Goal: Task Accomplishment & Management: Manage account settings

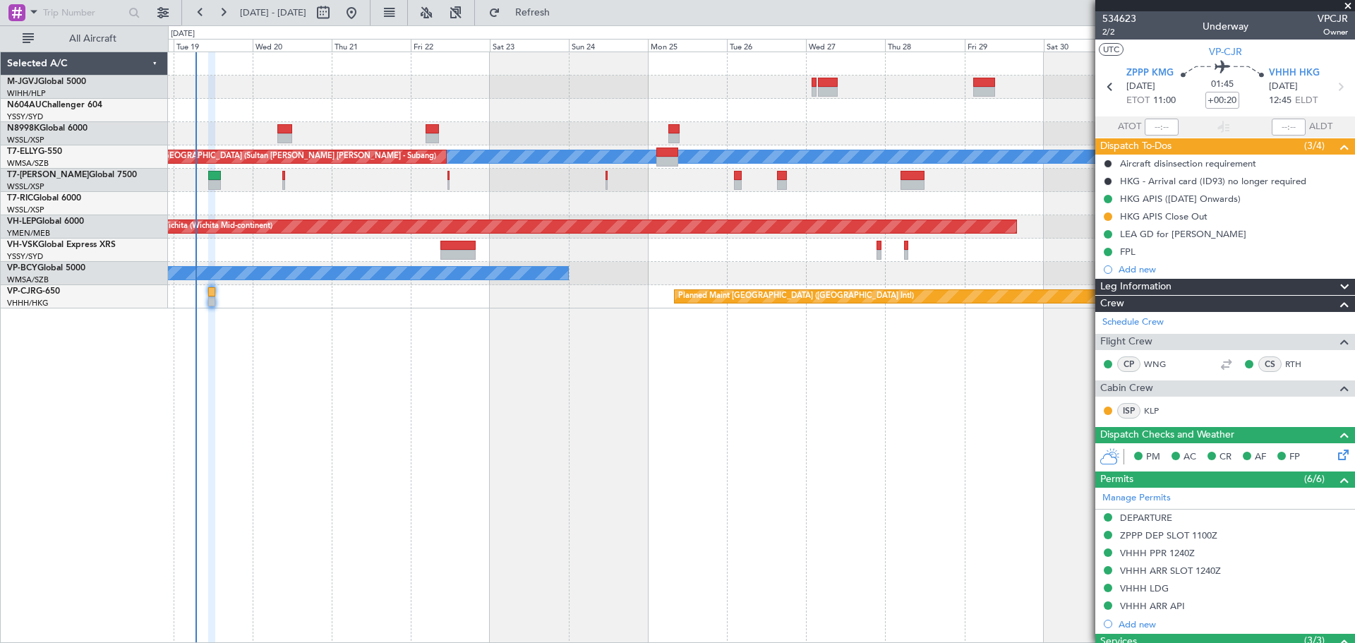
click at [714, 97] on div "Planned Maint [GEOGRAPHIC_DATA] (Seletar) Planned Maint [GEOGRAPHIC_DATA] (Sele…" at bounding box center [761, 87] width 1187 height 23
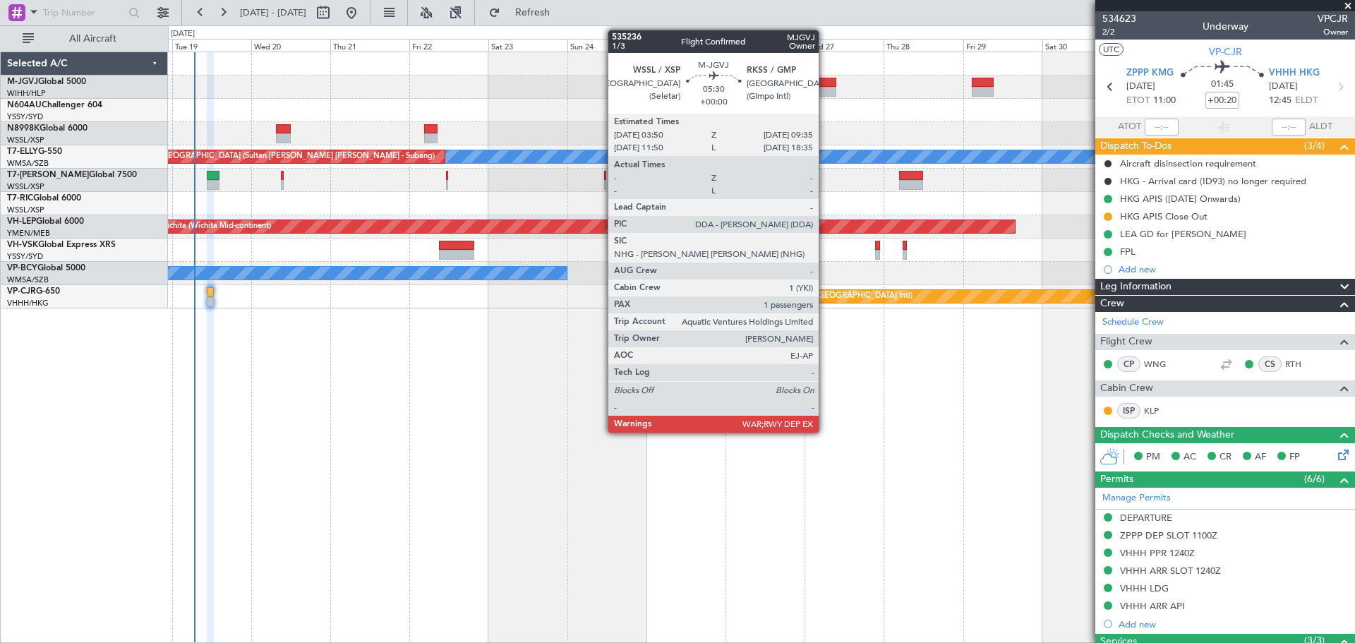
click at [825, 89] on div at bounding box center [826, 92] width 19 height 10
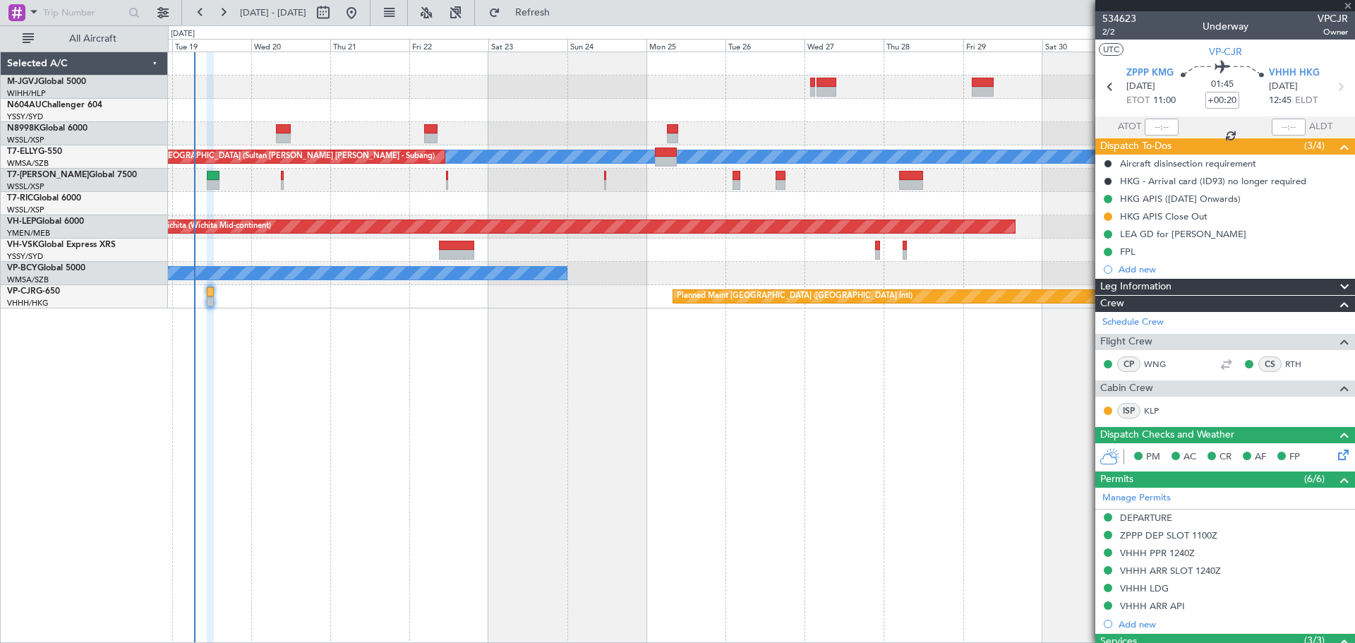
type input "1"
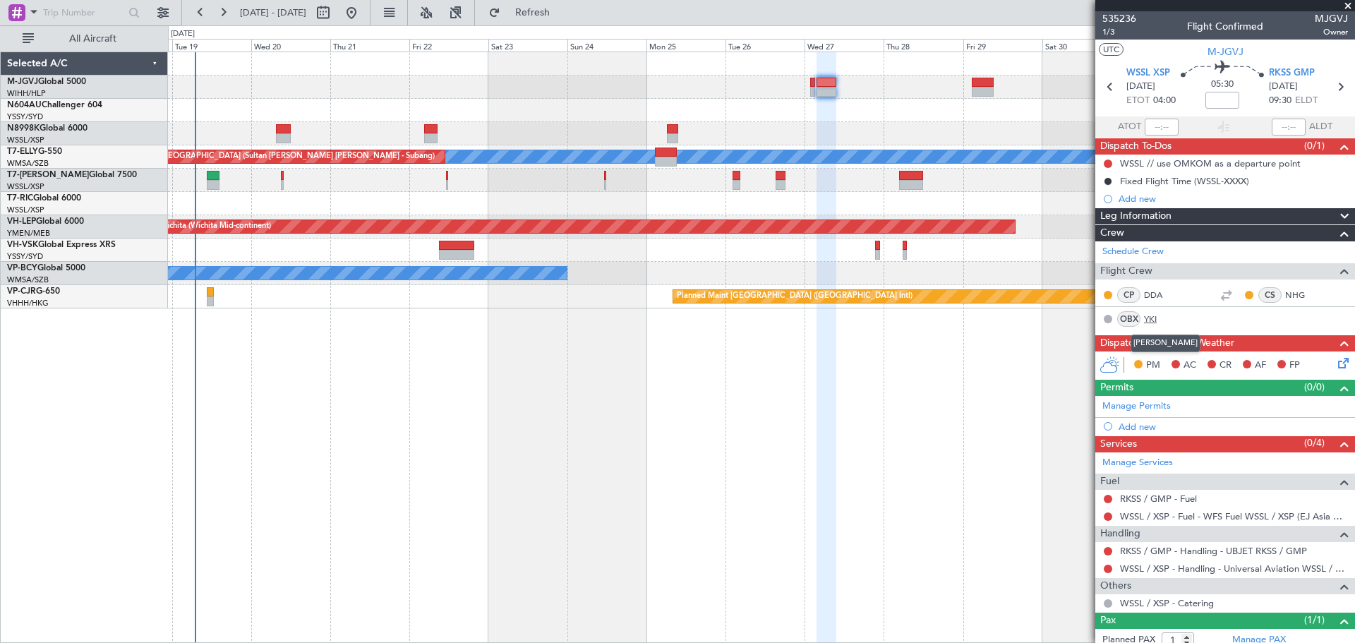
click at [1148, 318] on link "YKI" at bounding box center [1160, 319] width 32 height 13
click at [726, 83] on div "Planned Maint [GEOGRAPHIC_DATA] (Seletar) Planned Maint [GEOGRAPHIC_DATA] (Sele…" at bounding box center [761, 87] width 1187 height 23
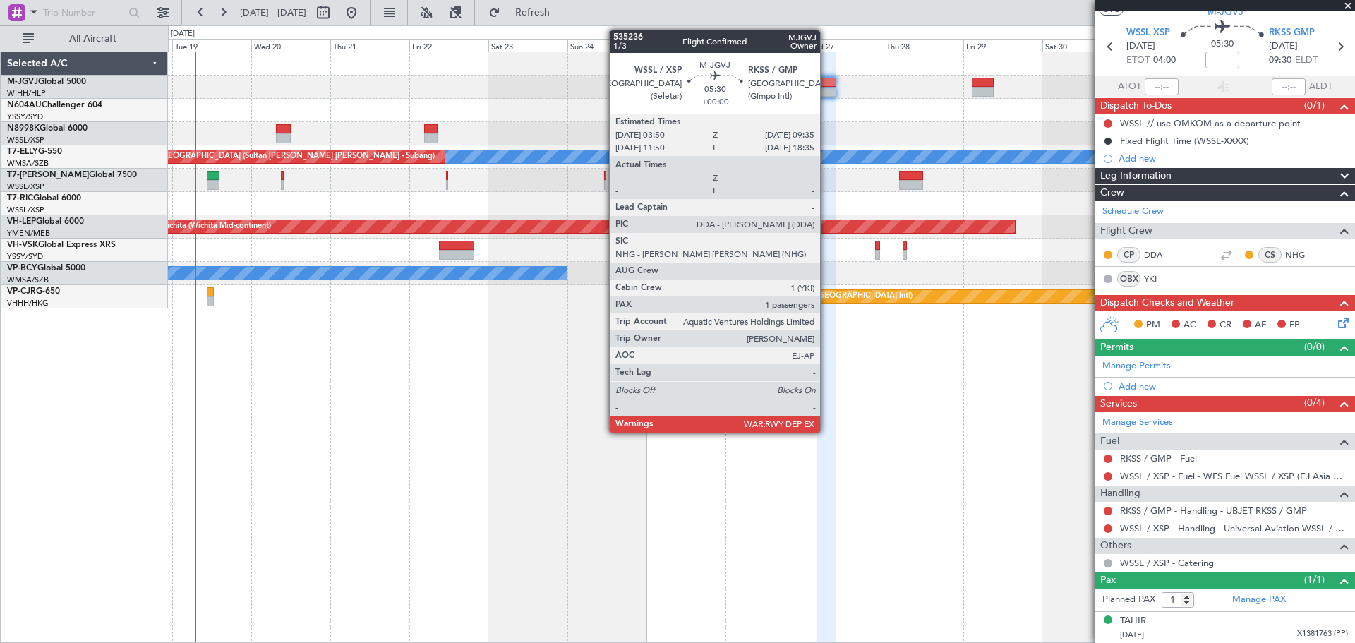
click at [827, 83] on div at bounding box center [826, 83] width 19 height 10
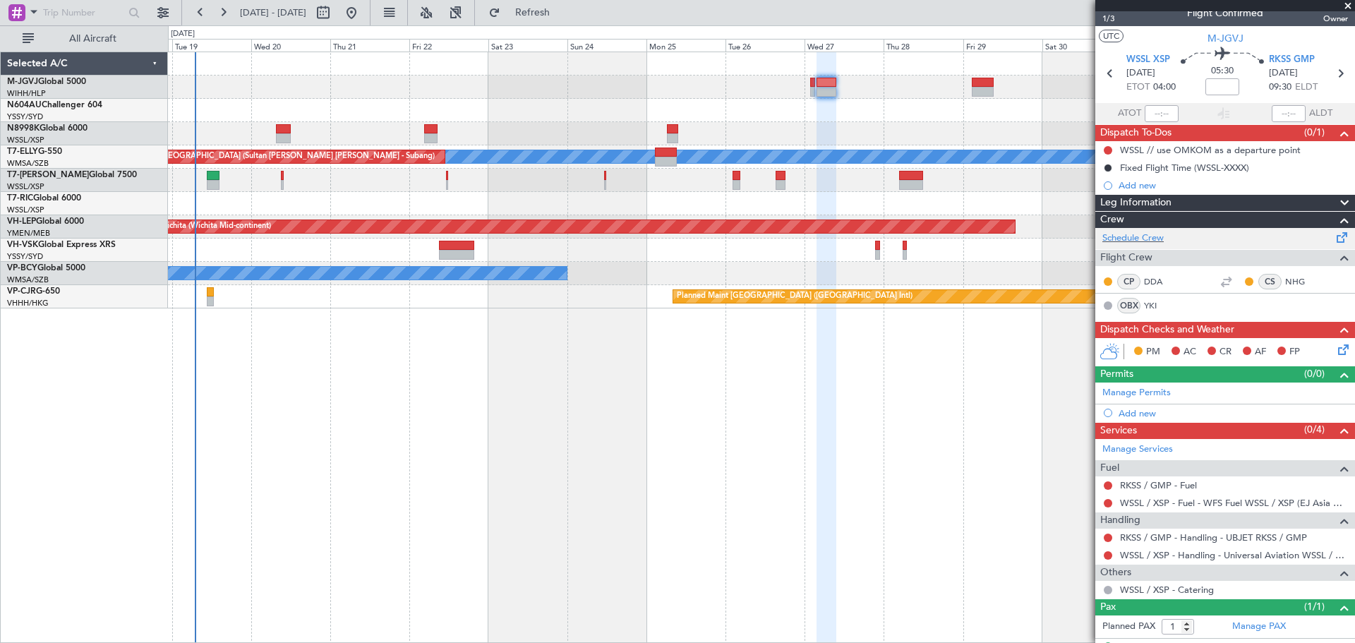
scroll to position [0, 0]
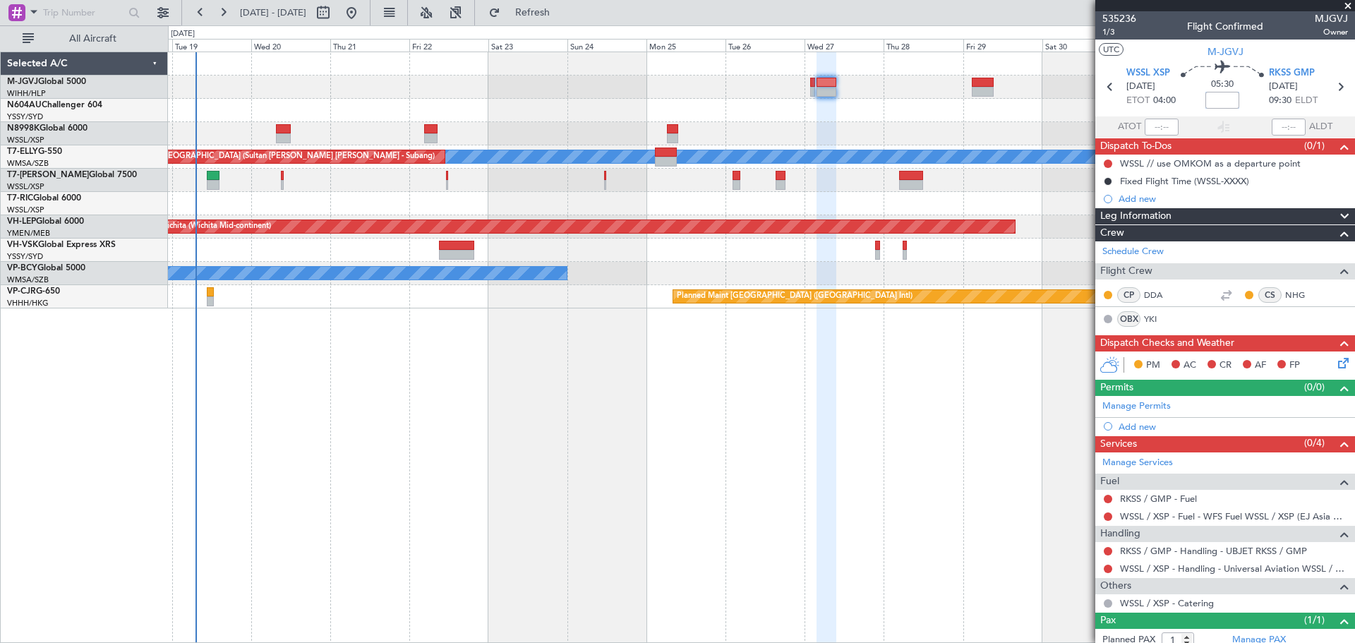
click at [1218, 96] on input at bounding box center [1223, 100] width 34 height 17
type input "+00:15"
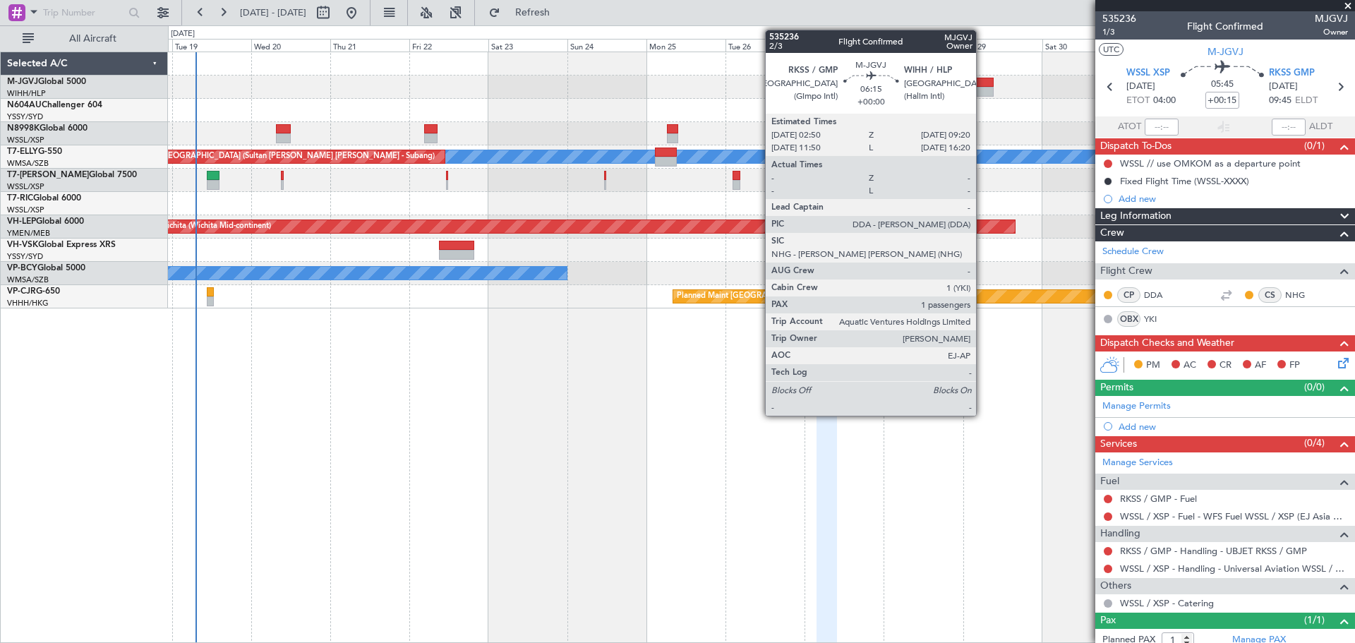
click at [983, 91] on div at bounding box center [983, 92] width 22 height 10
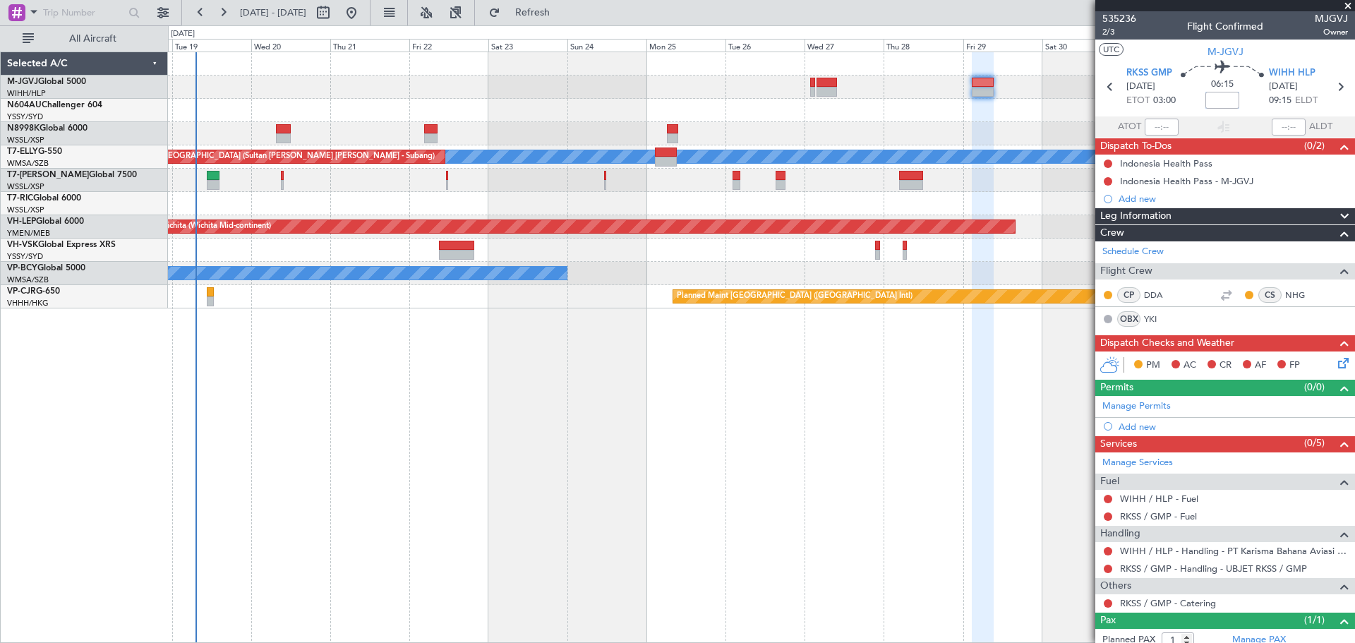
click at [1216, 106] on input at bounding box center [1223, 100] width 34 height 17
type input "-00:15"
click at [958, 111] on div at bounding box center [761, 110] width 1187 height 23
click at [785, 119] on div at bounding box center [761, 110] width 1187 height 23
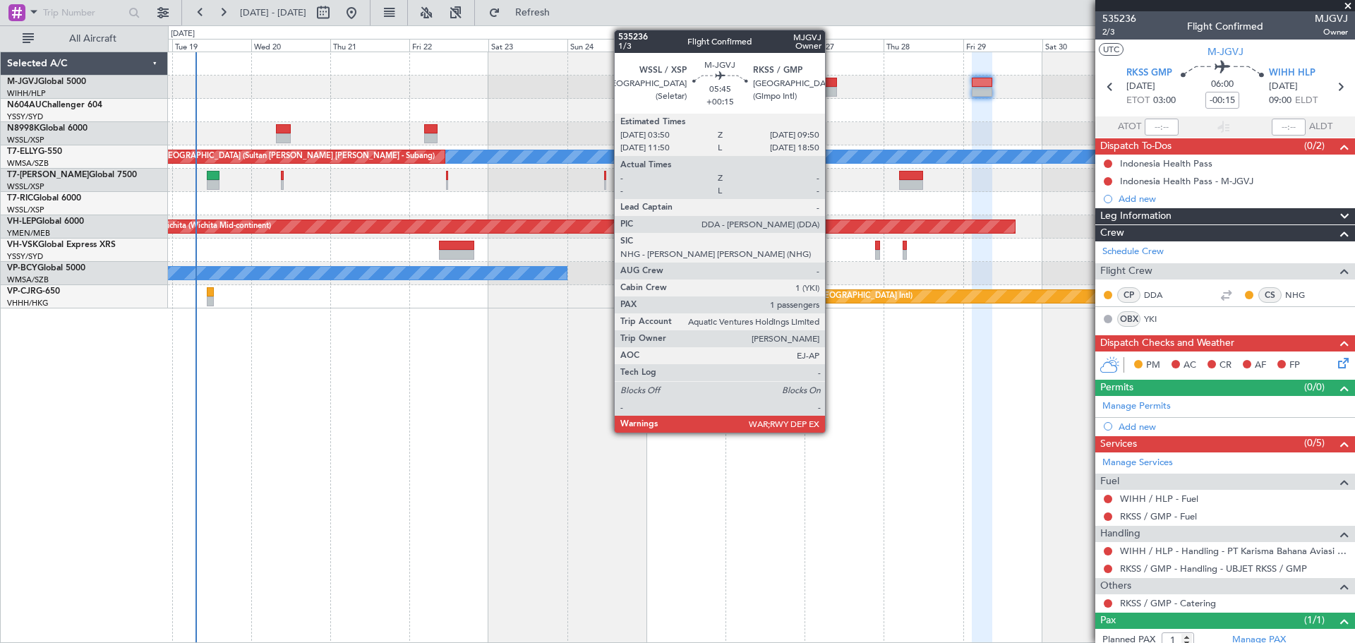
click at [832, 84] on div at bounding box center [827, 83] width 20 height 10
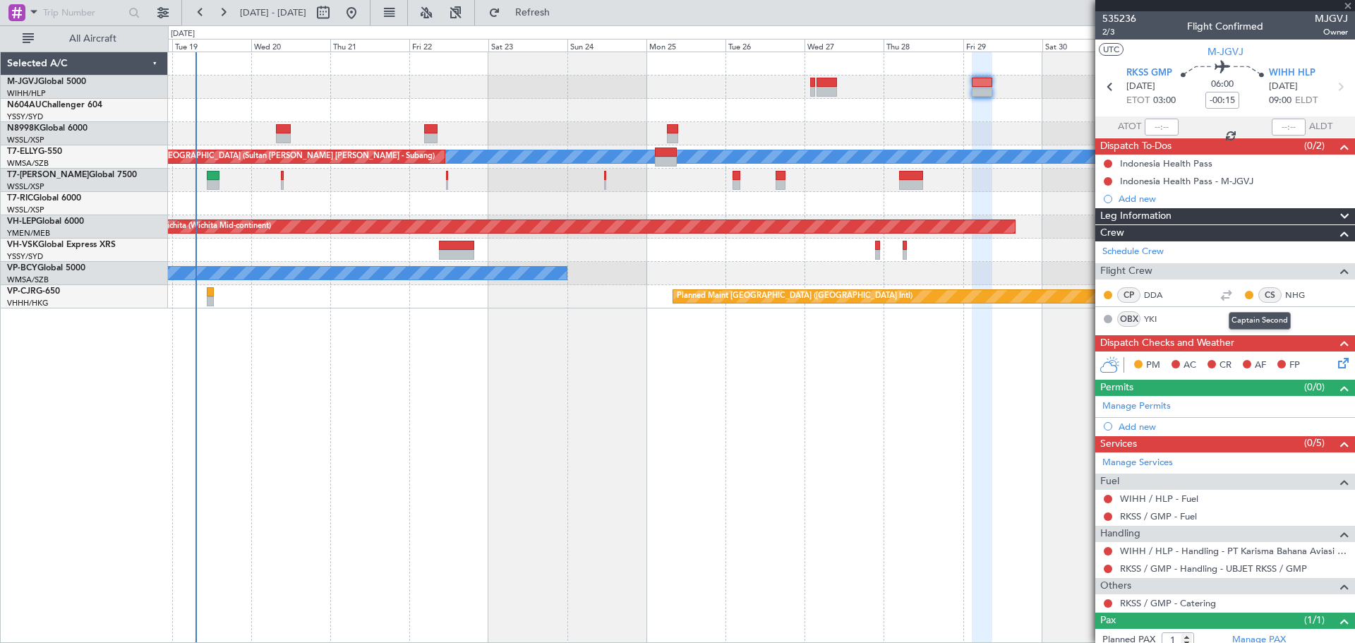
type input "+00:15"
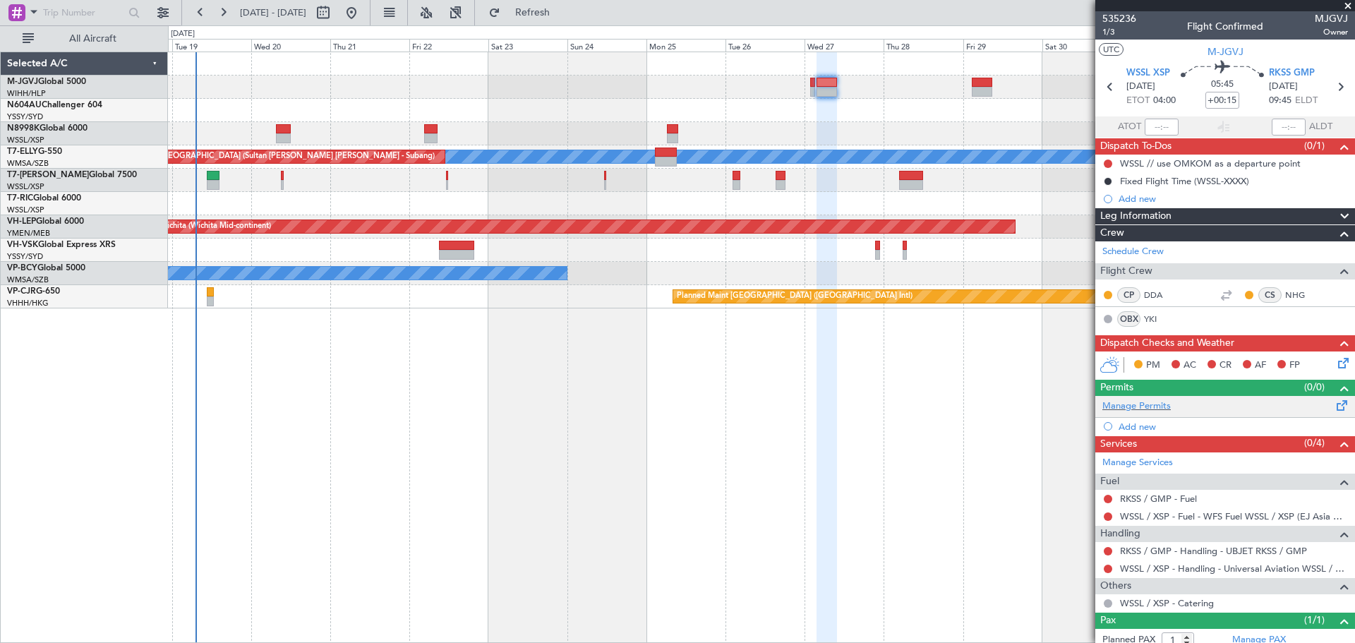
click at [1278, 406] on div "Manage Permits" at bounding box center [1226, 406] width 260 height 21
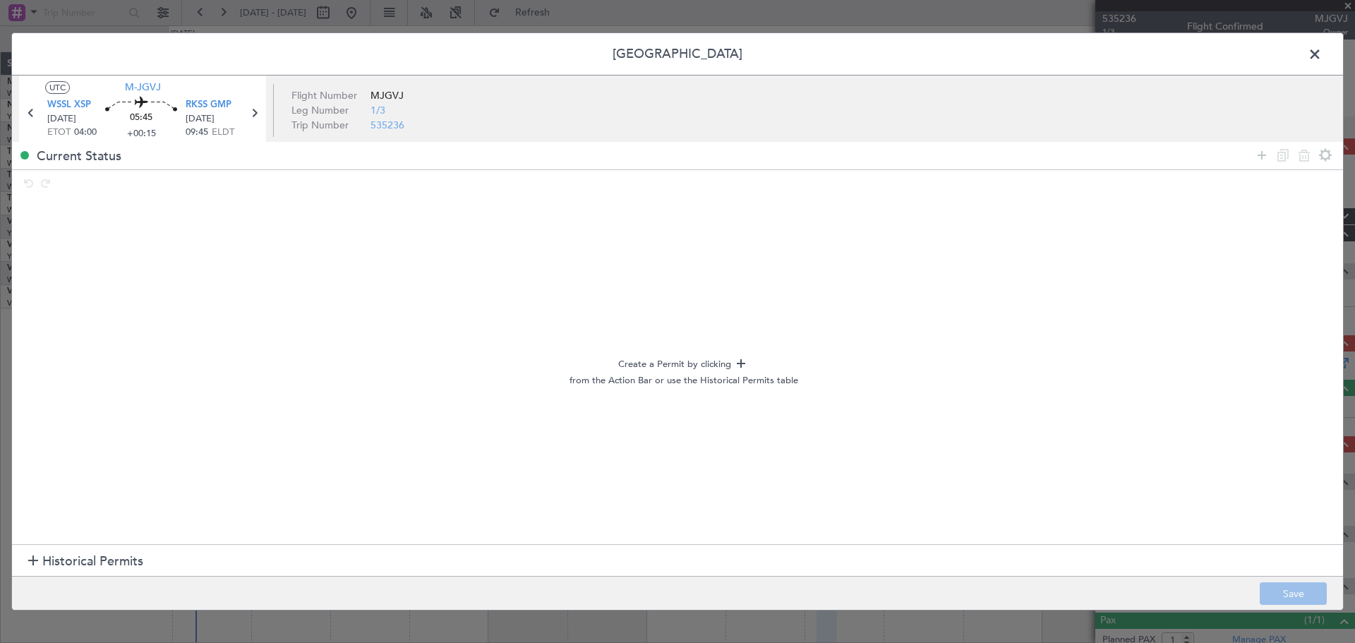
click at [100, 562] on span "Historical Permits" at bounding box center [92, 561] width 101 height 19
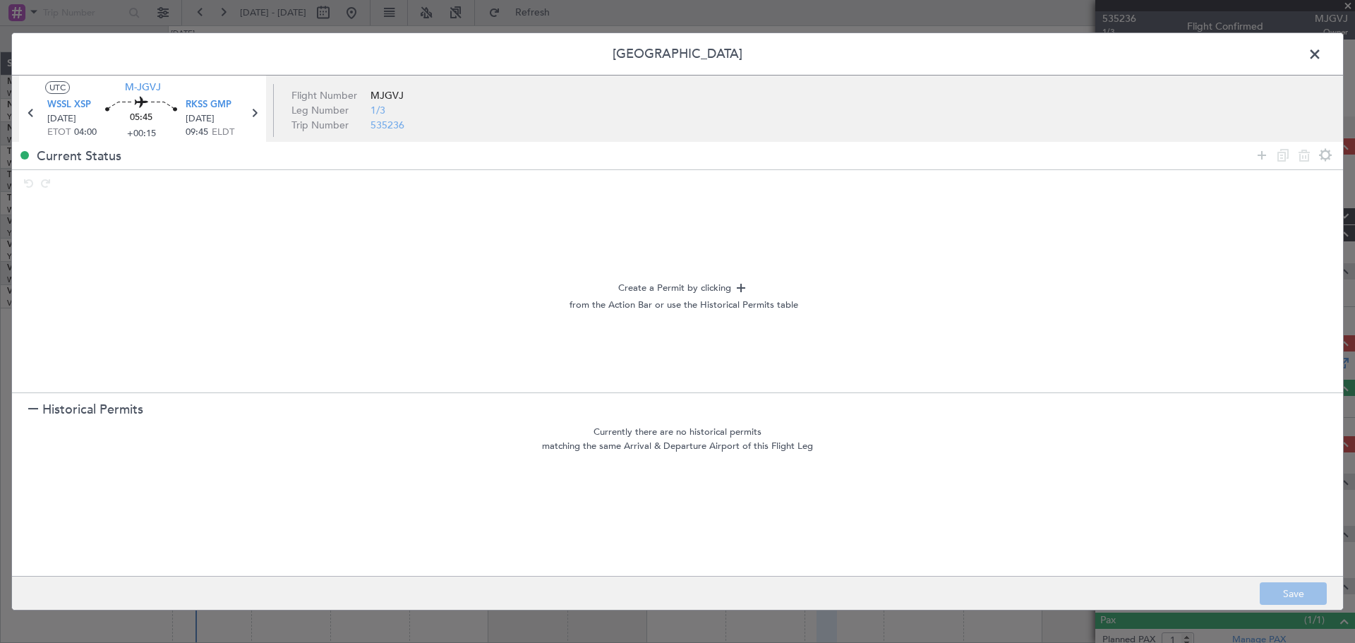
click at [77, 409] on span "Historical Permits" at bounding box center [92, 409] width 101 height 19
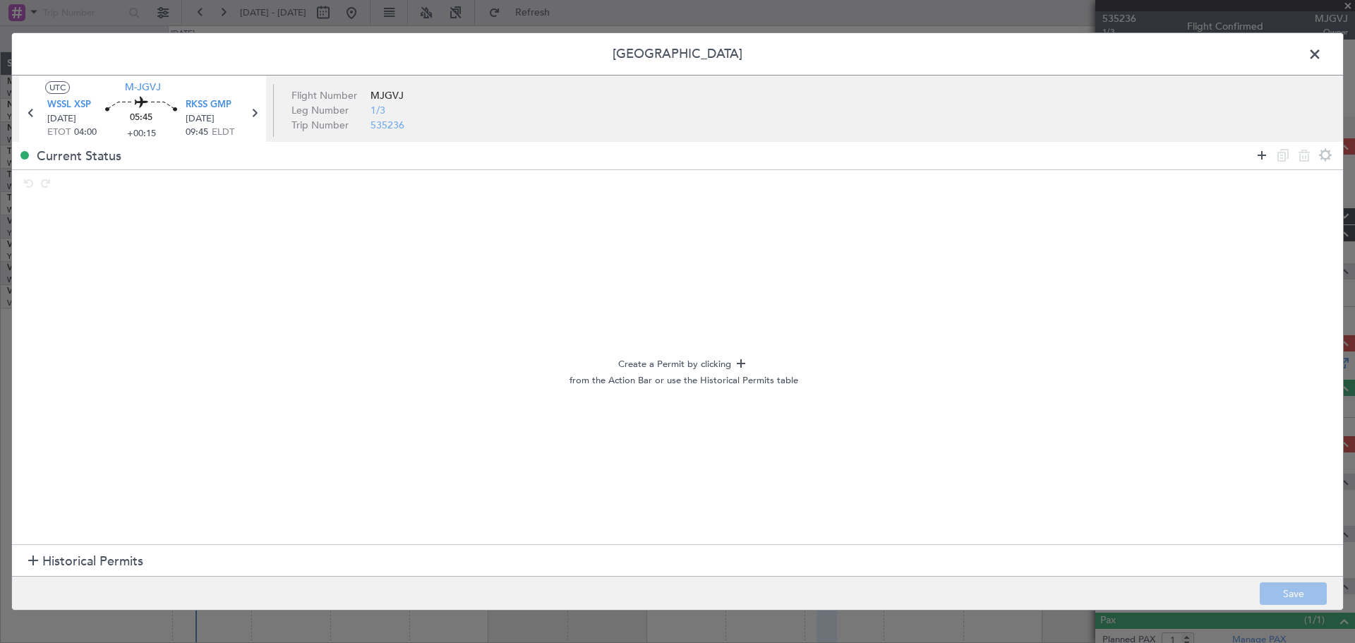
drag, startPoint x: 1247, startPoint y: 124, endPoint x: 1262, endPoint y: 154, distance: 33.1
click at [1247, 126] on article "UTC M-JGVJ WSSL XSP [DATE] ETOT 04:00 05:45 +00:15 RKSS GMP [DATE] 09:45 ELDT F…" at bounding box center [677, 111] width 1331 height 70
click at [1262, 159] on icon at bounding box center [1262, 155] width 17 height 17
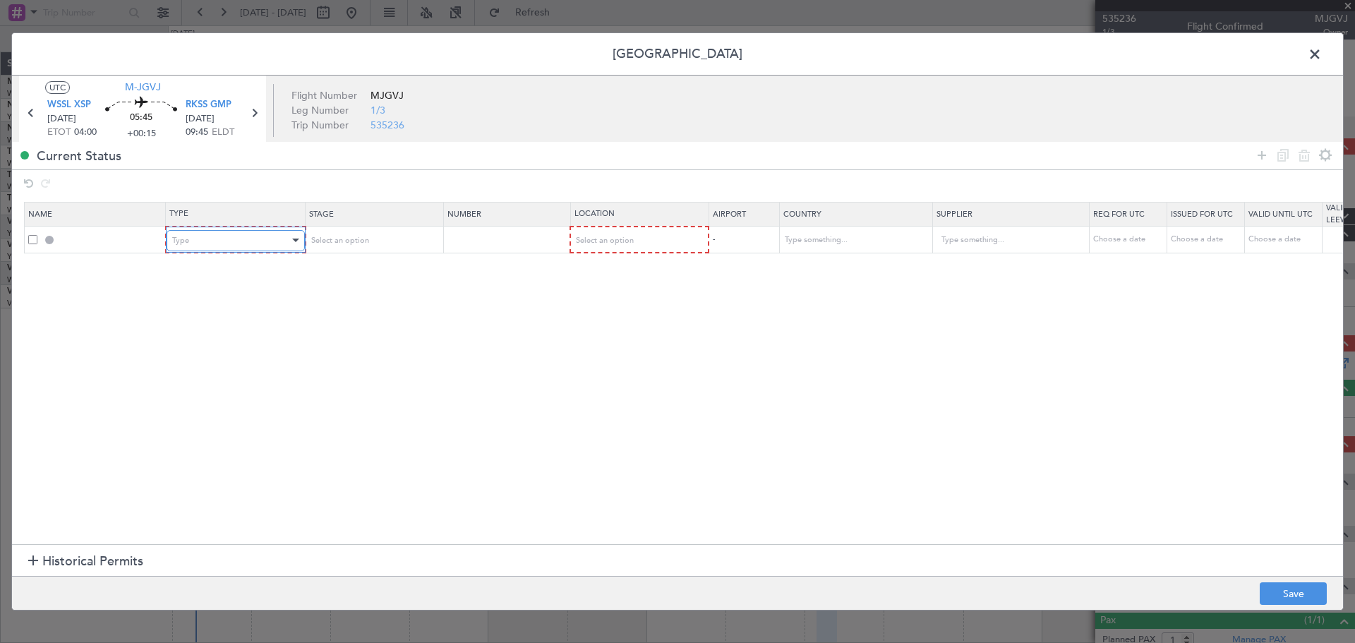
click at [238, 246] on div "Type" at bounding box center [230, 240] width 117 height 21
click at [210, 243] on div at bounding box center [677, 321] width 1355 height 643
click at [220, 232] on div "Type" at bounding box center [230, 240] width 117 height 21
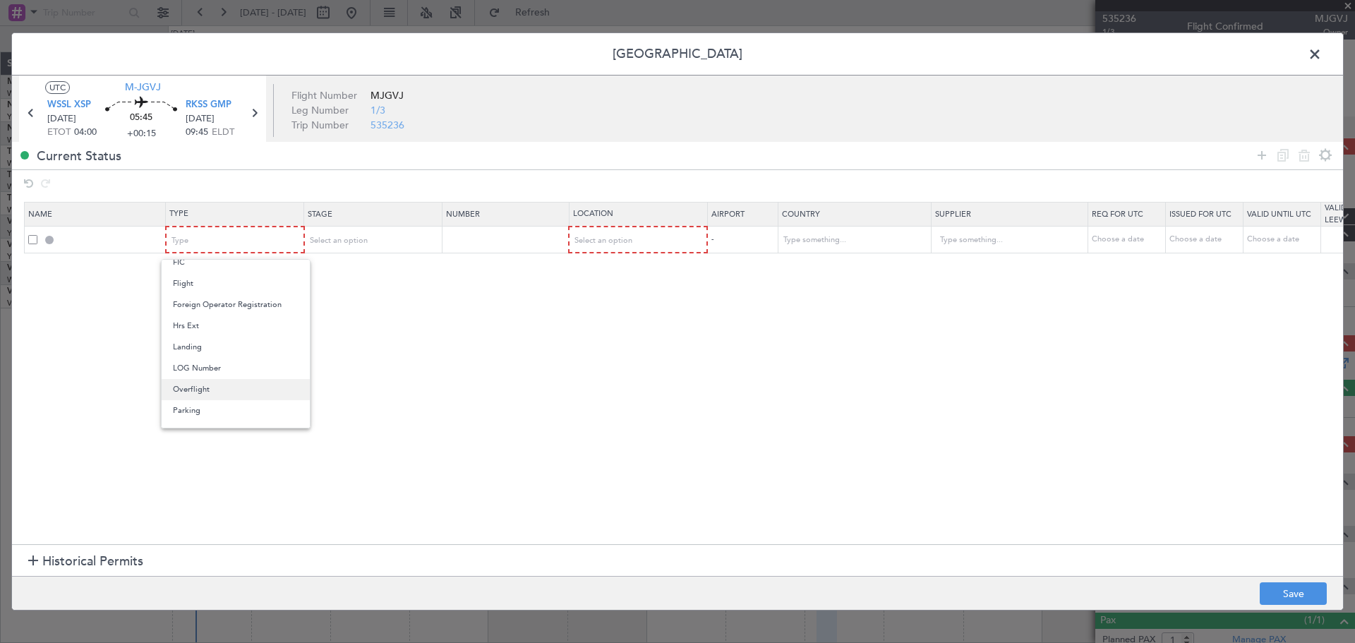
click at [218, 388] on span "Overflight" at bounding box center [236, 389] width 126 height 21
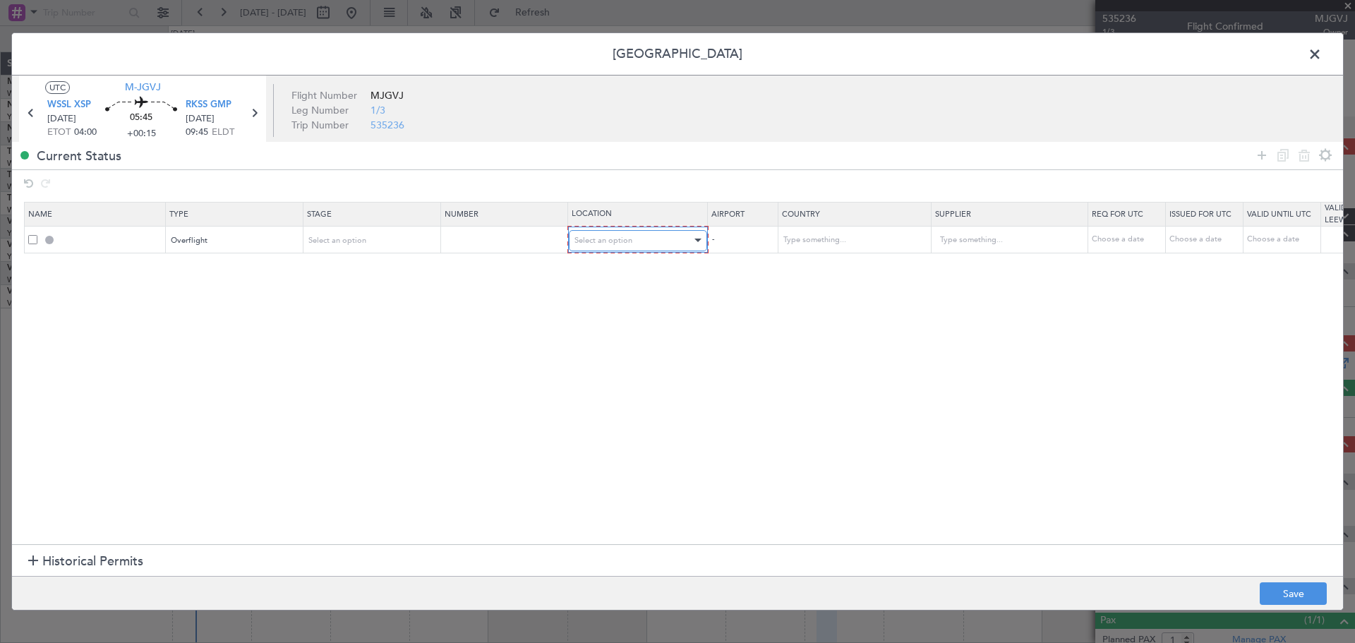
click at [596, 237] on span "Select an option" at bounding box center [604, 240] width 58 height 11
click at [635, 355] on span "Enroute" at bounding box center [638, 354] width 126 height 21
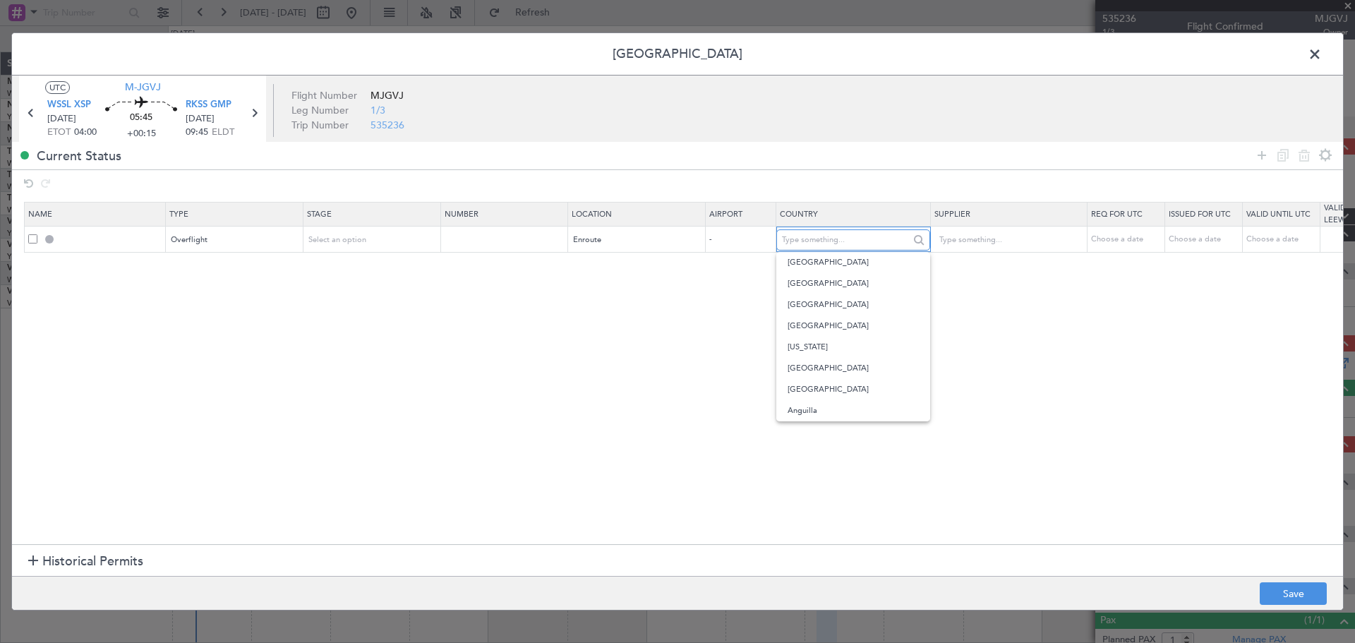
click at [801, 240] on input "text" at bounding box center [845, 239] width 127 height 21
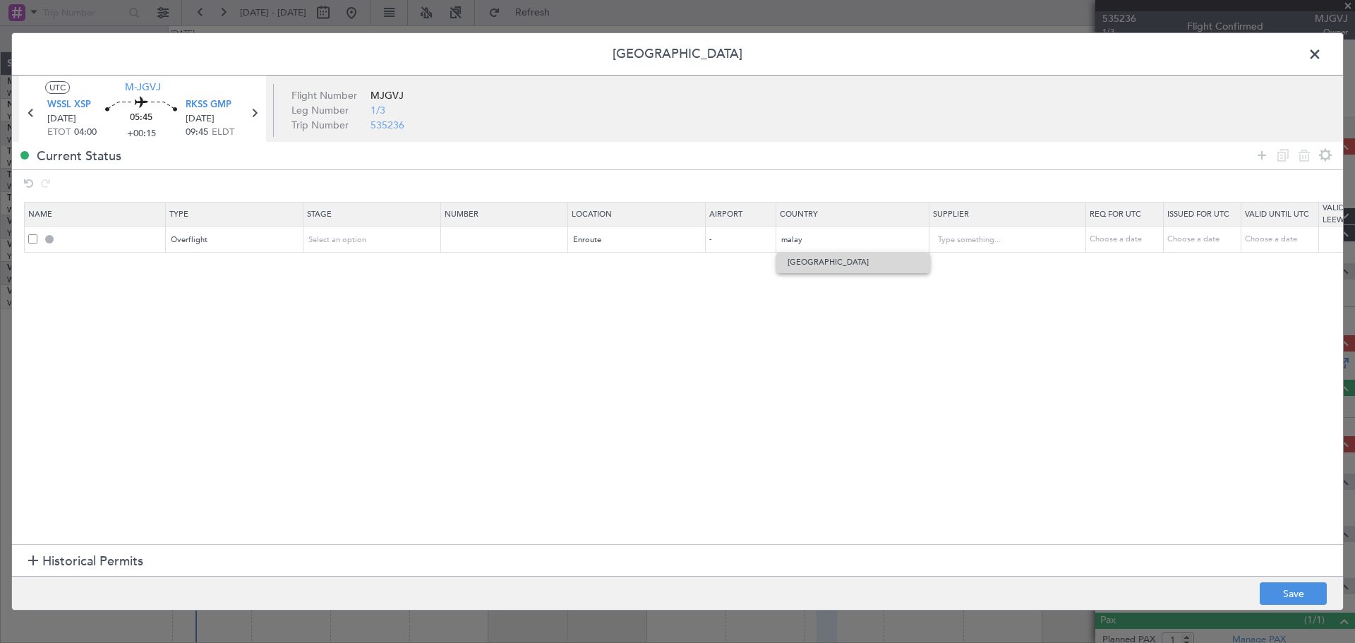
click at [803, 264] on span "[GEOGRAPHIC_DATA]" at bounding box center [853, 262] width 131 height 21
type input "[GEOGRAPHIC_DATA]"
click at [1265, 155] on icon at bounding box center [1262, 155] width 17 height 17
click at [206, 259] on div "Type" at bounding box center [230, 266] width 117 height 21
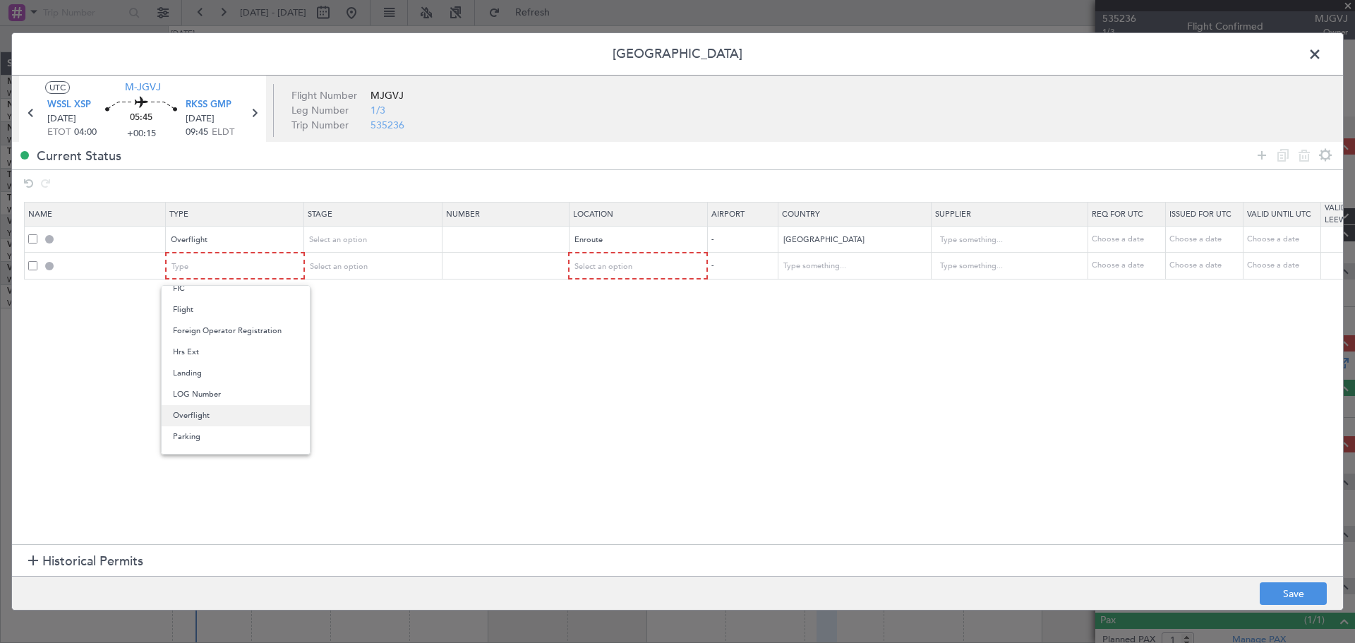
click at [211, 415] on span "Overflight" at bounding box center [236, 415] width 126 height 21
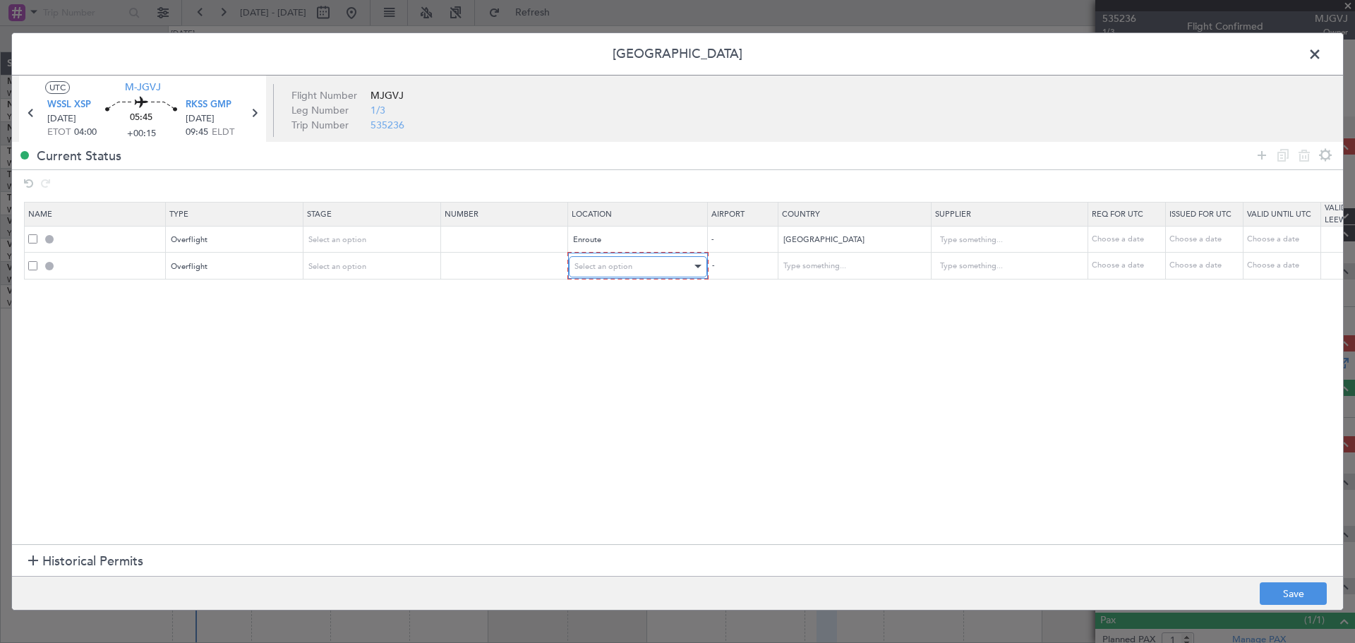
click at [645, 259] on div "Select an option" at bounding box center [633, 266] width 117 height 21
click at [610, 381] on span "Enroute" at bounding box center [638, 381] width 126 height 21
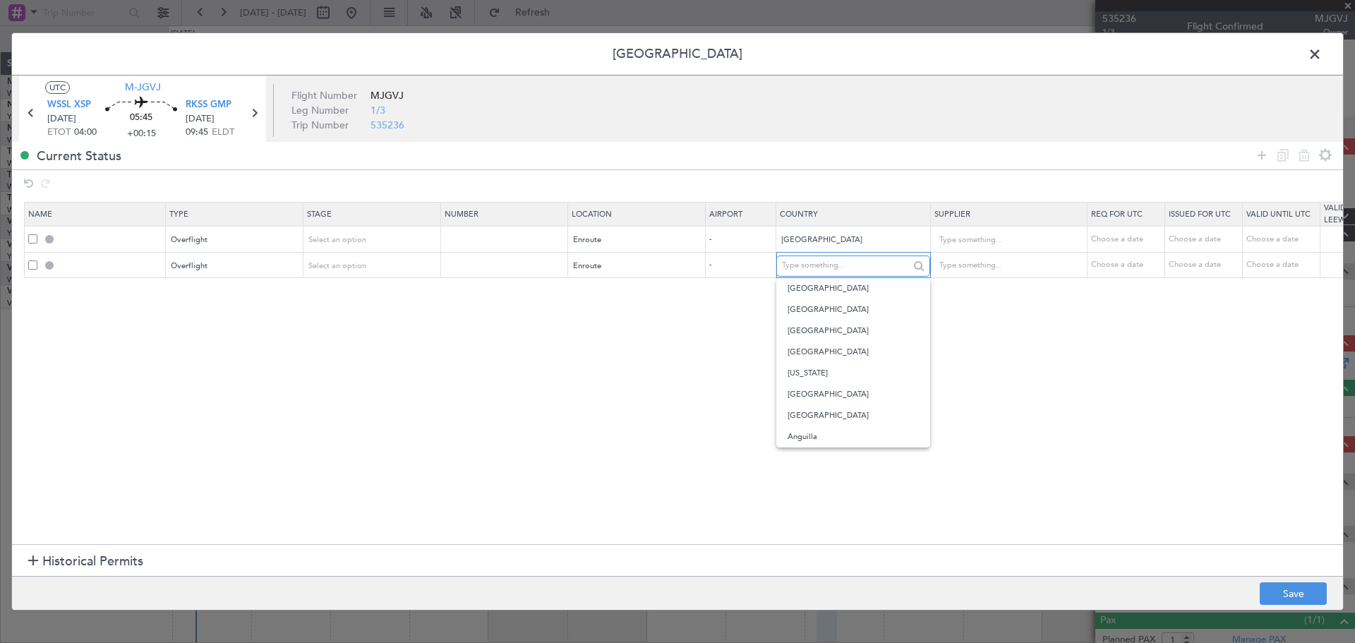
drag, startPoint x: 882, startPoint y: 263, endPoint x: 865, endPoint y: 268, distance: 17.9
click at [875, 265] on input "text" at bounding box center [845, 266] width 127 height 21
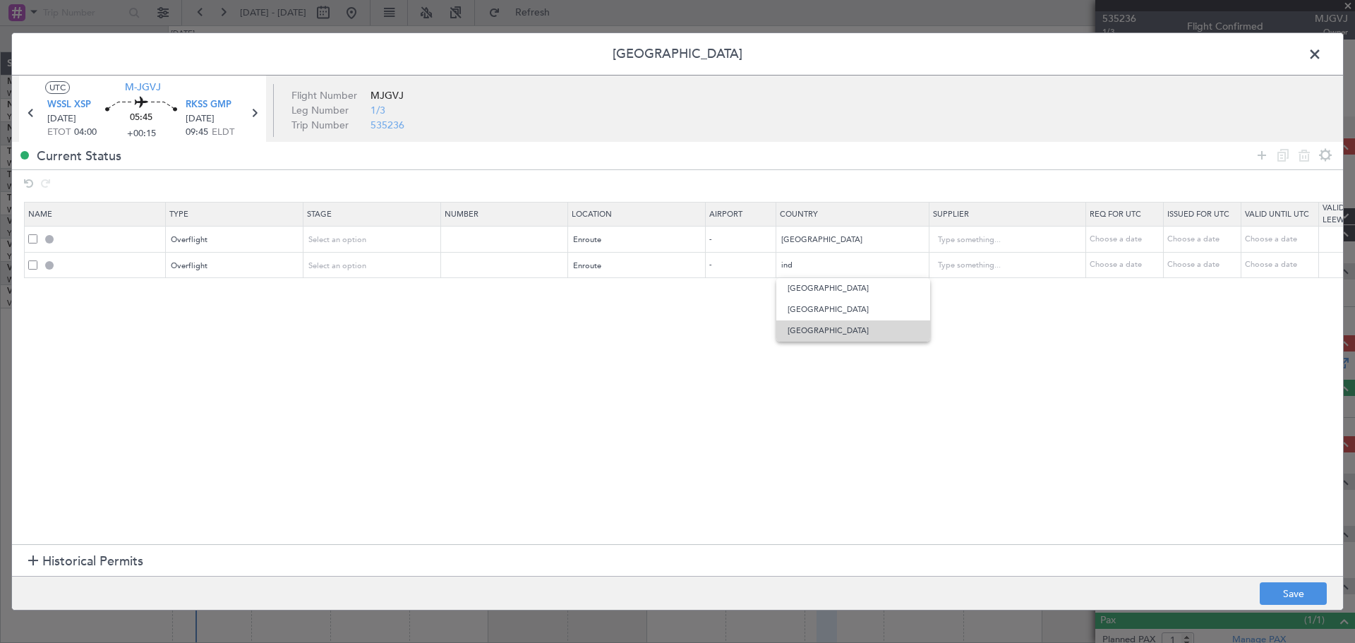
click at [834, 327] on span "[GEOGRAPHIC_DATA]" at bounding box center [853, 330] width 131 height 21
type input "[GEOGRAPHIC_DATA]"
drag, startPoint x: 1259, startPoint y: 153, endPoint x: 847, endPoint y: 251, distance: 423.8
click at [1250, 153] on div "Current Status" at bounding box center [677, 156] width 1331 height 28
drag, startPoint x: 1259, startPoint y: 152, endPoint x: 842, endPoint y: 222, distance: 422.9
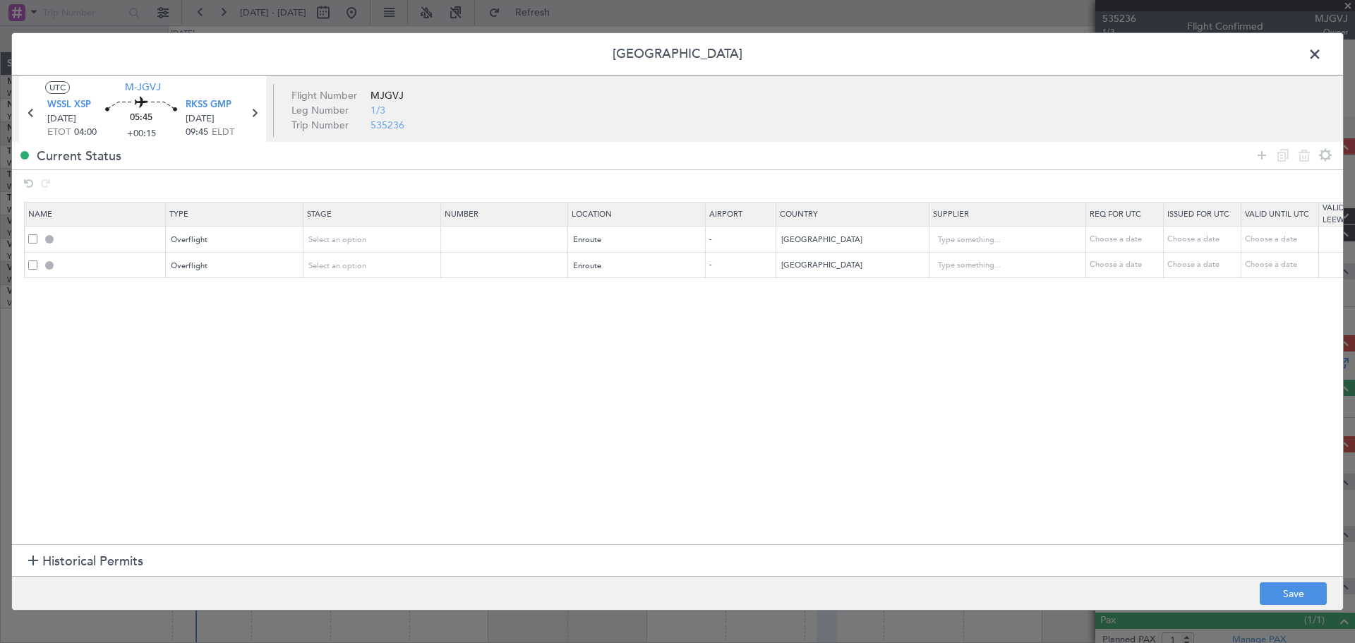
click at [1257, 153] on icon at bounding box center [1262, 155] width 17 height 17
click at [271, 294] on div "Type" at bounding box center [230, 292] width 117 height 21
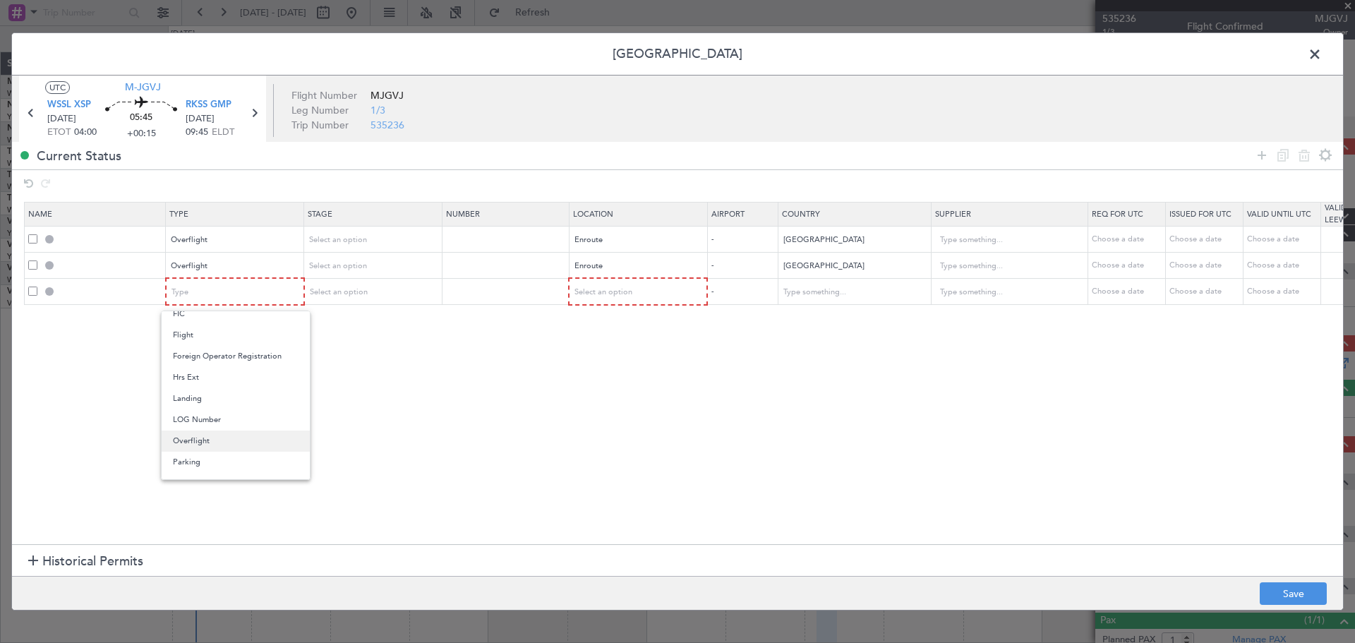
click at [244, 434] on span "Overflight" at bounding box center [236, 441] width 126 height 21
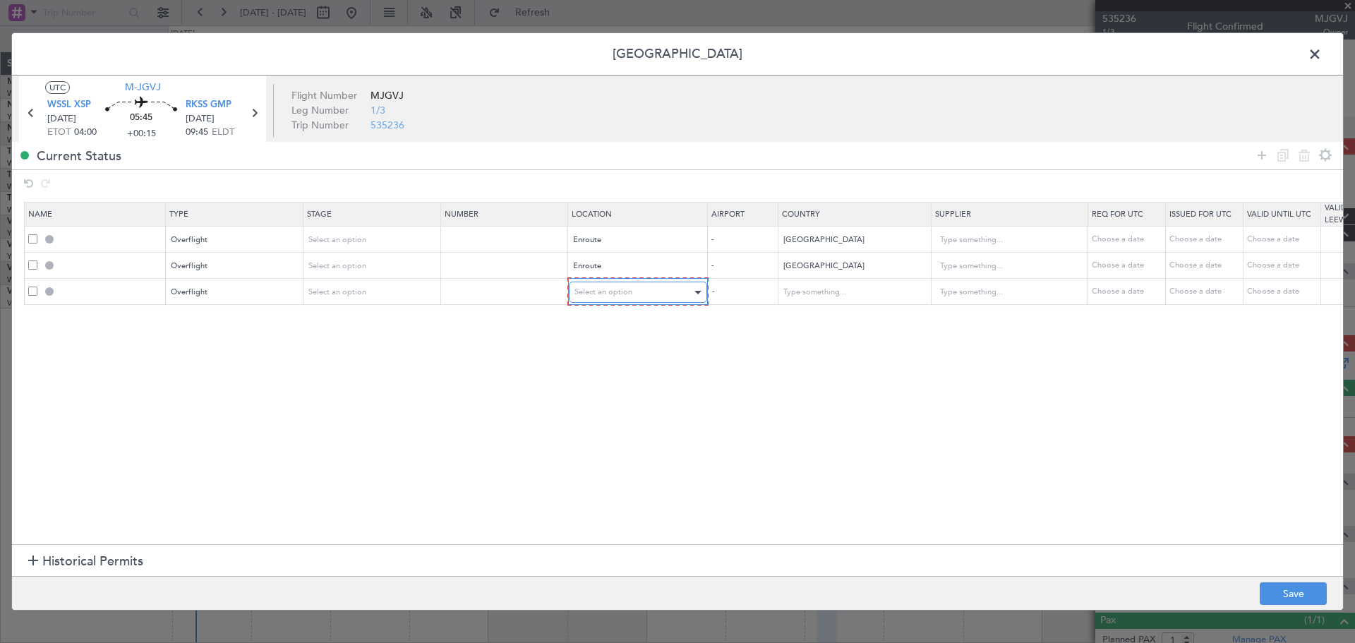
click at [585, 286] on div "Select an option" at bounding box center [633, 292] width 117 height 21
click at [625, 400] on span "Enroute" at bounding box center [638, 406] width 126 height 21
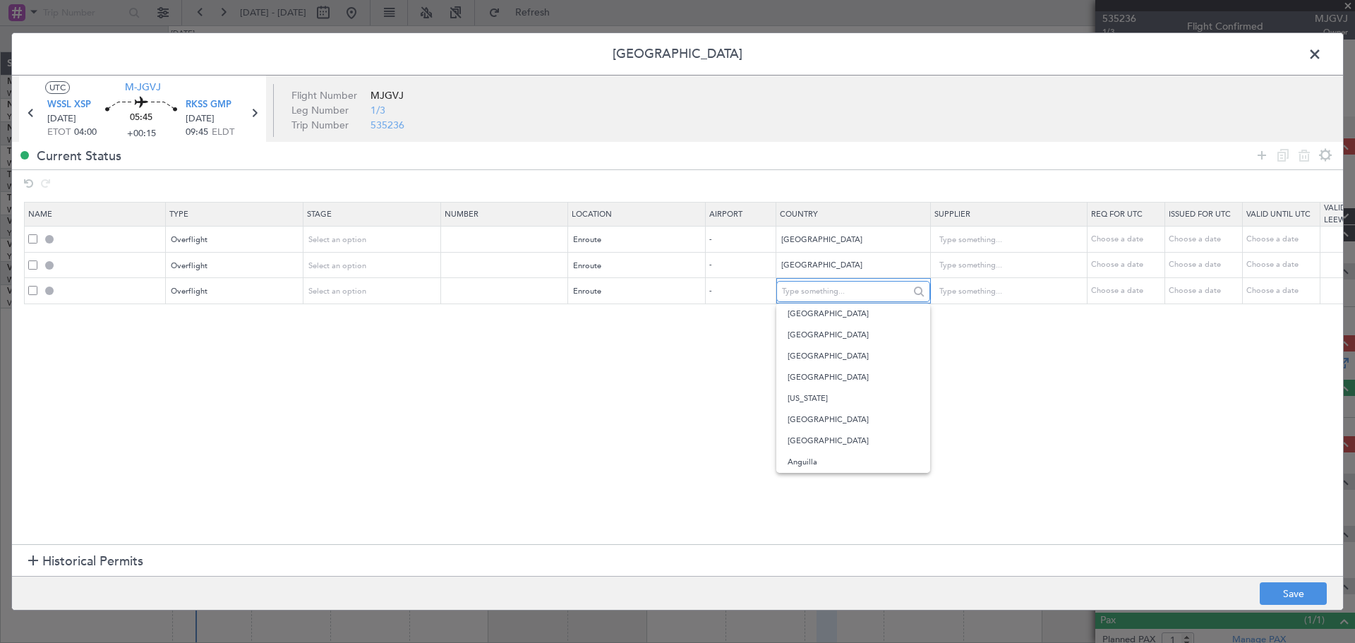
click at [836, 292] on input "text" at bounding box center [845, 291] width 127 height 21
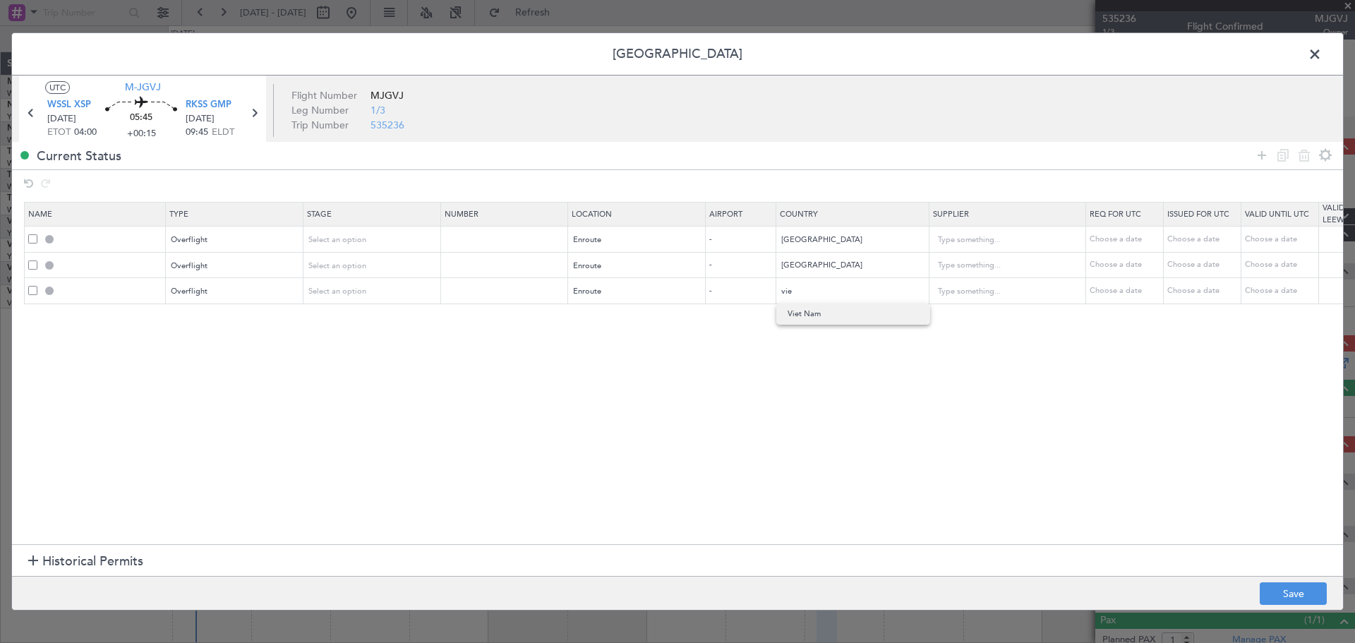
click at [830, 316] on span "Viet Nam" at bounding box center [853, 314] width 131 height 21
type input "Viet Nam"
click at [1259, 156] on icon at bounding box center [1262, 155] width 17 height 17
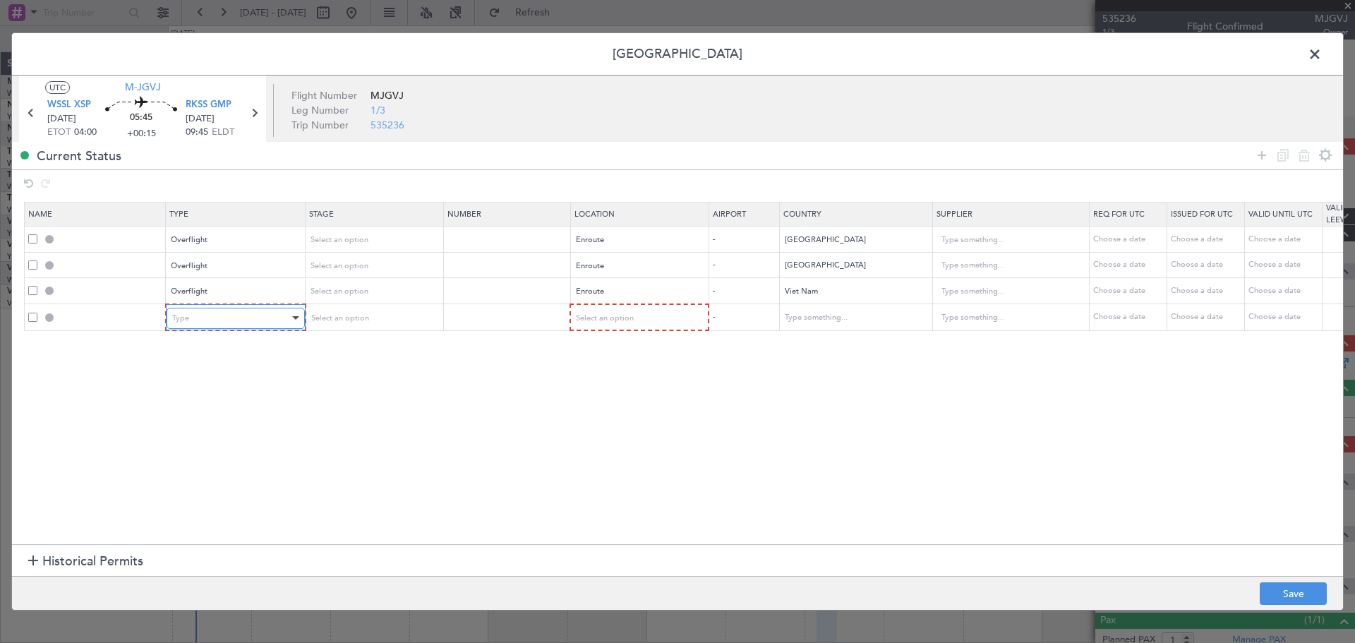
click at [219, 313] on div "Type" at bounding box center [230, 318] width 117 height 21
click at [217, 462] on span "Overflight" at bounding box center [236, 467] width 126 height 21
click at [594, 323] on div "Select an option" at bounding box center [633, 318] width 117 height 21
click at [604, 431] on span "Enroute" at bounding box center [638, 432] width 126 height 21
click at [850, 319] on input "text" at bounding box center [845, 317] width 127 height 21
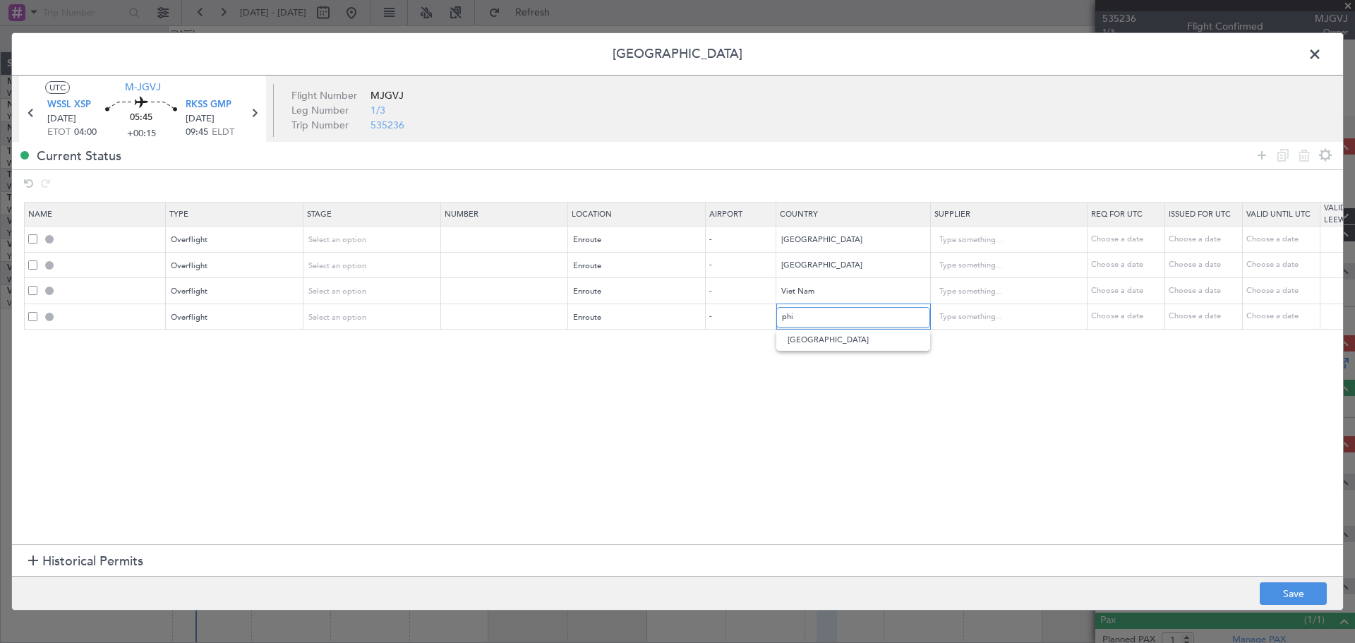
type input "phi"
click at [846, 351] on section "Name Type Stage Number Location Airport Country Supplier Req For Utc Issued For…" at bounding box center [677, 371] width 1331 height 346
click at [836, 317] on input "text" at bounding box center [845, 317] width 127 height 21
click at [810, 338] on span "[GEOGRAPHIC_DATA]" at bounding box center [853, 340] width 131 height 21
type input "[GEOGRAPHIC_DATA]"
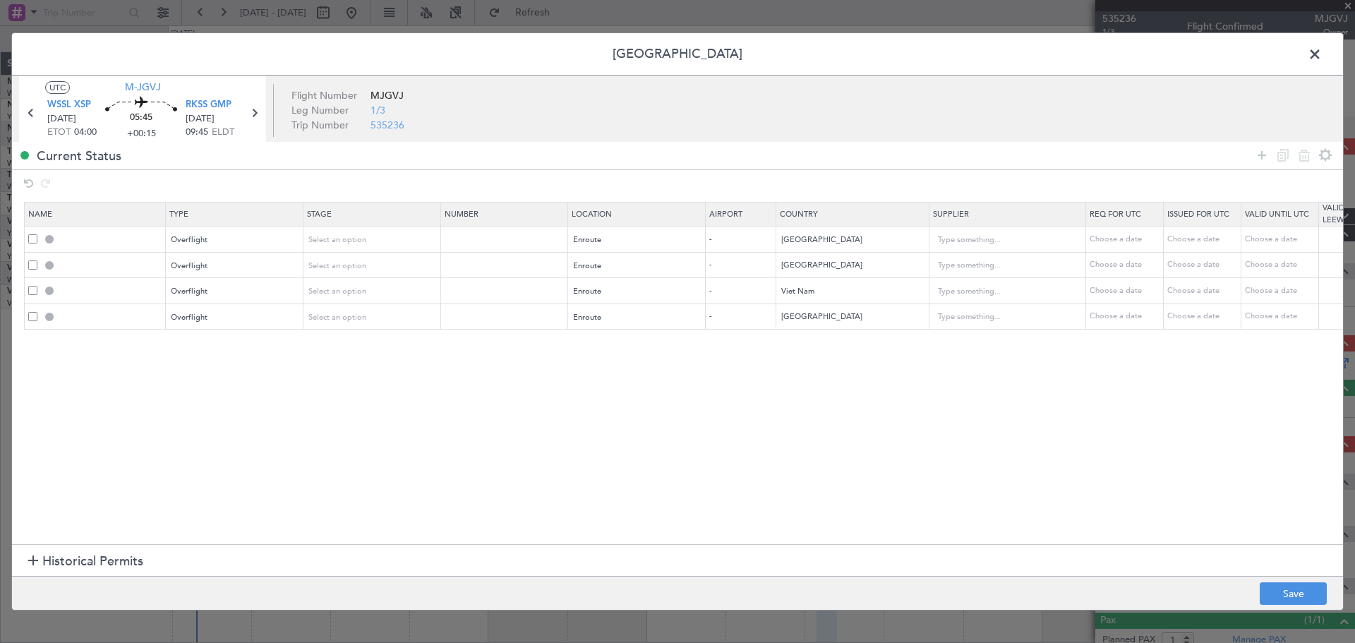
drag, startPoint x: 1256, startPoint y: 148, endPoint x: 1214, endPoint y: 162, distance: 44.2
click at [1256, 148] on icon at bounding box center [1262, 155] width 17 height 17
click at [202, 345] on div "Type" at bounding box center [230, 343] width 117 height 21
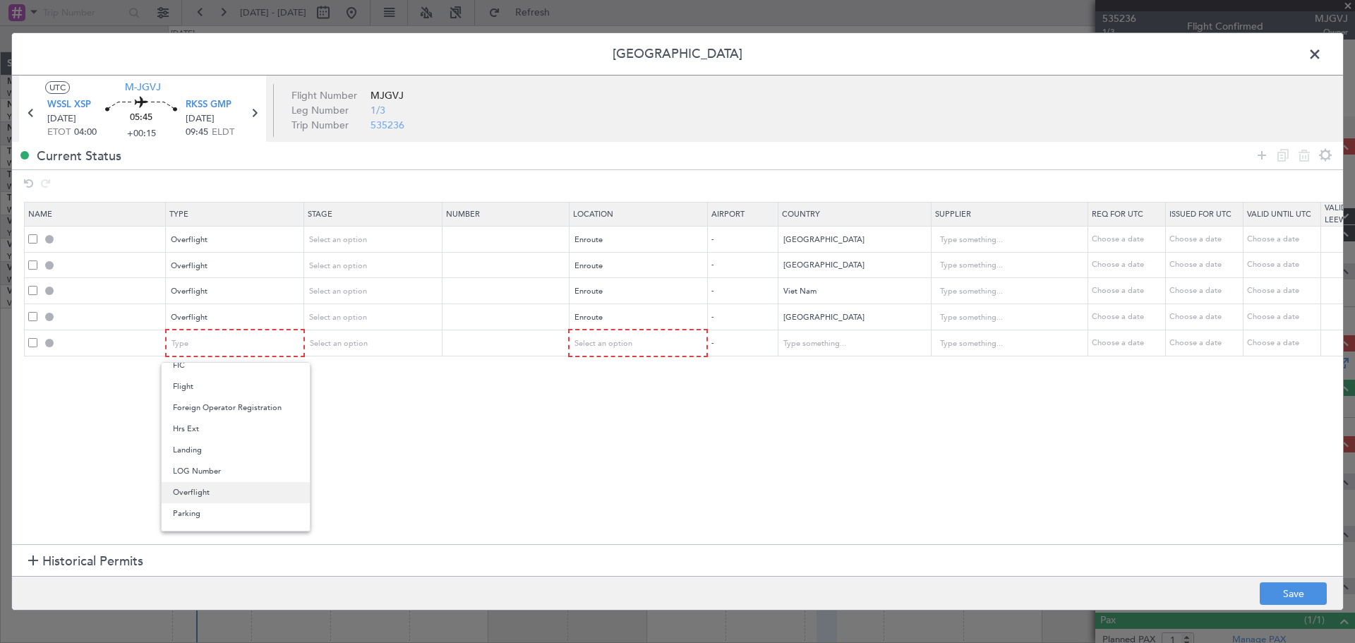
click at [205, 493] on span "Overflight" at bounding box center [236, 492] width 126 height 21
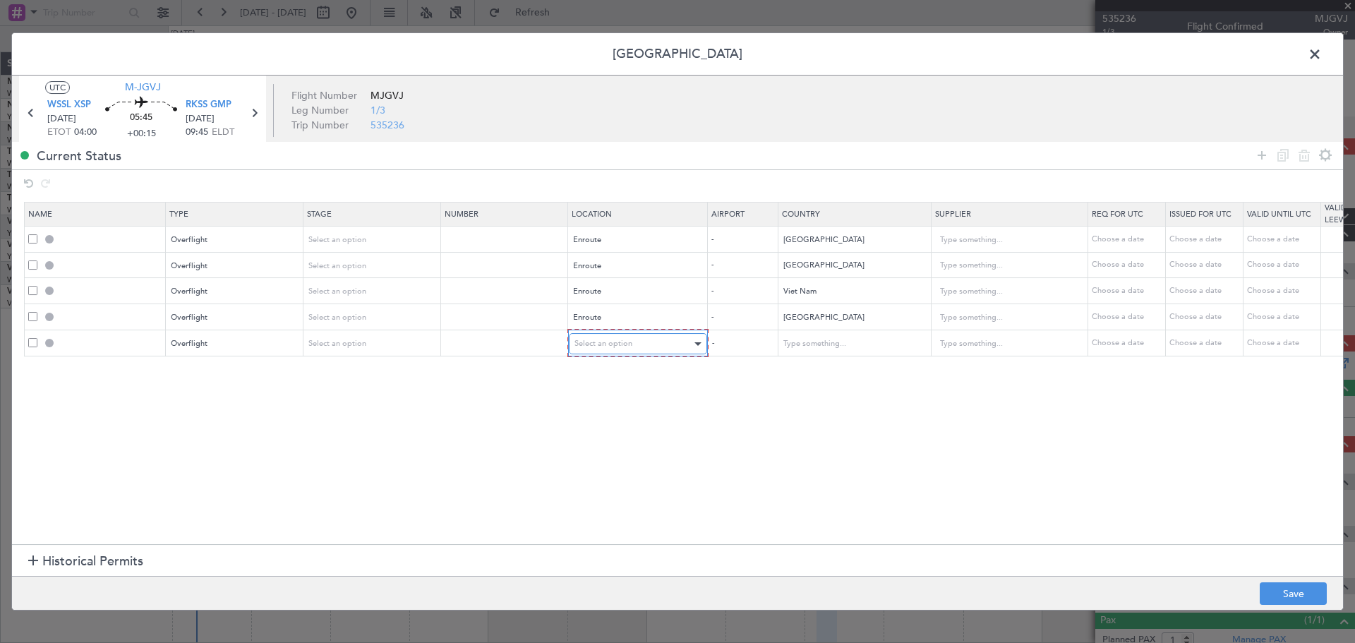
click at [591, 346] on span "Select an option" at bounding box center [604, 343] width 58 height 11
click at [604, 452] on span "Enroute" at bounding box center [638, 458] width 126 height 21
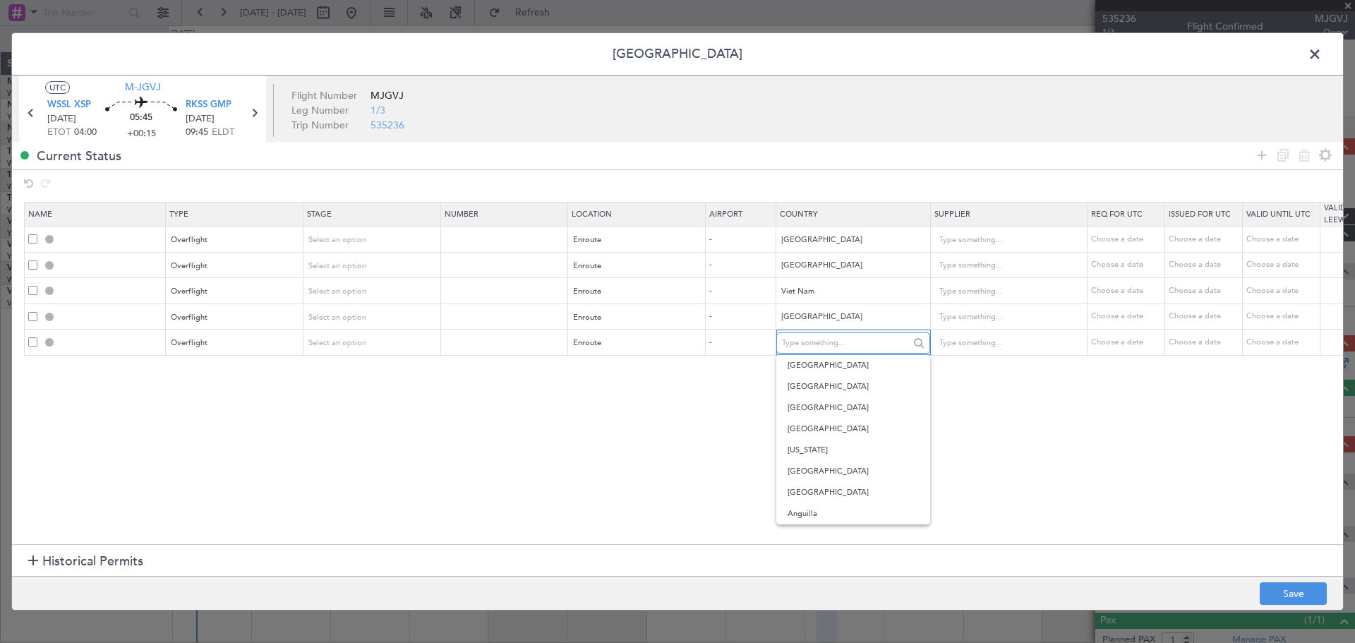
click at [798, 342] on input "text" at bounding box center [845, 342] width 127 height 21
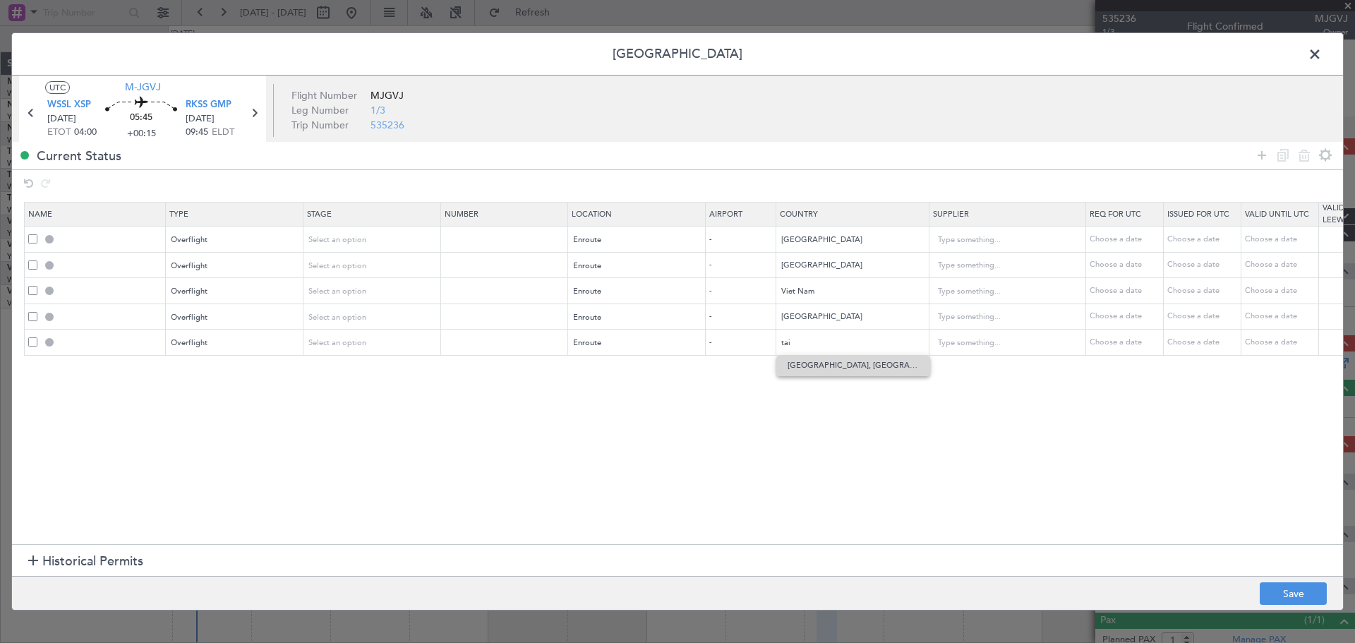
click at [795, 371] on span "[GEOGRAPHIC_DATA], [GEOGRAPHIC_DATA]" at bounding box center [853, 365] width 131 height 21
type input "[GEOGRAPHIC_DATA], [GEOGRAPHIC_DATA]"
click at [1257, 158] on icon at bounding box center [1262, 155] width 17 height 17
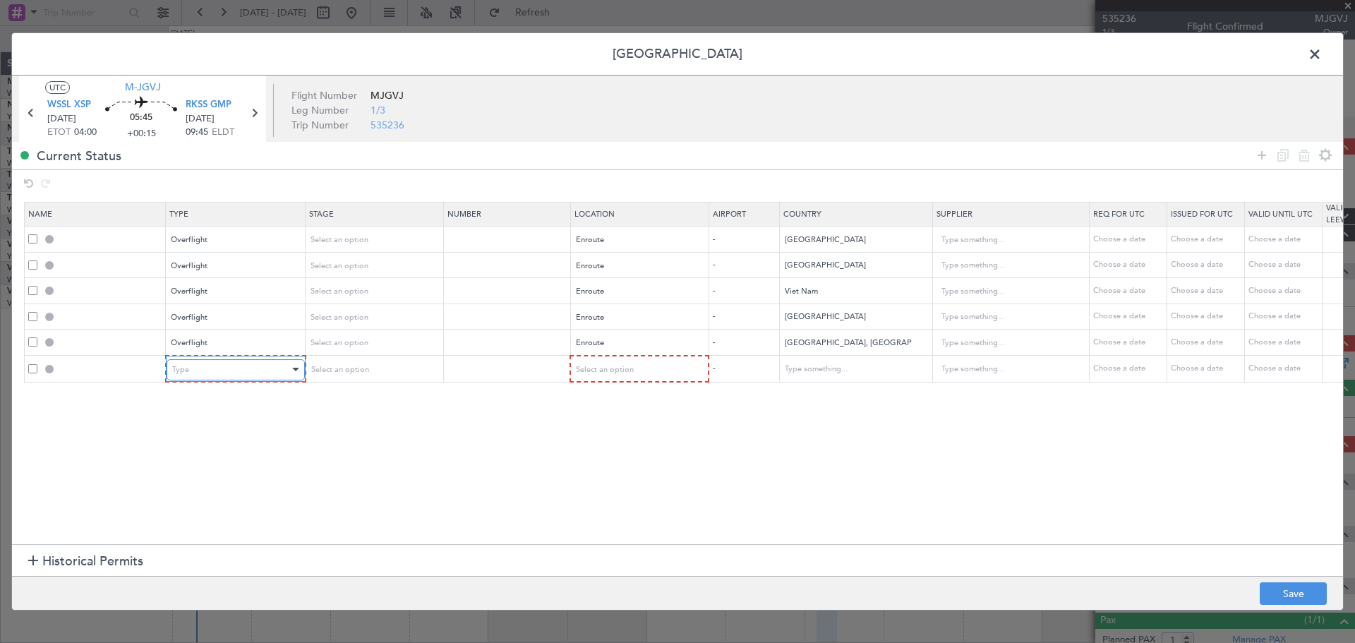
click at [218, 369] on div "Type" at bounding box center [230, 369] width 117 height 21
click at [229, 527] on span "Landing" at bounding box center [236, 522] width 126 height 21
click at [184, 372] on span "Landing" at bounding box center [186, 369] width 29 height 11
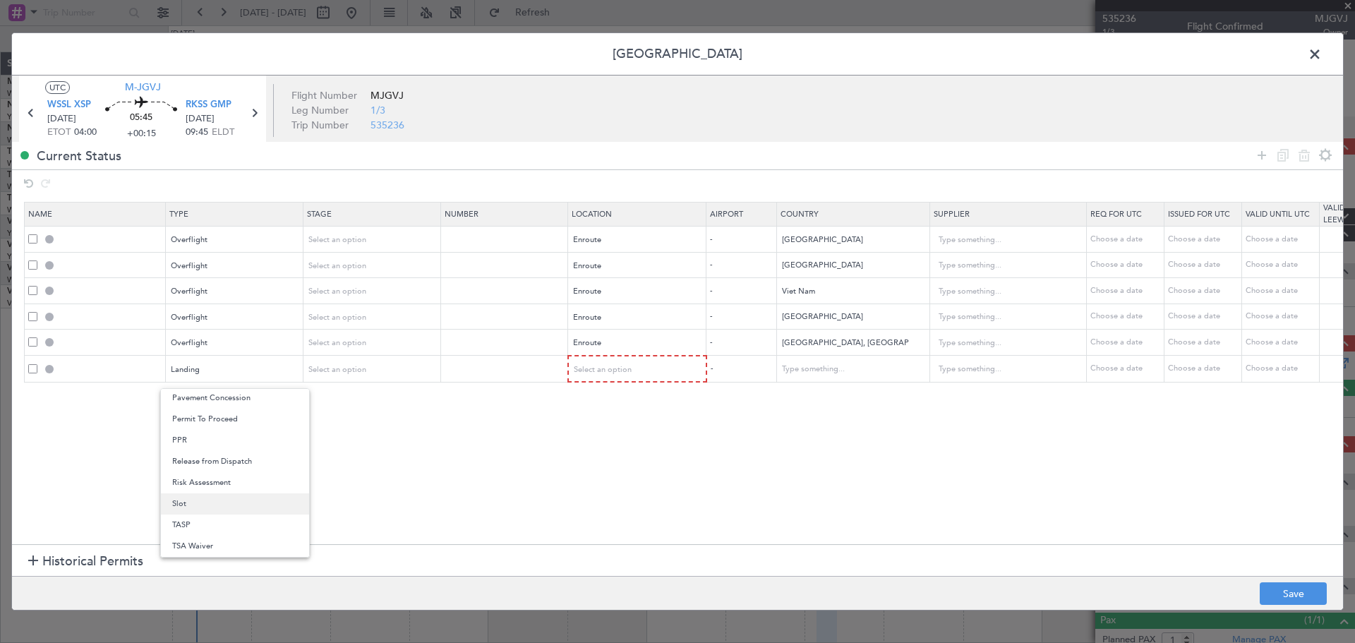
click at [208, 505] on span "Slot" at bounding box center [235, 503] width 126 height 21
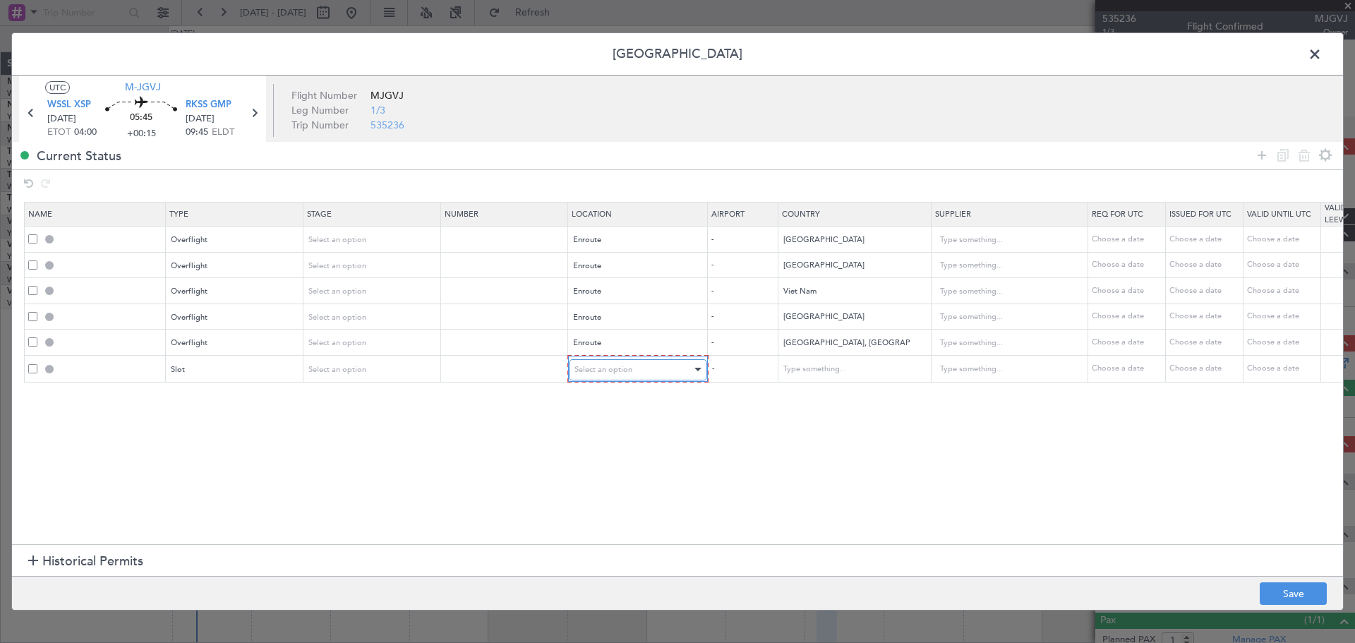
click at [587, 373] on span "Select an option" at bounding box center [604, 369] width 58 height 11
click at [603, 448] on span "Arrival" at bounding box center [638, 441] width 126 height 21
click at [1256, 157] on icon at bounding box center [1262, 155] width 17 height 17
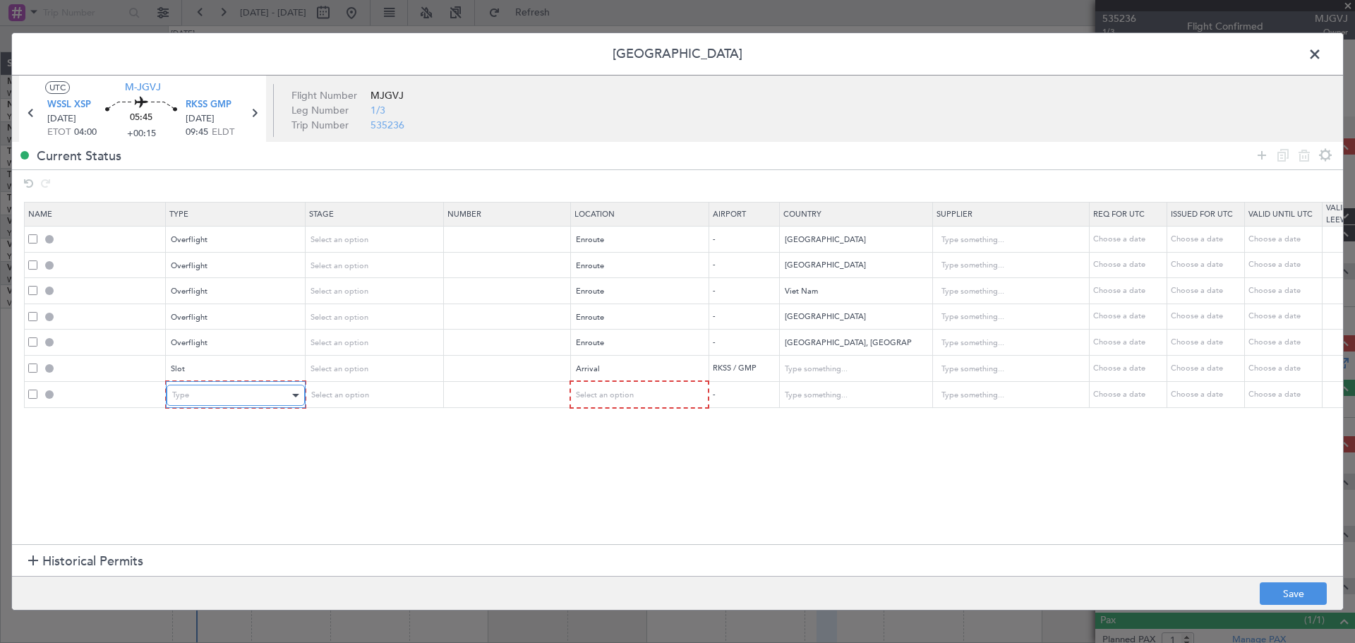
click at [249, 398] on div "Type" at bounding box center [230, 395] width 117 height 21
click at [232, 535] on span "Slot" at bounding box center [236, 529] width 126 height 21
click at [206, 392] on div "Slot" at bounding box center [230, 395] width 117 height 21
click at [216, 524] on span "Landing" at bounding box center [235, 525] width 126 height 21
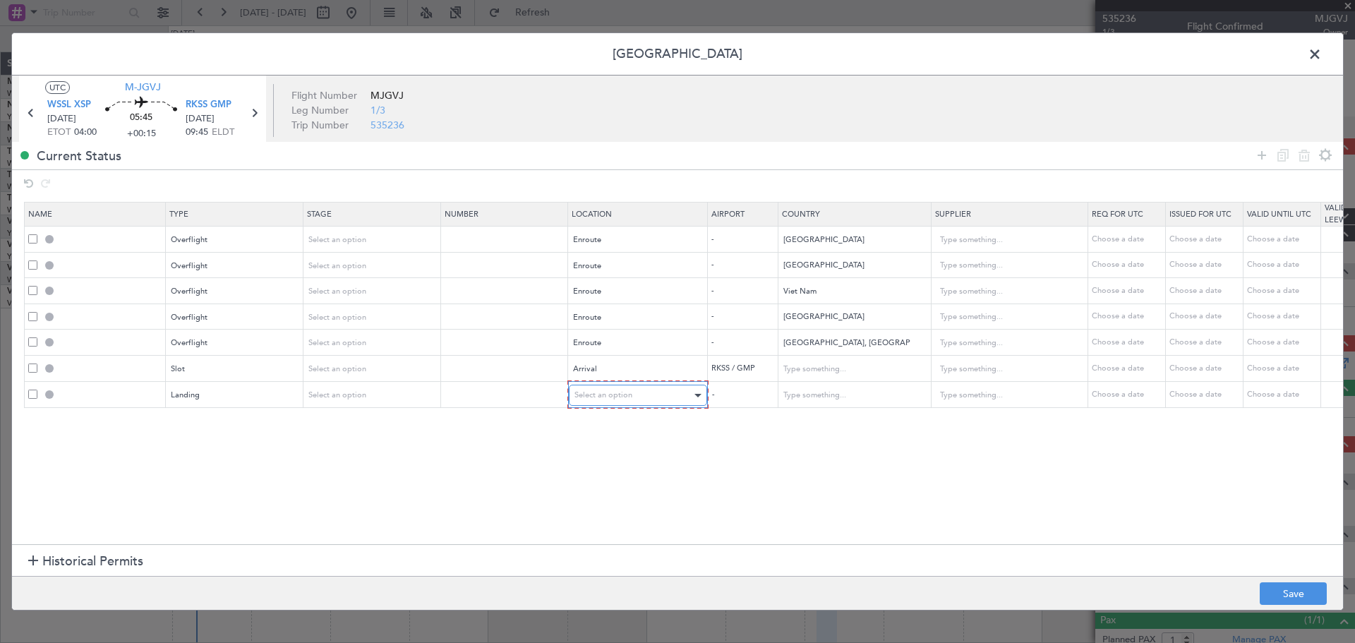
click at [606, 397] on span "Select an option" at bounding box center [604, 395] width 58 height 11
click at [596, 460] on span "Arrival" at bounding box center [638, 467] width 126 height 21
click at [1279, 590] on button "Save" at bounding box center [1293, 593] width 67 height 23
type input "MALAYSIA OVF"
type input "NNN"
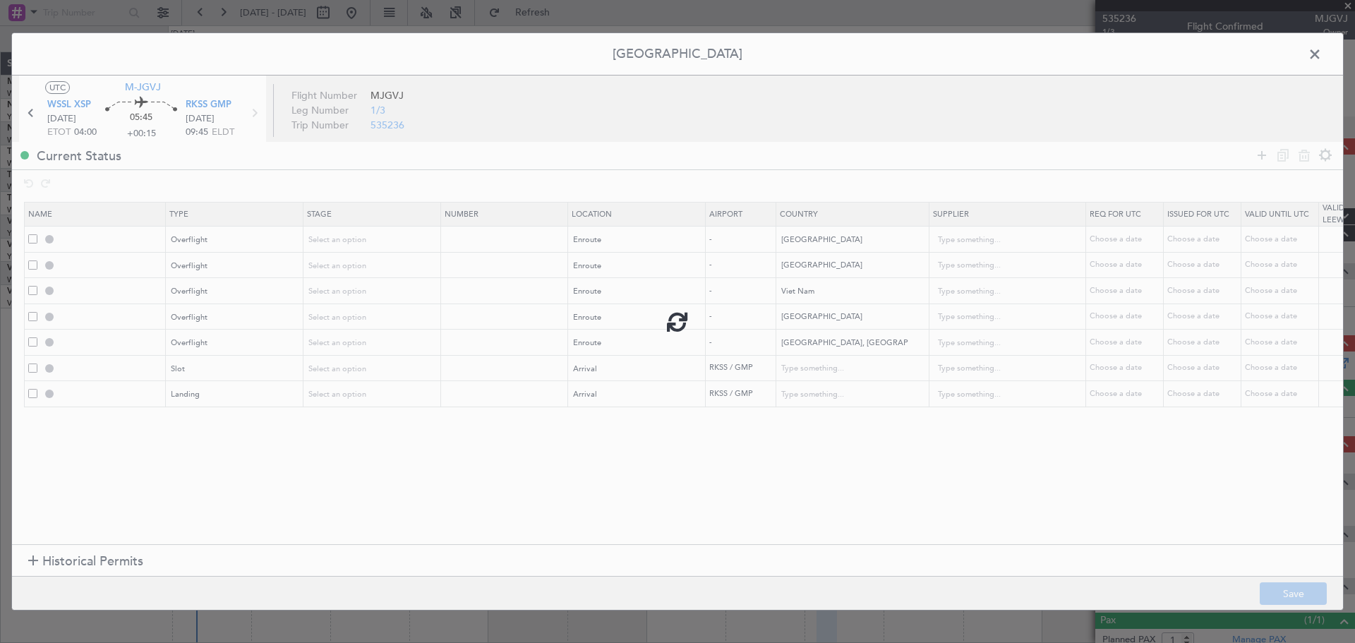
type input "INDONESIA OVF"
type input "NNN"
type input "2"
type input "VIET NAM OVF"
type input "NNN"
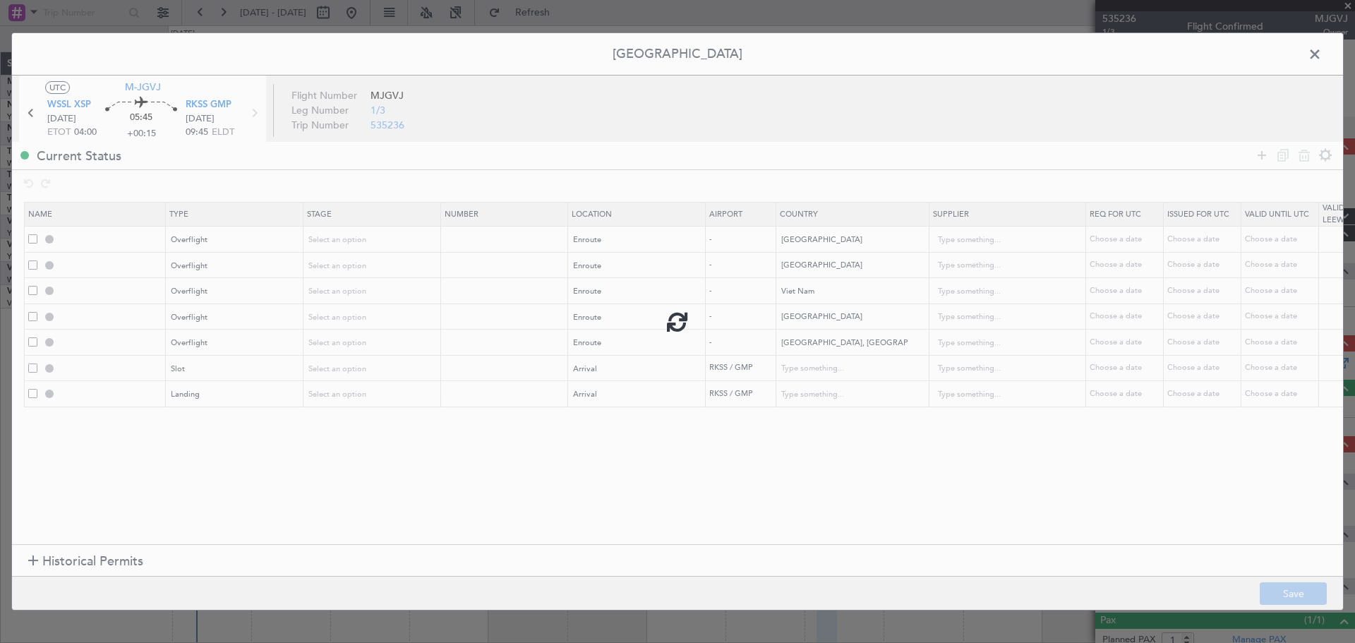
type input "PHILIPPINES OVF"
type input "NNN"
type input "[GEOGRAPHIC_DATA], PROVINCE OF CHINA OVF"
type input "NNN"
type input "RKSS ARR SLOT"
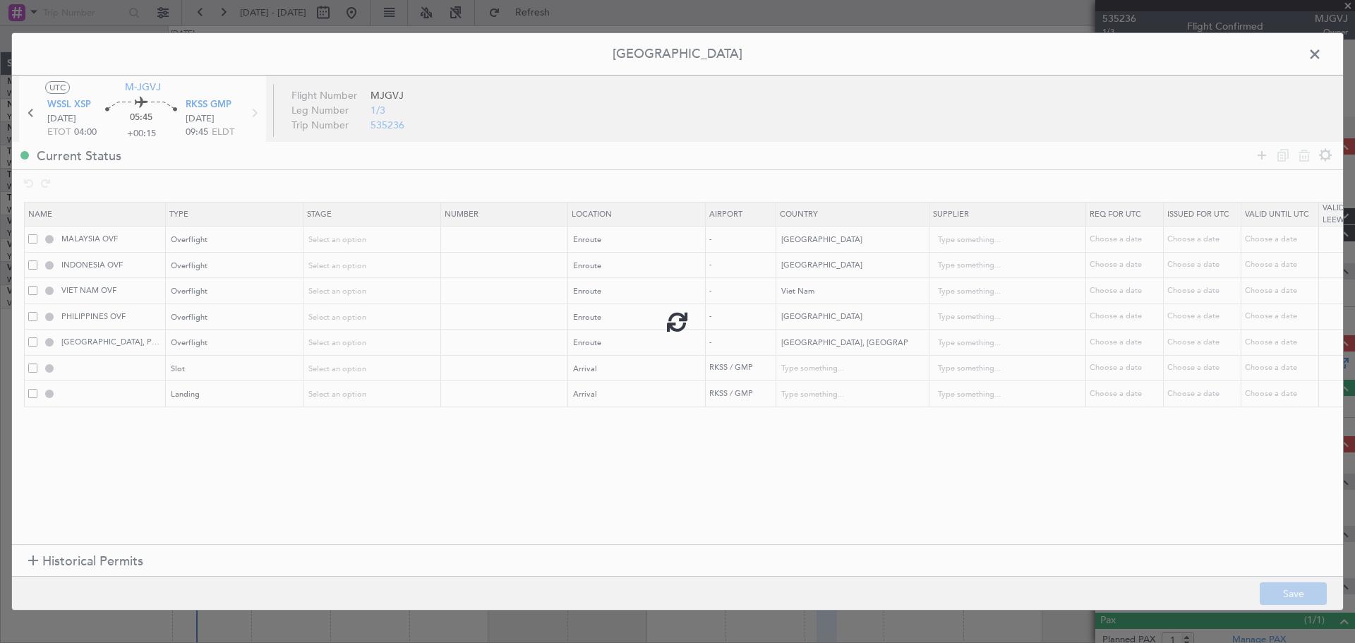
type input "[GEOGRAPHIC_DATA], Republic of"
type input "NNN"
type input "RKSS LDG"
type input "[GEOGRAPHIC_DATA], Republic of"
type input "NNN"
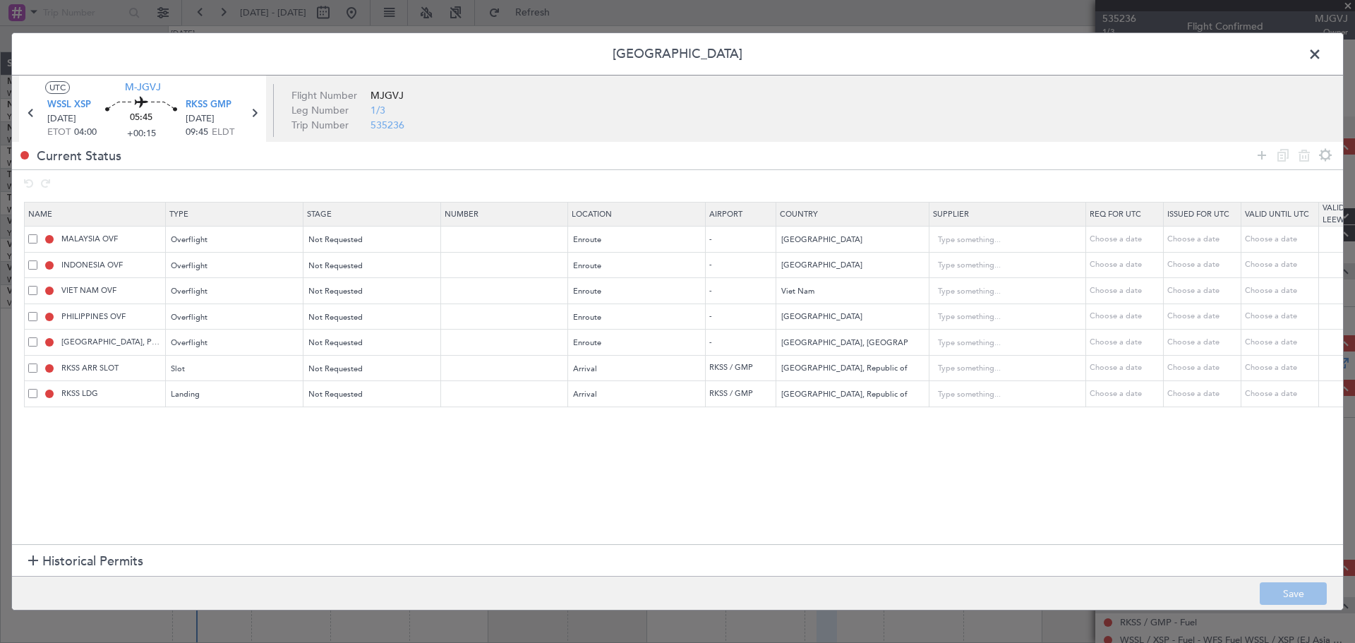
click at [1322, 59] on span at bounding box center [1322, 58] width 0 height 28
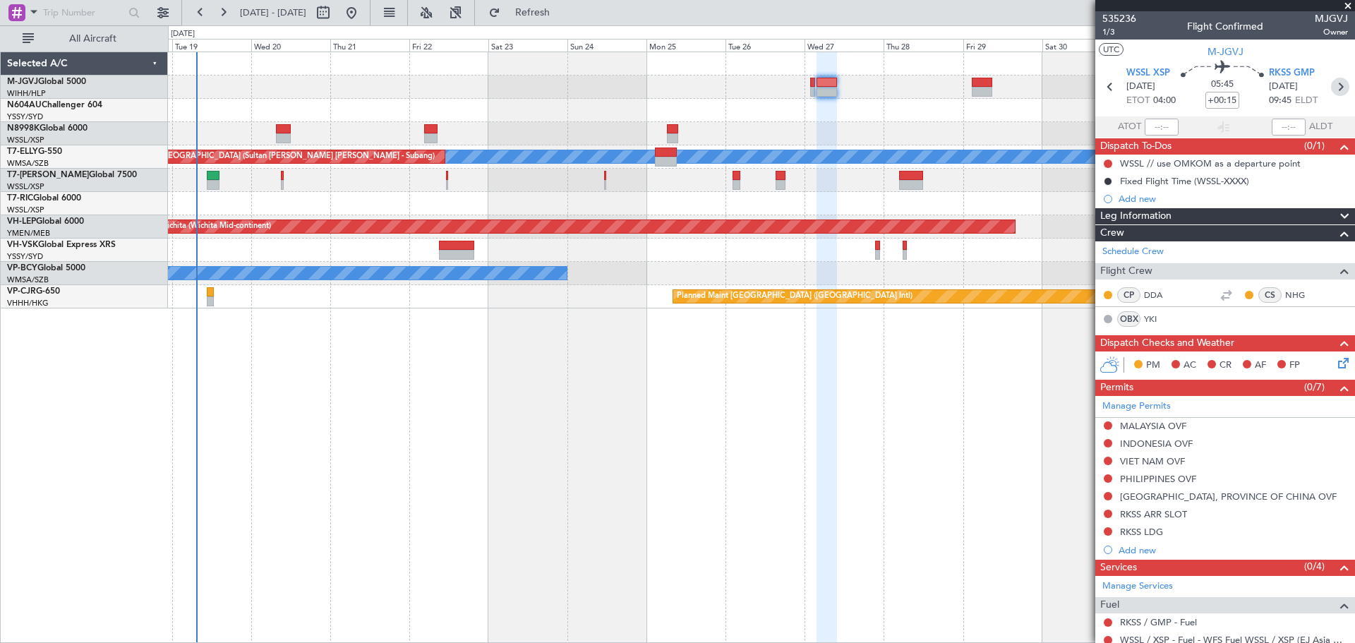
click at [1331, 85] on icon at bounding box center [1340, 87] width 18 height 18
type input "-00:15"
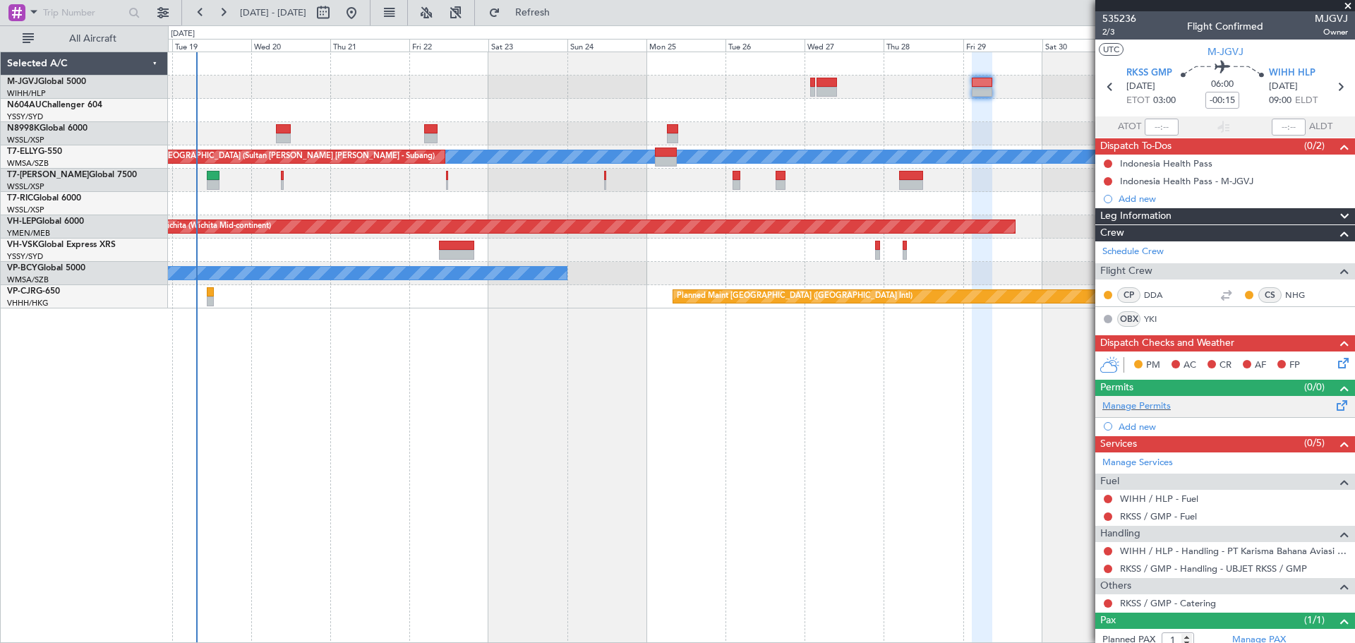
click at [1312, 402] on div "Manage Permits" at bounding box center [1226, 406] width 260 height 21
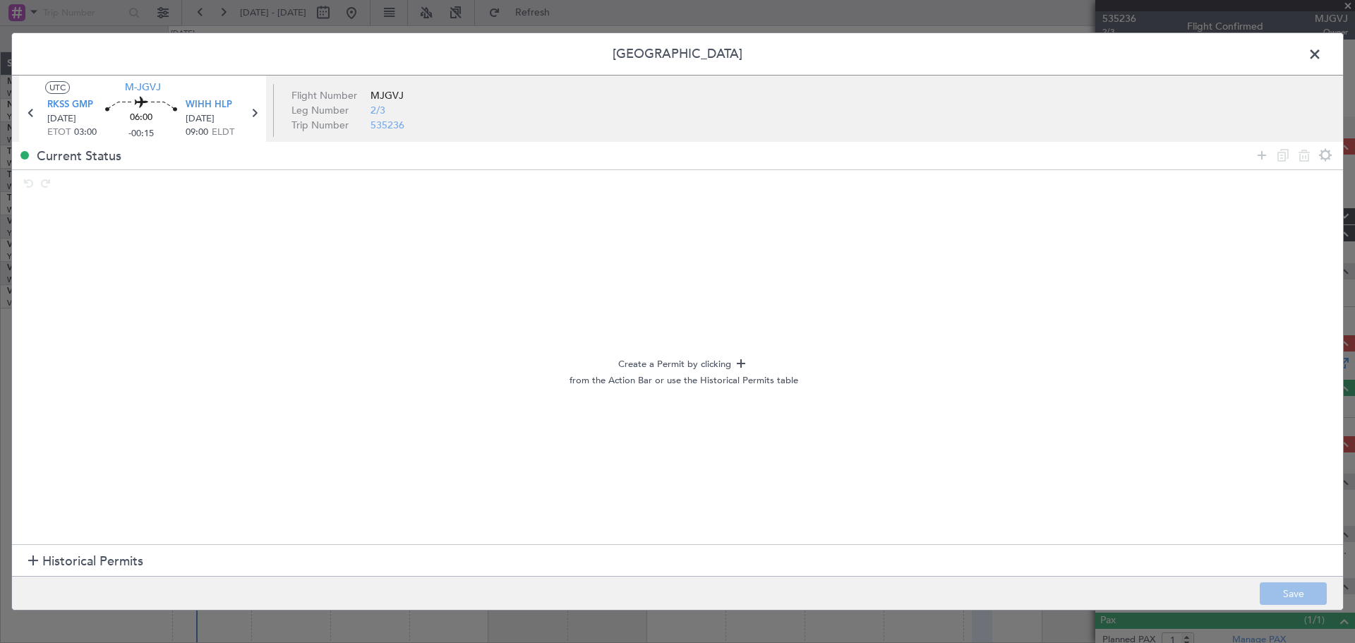
click at [78, 561] on span "Historical Permits" at bounding box center [92, 561] width 101 height 19
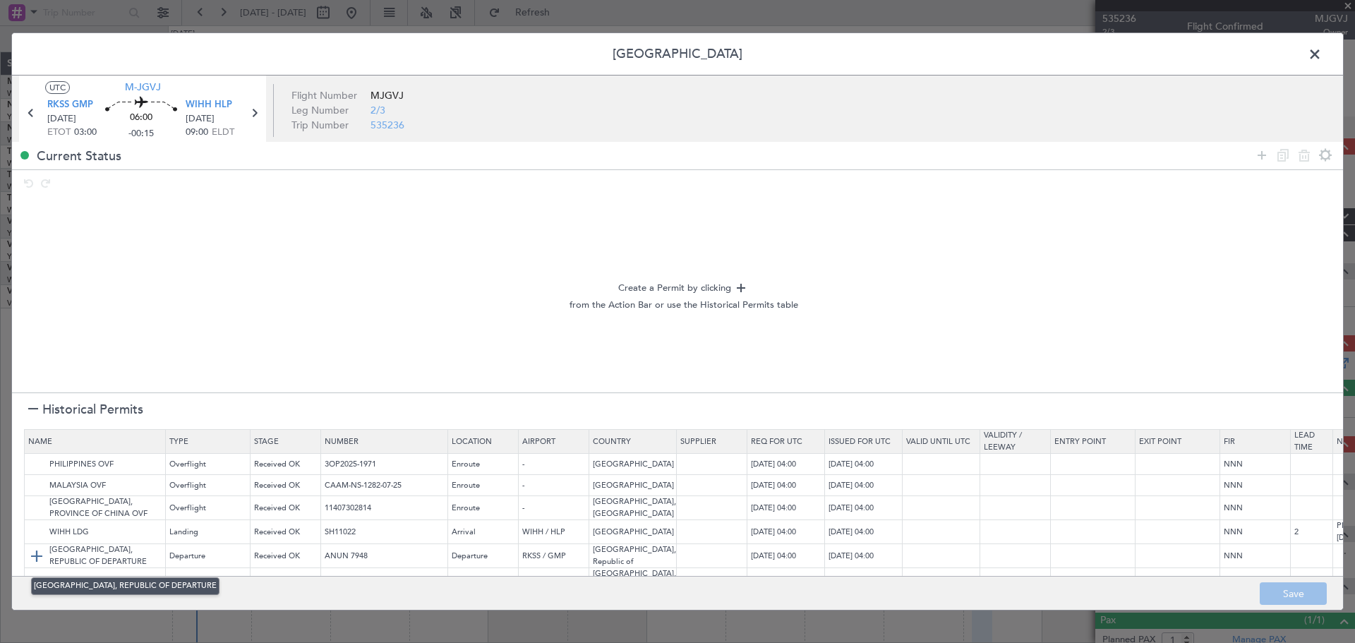
click at [37, 552] on img at bounding box center [36, 556] width 17 height 17
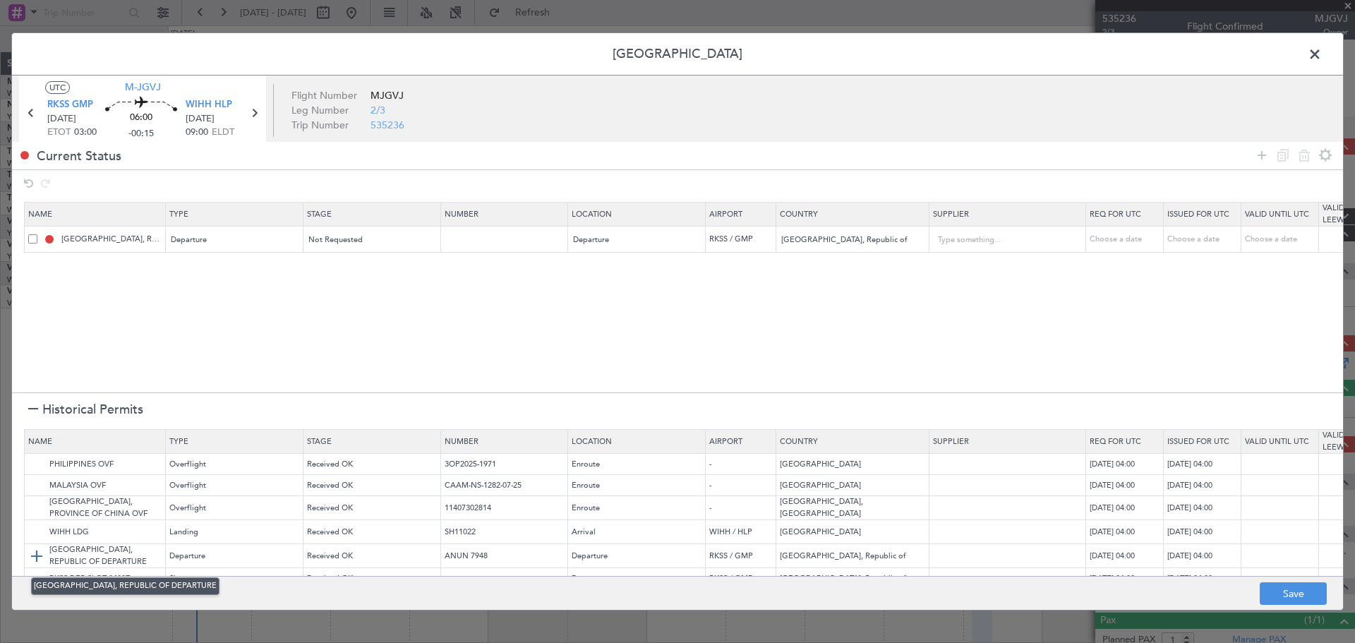
scroll to position [26, 0]
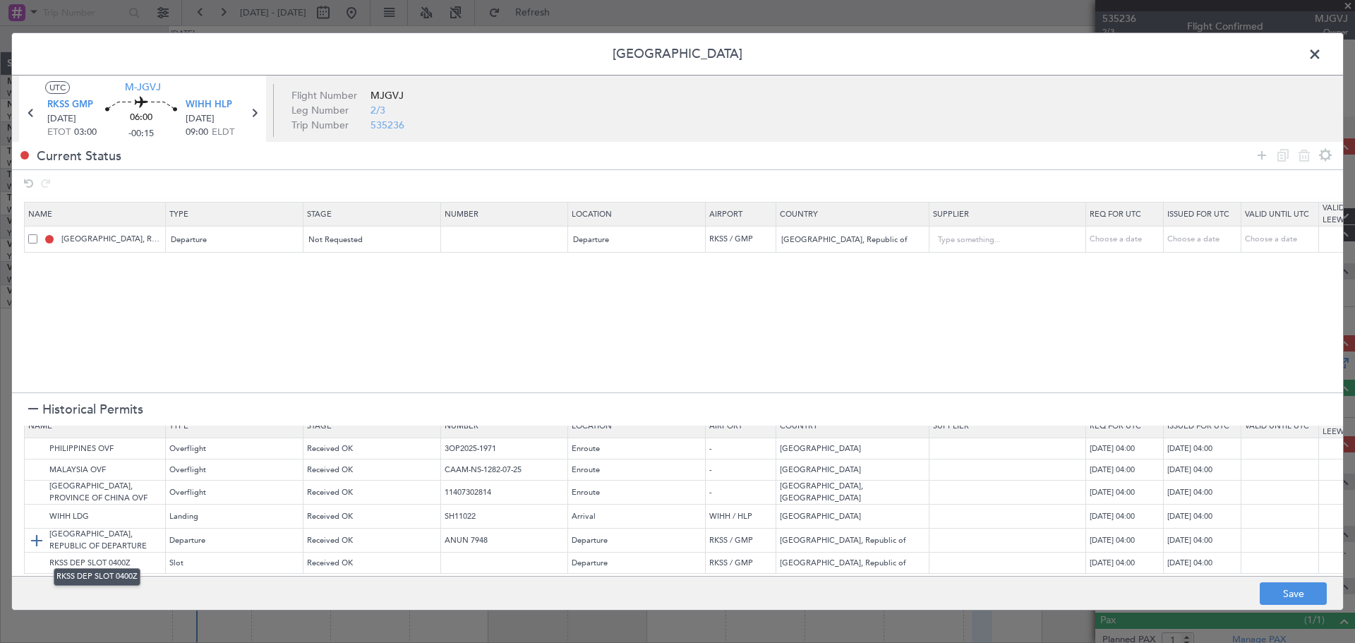
click at [0, 0] on img at bounding box center [0, 0] width 0 height 0
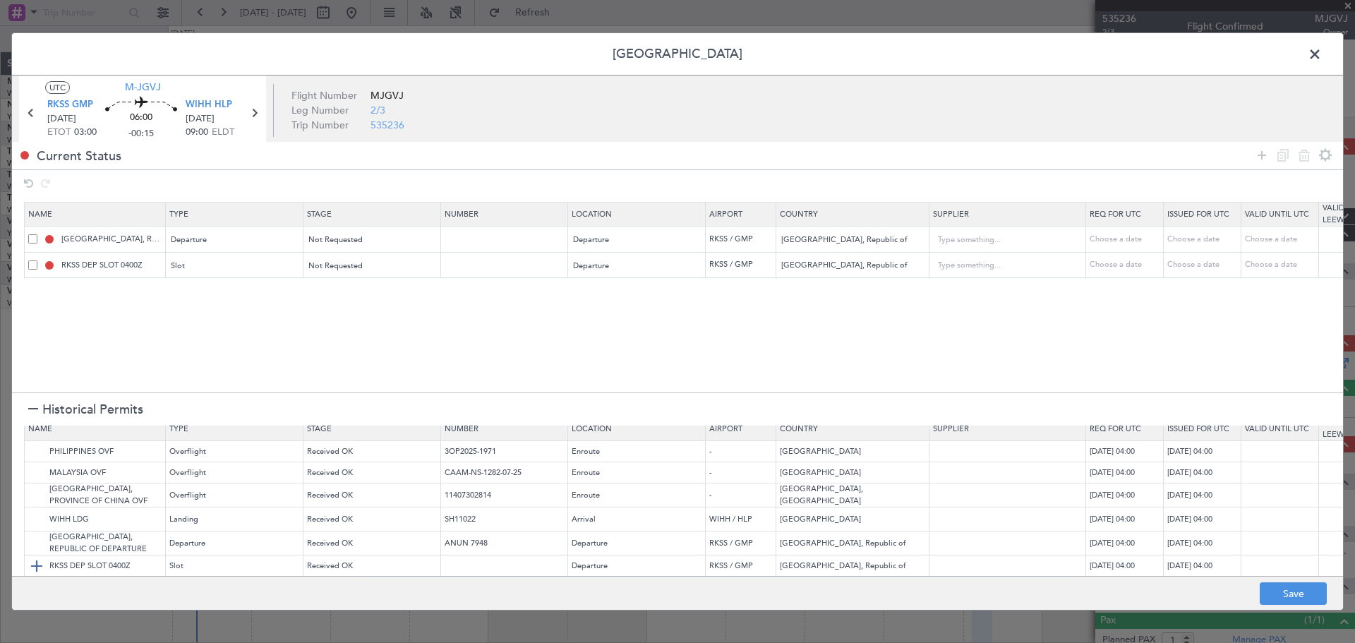
scroll to position [0, 0]
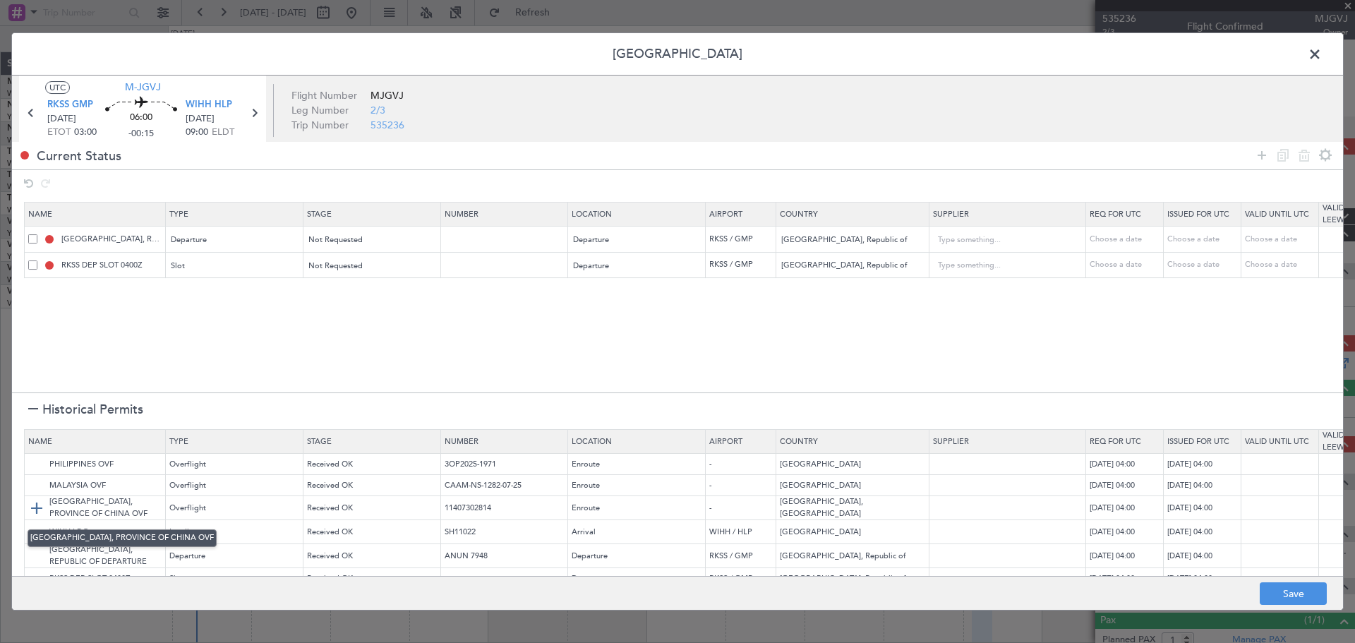
click at [35, 505] on img at bounding box center [36, 508] width 17 height 17
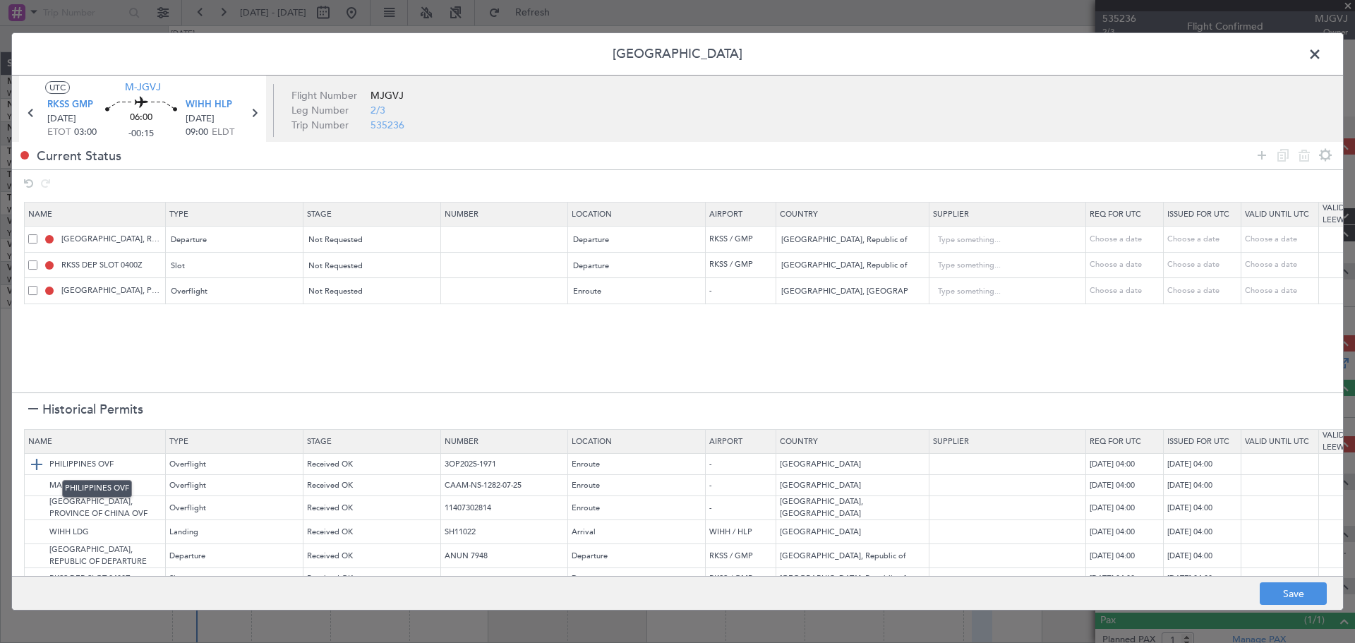
click at [30, 464] on img at bounding box center [36, 464] width 17 height 17
click at [35, 484] on img at bounding box center [36, 485] width 17 height 17
click at [38, 532] on img at bounding box center [36, 532] width 17 height 17
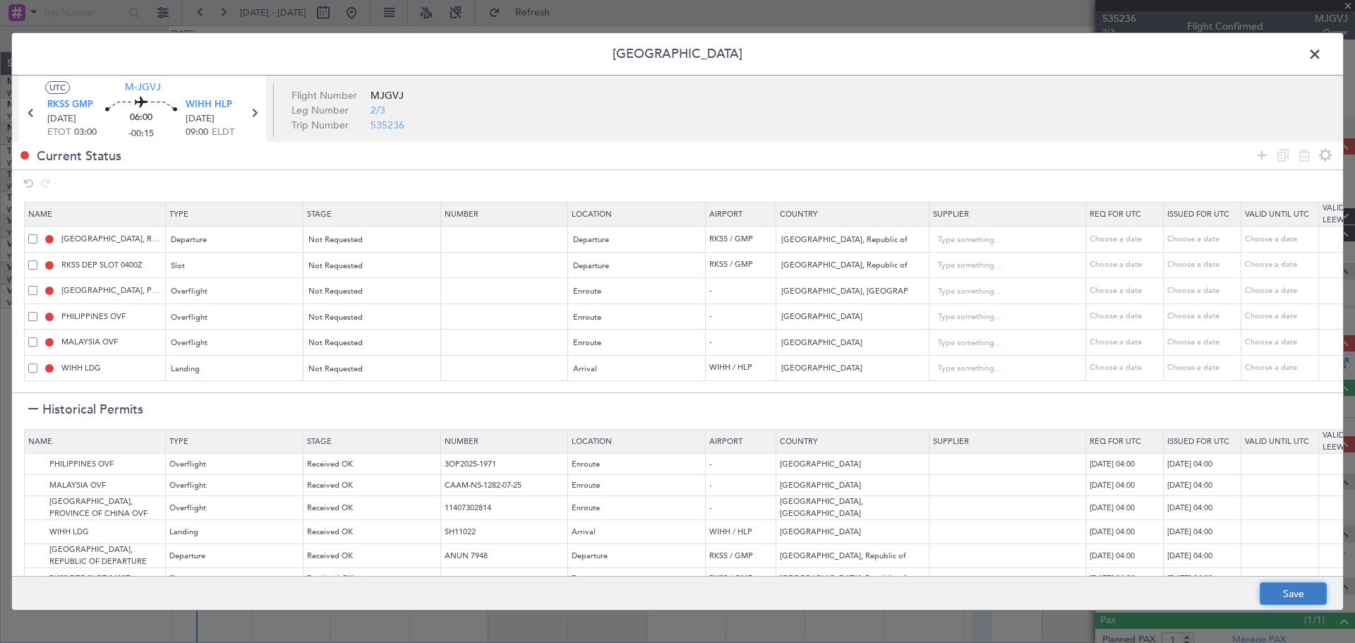
click at [1281, 588] on button "Save" at bounding box center [1293, 593] width 67 height 23
type input "NNN"
type input "RKSS DEP SLOT"
type input "NNN"
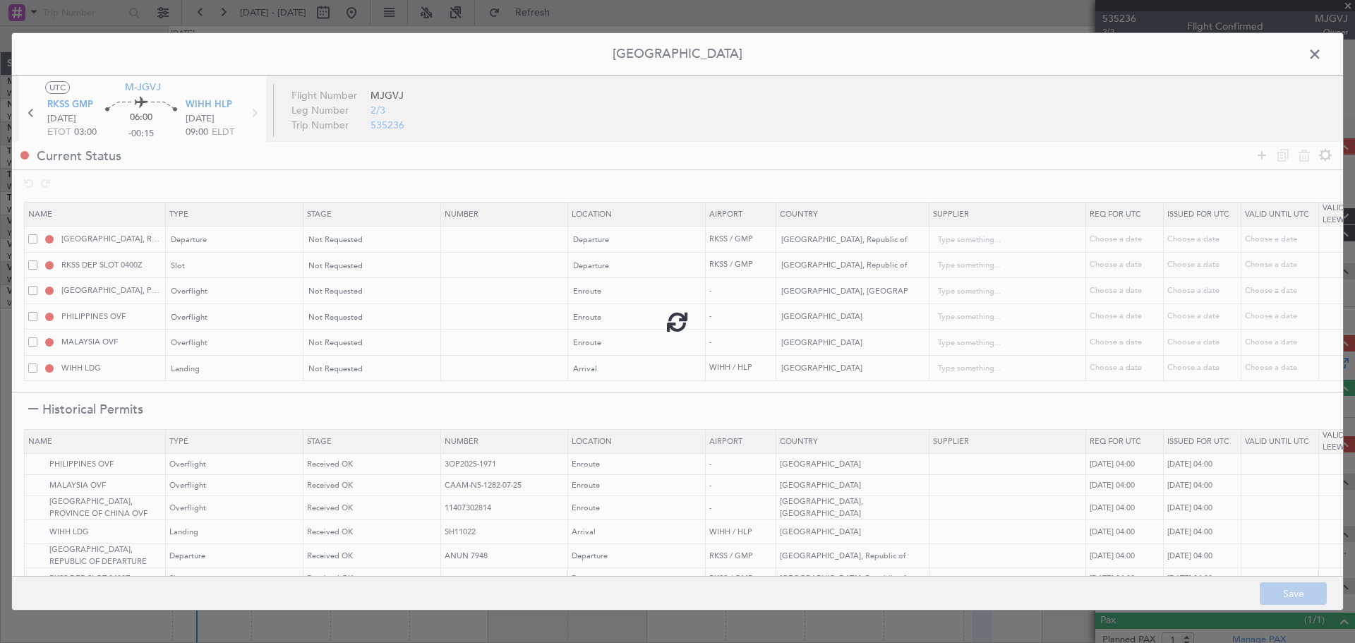
type input "NNN"
type input "2"
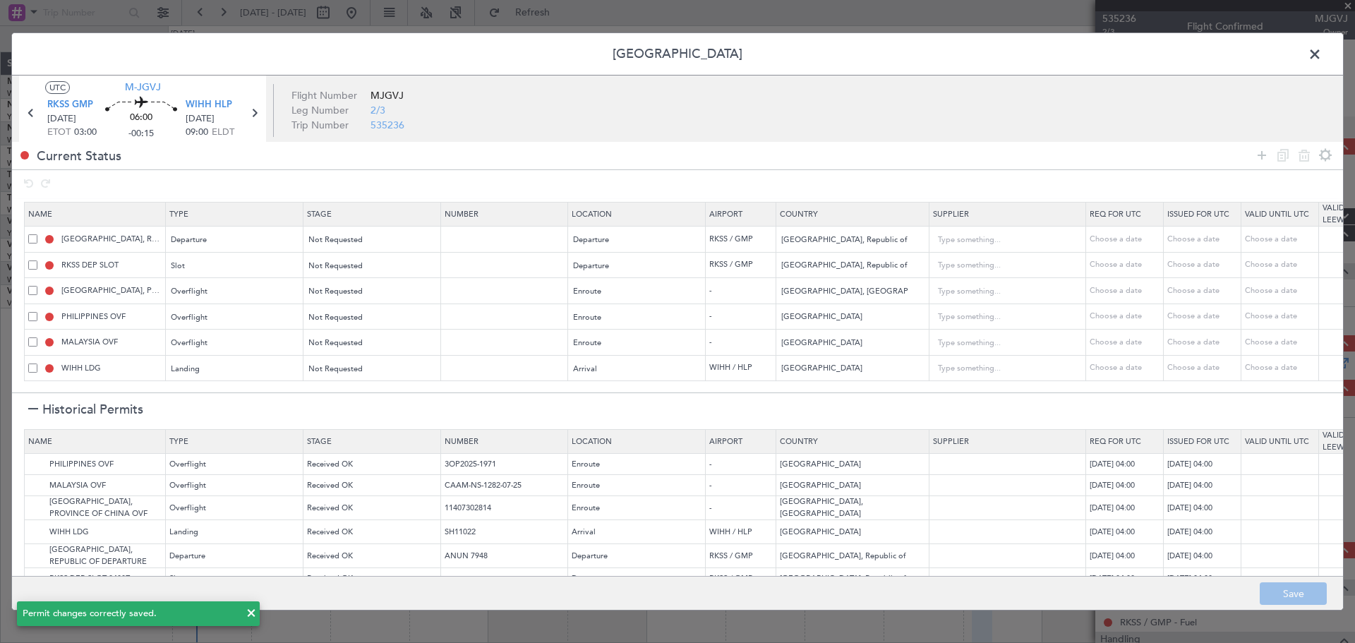
click at [1322, 51] on span at bounding box center [1322, 58] width 0 height 28
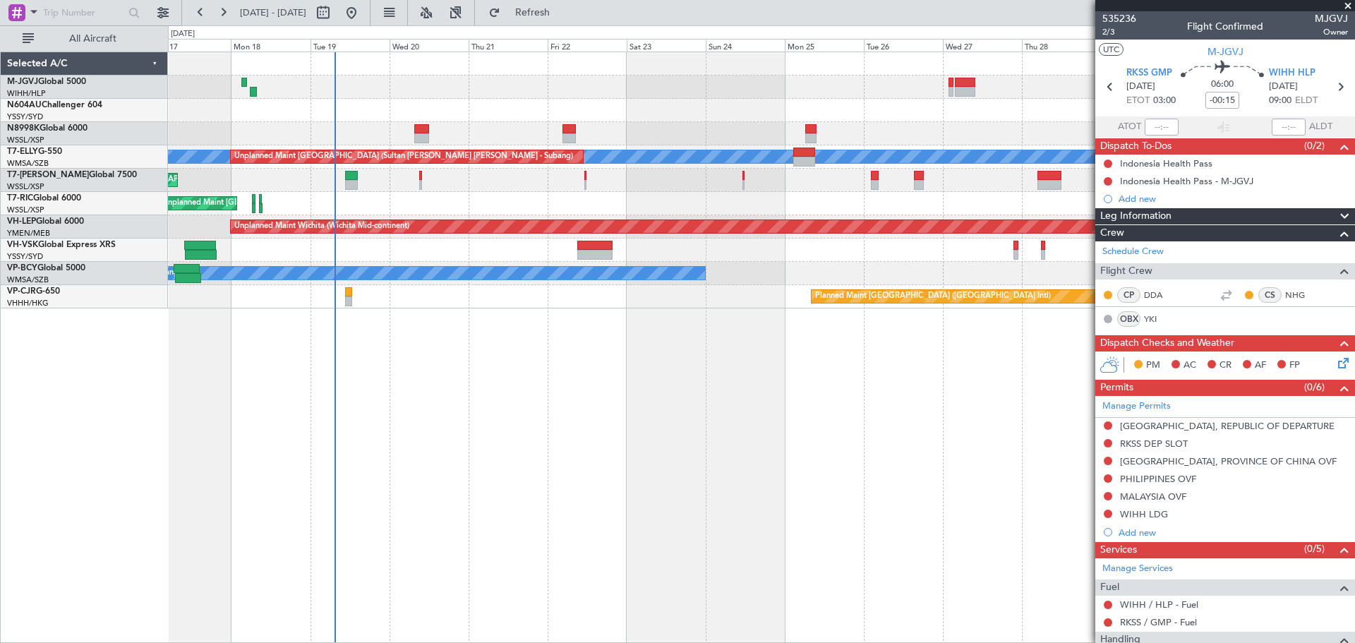
click at [629, 399] on div "Planned Maint [GEOGRAPHIC_DATA] (Seletar) Planned Maint [GEOGRAPHIC_DATA] (Sele…" at bounding box center [761, 348] width 1187 height 592
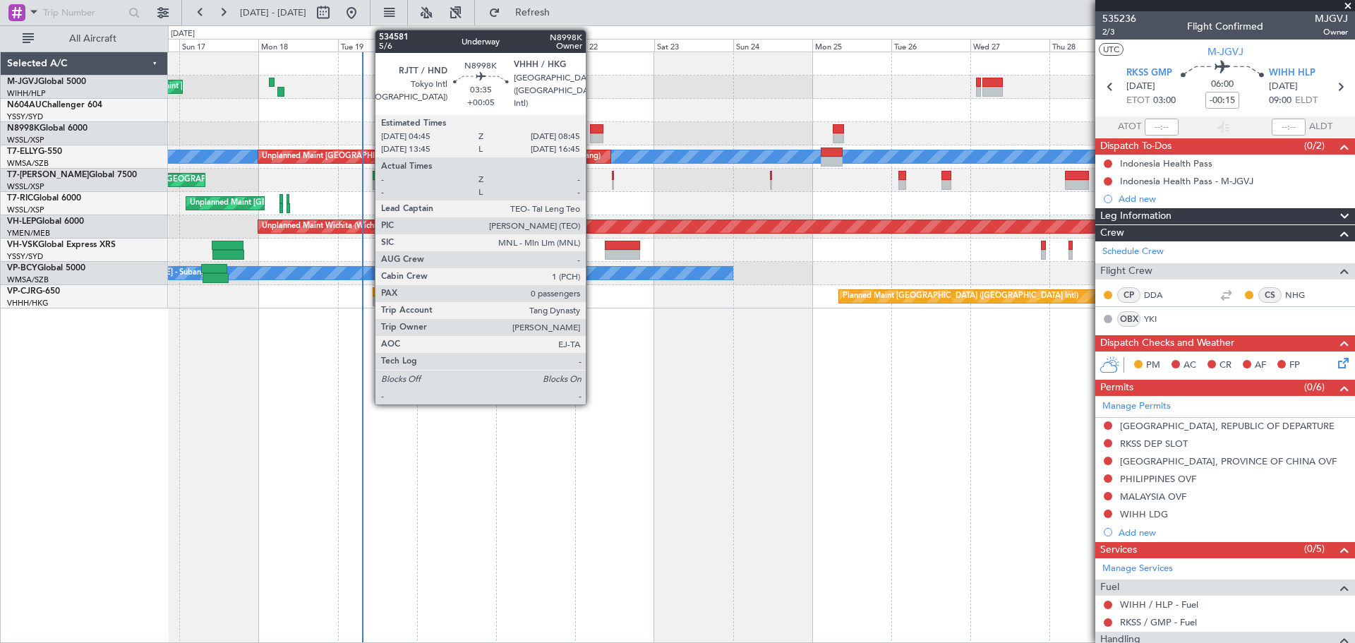
click at [592, 129] on div at bounding box center [596, 129] width 13 height 10
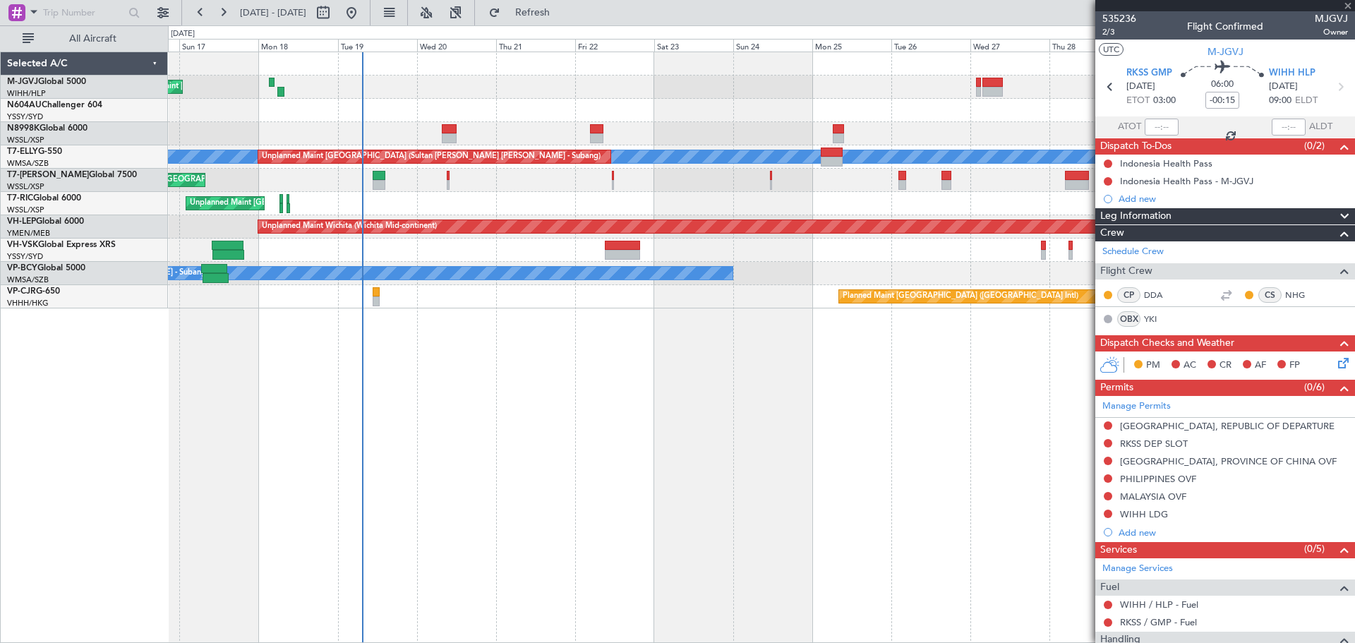
type input "+00:05"
type input "0"
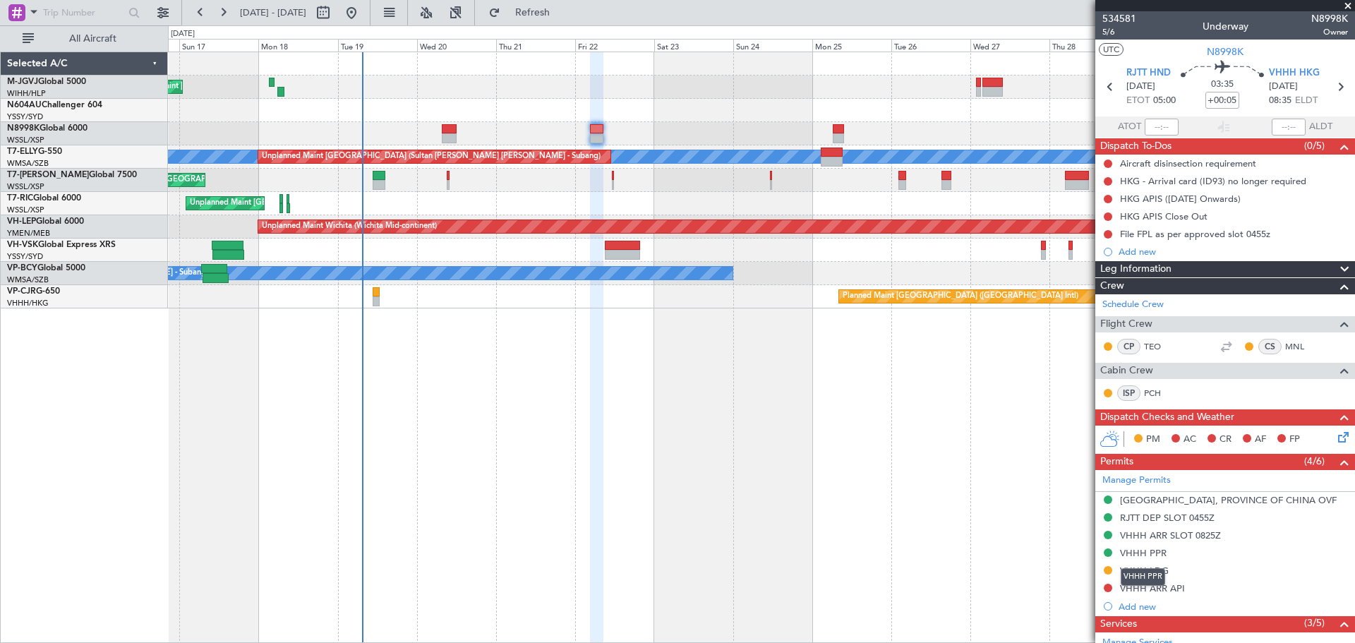
click at [1154, 575] on div "VHHH PPR" at bounding box center [1143, 577] width 44 height 18
click at [1144, 568] on div "VHHH LDG" at bounding box center [1144, 571] width 49 height 12
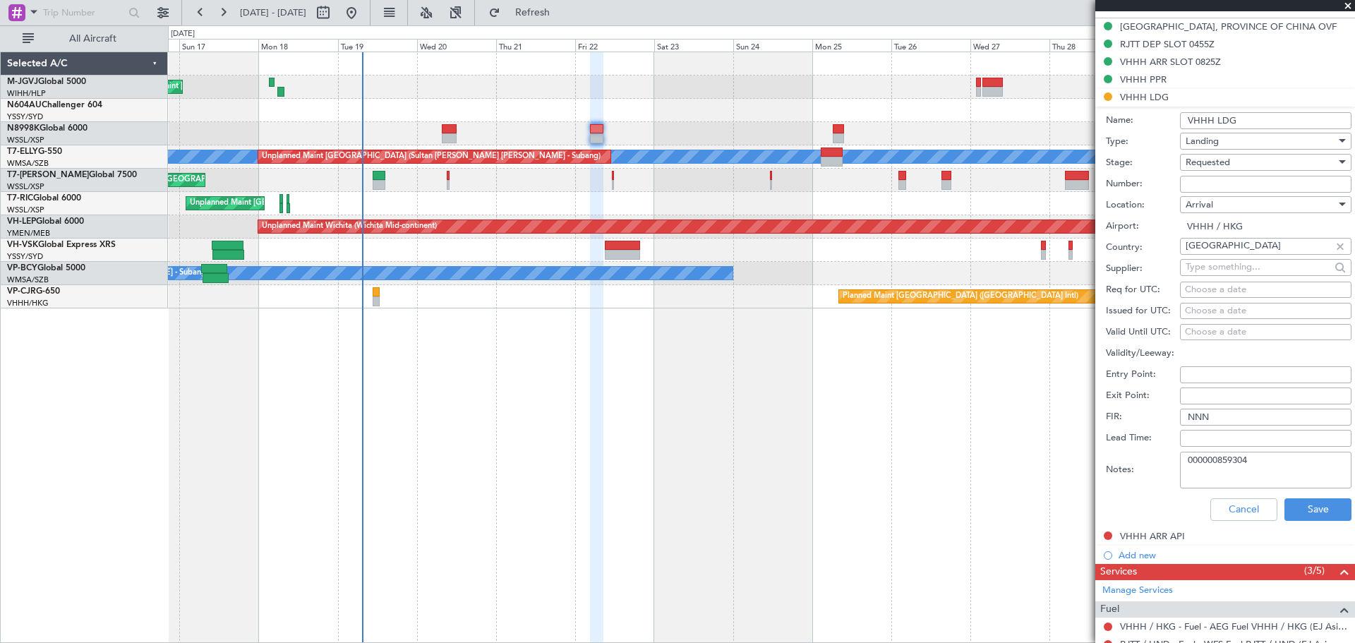
scroll to position [353, 0]
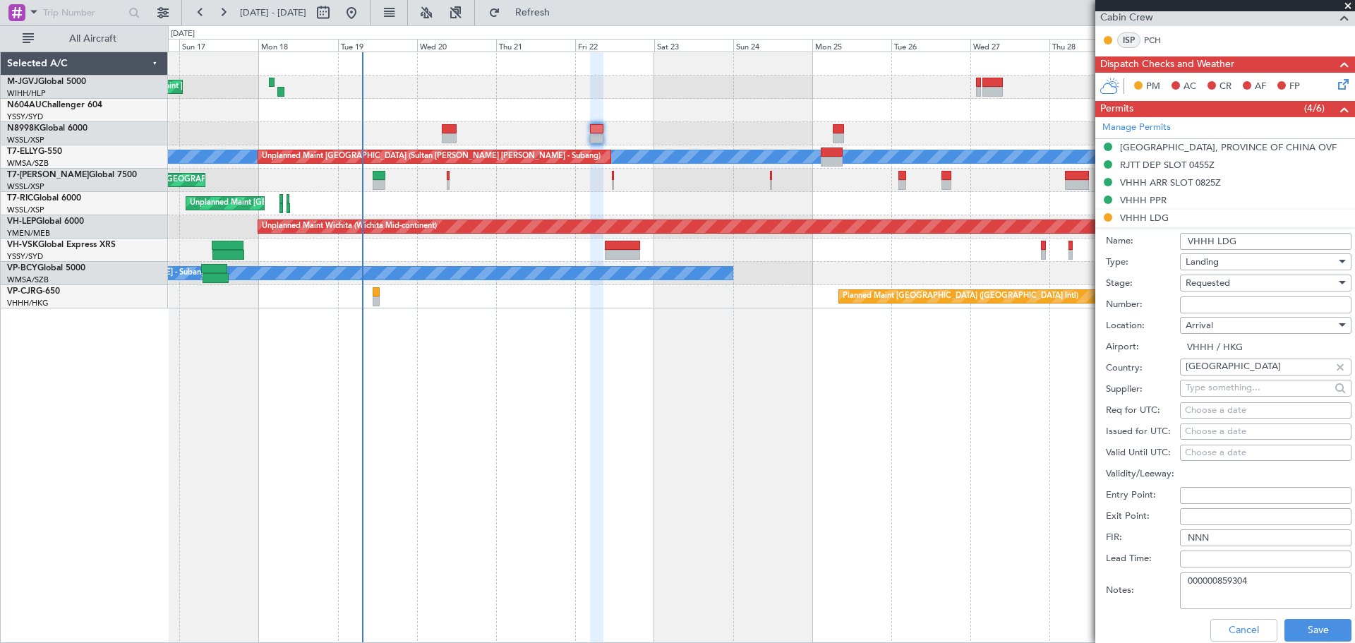
click at [1208, 297] on input "Number:" at bounding box center [1266, 304] width 172 height 17
type input "No Objection"
click at [1194, 433] on div "Choose a date" at bounding box center [1266, 432] width 162 height 14
select select "8"
select select "2025"
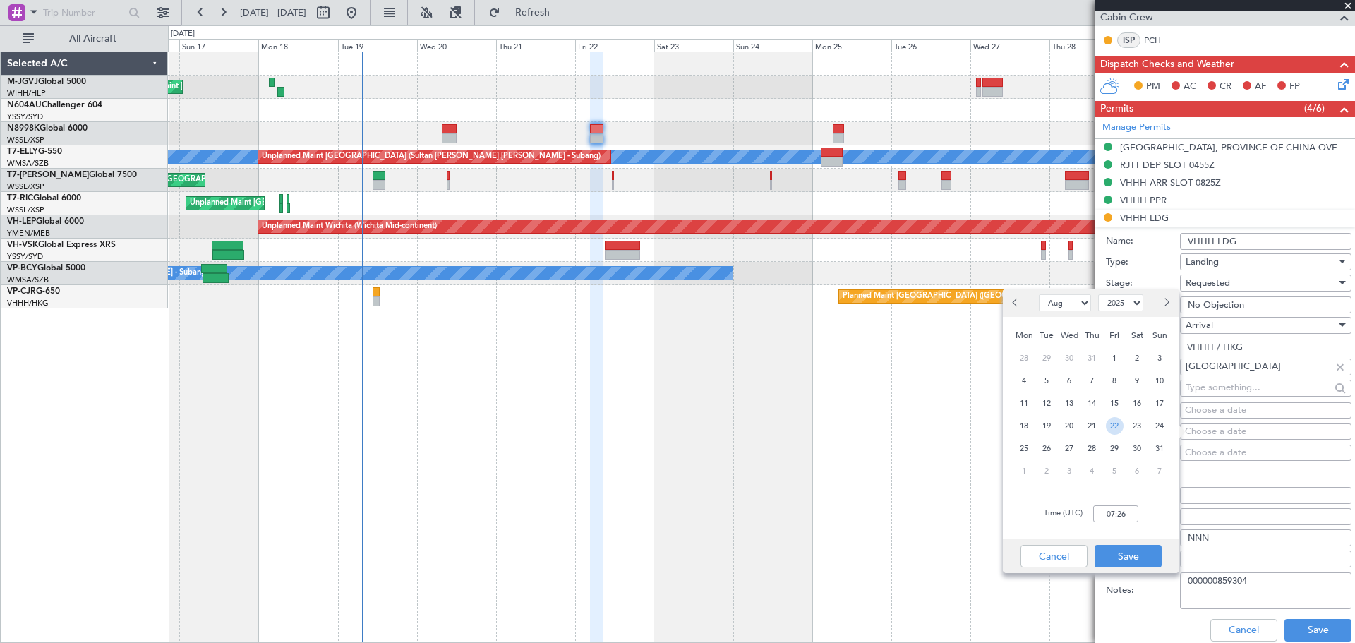
click at [1119, 423] on span "22" at bounding box center [1115, 426] width 18 height 18
click at [1115, 515] on input "00:00" at bounding box center [1115, 513] width 45 height 17
type input "05:00"
click at [1119, 553] on button "Save" at bounding box center [1128, 556] width 67 height 23
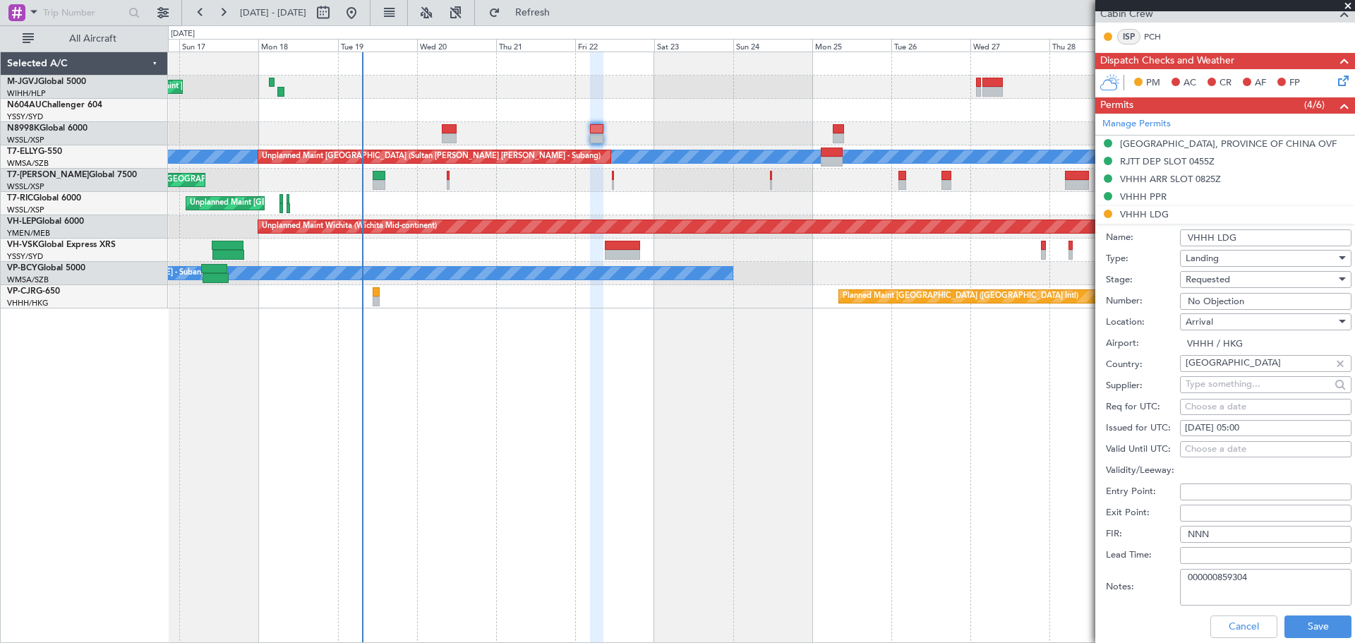
scroll to position [471, 0]
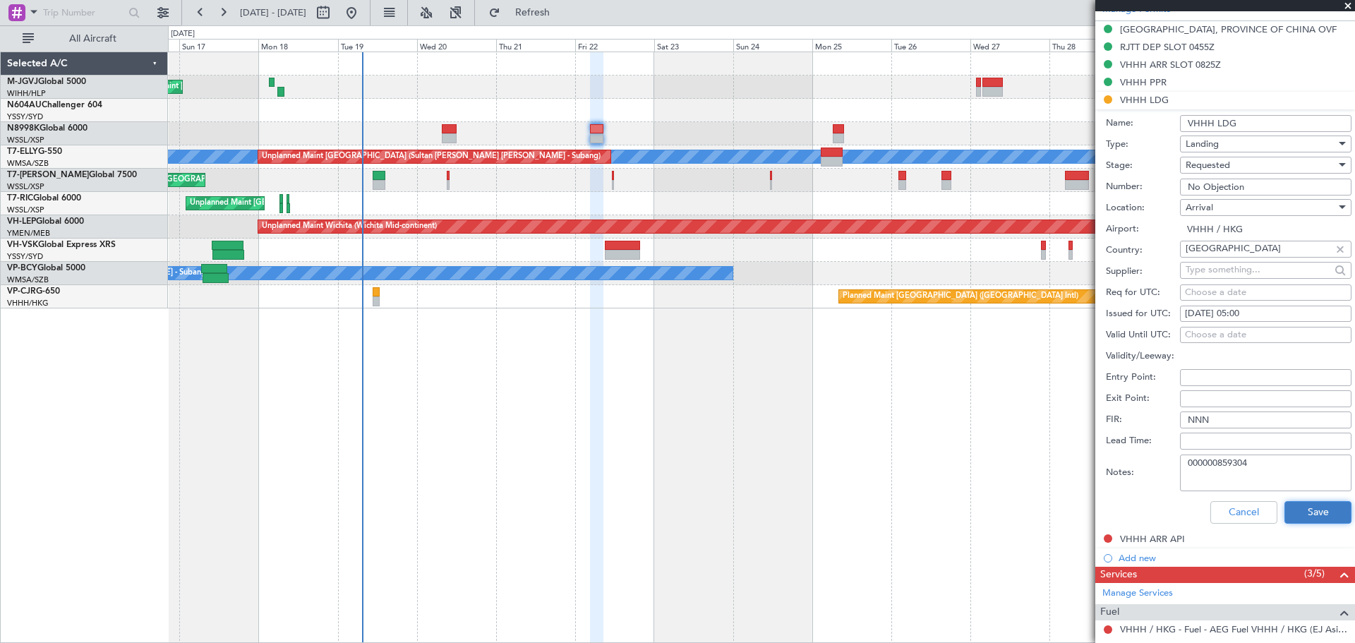
click at [1297, 512] on button "Save" at bounding box center [1318, 512] width 67 height 23
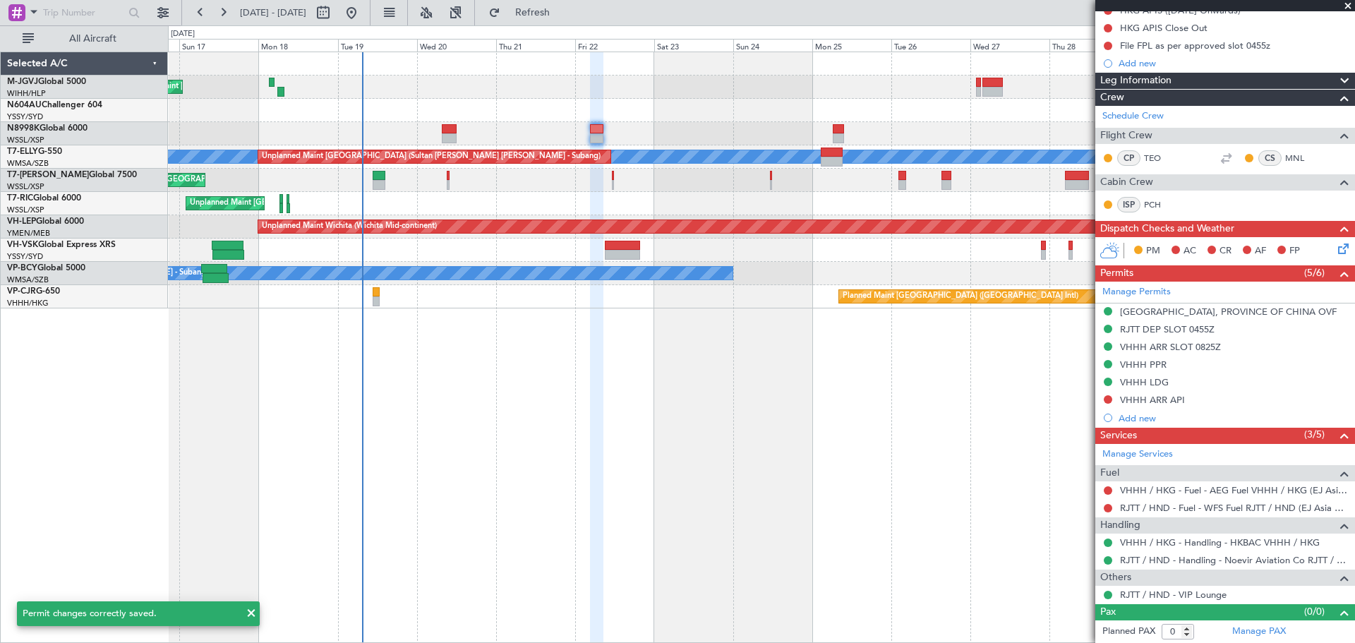
scroll to position [0, 0]
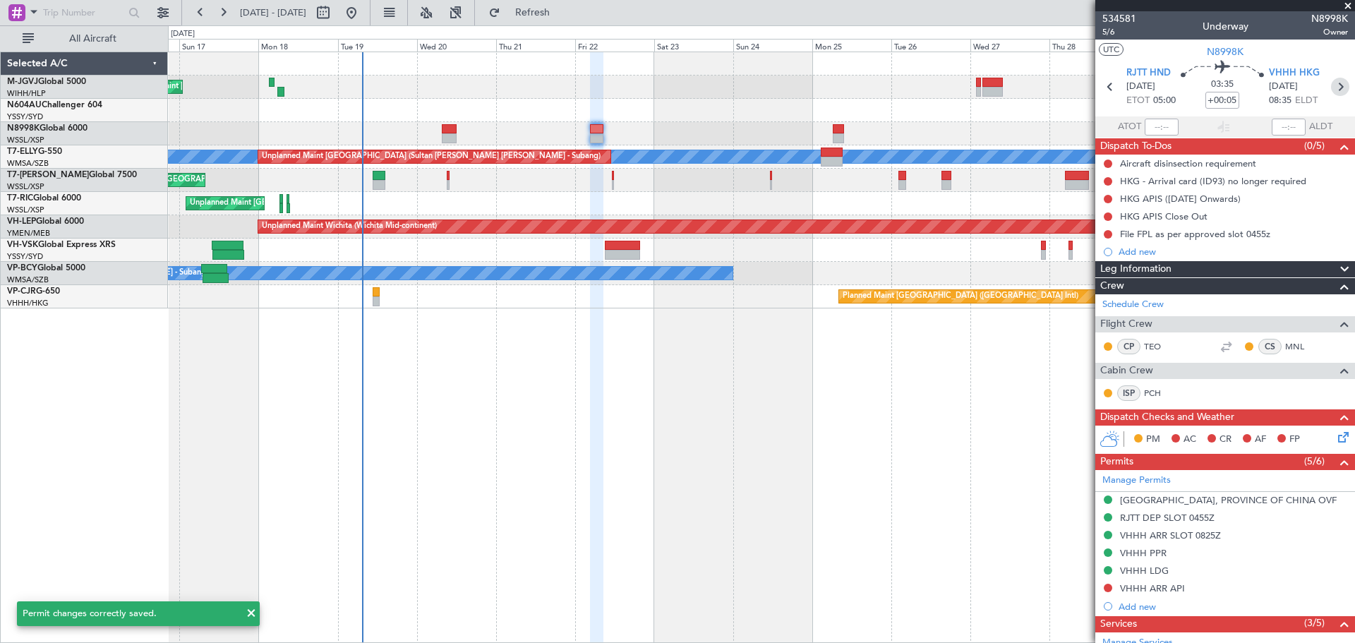
click at [1331, 87] on icon at bounding box center [1340, 87] width 18 height 18
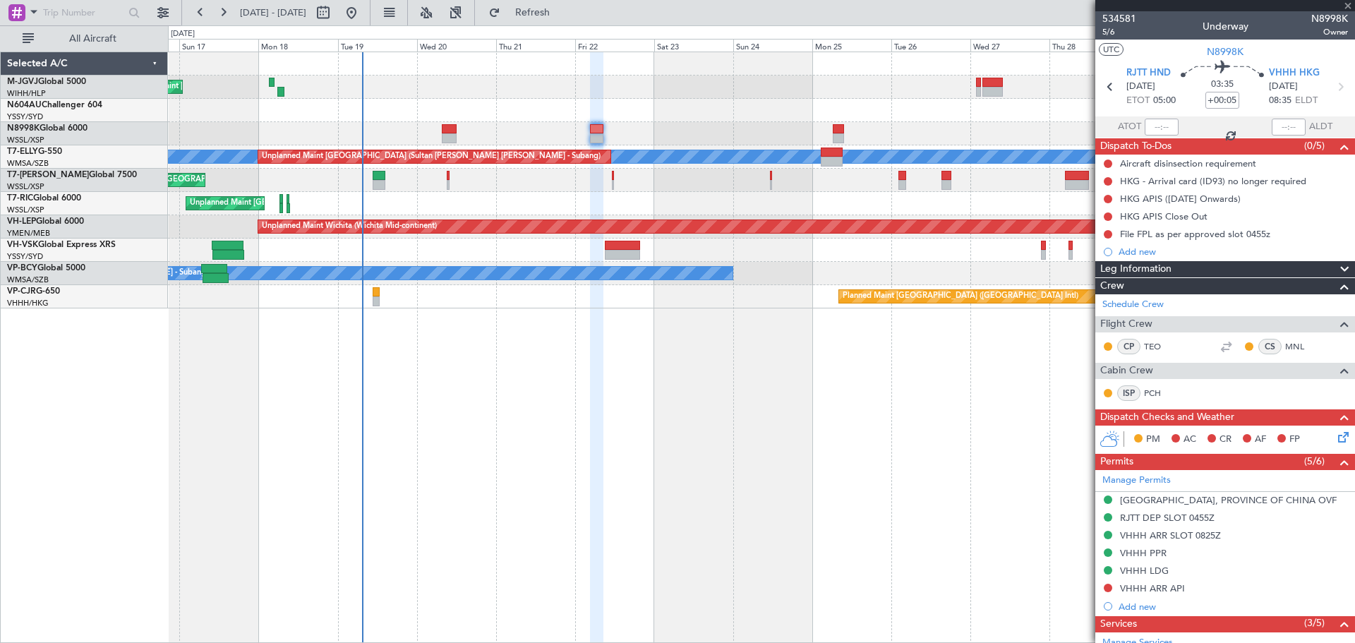
type input "-00:05"
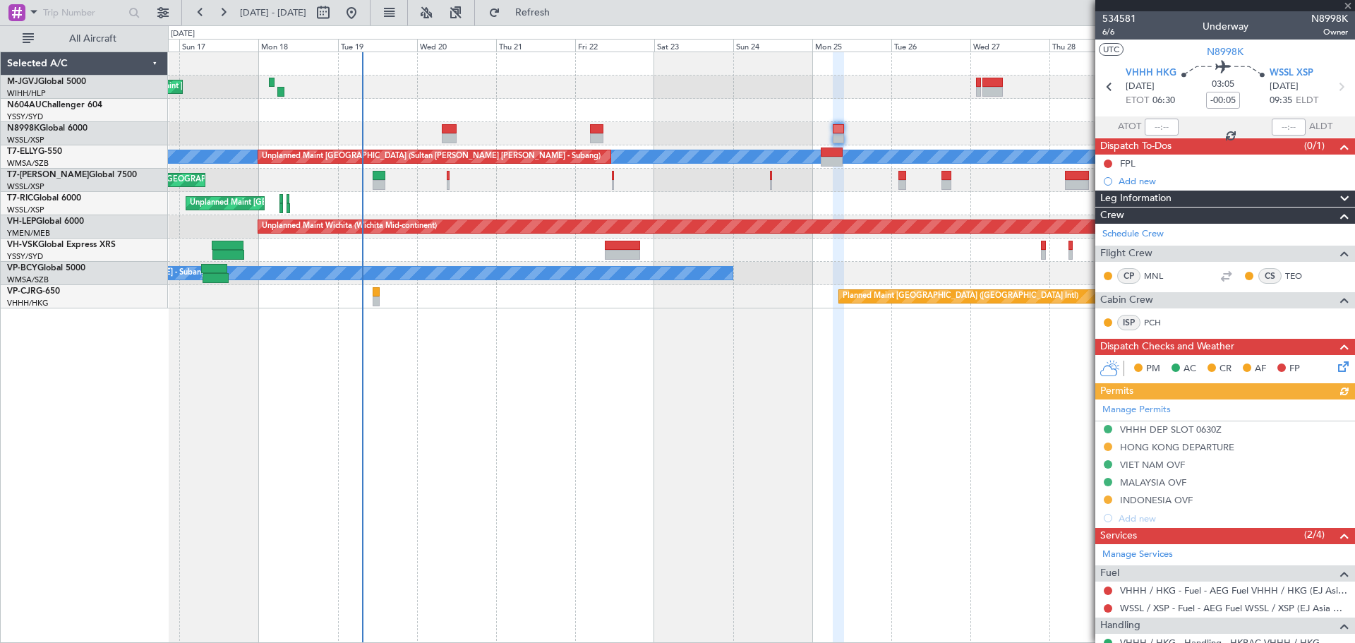
click at [1137, 452] on div "Manage Permits VHHH DEP SLOT 0630Z [GEOGRAPHIC_DATA] DEPARTURE VIET NAM OVF MAL…" at bounding box center [1226, 464] width 260 height 128
click at [1195, 448] on div "HONG KONG DEPARTURE" at bounding box center [1177, 447] width 114 height 12
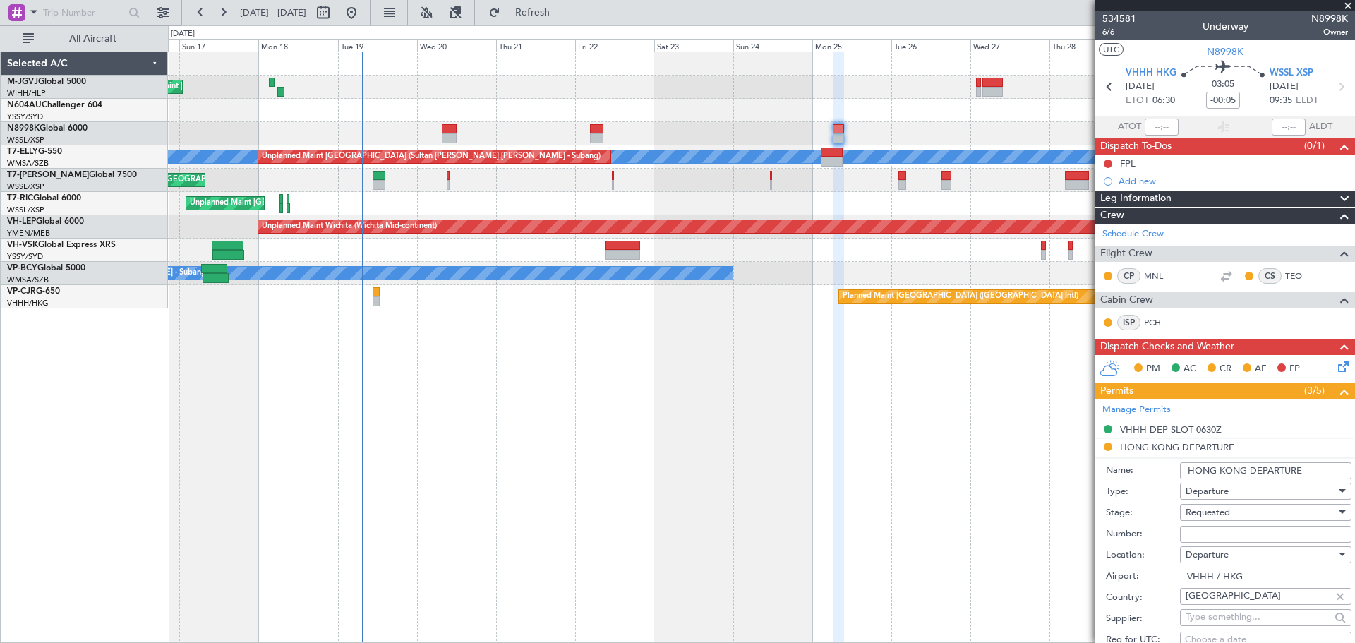
click at [1194, 528] on input "Number:" at bounding box center [1266, 534] width 172 height 17
type input "No Objection"
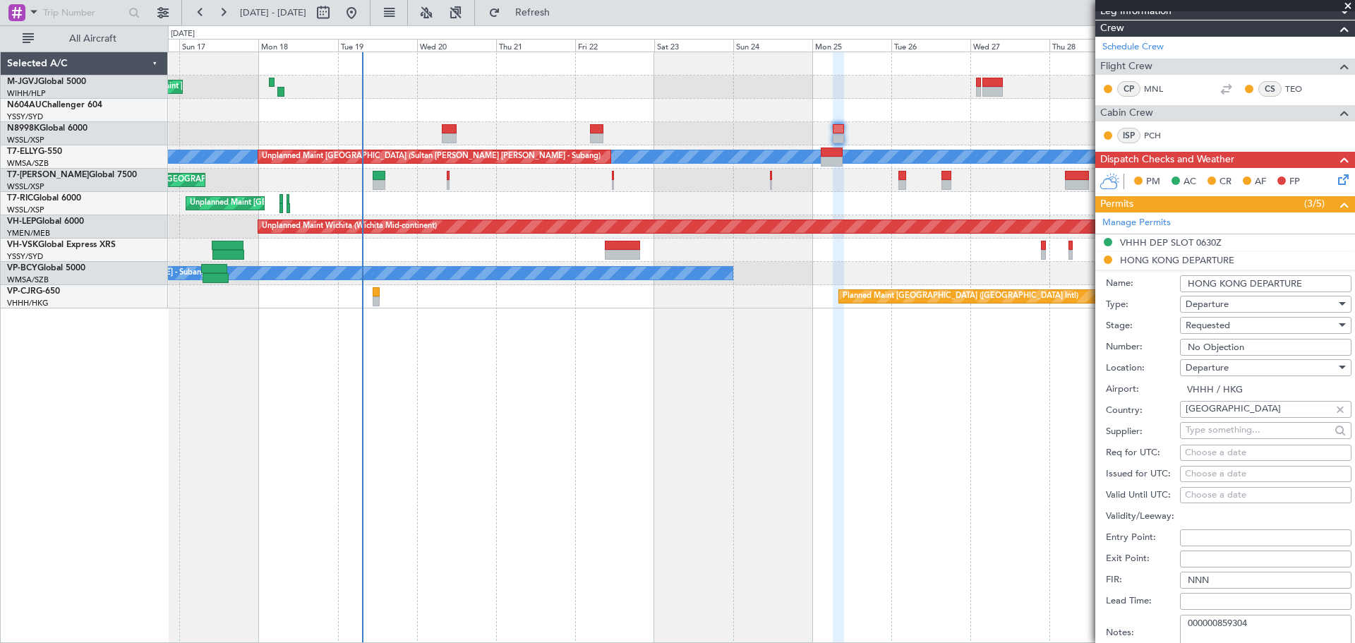
scroll to position [235, 0]
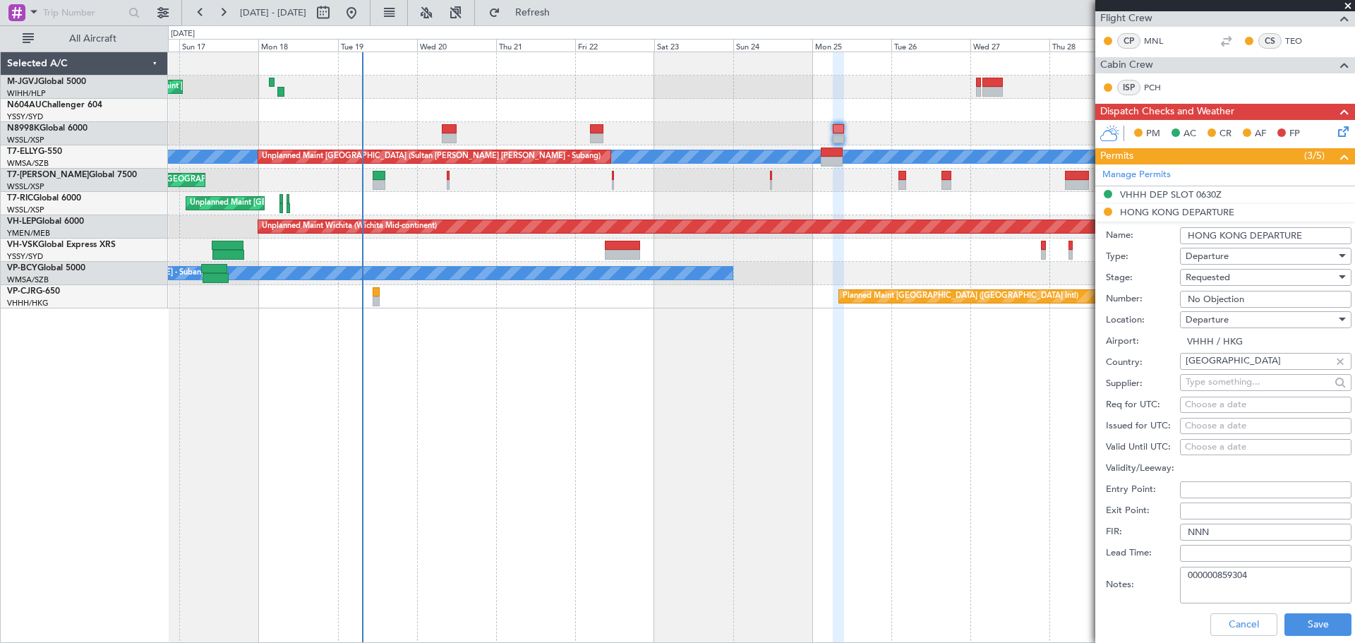
click at [1187, 424] on div "Choose a date" at bounding box center [1266, 426] width 162 height 14
select select "8"
select select "2025"
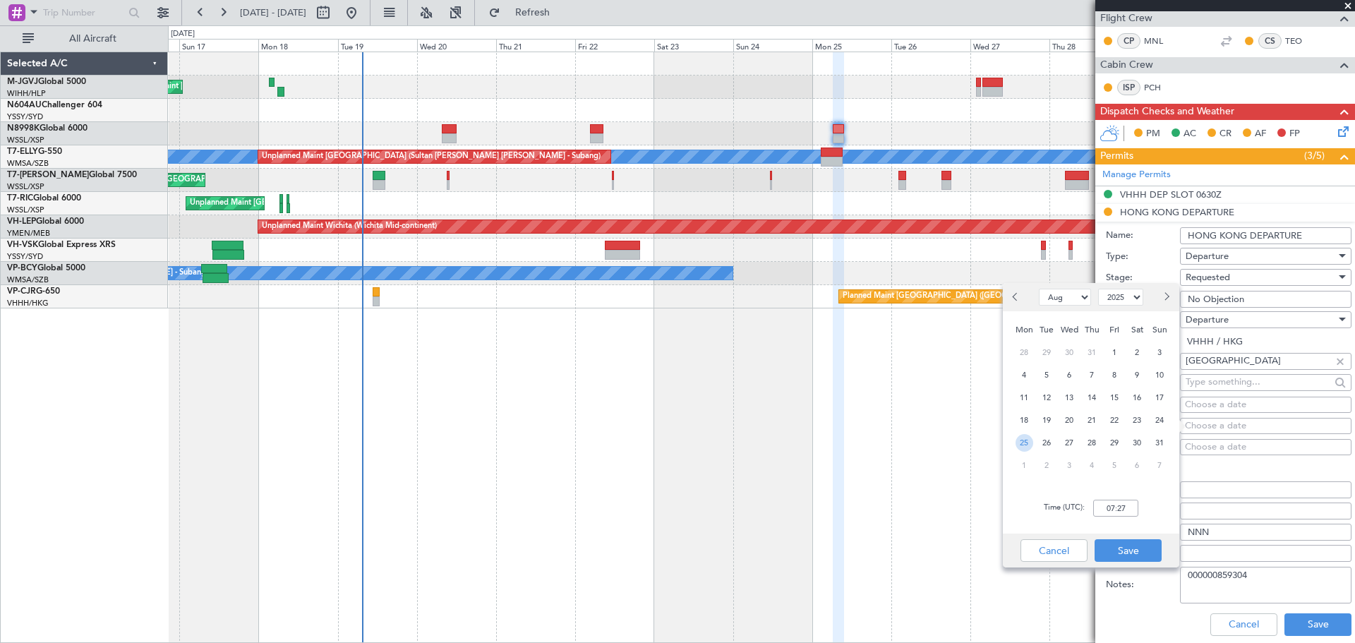
click at [1024, 443] on span "25" at bounding box center [1025, 443] width 18 height 18
click at [1119, 508] on input "00:00" at bounding box center [1115, 508] width 45 height 17
type input "06:30"
click at [1114, 552] on button "Save" at bounding box center [1128, 550] width 67 height 23
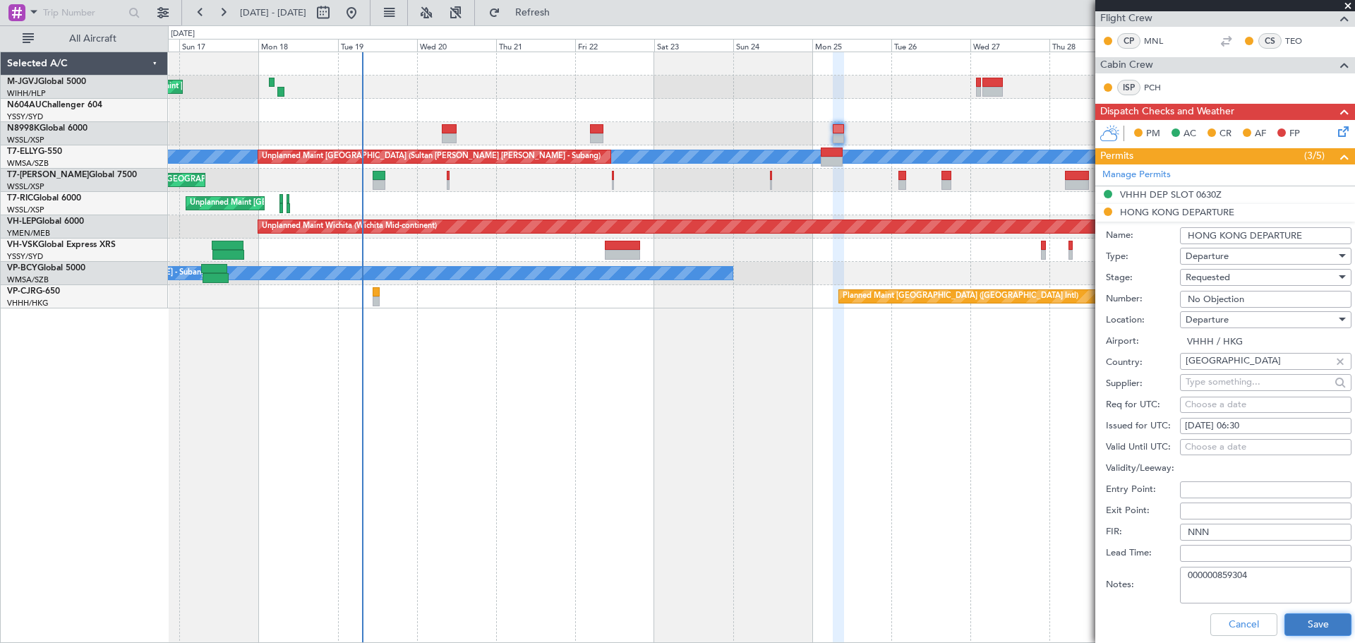
click at [1300, 618] on button "Save" at bounding box center [1318, 624] width 67 height 23
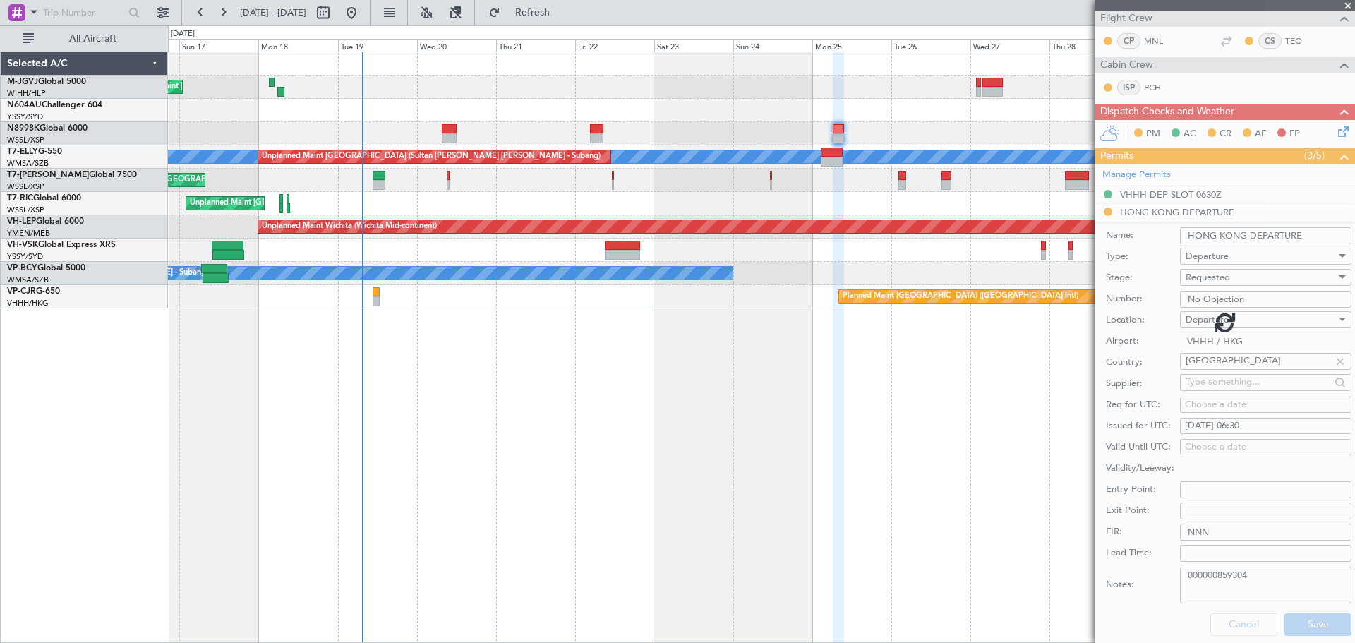
scroll to position [66, 0]
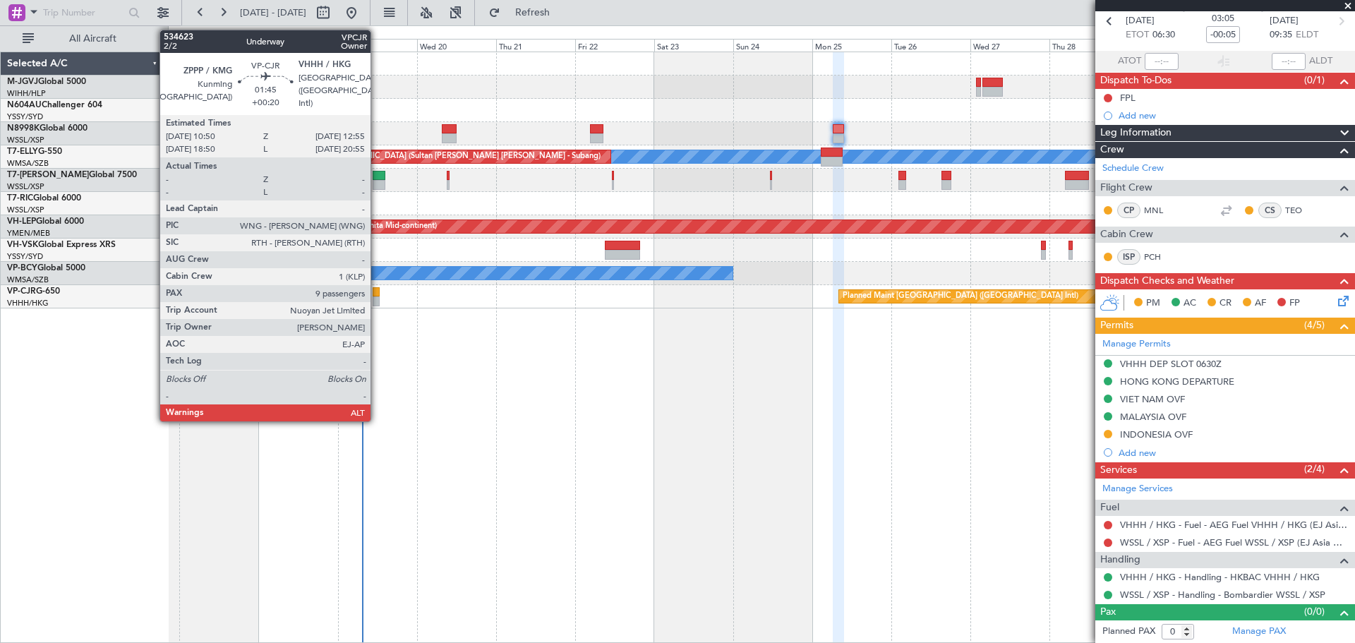
click at [377, 294] on div at bounding box center [376, 292] width 7 height 10
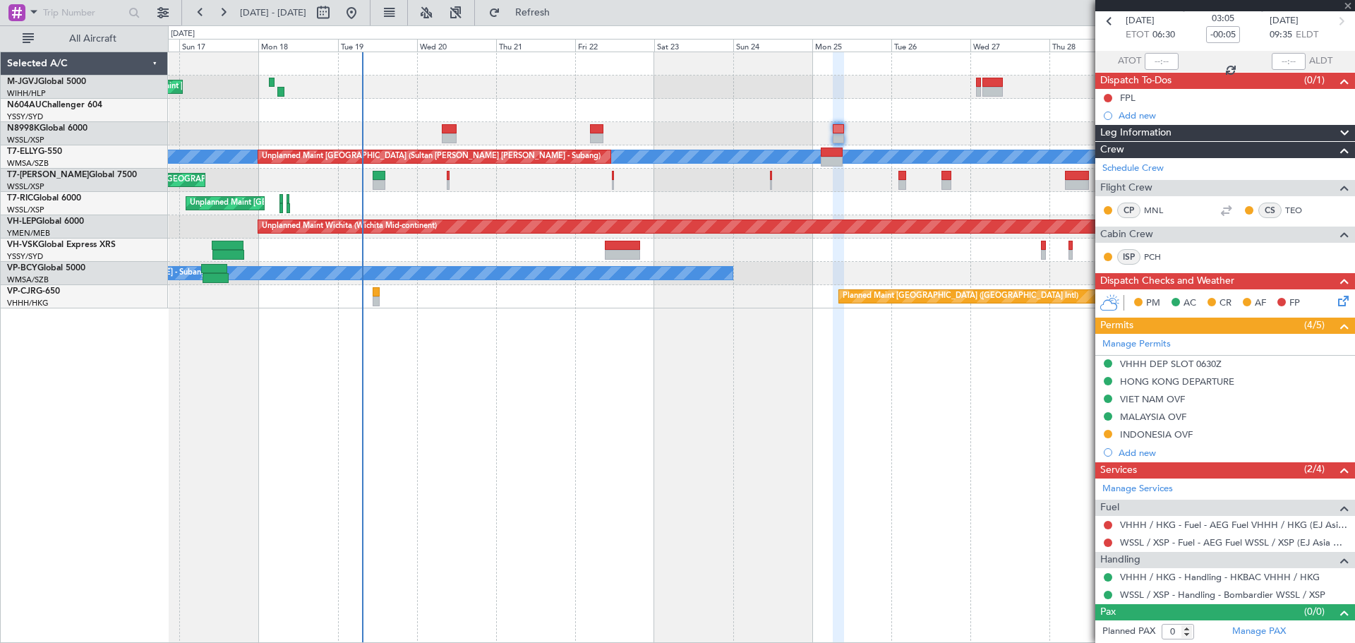
type input "+00:20"
type input "9"
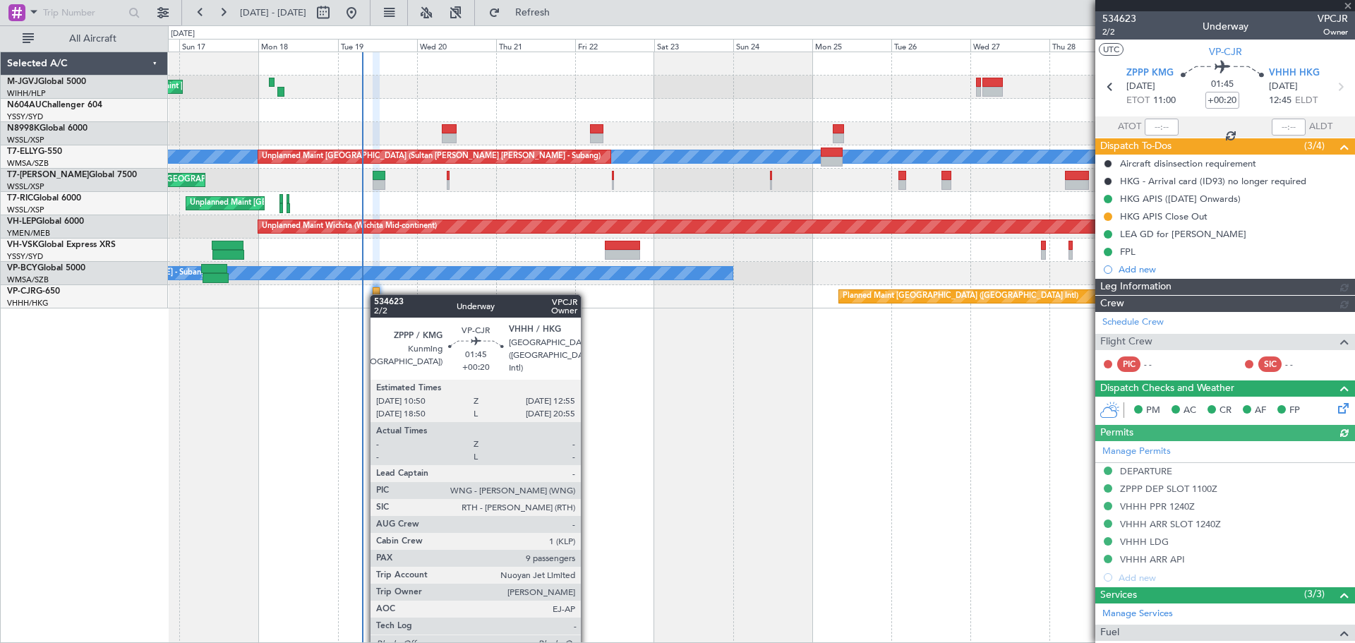
type input "[PERSON_NAME] (EYU)"
type input "F0181"
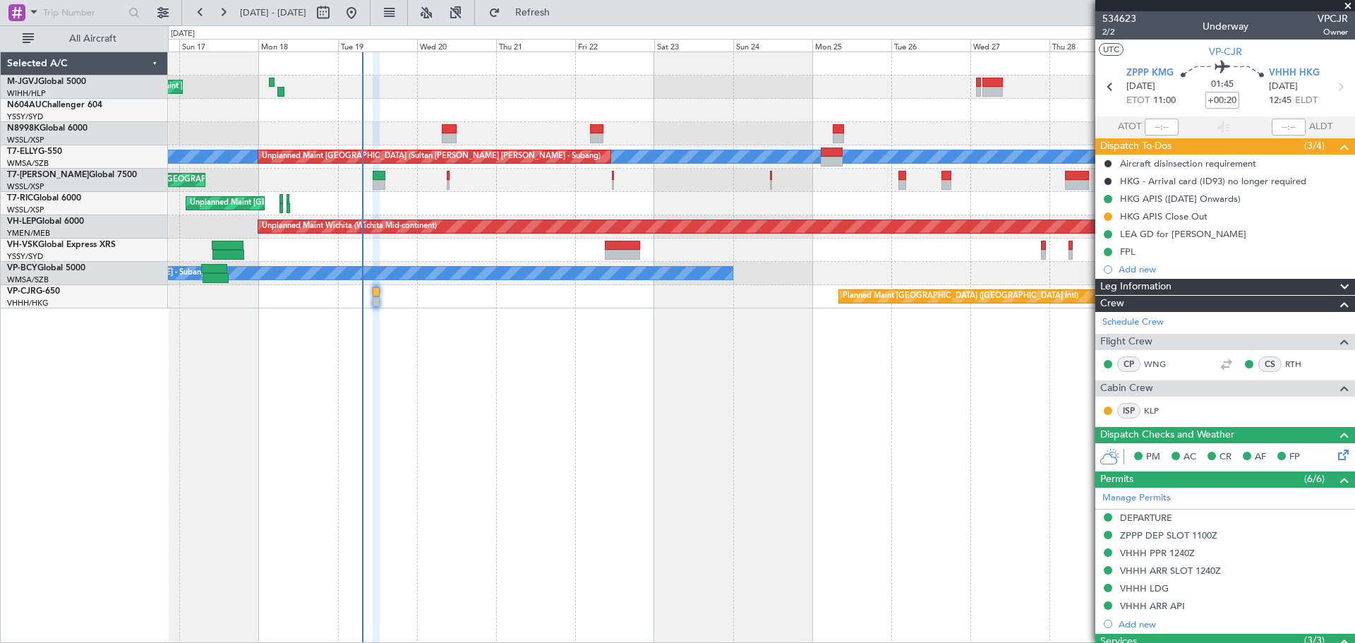
click at [942, 385] on div "Planned Maint [GEOGRAPHIC_DATA] (Seletar) Planned Maint [GEOGRAPHIC_DATA] (Sele…" at bounding box center [761, 348] width 1187 height 592
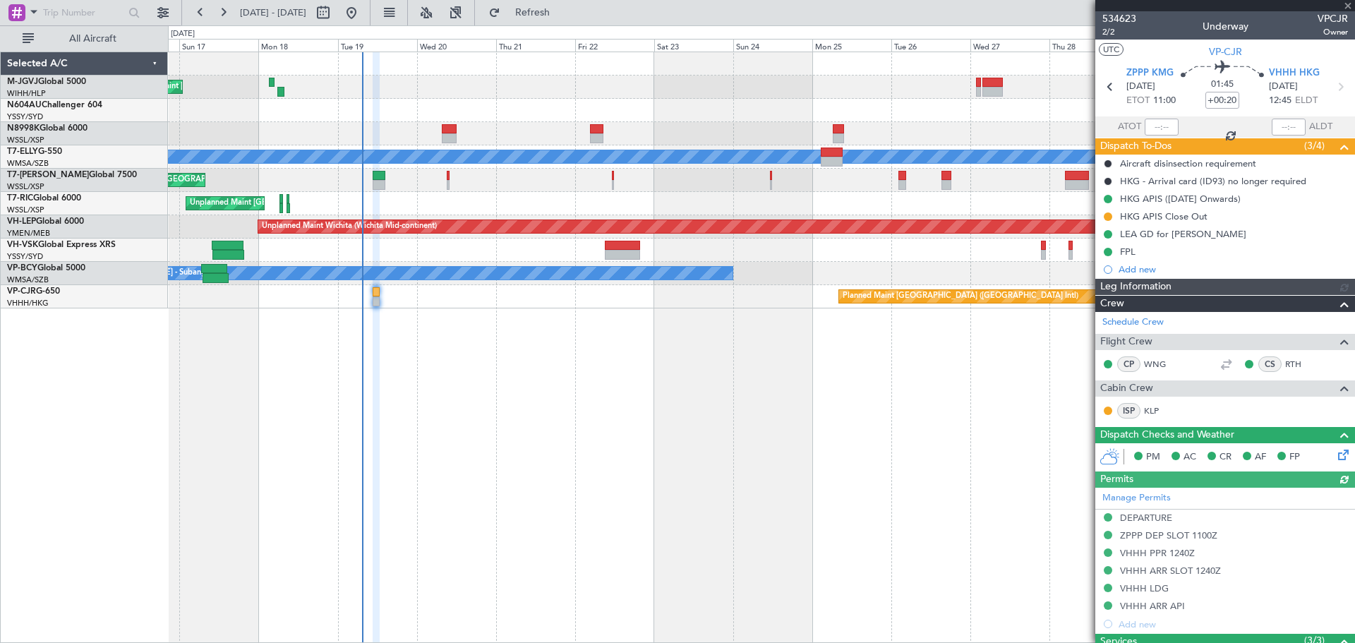
type input "[PERSON_NAME] (EYU)"
type input "F0181"
type input "[PERSON_NAME] (EYU)"
type input "F0181"
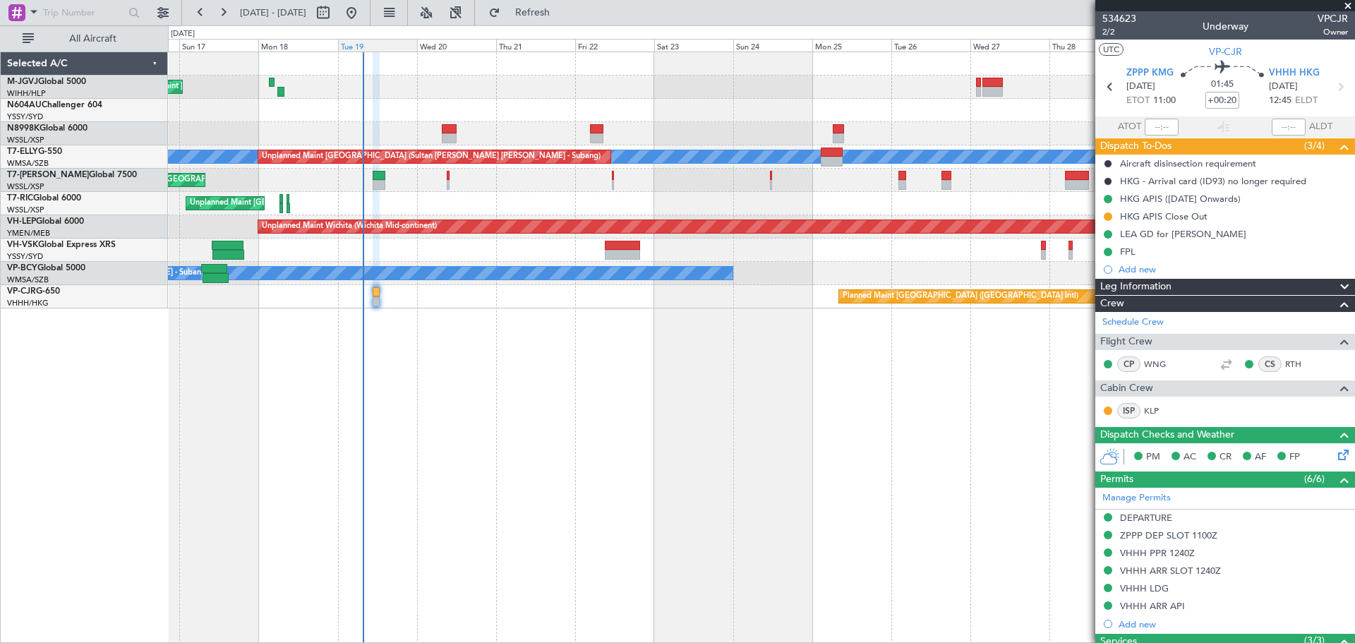
type input "[PERSON_NAME] (EYU)"
type input "F0181"
type input "[PERSON_NAME] (EYU)"
type input "F0181"
type input "[PERSON_NAME] (EYU)"
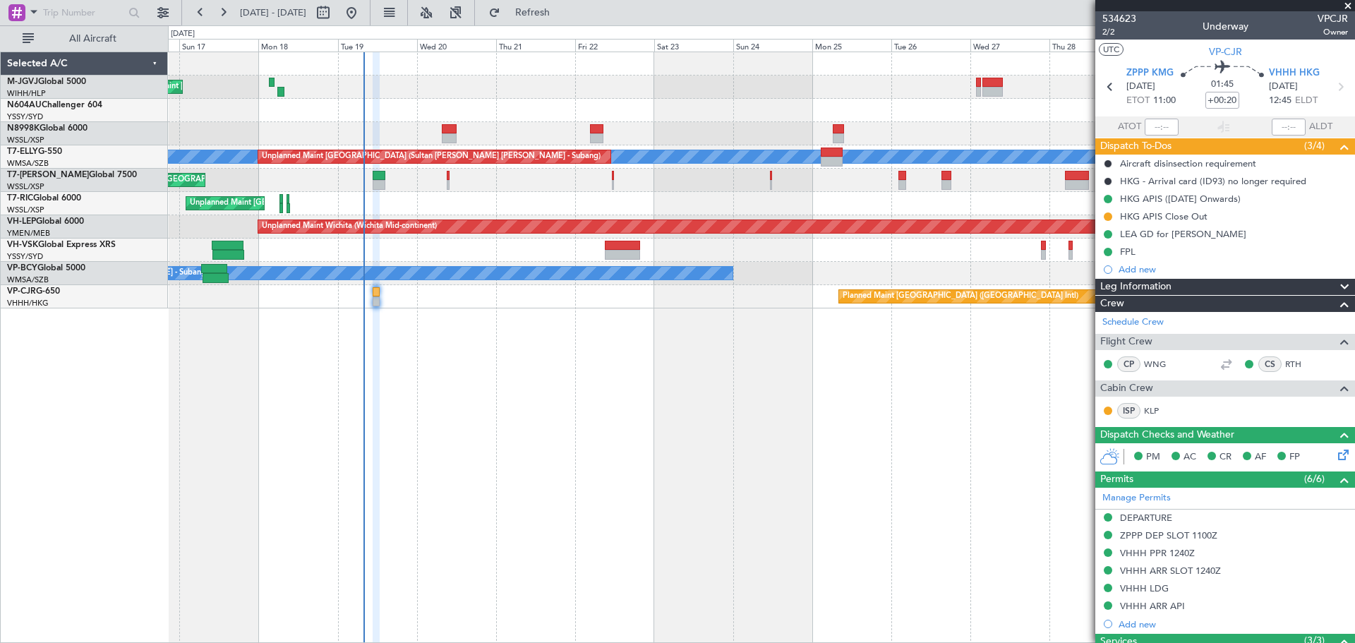
type input "F0181"
type input "[PERSON_NAME] (EYU)"
type input "F0181"
type input "[PERSON_NAME] (EYU)"
type input "F0181"
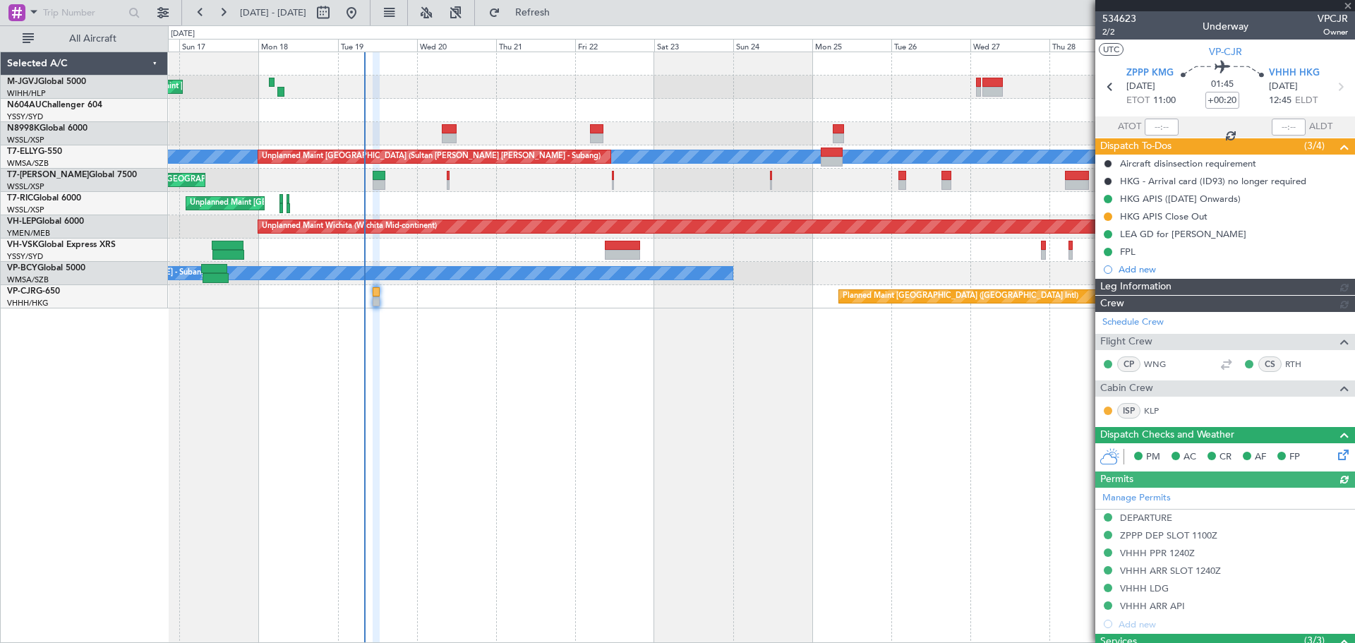
type input "[PERSON_NAME] (EYU)"
type input "F0181"
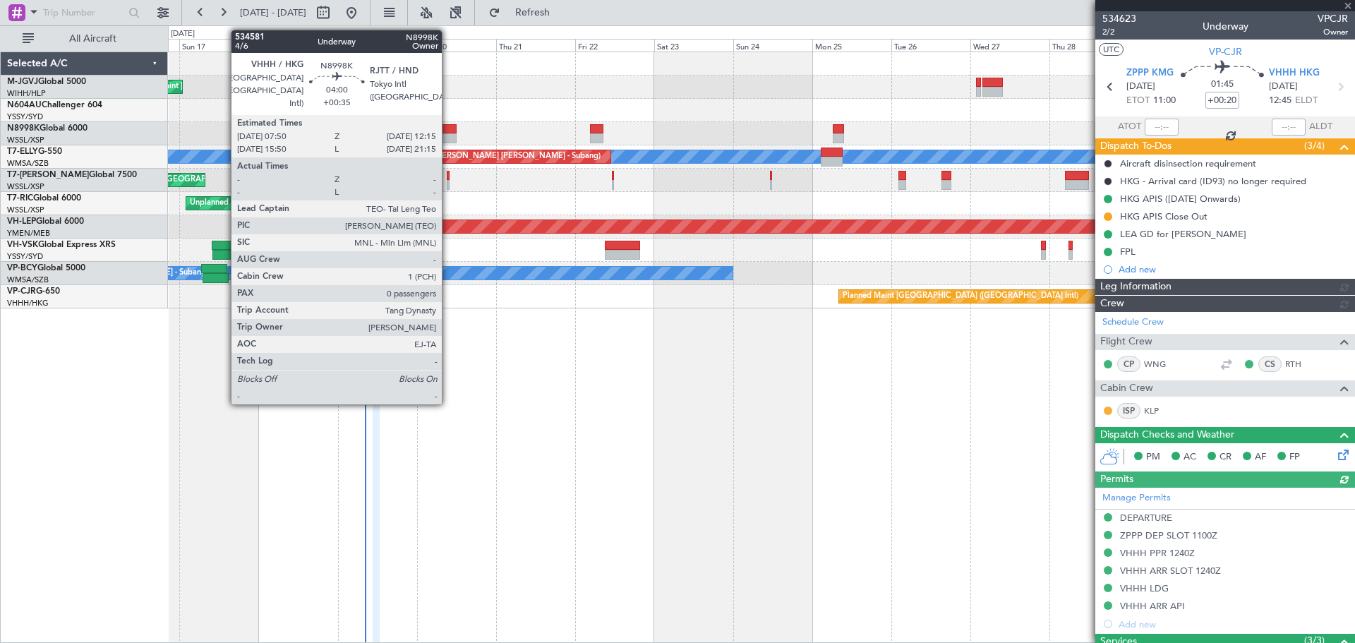
type input "[PERSON_NAME] (EYU)"
type input "F0181"
click at [448, 128] on div at bounding box center [449, 129] width 15 height 10
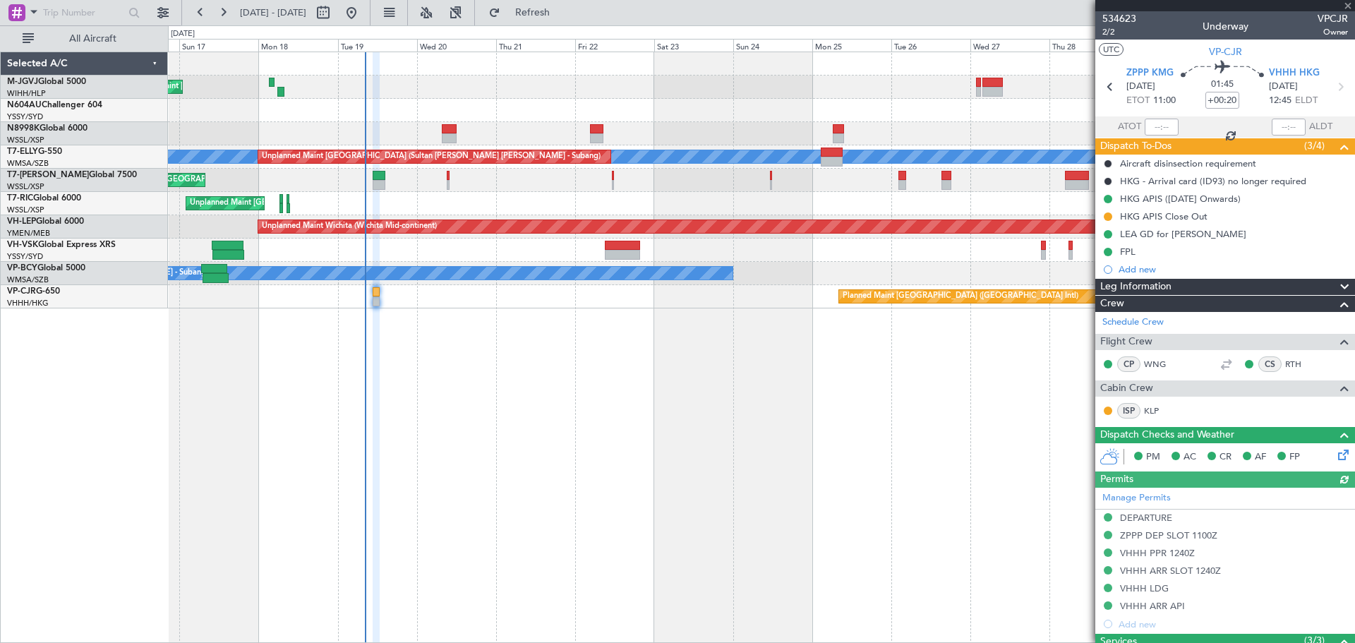
type input "+00:35"
type input "0"
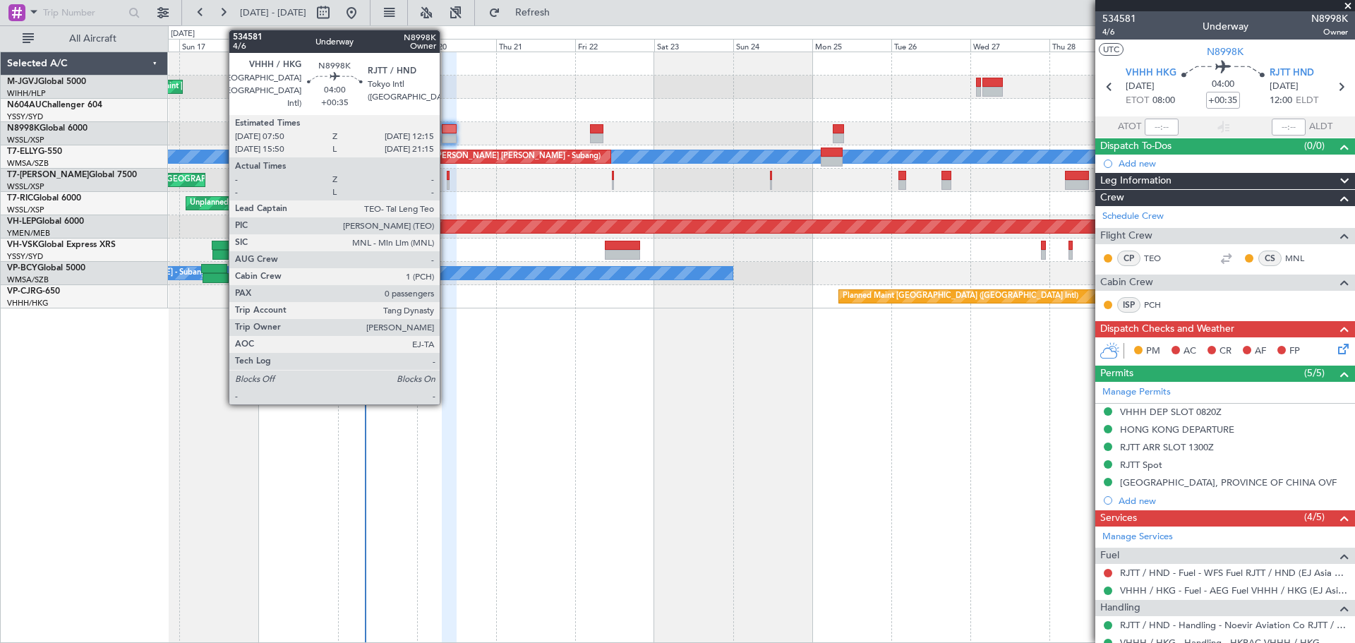
click at [446, 131] on div at bounding box center [449, 129] width 15 height 10
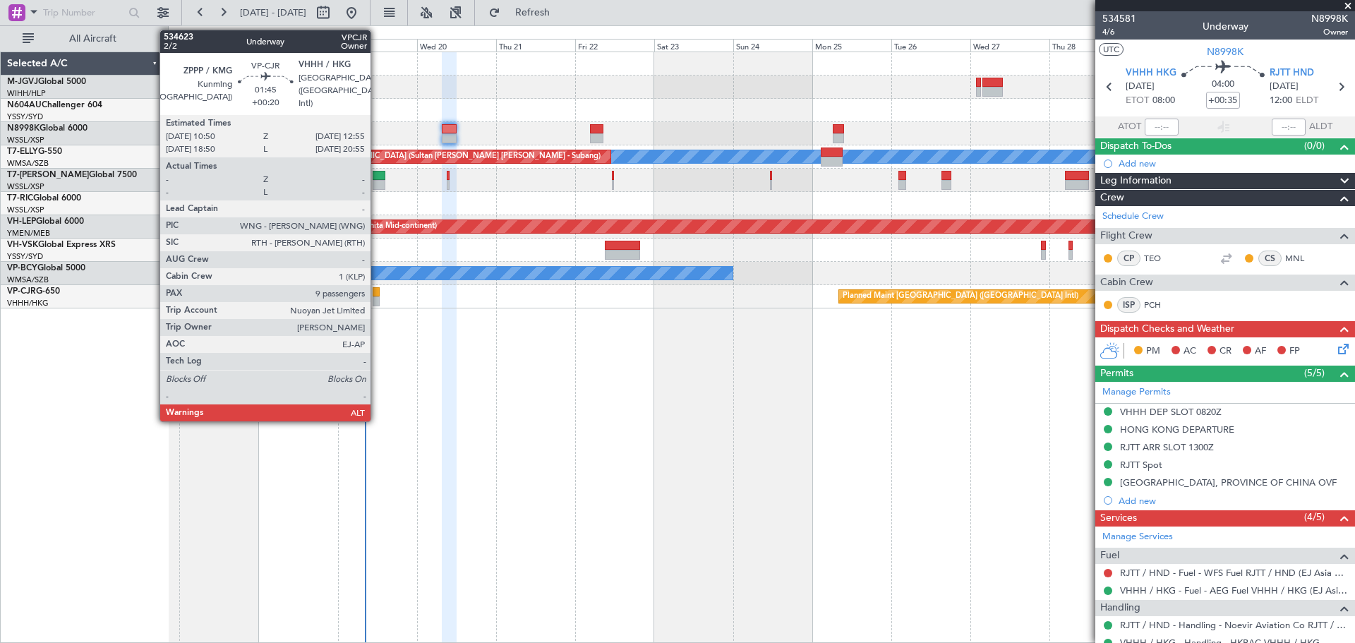
click at [377, 292] on div at bounding box center [376, 292] width 7 height 10
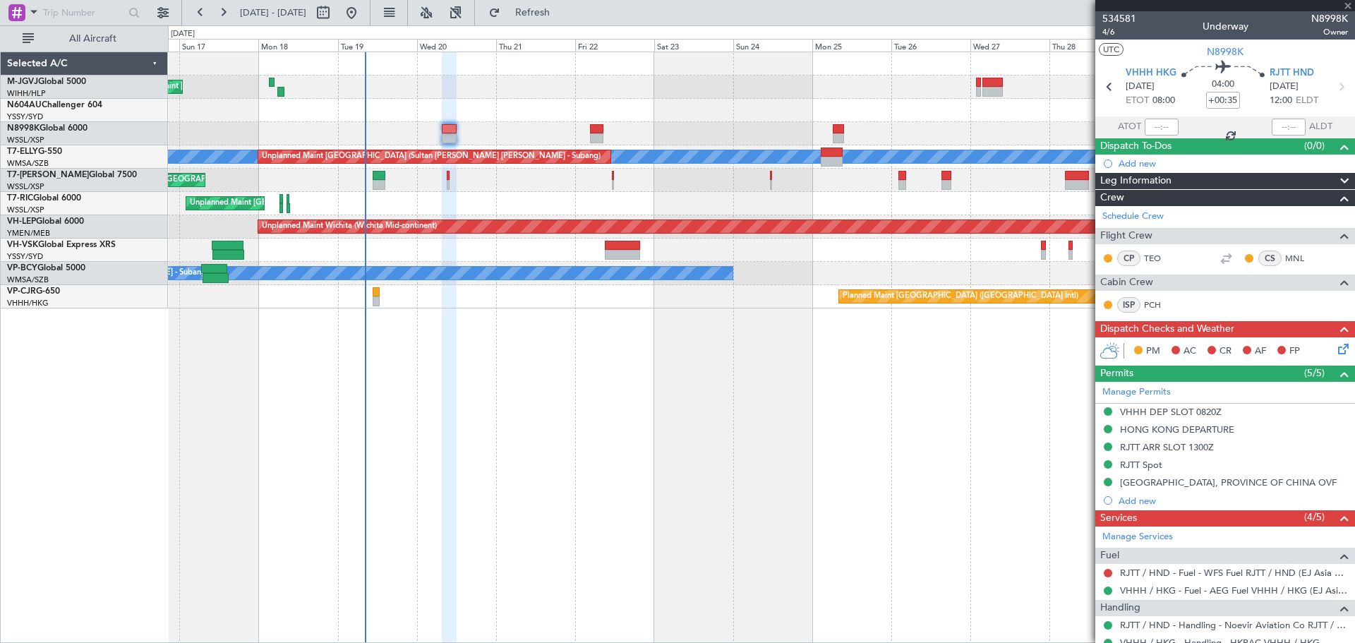
type input "+00:20"
type input "9"
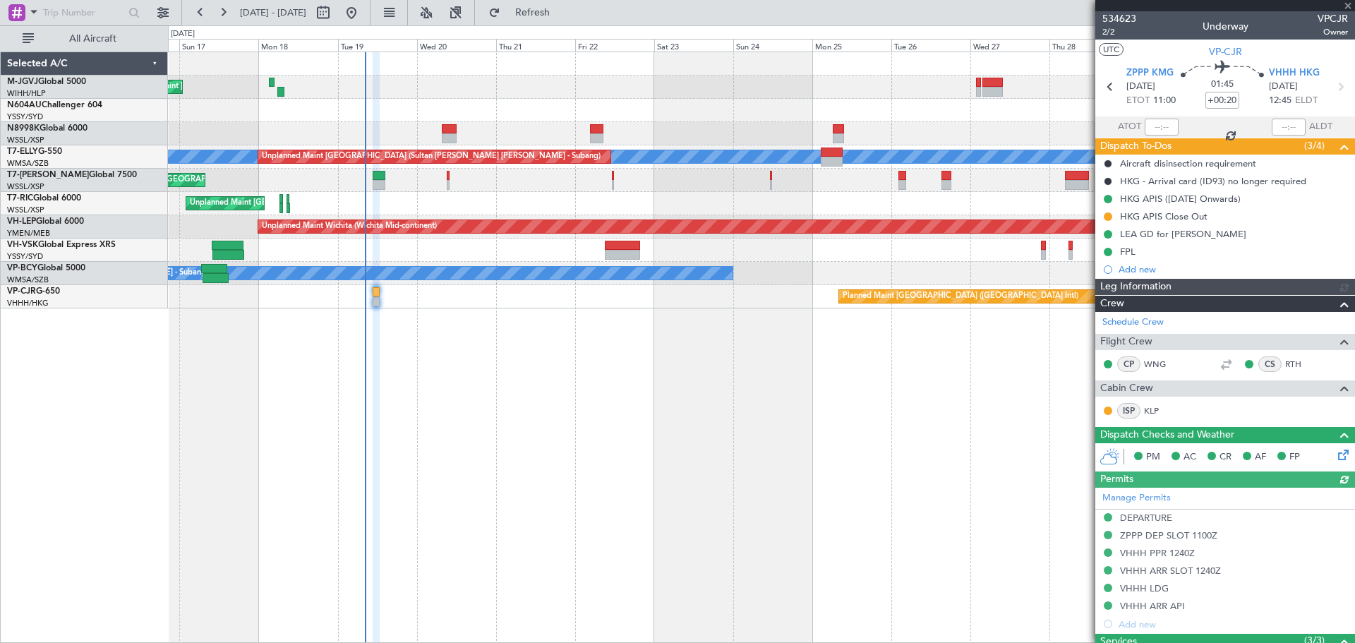
type input "[PERSON_NAME] (EYU)"
type input "F0181"
type input "[PERSON_NAME] (EYU)"
type input "F0181"
type input "[PERSON_NAME] (EYU)"
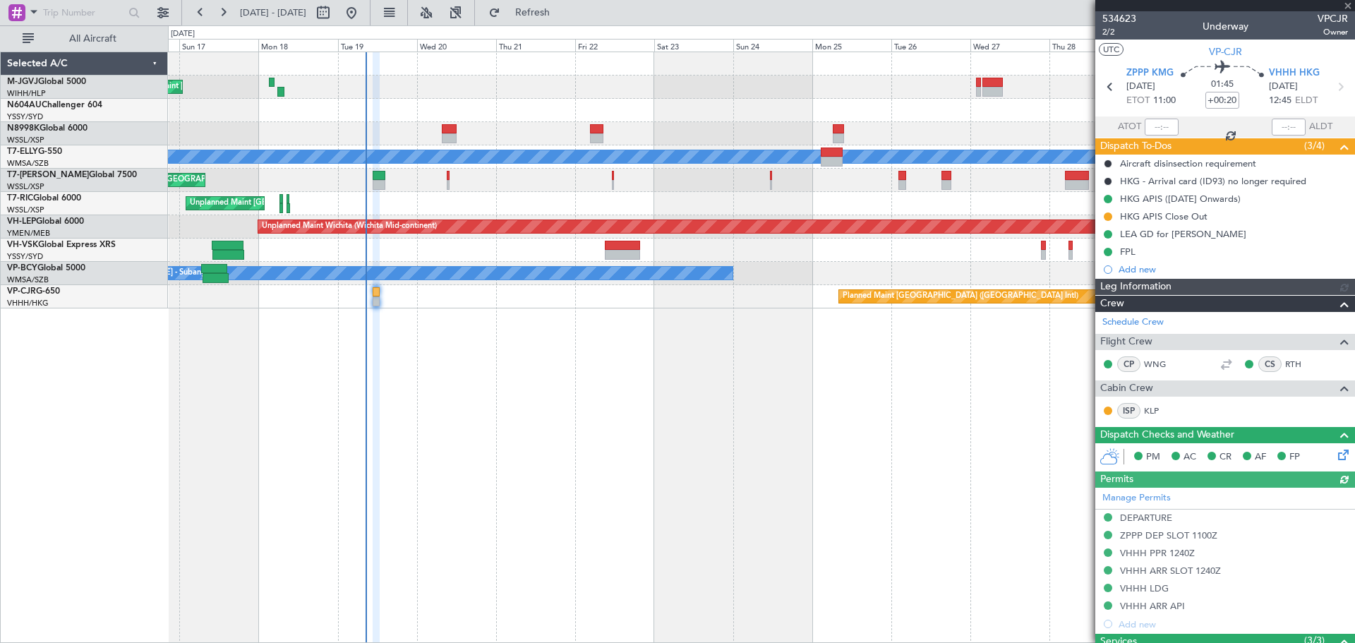
type input "F0181"
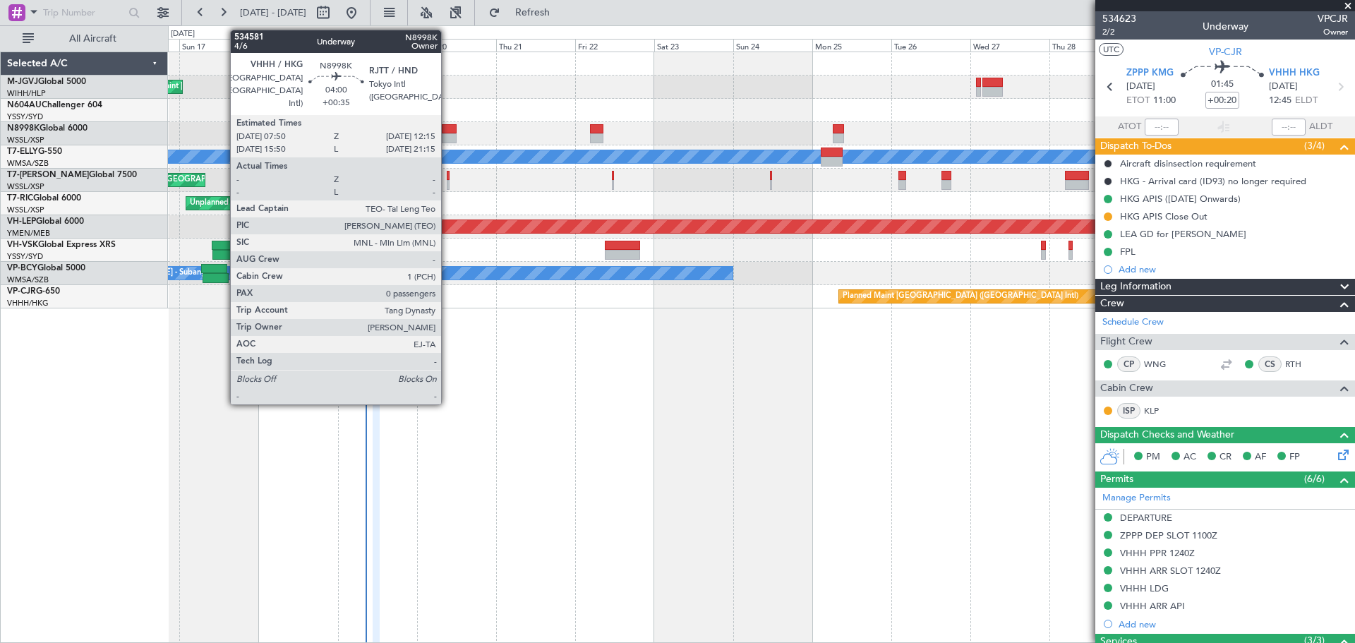
click at [448, 131] on div at bounding box center [449, 129] width 15 height 10
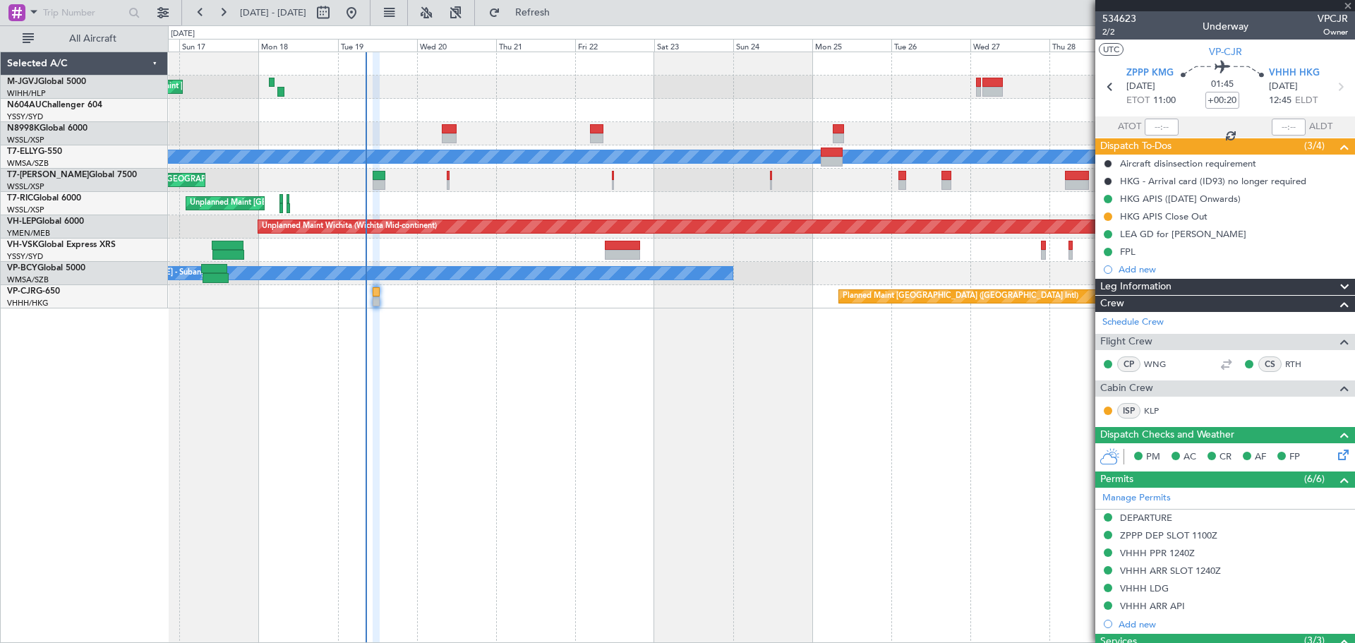
type input "+00:35"
type input "0"
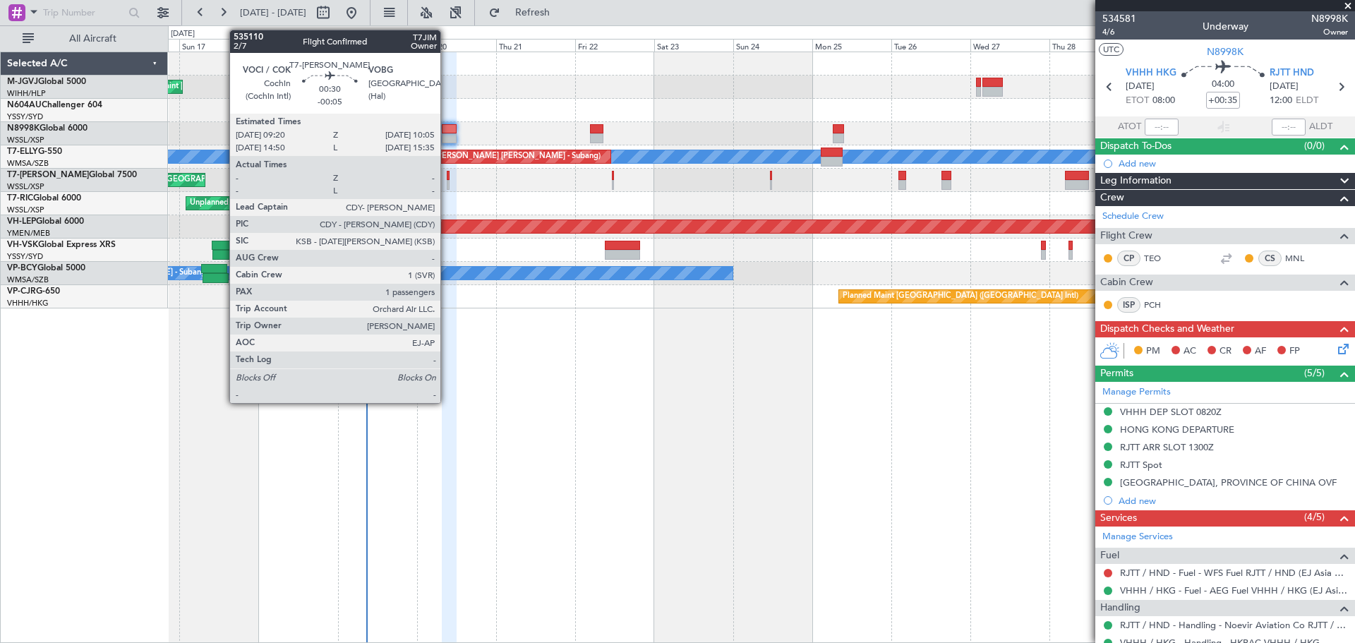
click at [447, 181] on div at bounding box center [448, 185] width 3 height 10
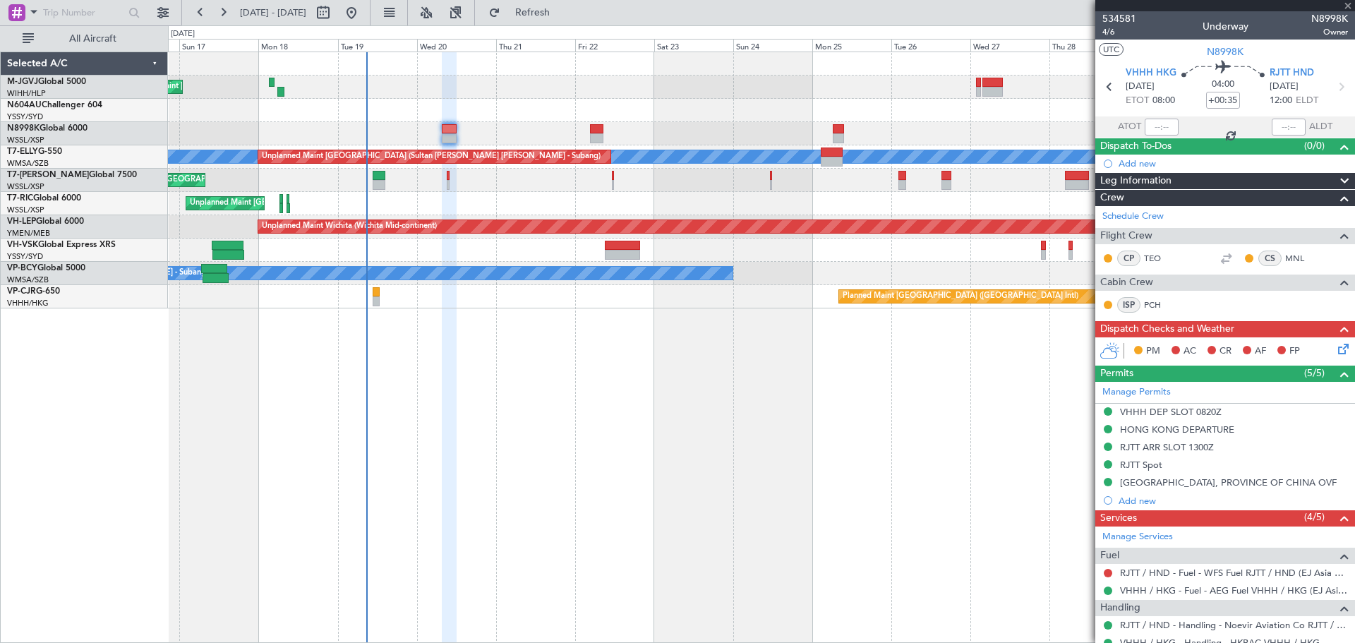
type input "-00:05"
type input "1"
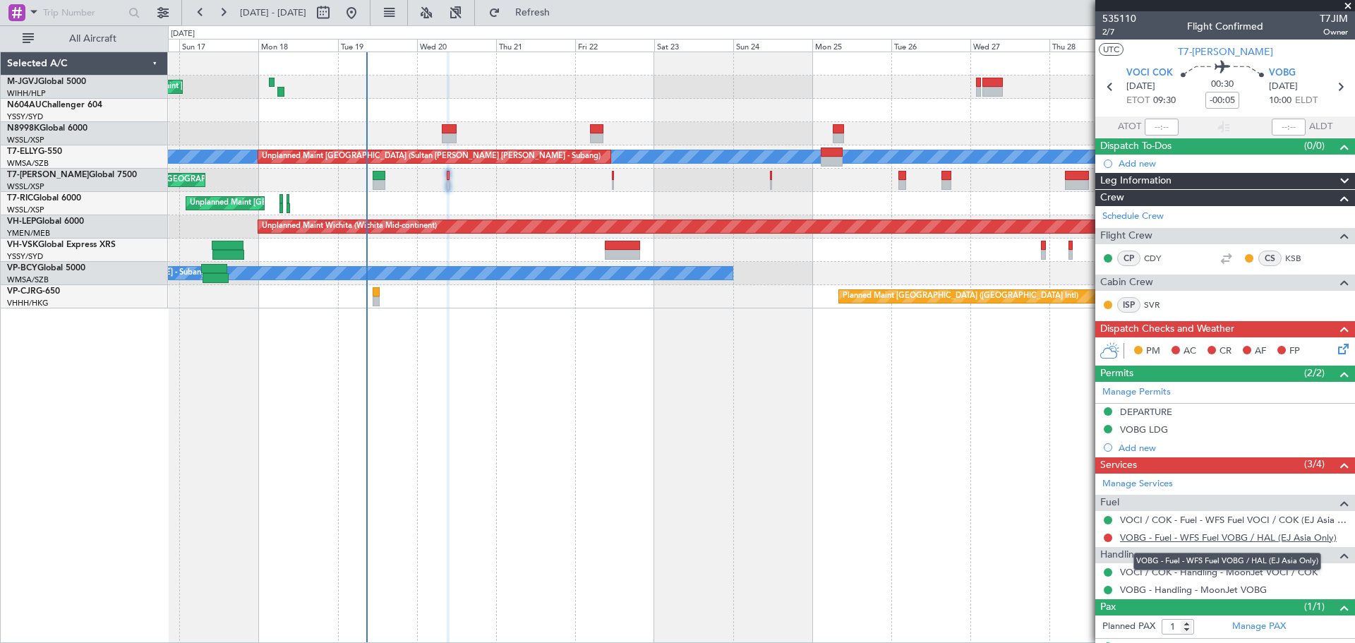
click at [1182, 539] on link "VOBG - Fuel - WFS Fuel VOBG / HAL (EJ Asia Only)" at bounding box center [1228, 538] width 217 height 12
click at [1107, 538] on button at bounding box center [1108, 538] width 8 height 8
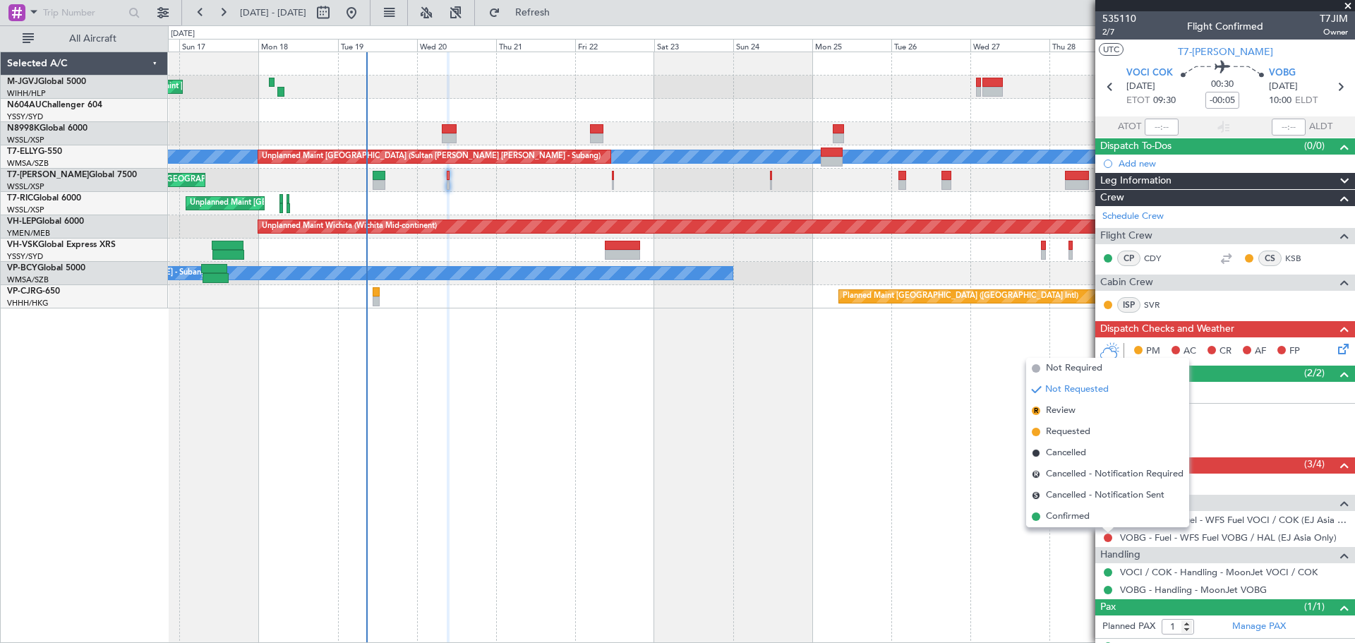
click at [512, 108] on div at bounding box center [761, 110] width 1187 height 23
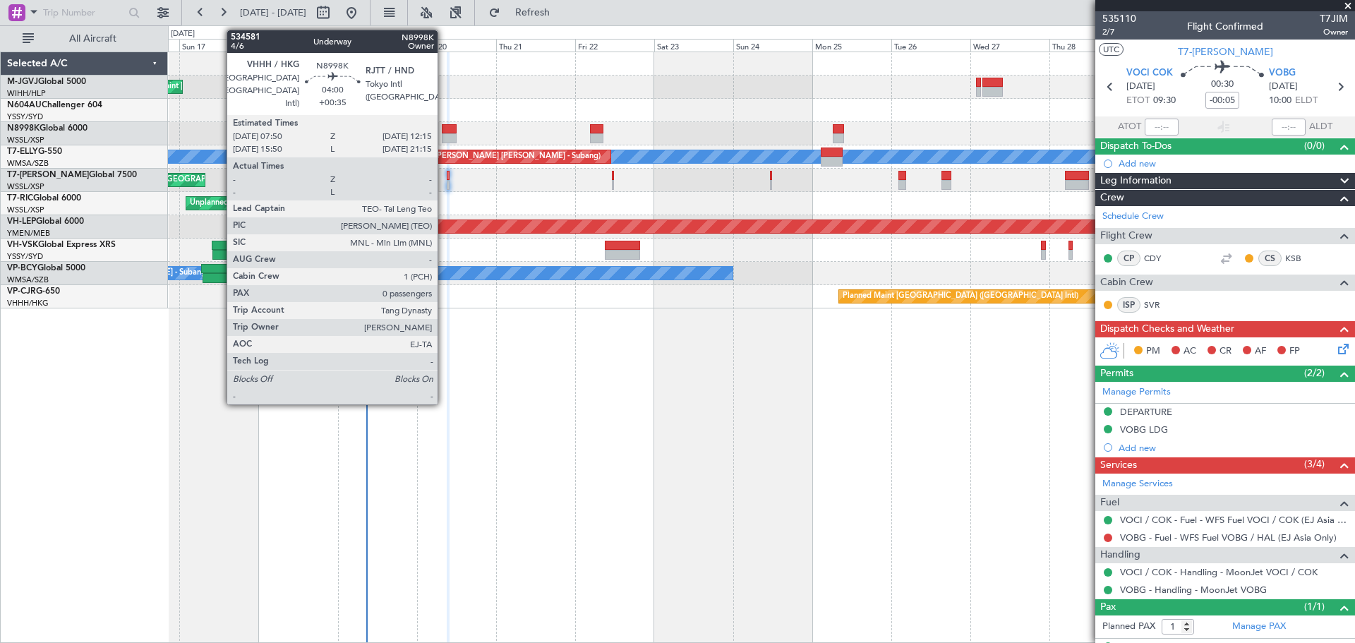
click at [444, 128] on div at bounding box center [449, 129] width 15 height 10
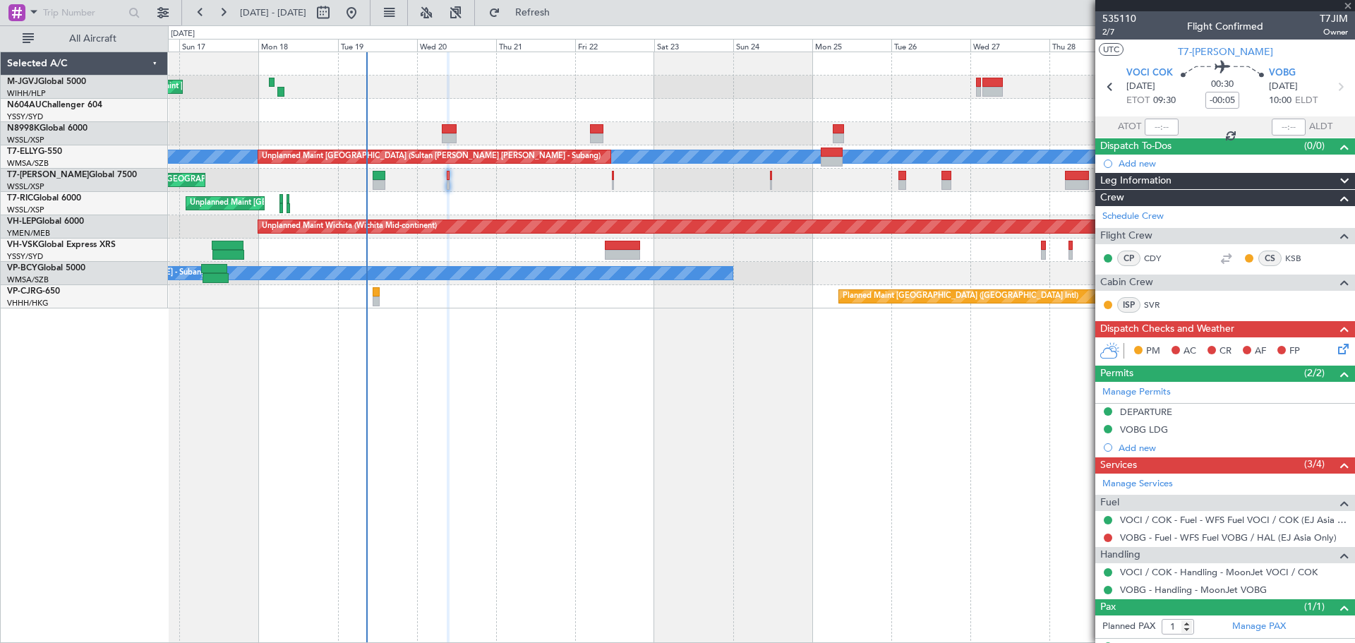
type input "+00:35"
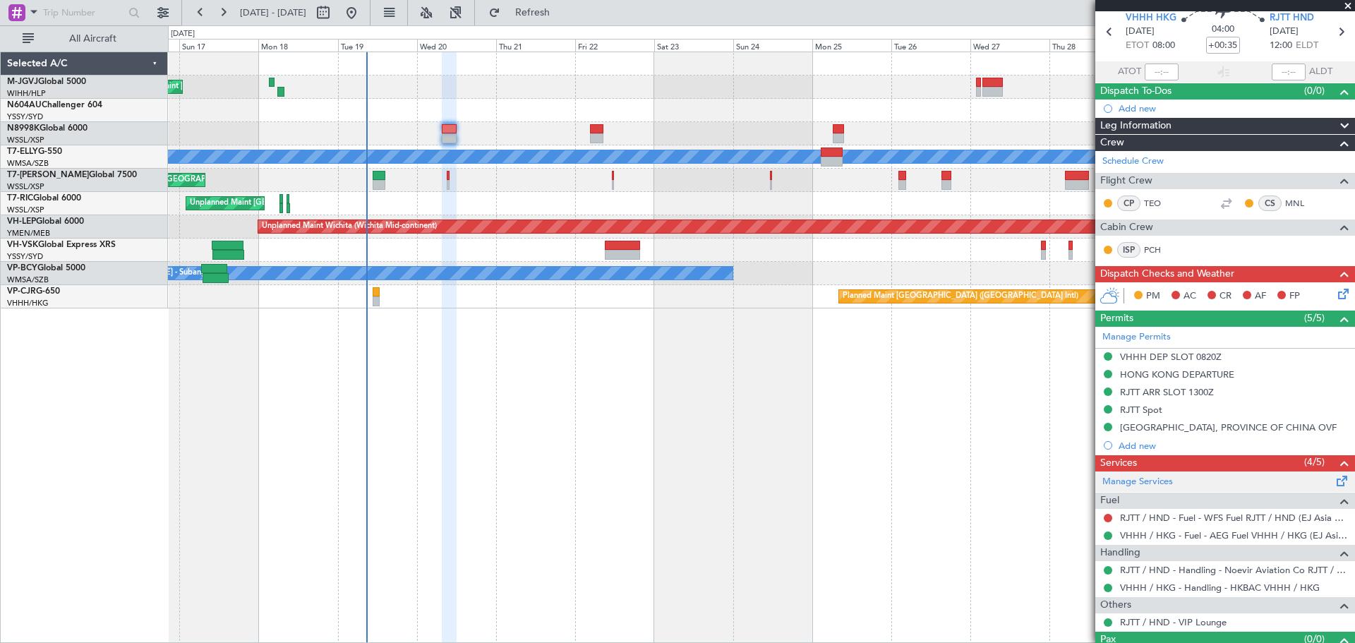
scroll to position [83, 0]
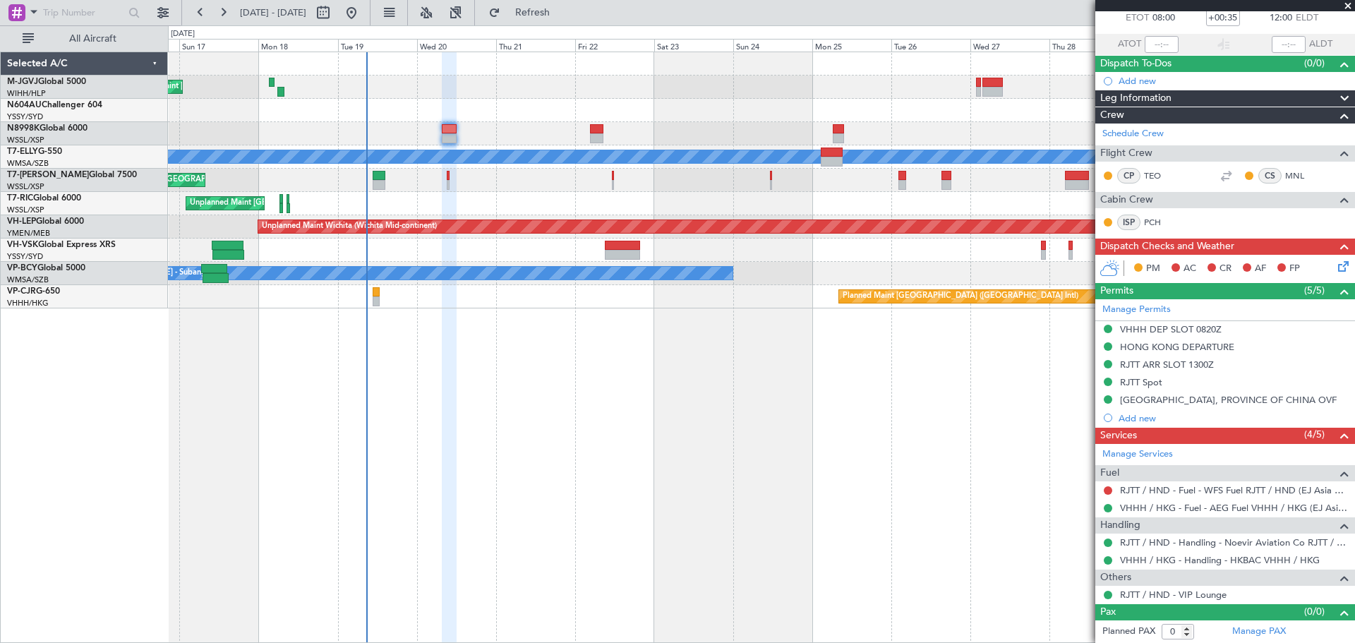
click at [391, 531] on div "Planned Maint [GEOGRAPHIC_DATA] (Seletar) Planned Maint [GEOGRAPHIC_DATA] (Sele…" at bounding box center [761, 348] width 1187 height 592
click at [1242, 631] on link "Manage PAX" at bounding box center [1260, 632] width 54 height 14
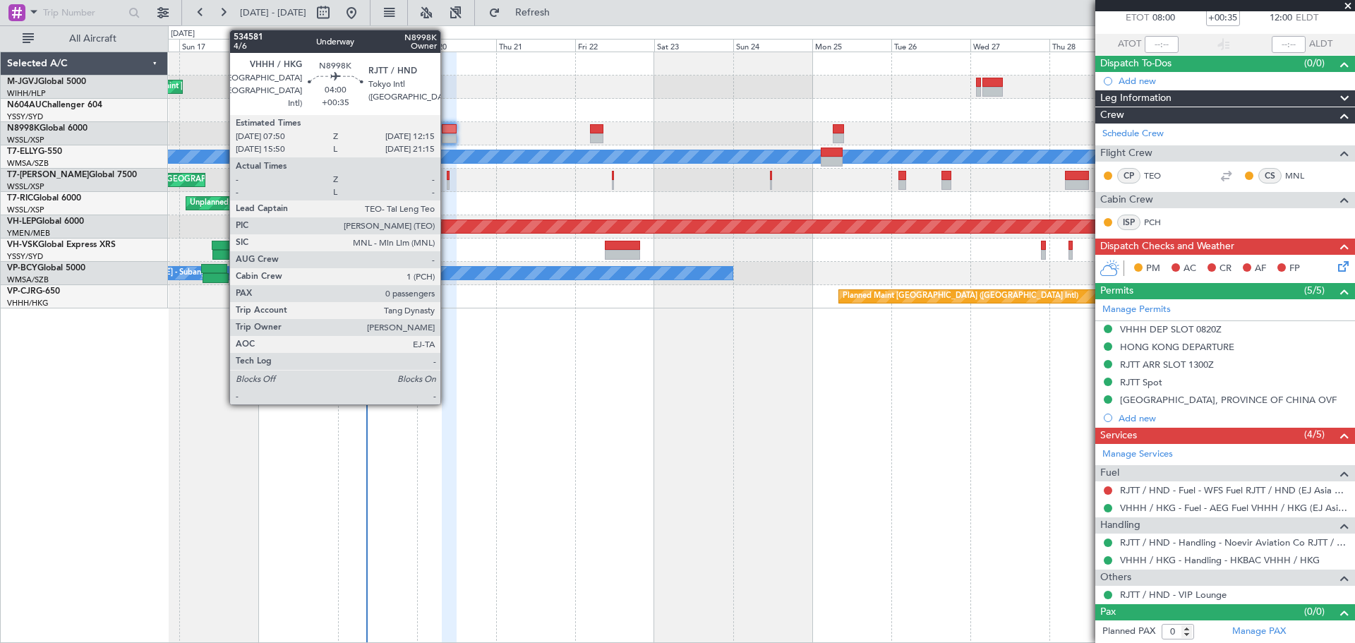
click at [447, 134] on div at bounding box center [449, 138] width 15 height 10
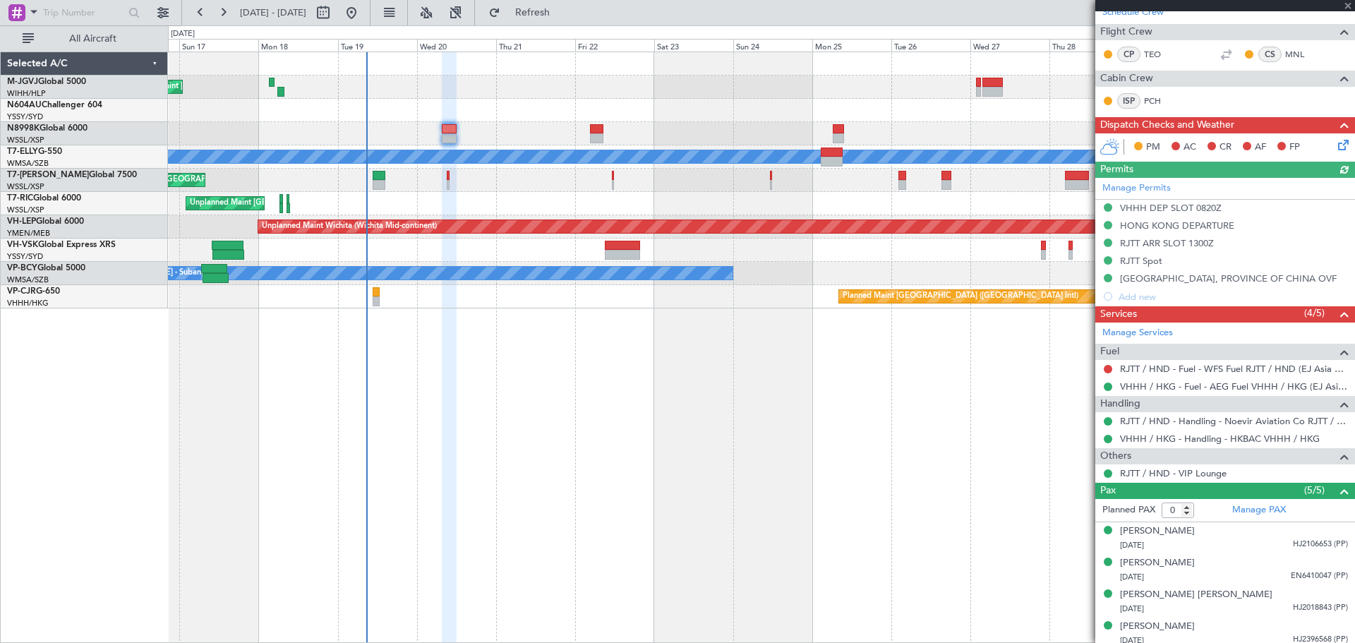
scroll to position [241, 0]
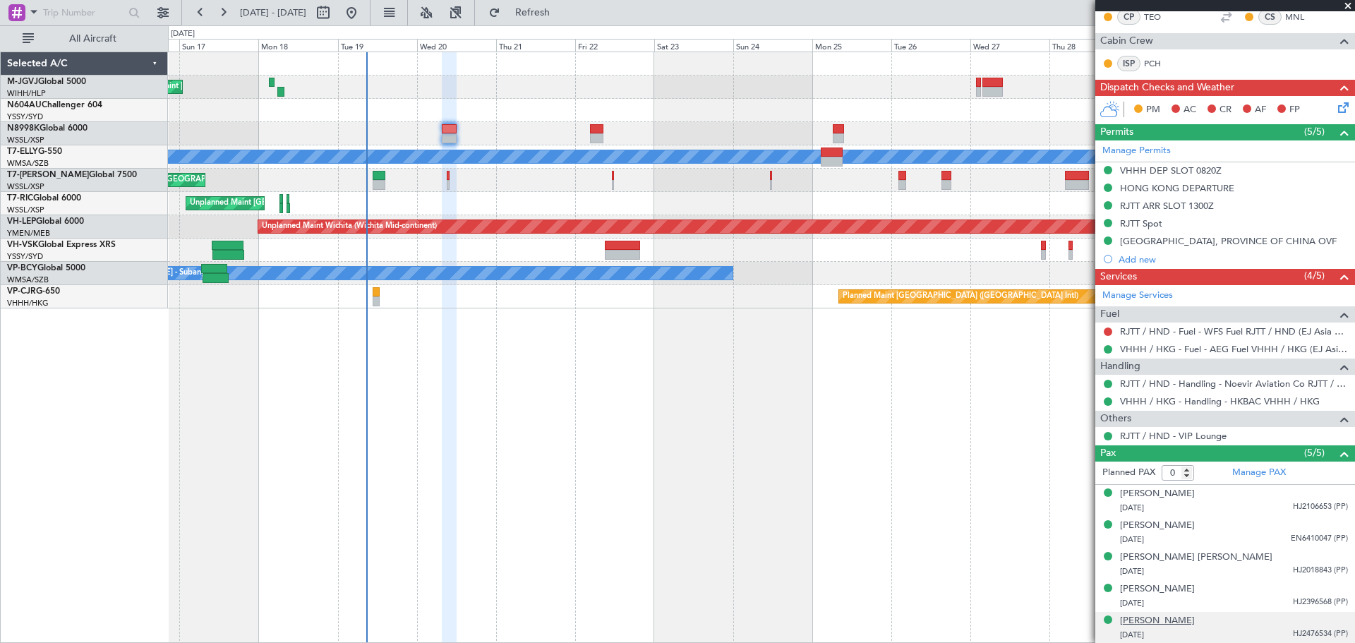
click at [1173, 617] on div "[PERSON_NAME]" at bounding box center [1157, 621] width 75 height 14
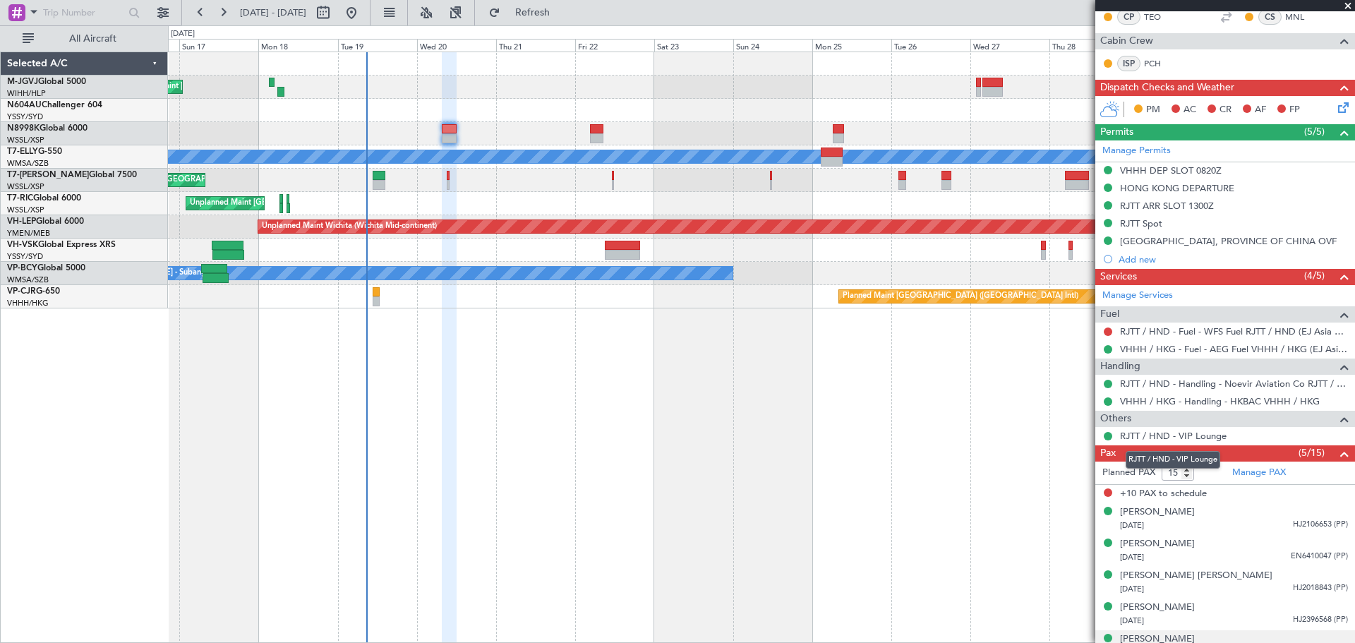
click at [1176, 474] on mat-tooltip-component "RJTT / HND - VIP Lounge" at bounding box center [1173, 459] width 114 height 37
click at [1169, 474] on mat-tooltip-component "RJTT / HND - VIP Lounge" at bounding box center [1173, 459] width 114 height 37
click at [1187, 479] on input "15" at bounding box center [1178, 473] width 32 height 16
click at [1189, 474] on input "14" at bounding box center [1178, 473] width 32 height 16
click at [1189, 474] on input "13" at bounding box center [1178, 473] width 32 height 16
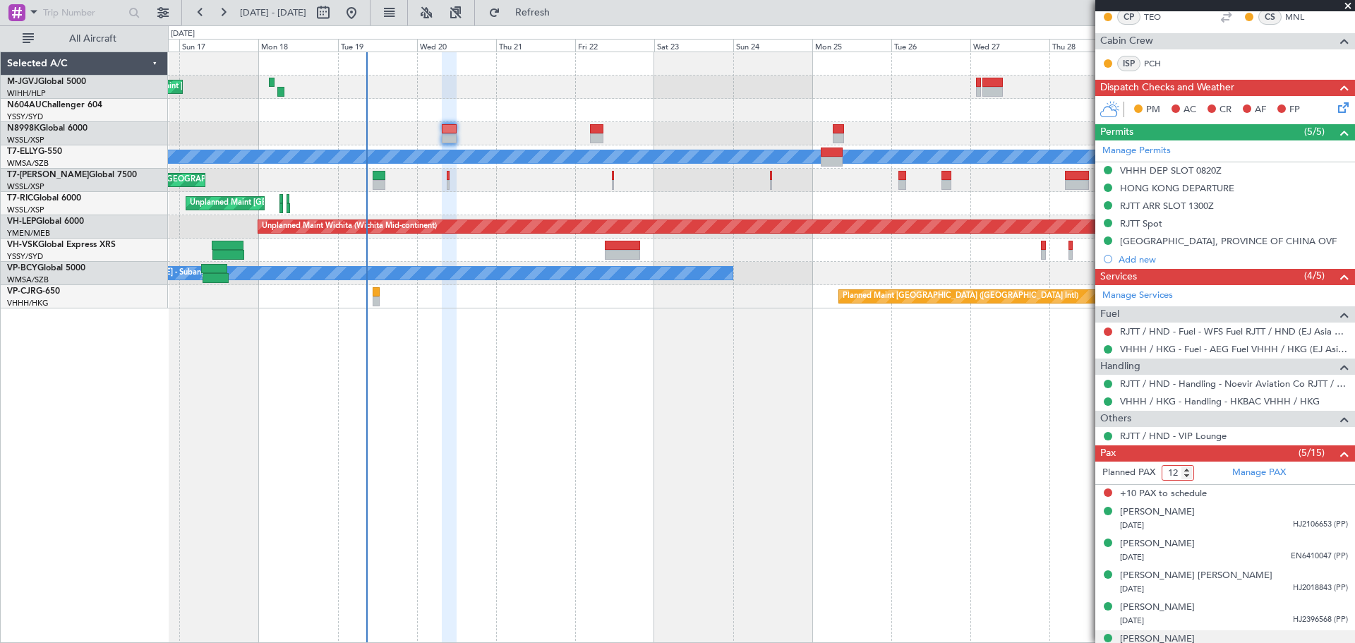
click at [1189, 474] on input "12" at bounding box center [1178, 473] width 32 height 16
click at [1189, 474] on input "11" at bounding box center [1178, 473] width 32 height 16
click at [1189, 474] on input "10" at bounding box center [1178, 473] width 32 height 16
click at [1189, 474] on input "9" at bounding box center [1178, 473] width 32 height 16
click at [1189, 474] on input "8" at bounding box center [1178, 473] width 32 height 16
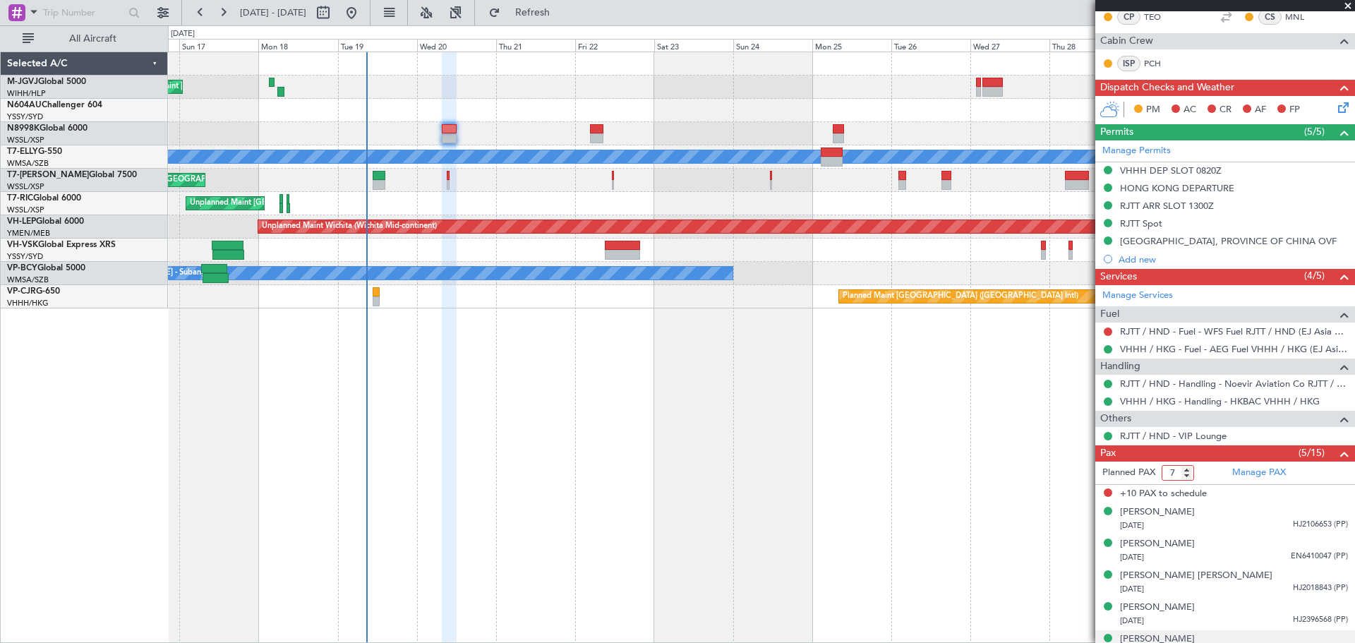
click at [1189, 474] on input "7" at bounding box center [1178, 473] width 32 height 16
click at [1189, 474] on input "6" at bounding box center [1178, 473] width 32 height 16
type input "5"
click at [1189, 474] on input "5" at bounding box center [1178, 473] width 32 height 16
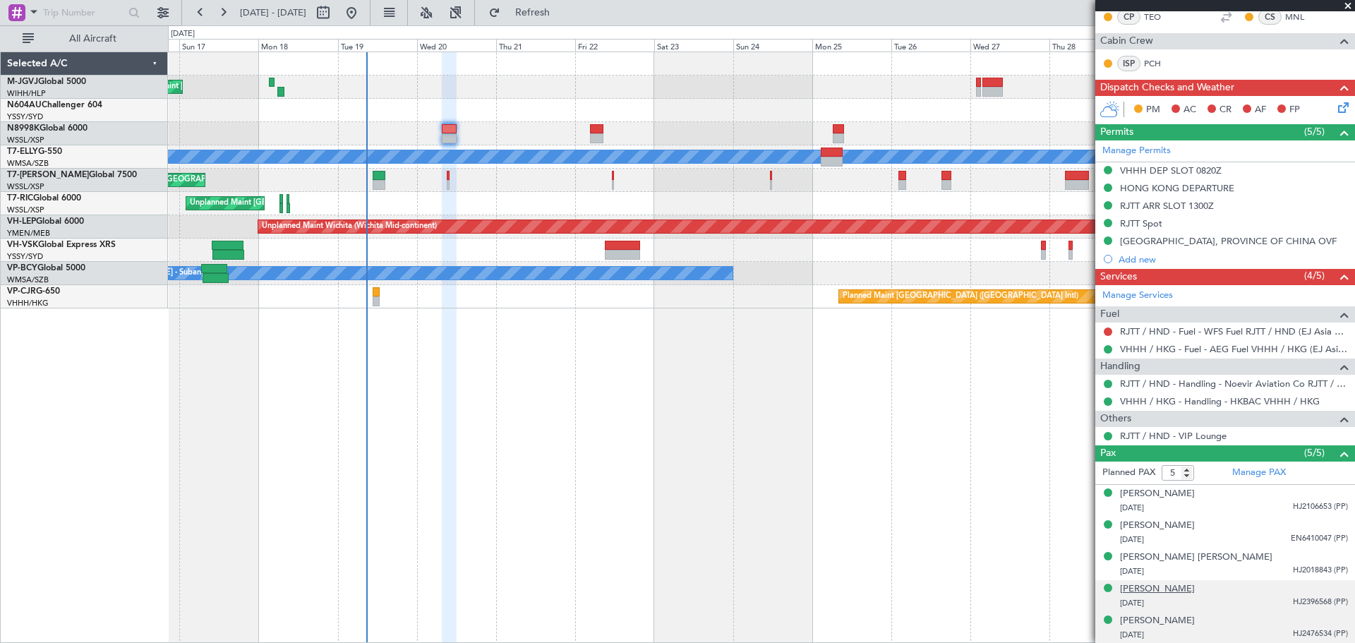
click at [1169, 592] on div "[PERSON_NAME]" at bounding box center [1157, 589] width 75 height 14
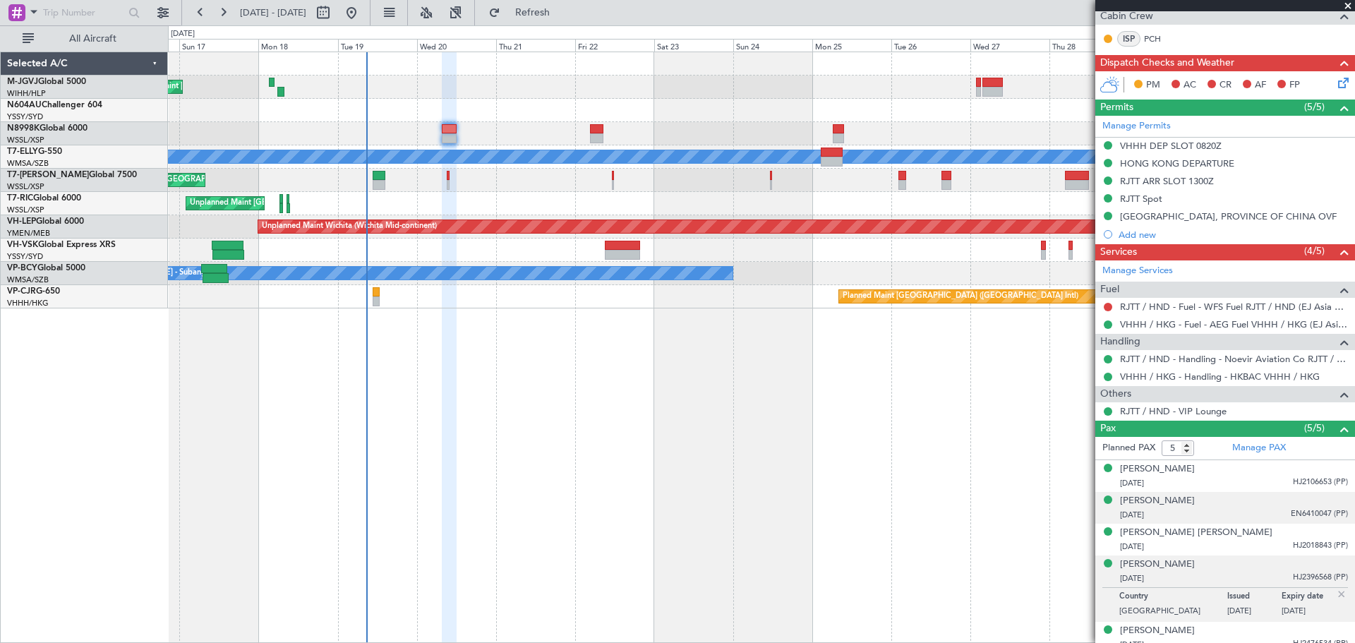
scroll to position [276, 0]
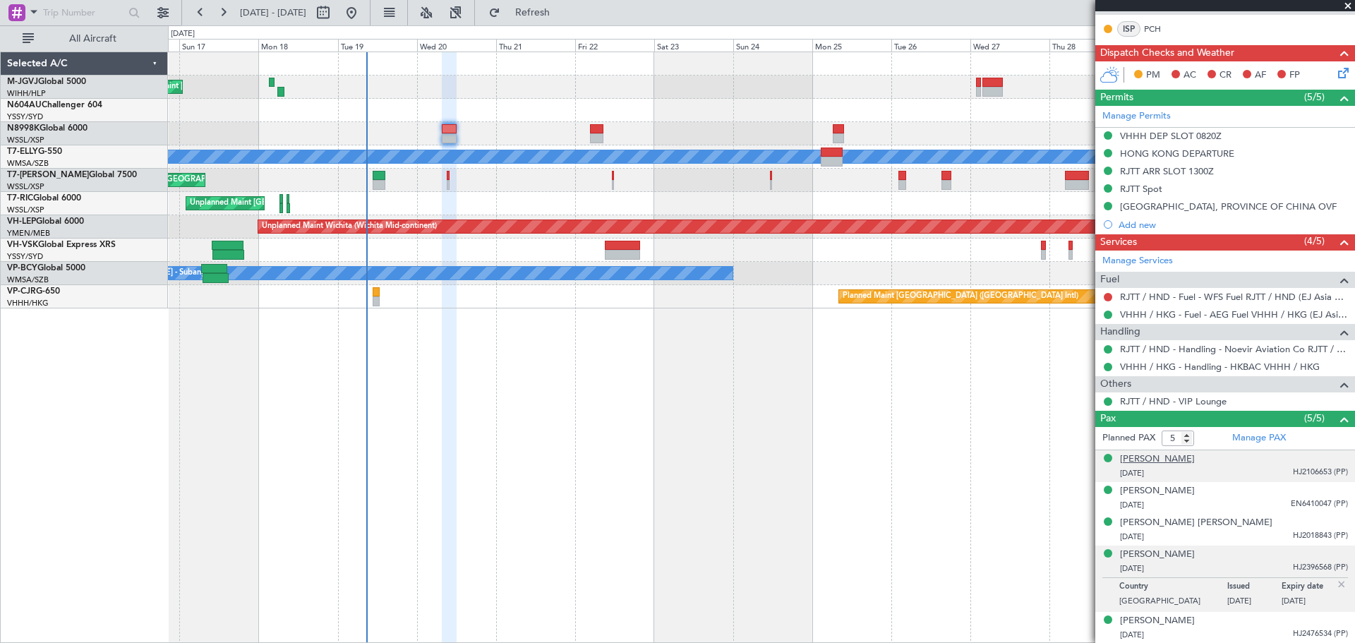
click at [1168, 453] on div "[PERSON_NAME]" at bounding box center [1157, 459] width 75 height 14
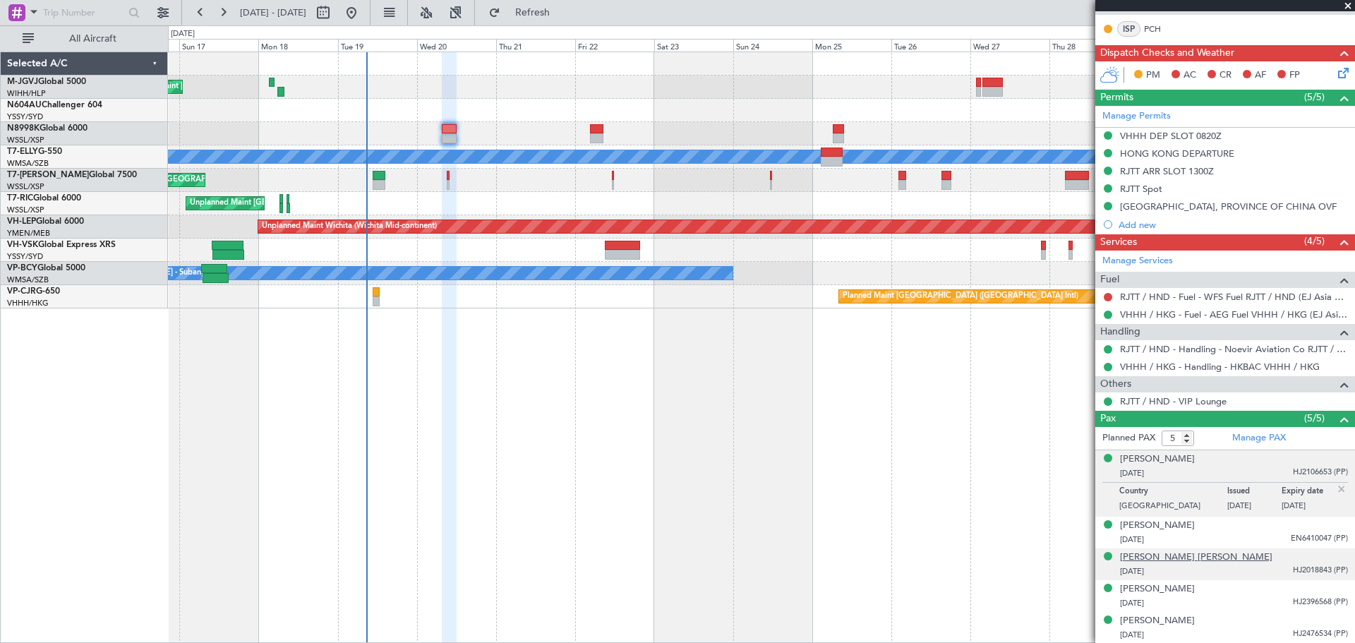
click at [1141, 561] on div "[PERSON_NAME] [PERSON_NAME]" at bounding box center [1196, 558] width 152 height 14
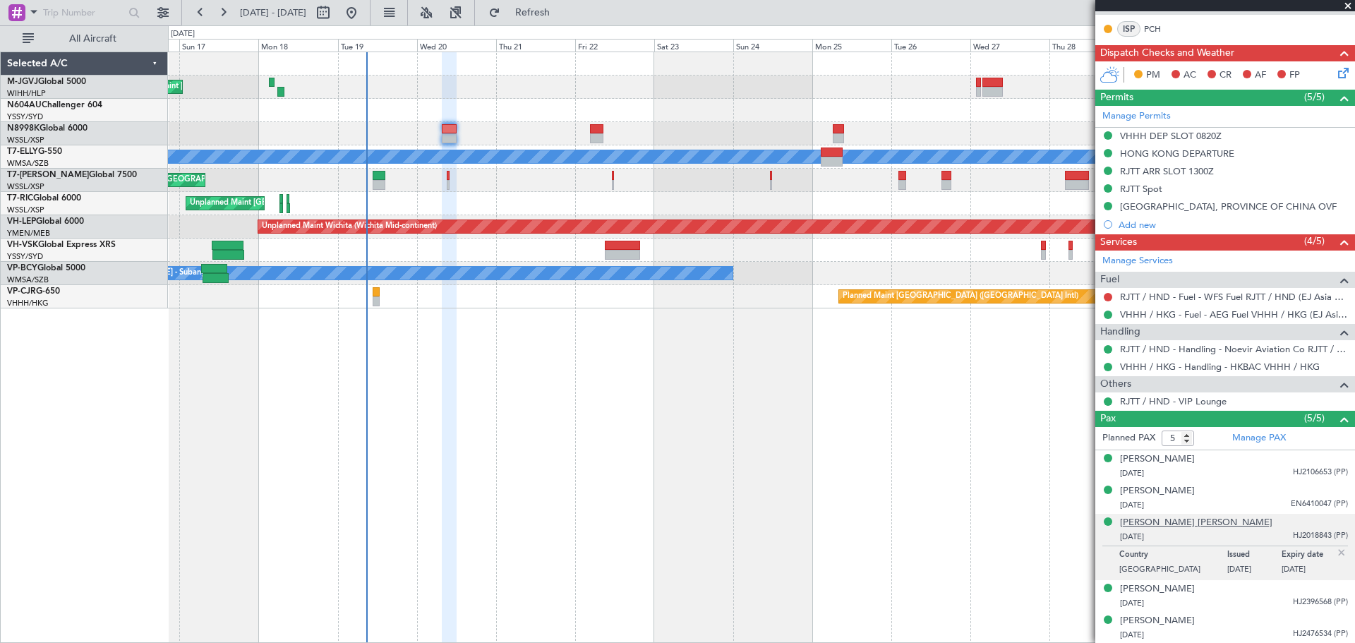
click at [1149, 524] on div "[PERSON_NAME] [PERSON_NAME]" at bounding box center [1196, 523] width 152 height 14
click at [1164, 487] on div "[PERSON_NAME]" at bounding box center [1157, 491] width 75 height 14
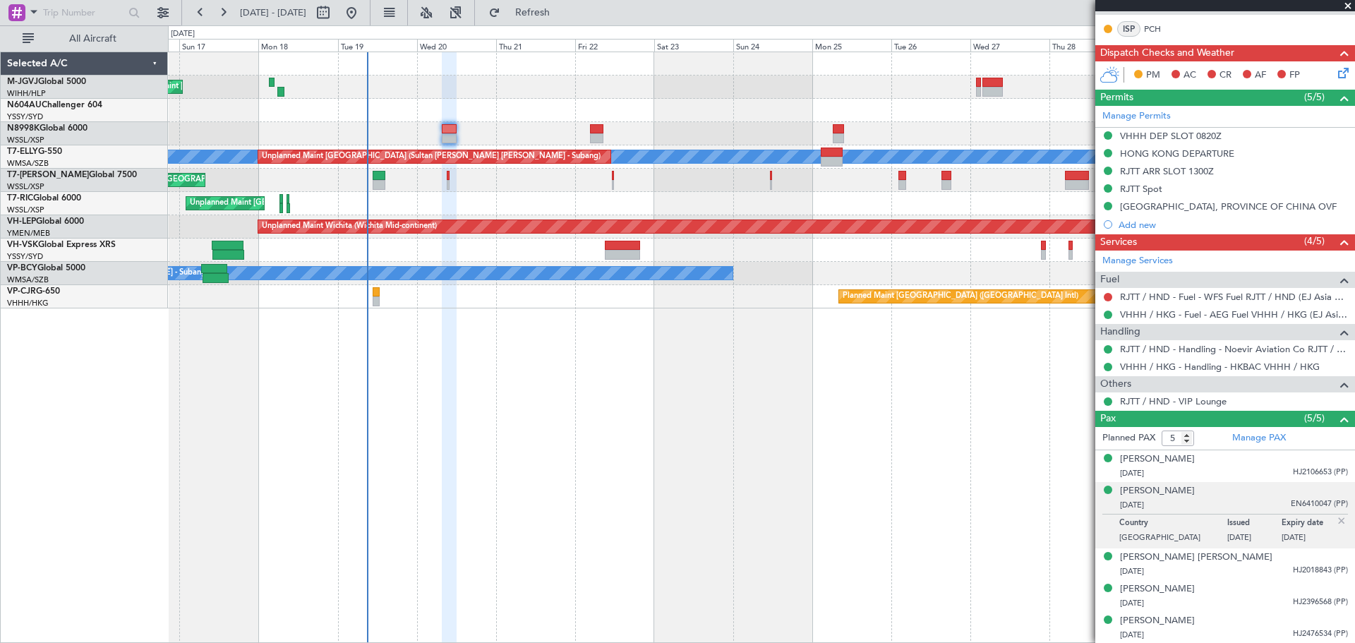
click at [1336, 522] on img at bounding box center [1342, 521] width 13 height 13
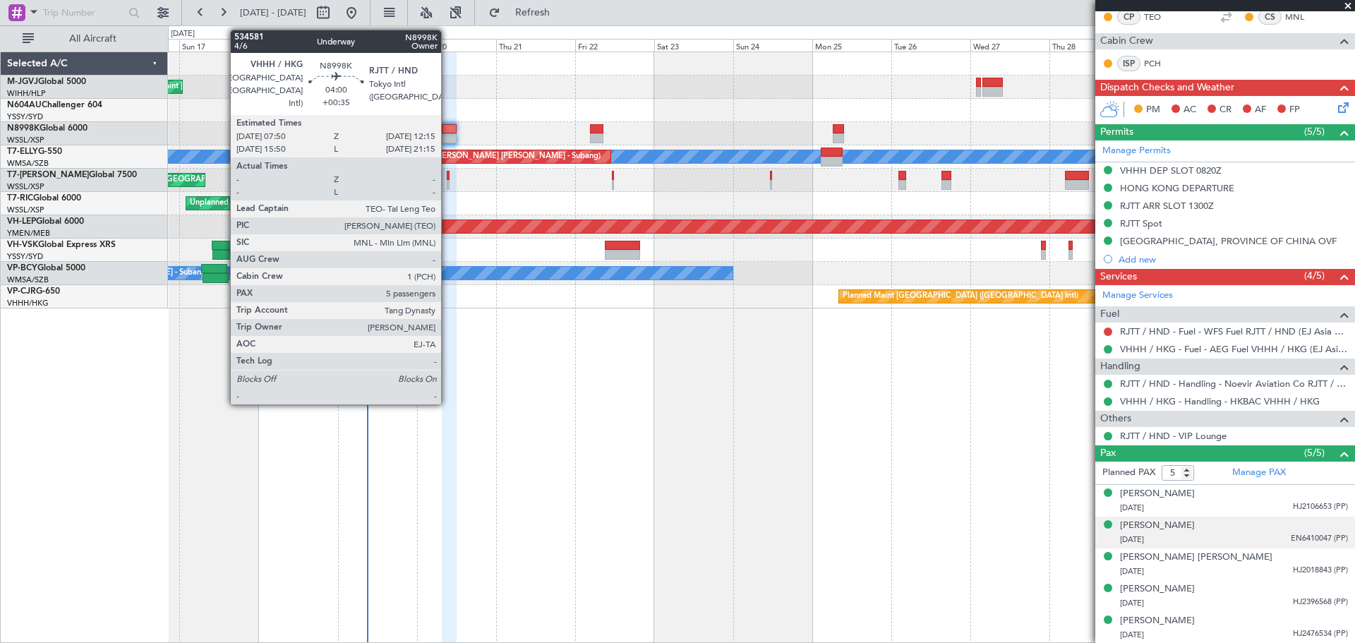
click at [448, 131] on div at bounding box center [449, 129] width 15 height 10
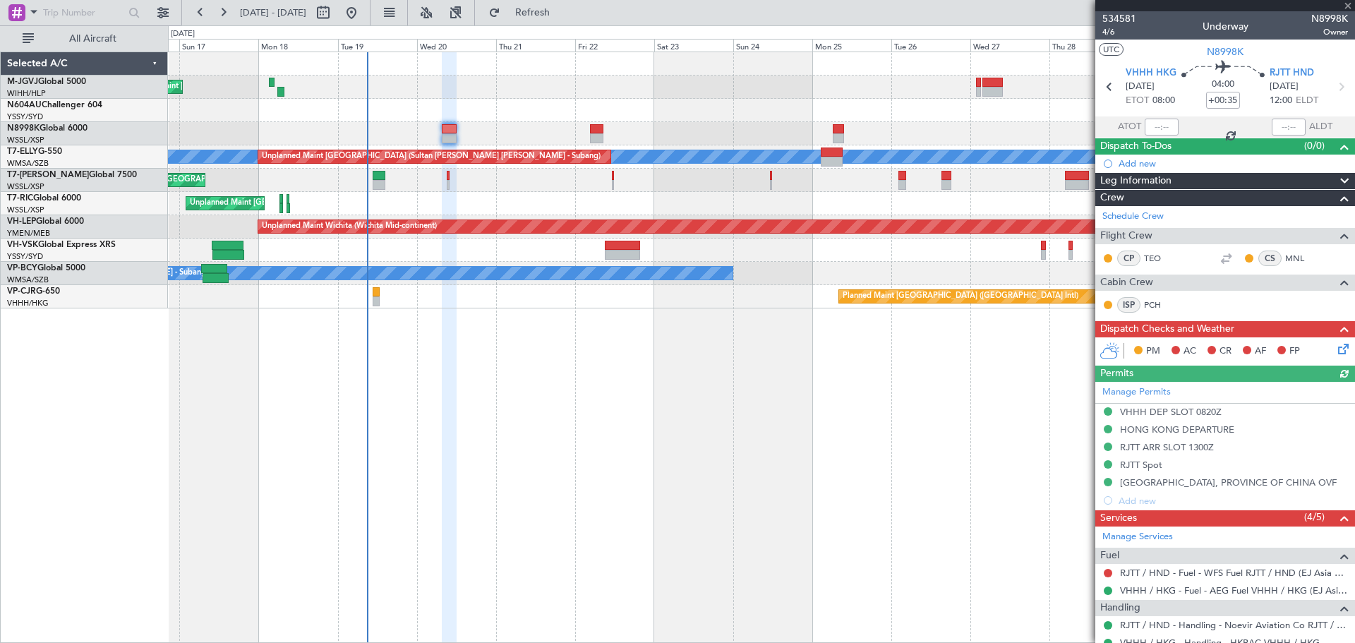
scroll to position [235, 0]
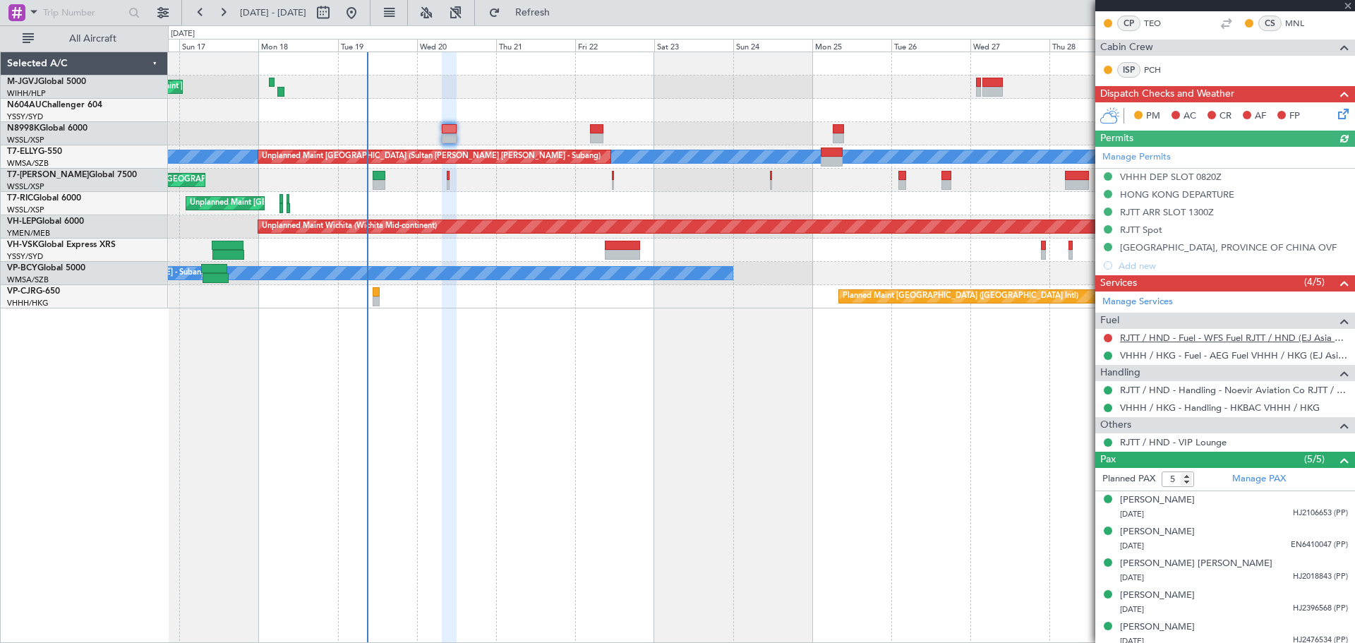
click at [1165, 337] on link "RJTT / HND - Fuel - WFS Fuel RJTT / HND (EJ Asia Only)" at bounding box center [1234, 338] width 228 height 12
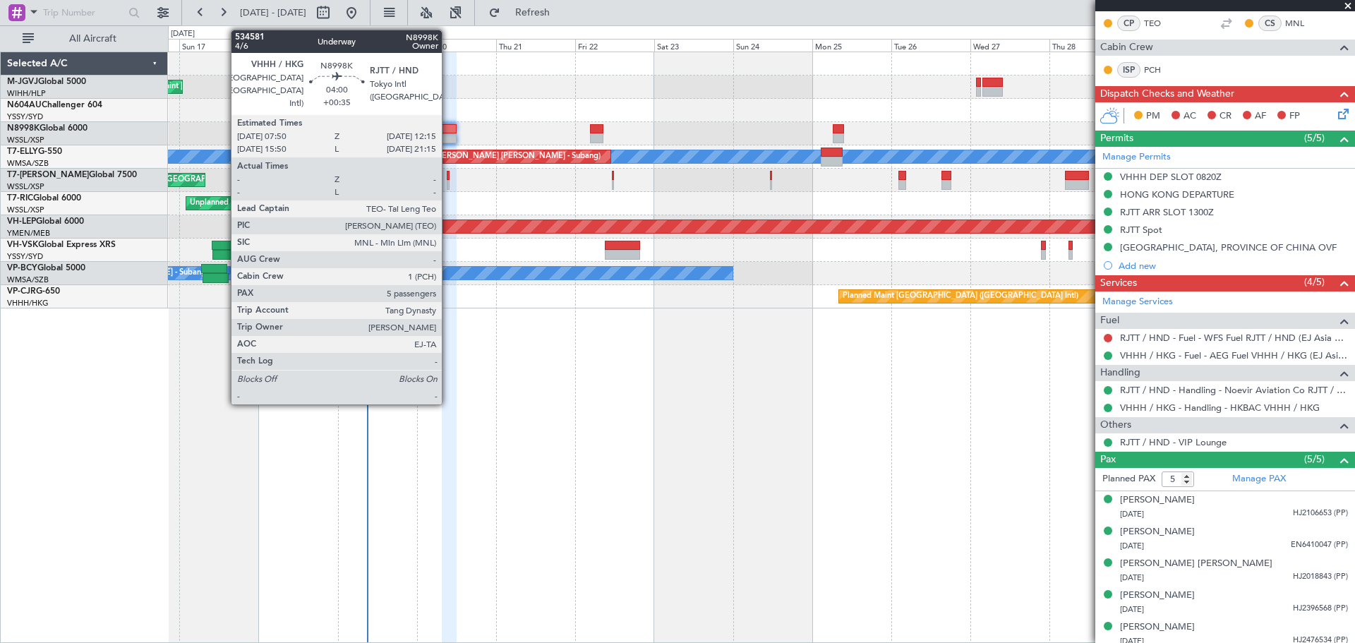
click at [448, 136] on div at bounding box center [449, 138] width 15 height 10
click at [447, 128] on div at bounding box center [449, 129] width 15 height 10
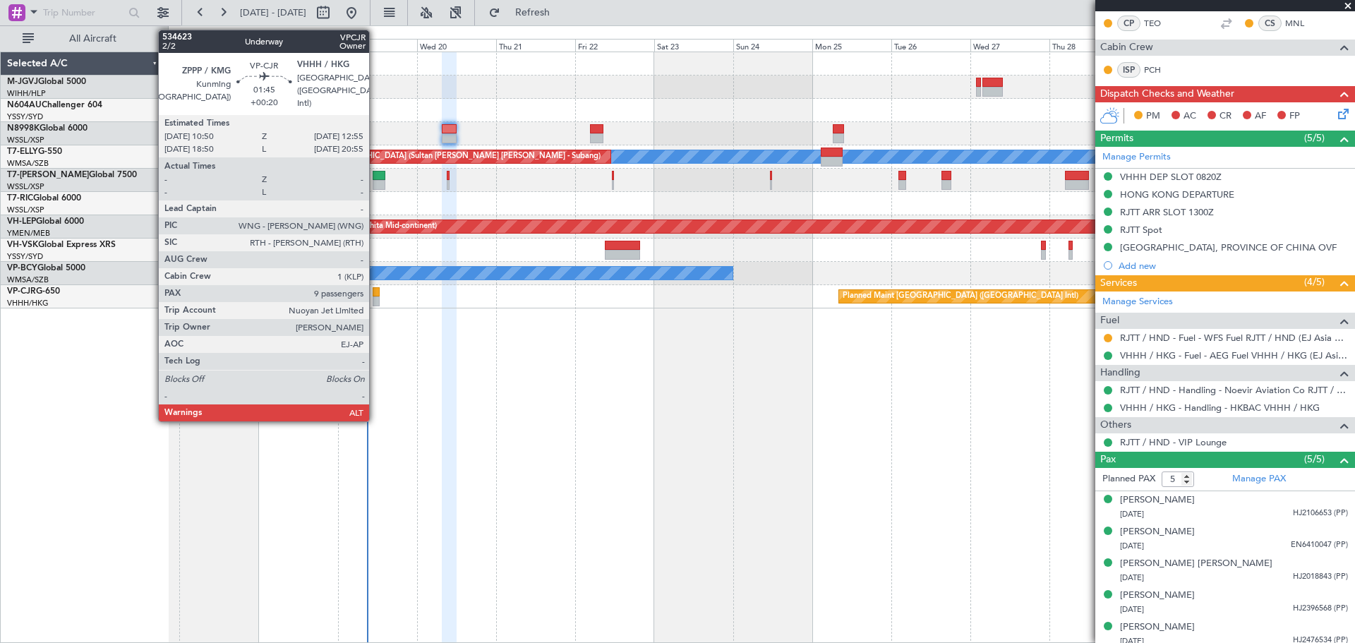
click at [376, 288] on div at bounding box center [376, 292] width 7 height 10
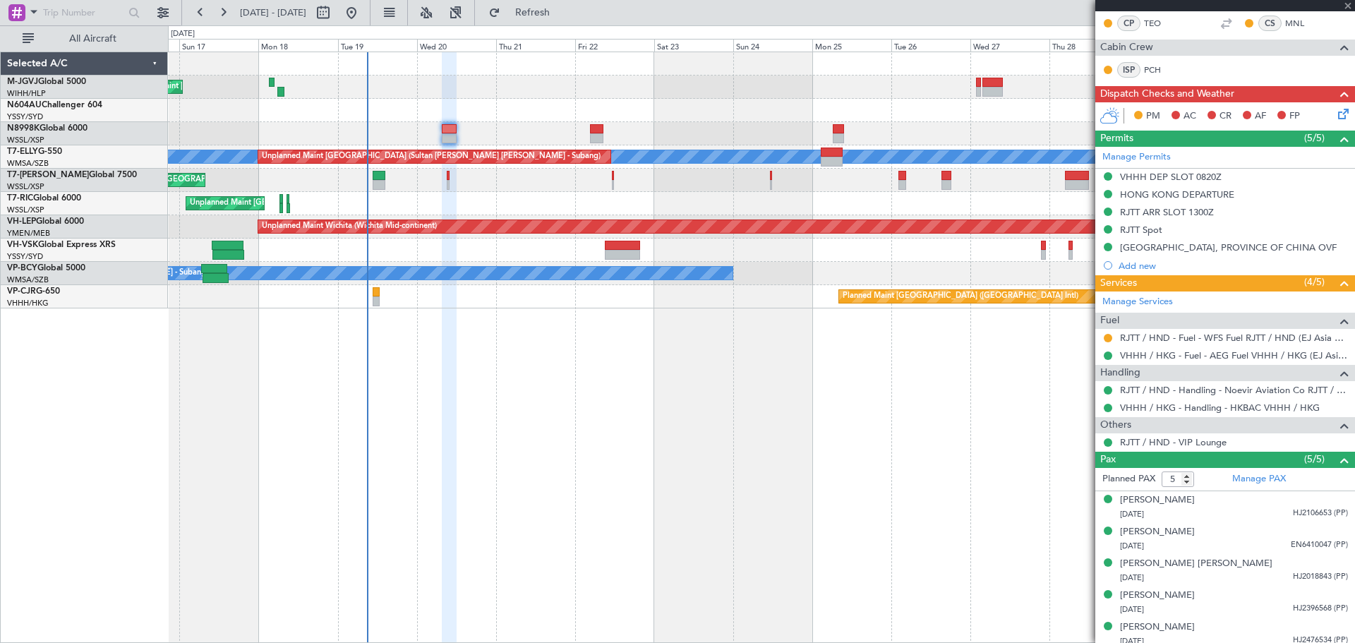
type input "+00:20"
type input "9"
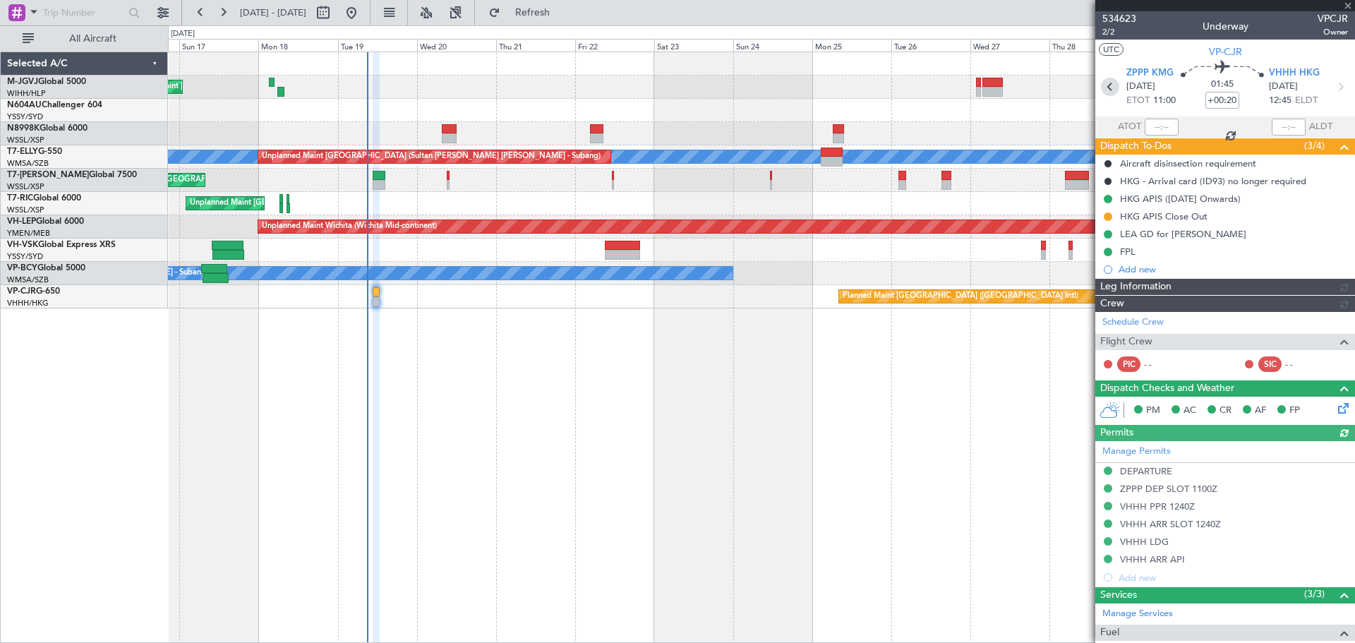
type input "[PERSON_NAME] (EYU)"
type input "F0181"
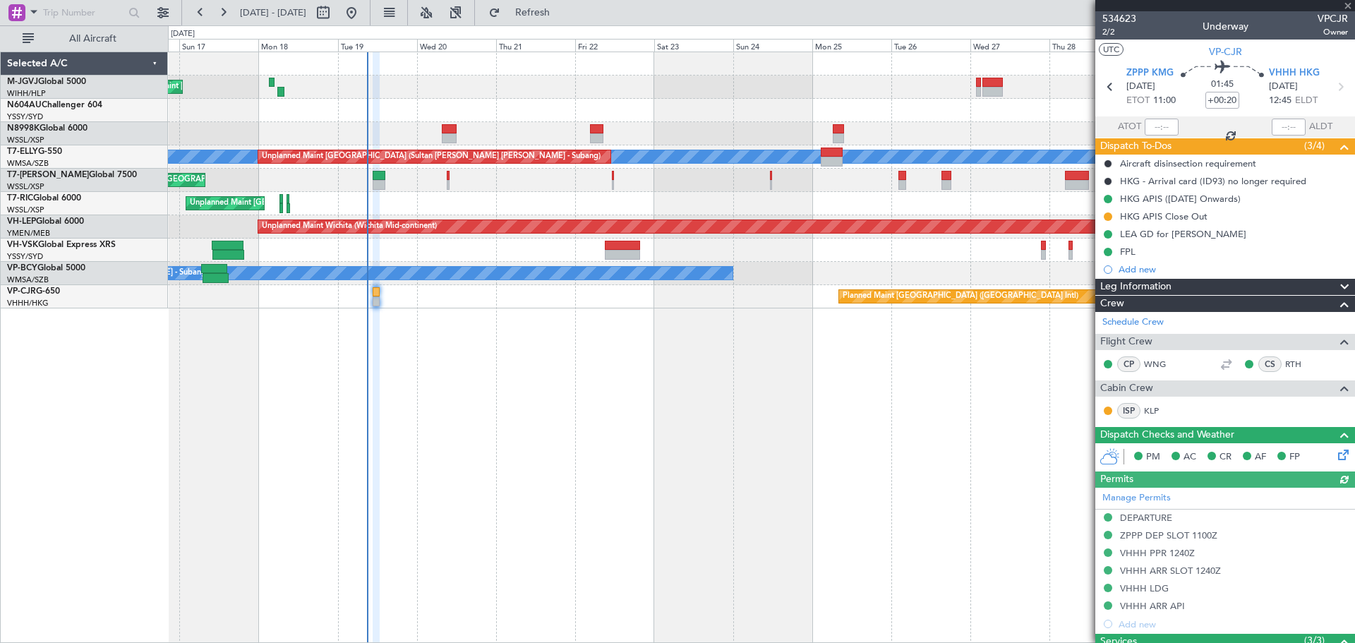
type input "[PERSON_NAME] (EYU)"
type input "F0181"
click at [714, 128] on div "Planned Maint [GEOGRAPHIC_DATA] (Seletar) Planned Maint [GEOGRAPHIC_DATA] (Sele…" at bounding box center [761, 180] width 1187 height 256
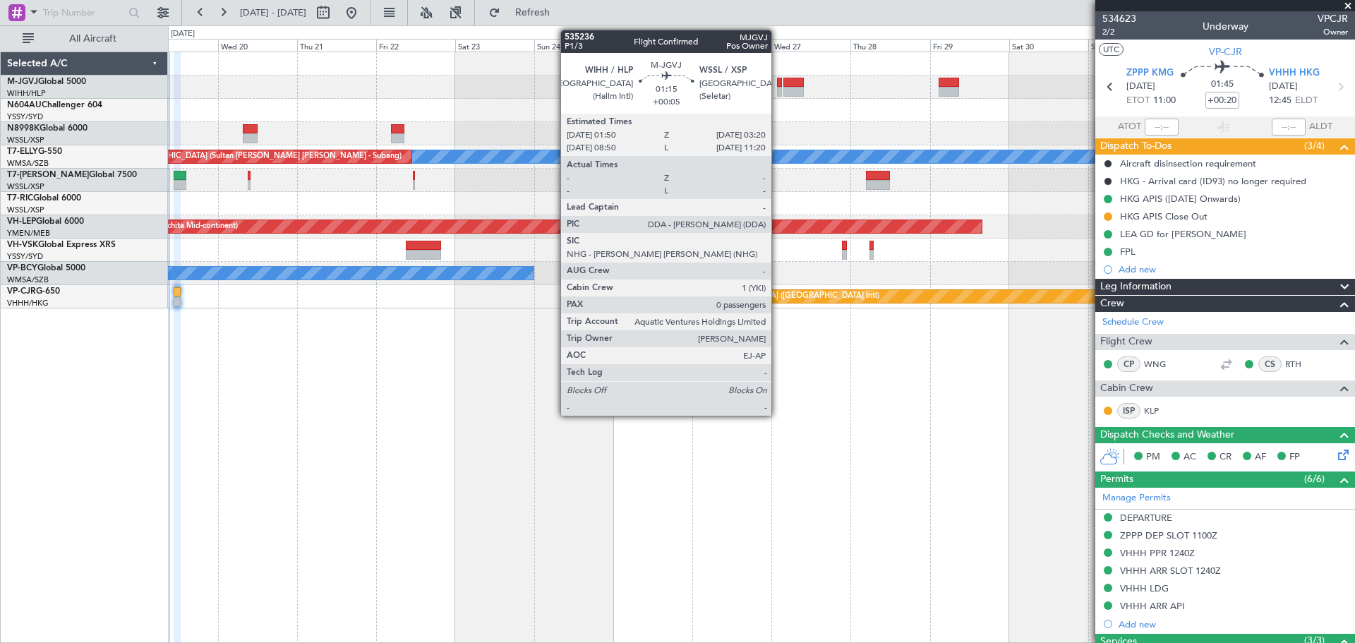
click at [778, 87] on div at bounding box center [780, 92] width 6 height 10
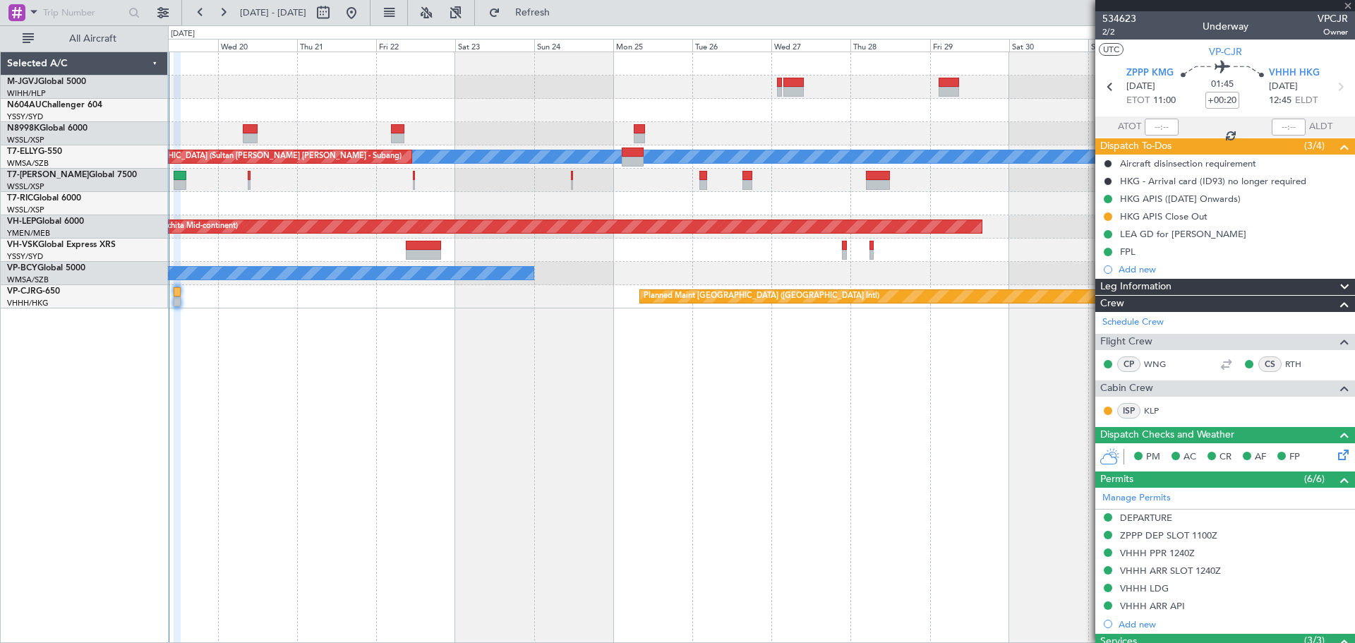
type input "+00:05"
type input "0"
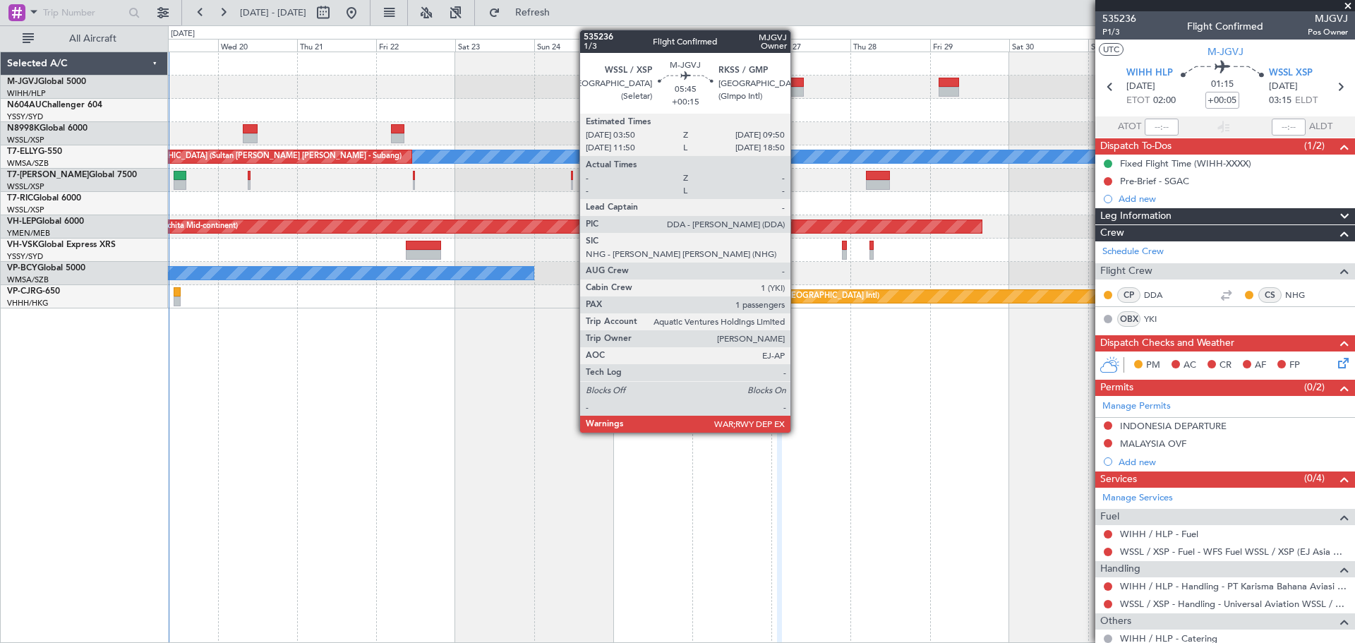
click at [797, 85] on div at bounding box center [794, 83] width 20 height 10
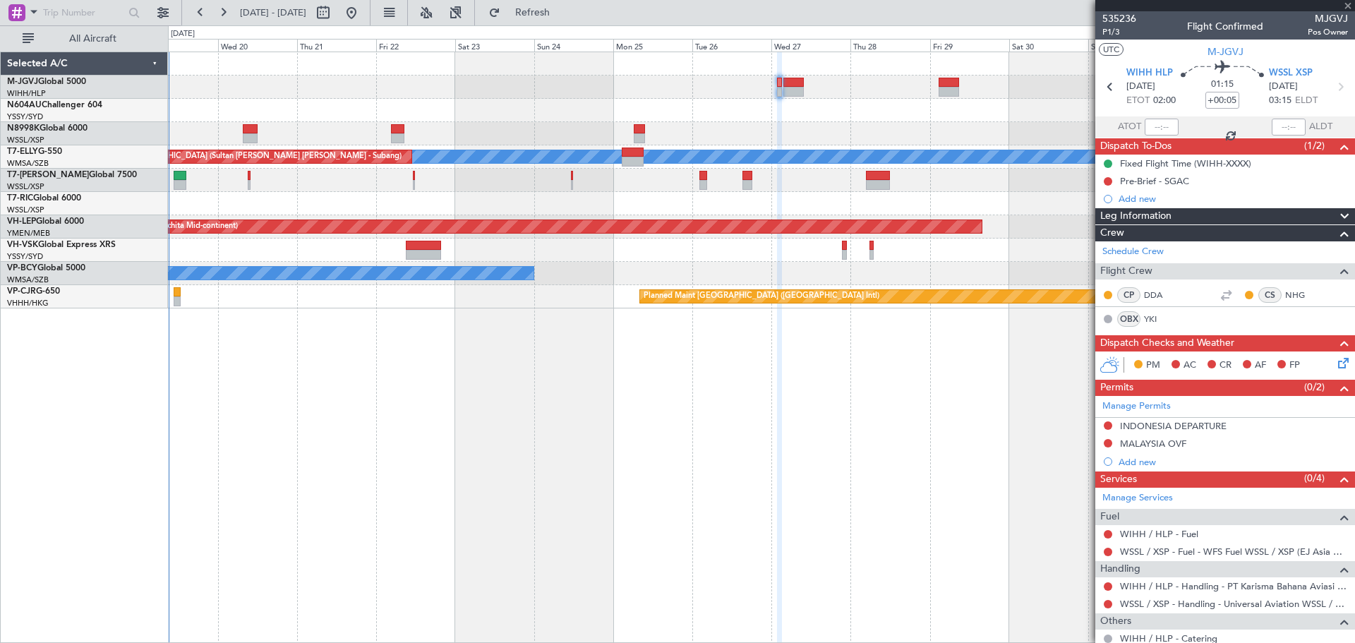
type input "+00:15"
type input "1"
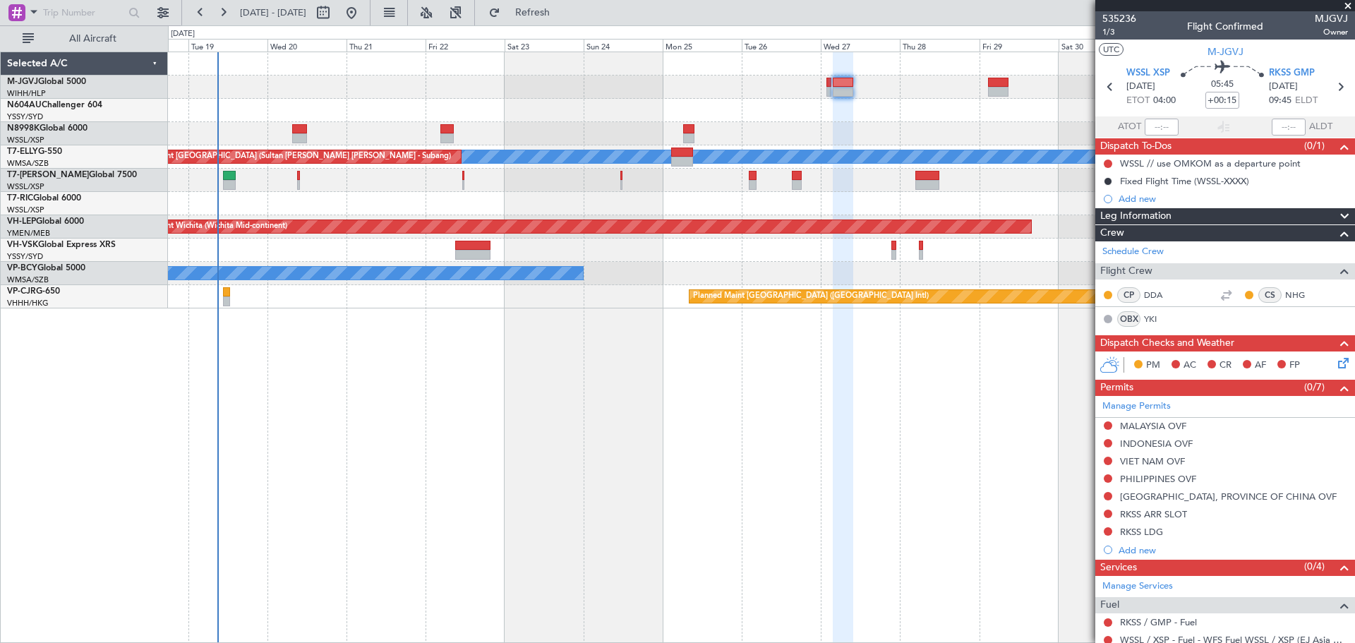
click at [767, 126] on div at bounding box center [761, 133] width 1187 height 23
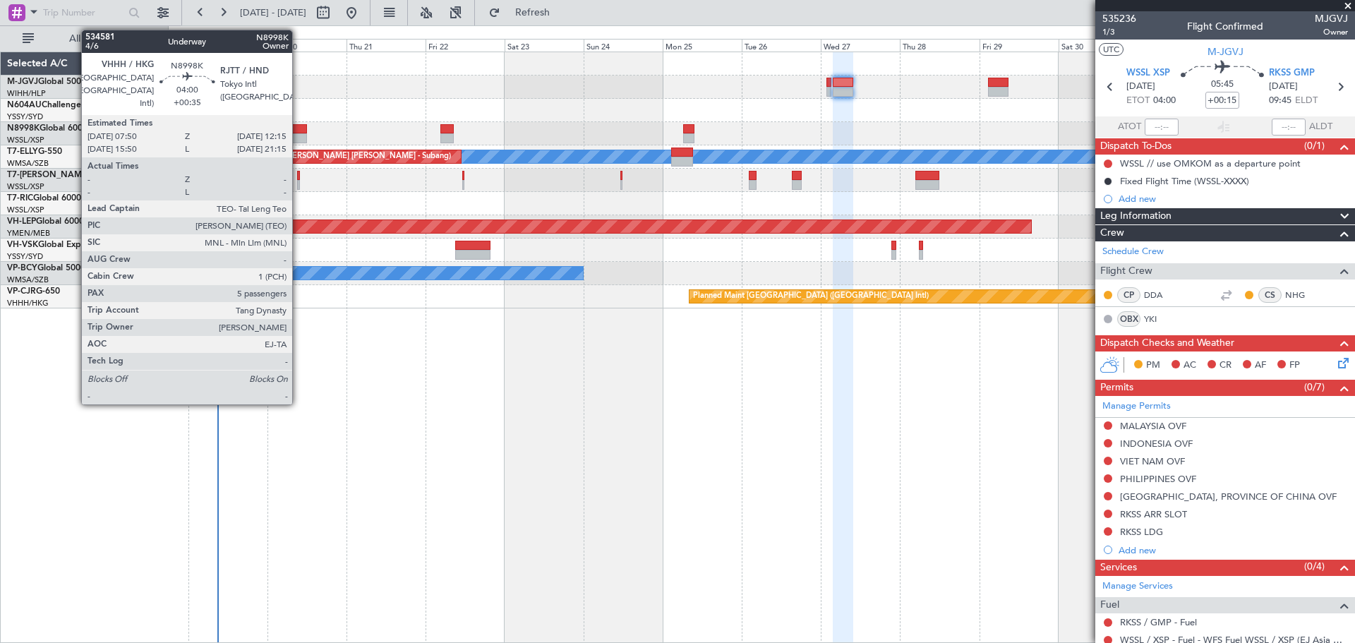
click at [299, 129] on div at bounding box center [299, 129] width 15 height 10
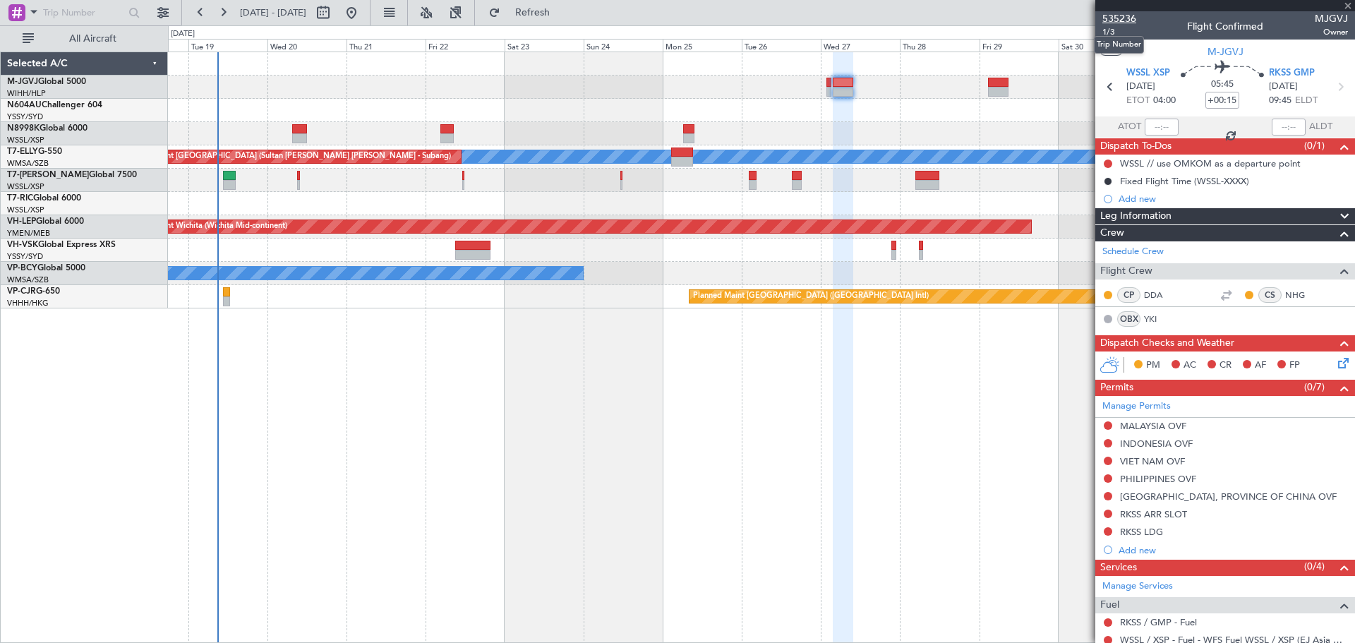
type input "+00:35"
type input "5"
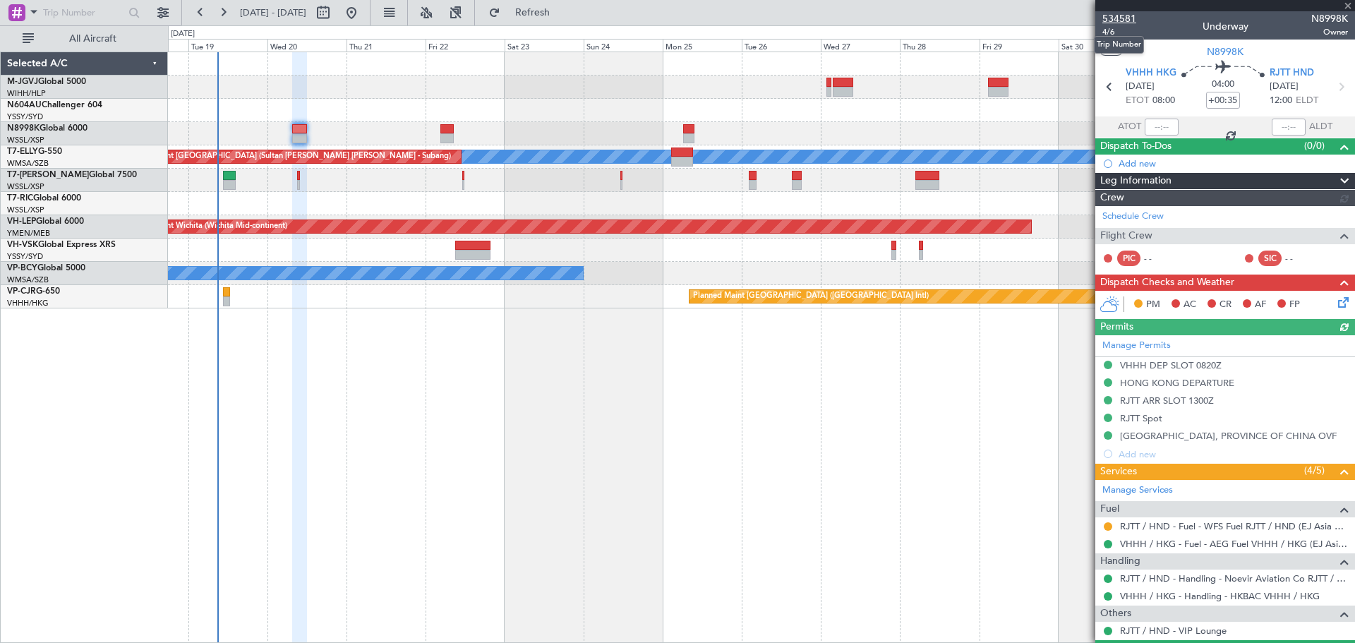
click at [1122, 18] on span "534581" at bounding box center [1120, 18] width 34 height 15
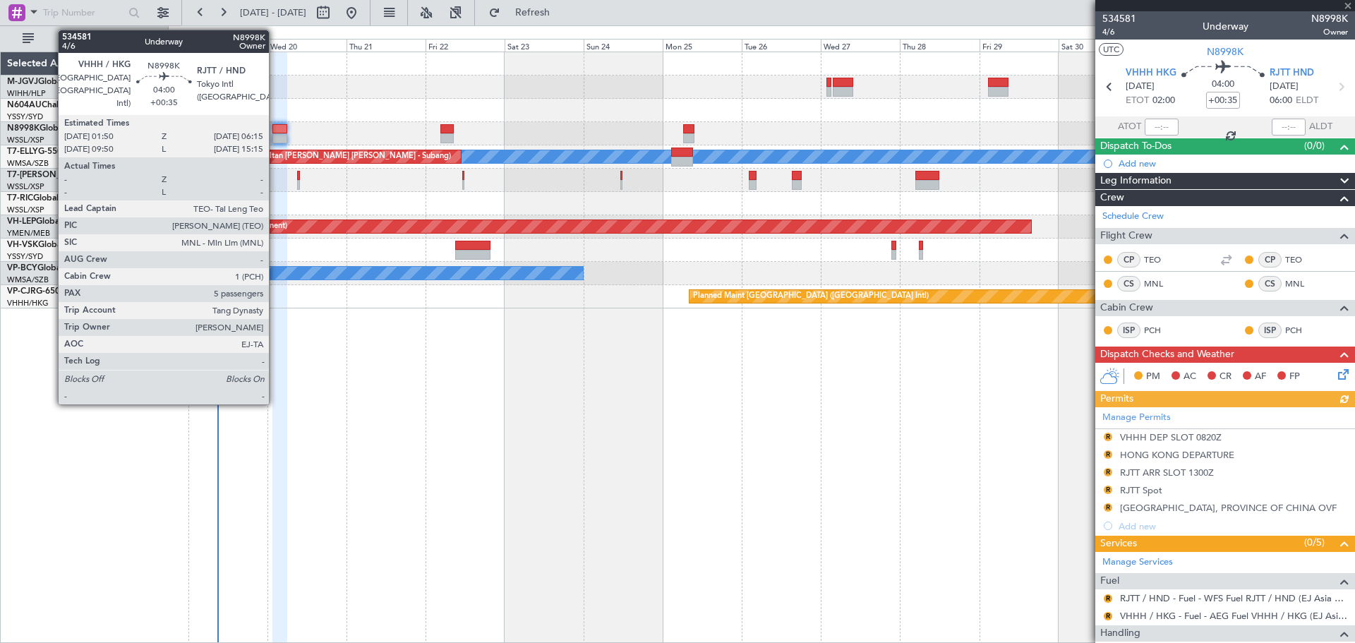
click at [276, 135] on div at bounding box center [279, 138] width 15 height 10
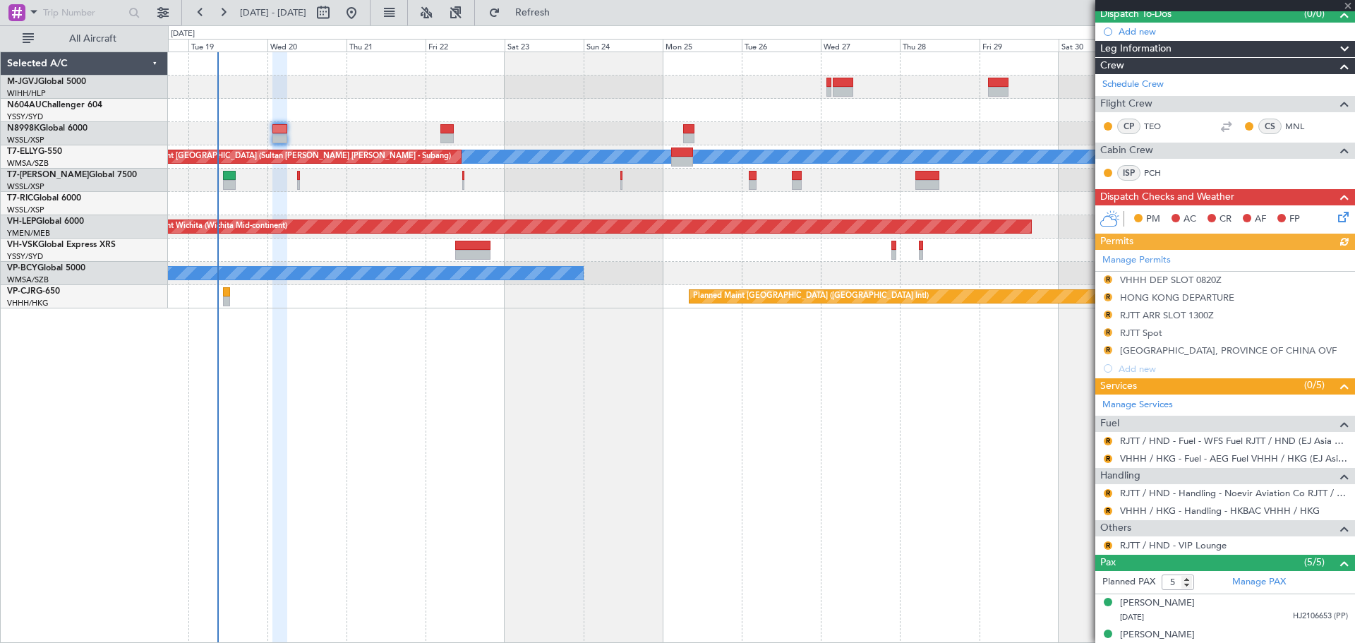
scroll to position [235, 0]
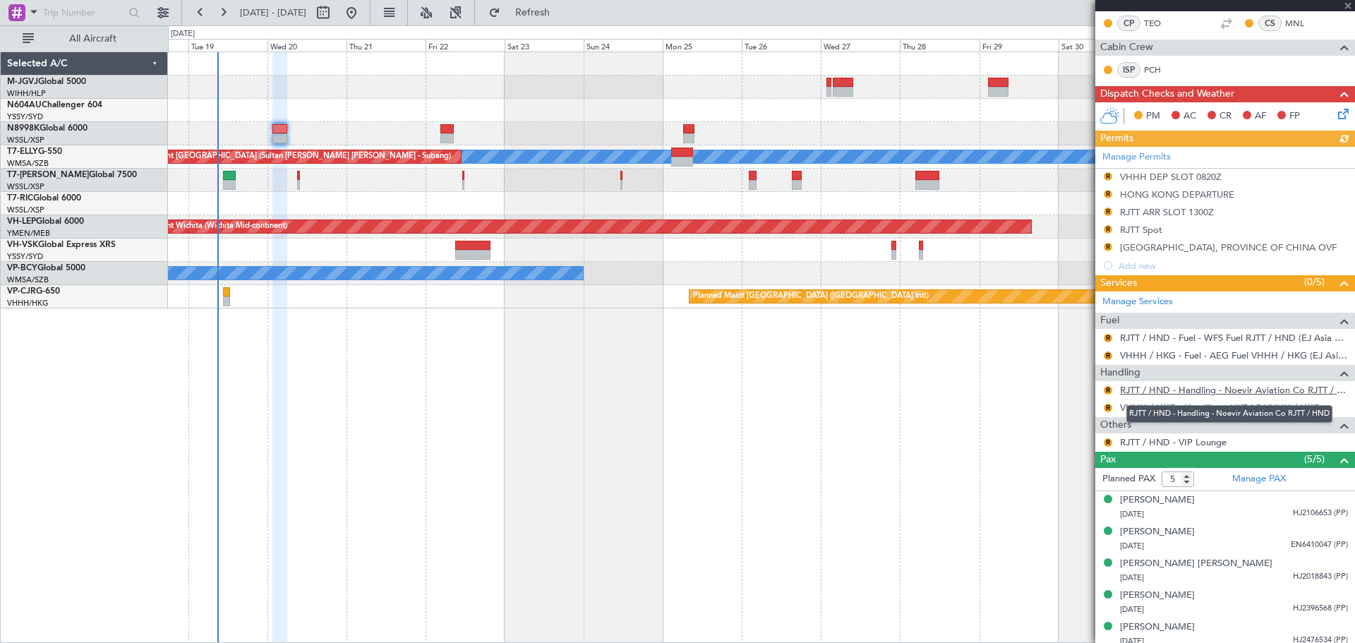
click at [1162, 389] on link "RJTT / HND - Handling - Noevir Aviation Co RJTT / HND" at bounding box center [1234, 390] width 228 height 12
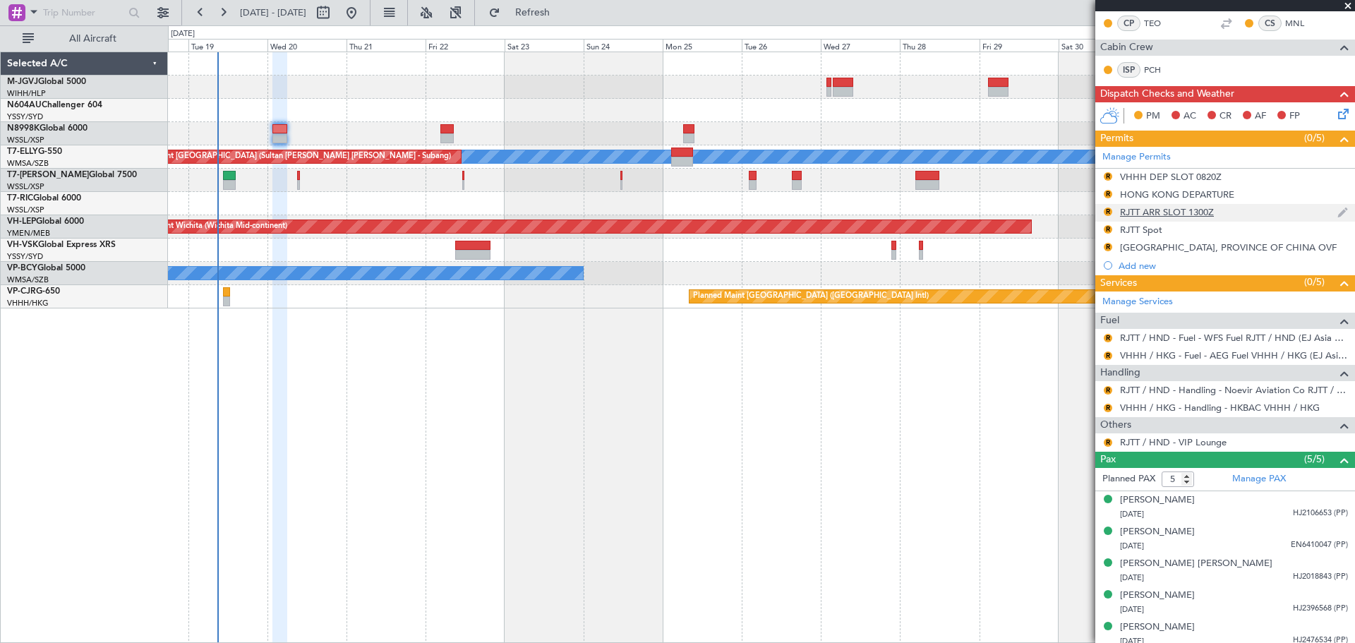
scroll to position [0, 0]
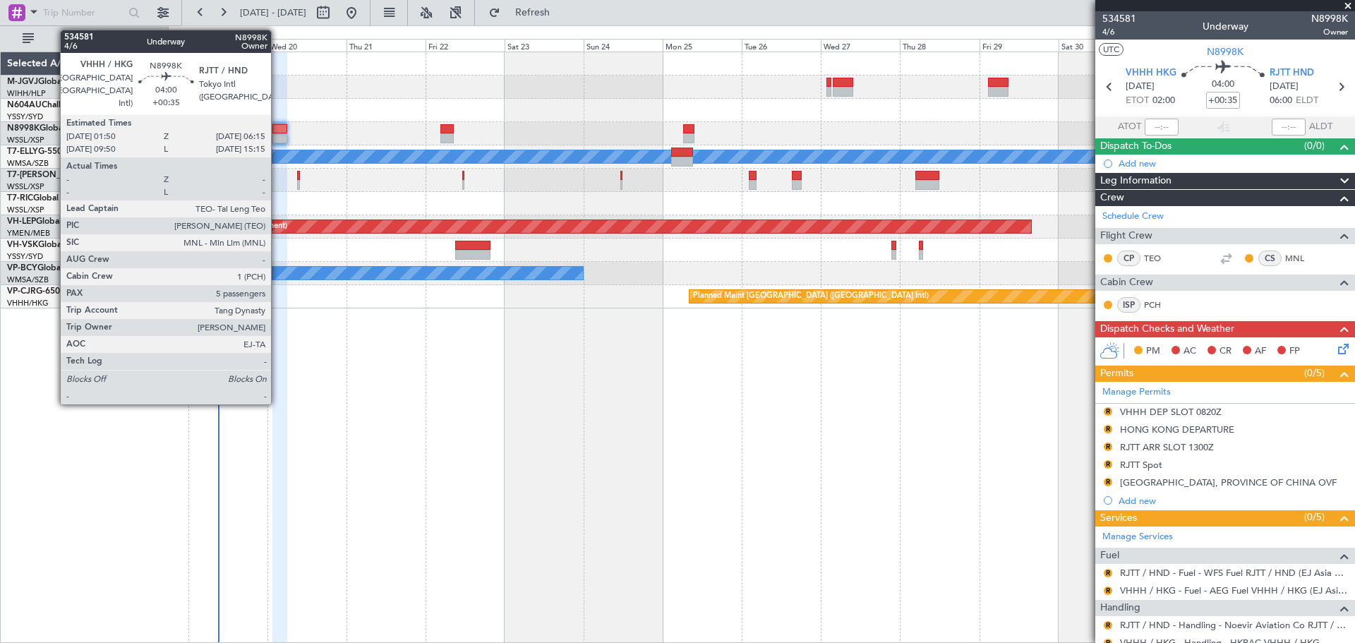
click at [277, 138] on div at bounding box center [279, 138] width 15 height 10
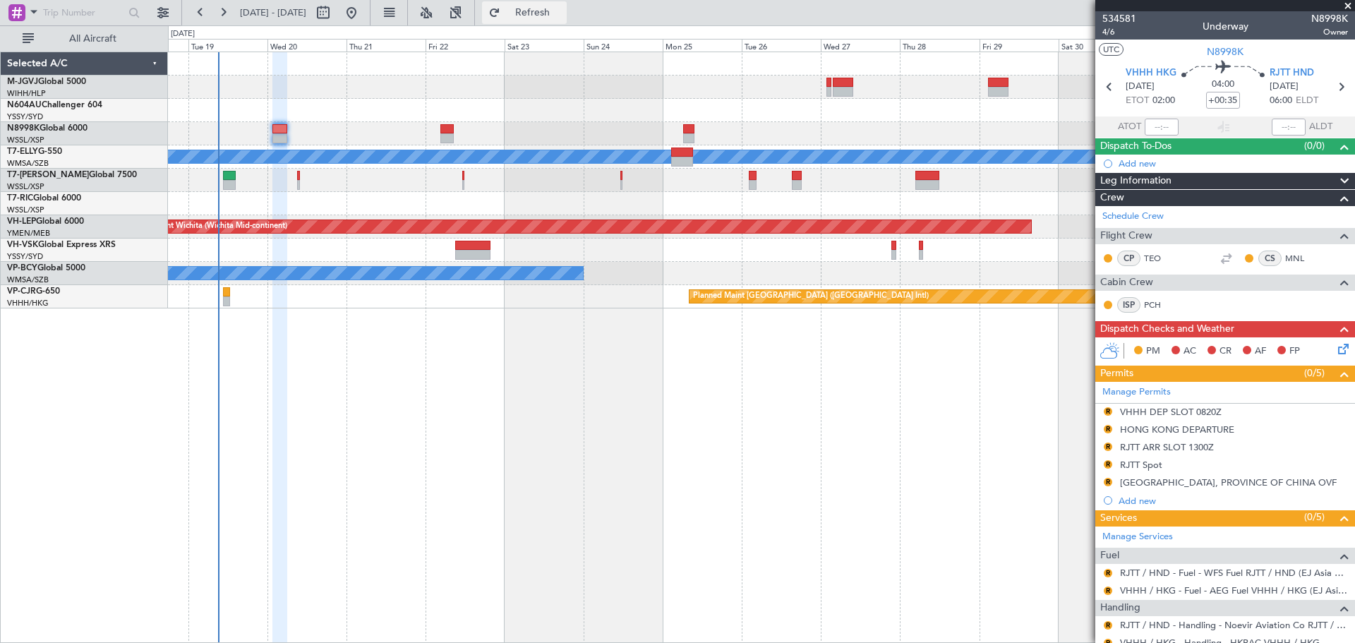
click at [563, 14] on span "Refresh" at bounding box center [532, 13] width 59 height 10
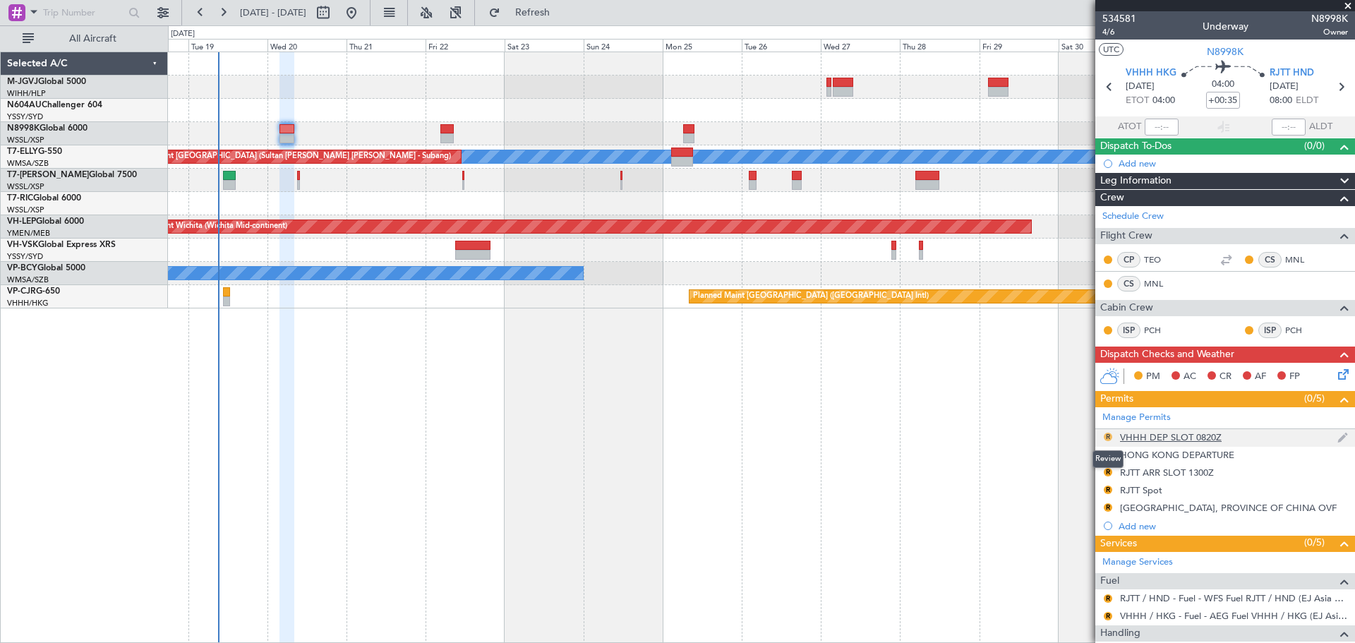
click at [1107, 434] on button "R" at bounding box center [1108, 437] width 8 height 8
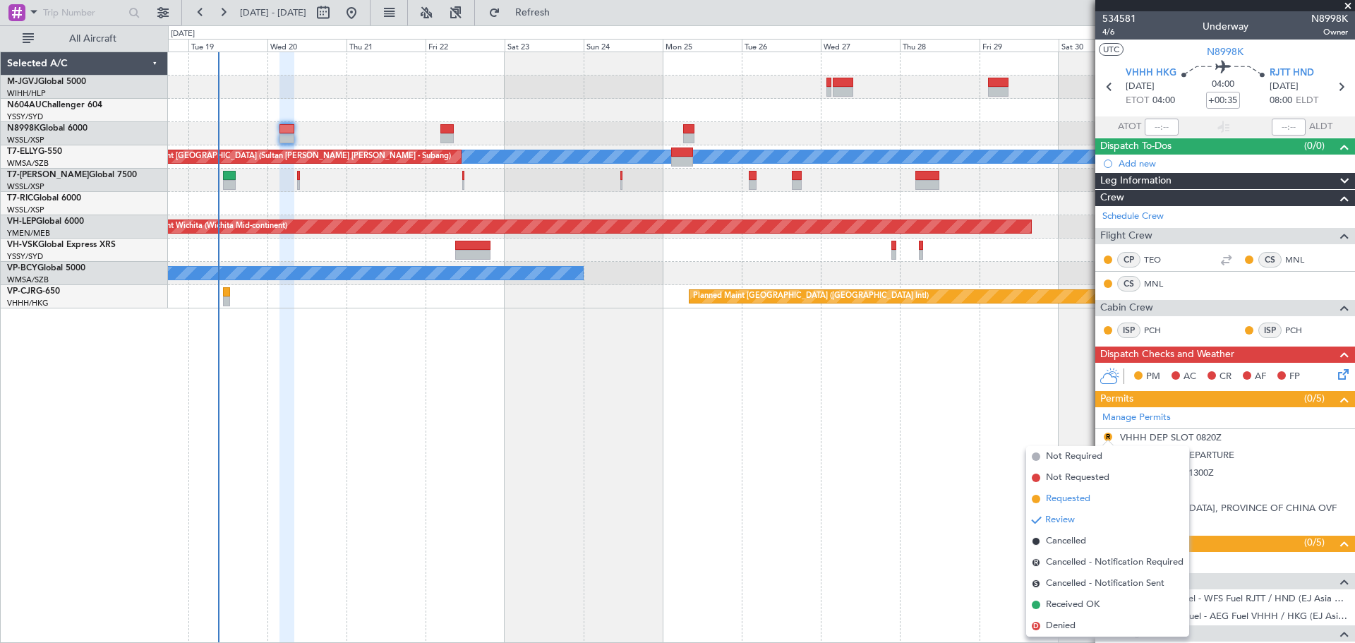
click at [1075, 499] on span "Requested" at bounding box center [1068, 499] width 44 height 14
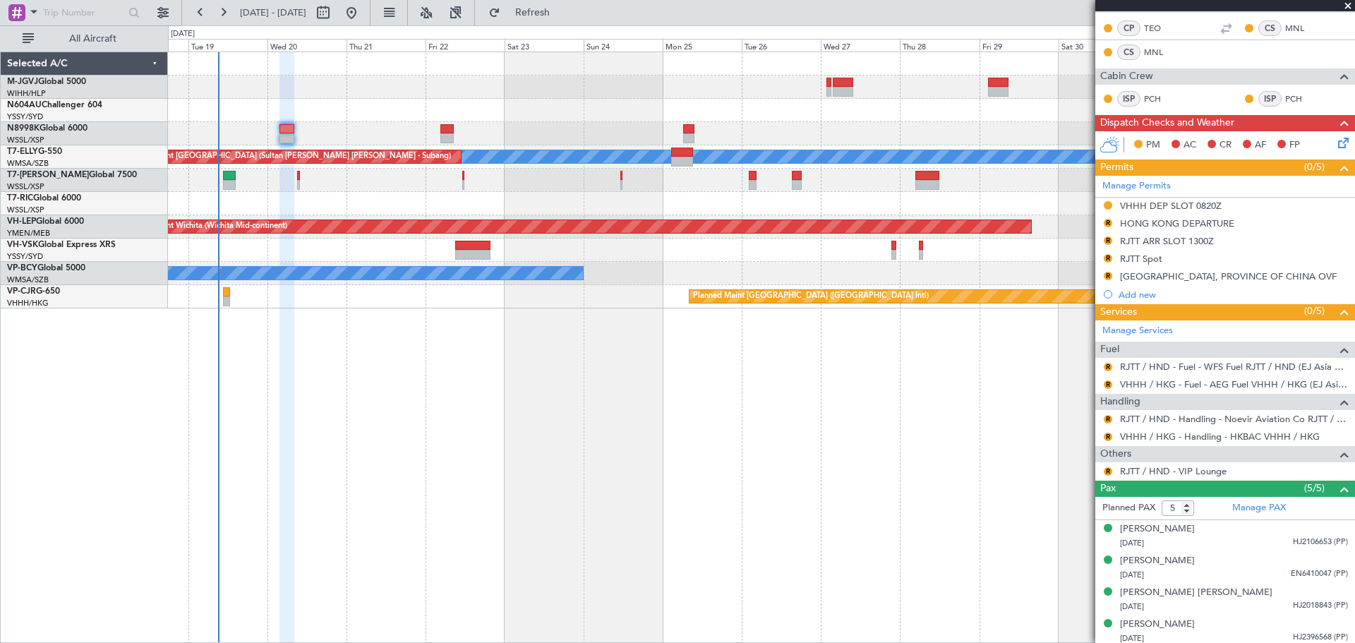
scroll to position [235, 0]
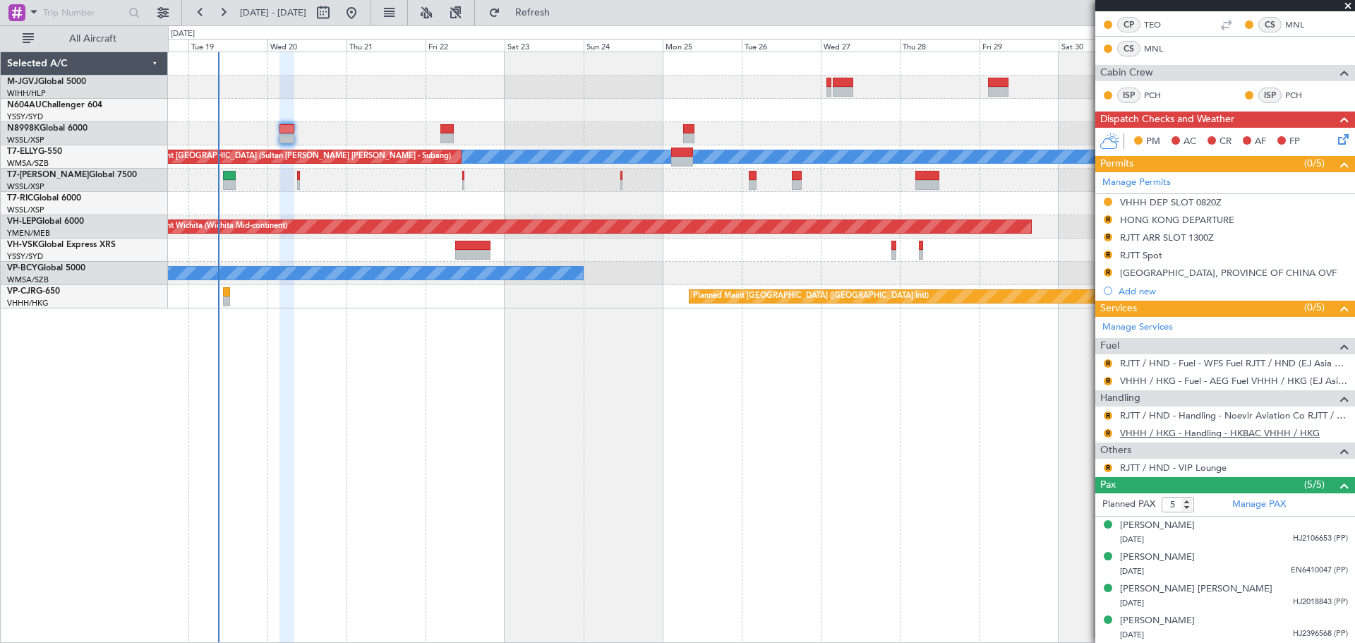
click at [1132, 433] on link "VHHH / HKG - Handling - HKBAC VHHH / HKG" at bounding box center [1220, 433] width 200 height 12
click at [1106, 273] on button "R" at bounding box center [1108, 272] width 8 height 8
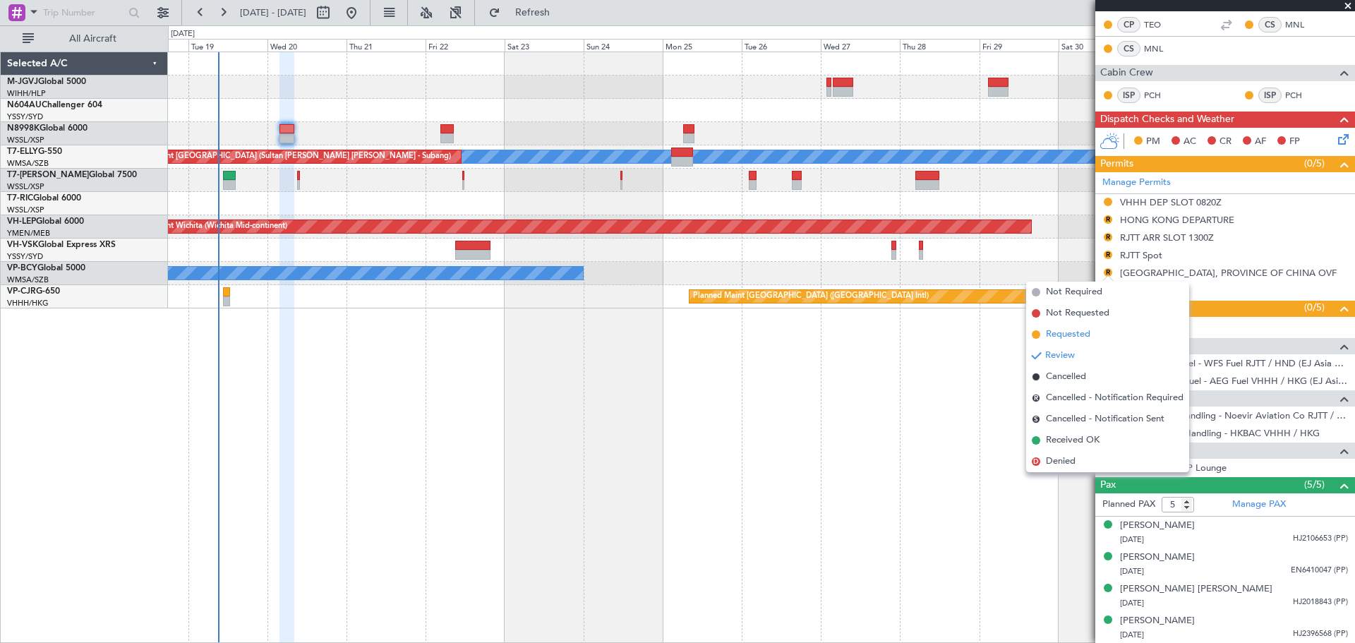
click at [1081, 331] on span "Requested" at bounding box center [1068, 335] width 44 height 14
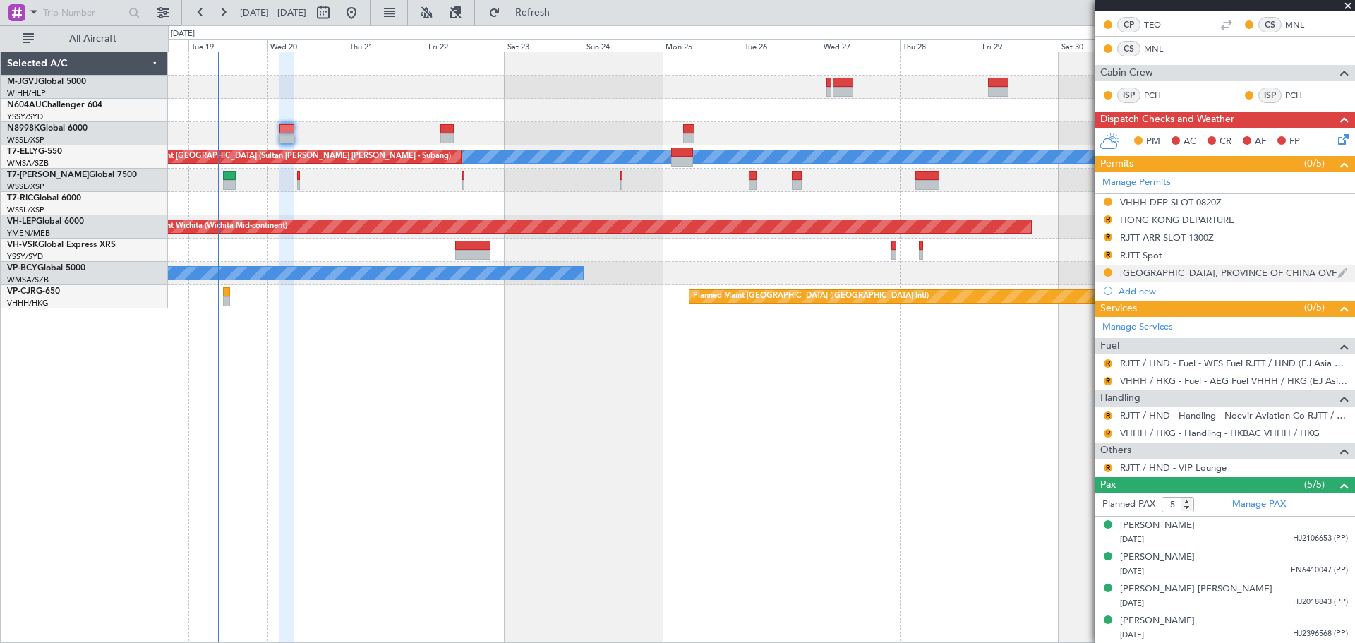
scroll to position [0, 0]
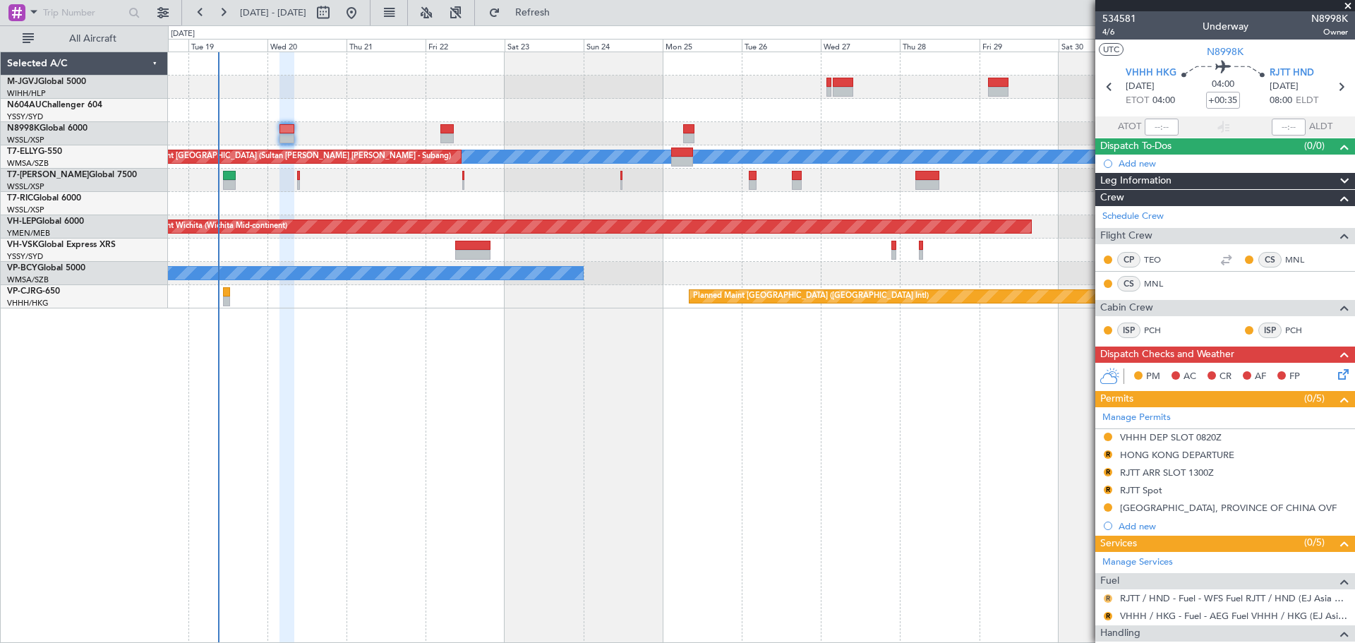
click at [1109, 595] on button "R" at bounding box center [1108, 598] width 8 height 8
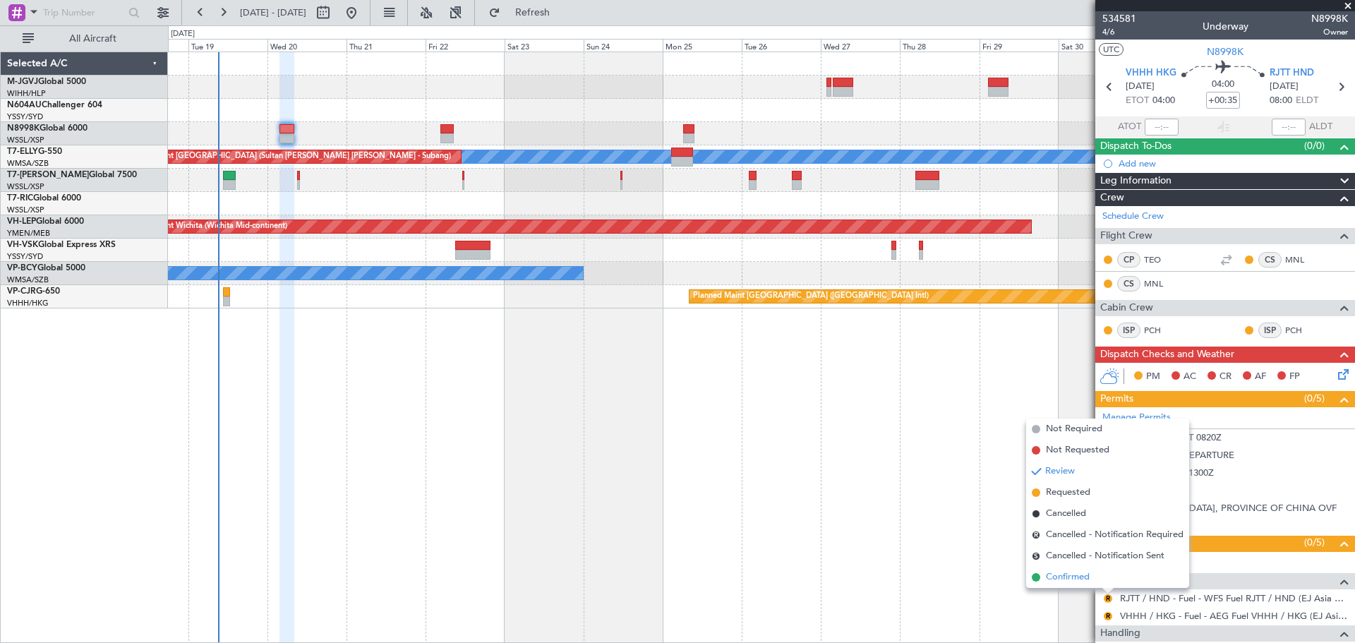
click at [1079, 571] on span "Confirmed" at bounding box center [1068, 577] width 44 height 14
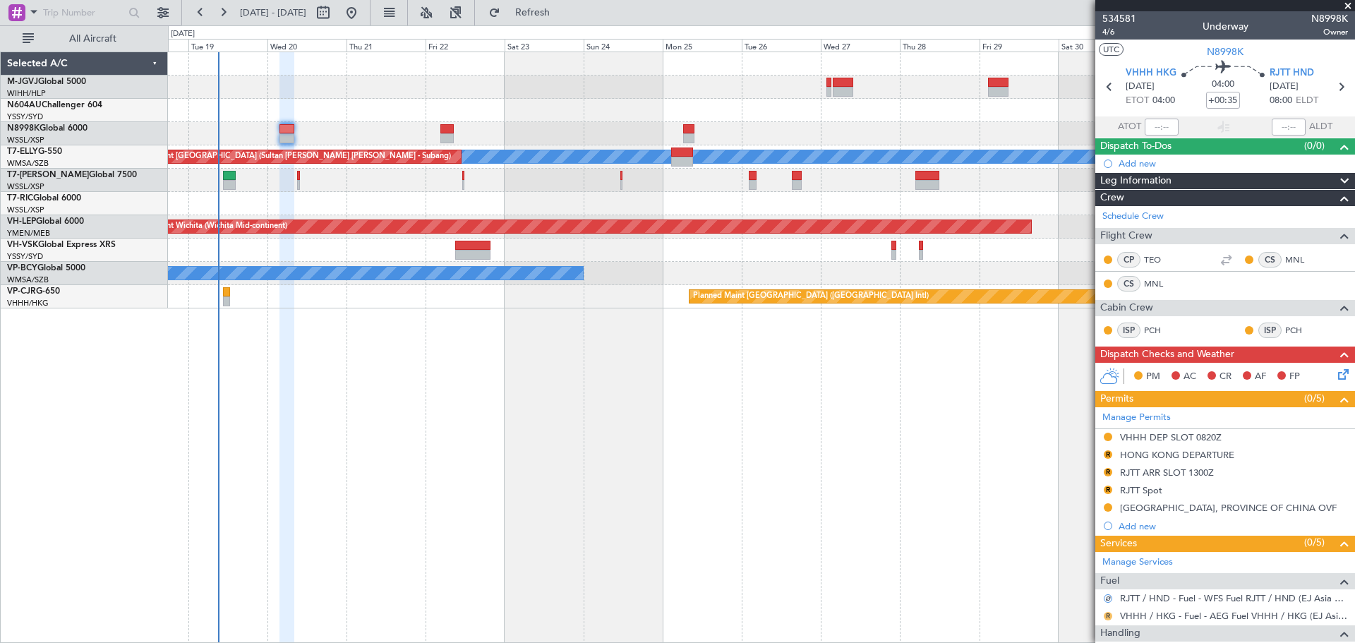
click at [1108, 612] on button "R" at bounding box center [1108, 616] width 8 height 8
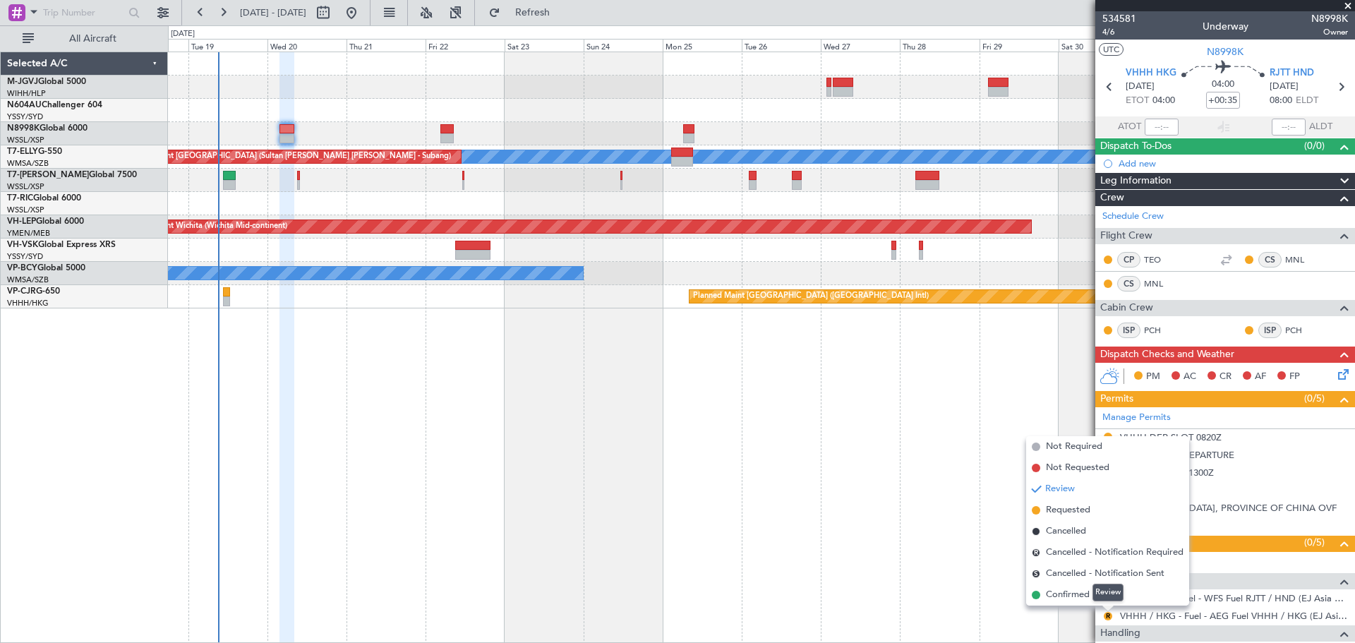
click at [1092, 593] on mat-tooltip-component "Review" at bounding box center [1108, 592] width 51 height 37
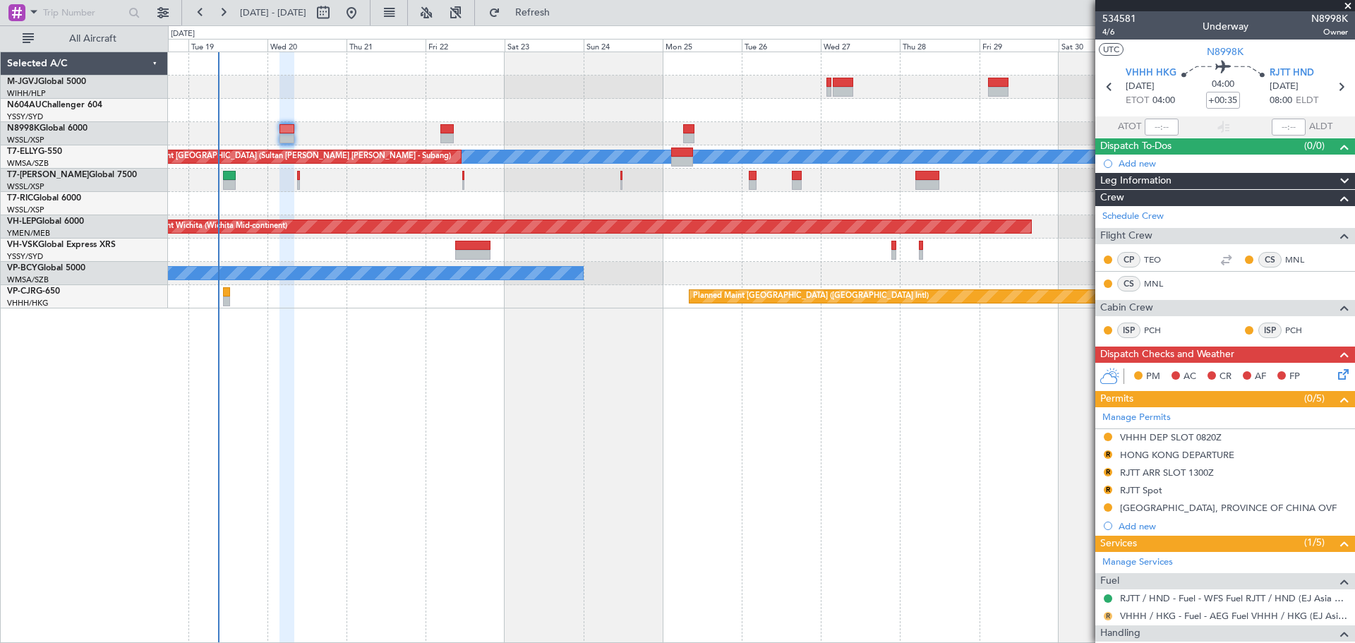
click at [1108, 617] on button "R" at bounding box center [1108, 616] width 8 height 8
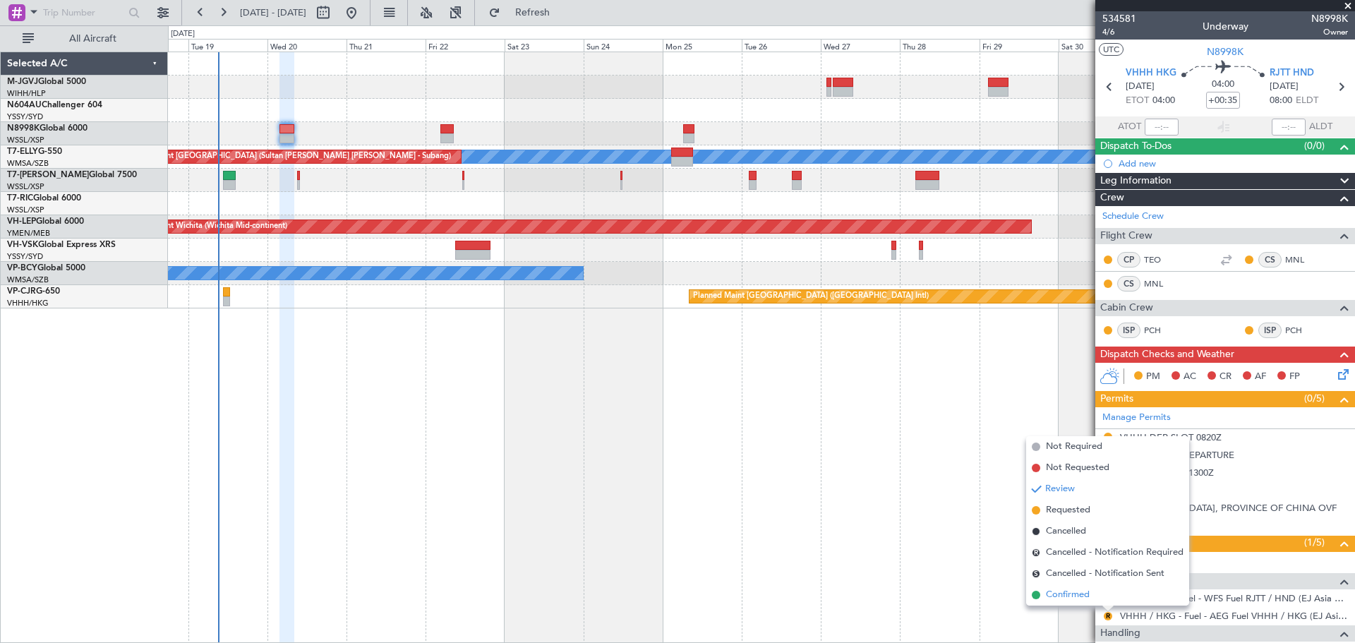
click at [1056, 589] on span "Confirmed" at bounding box center [1068, 595] width 44 height 14
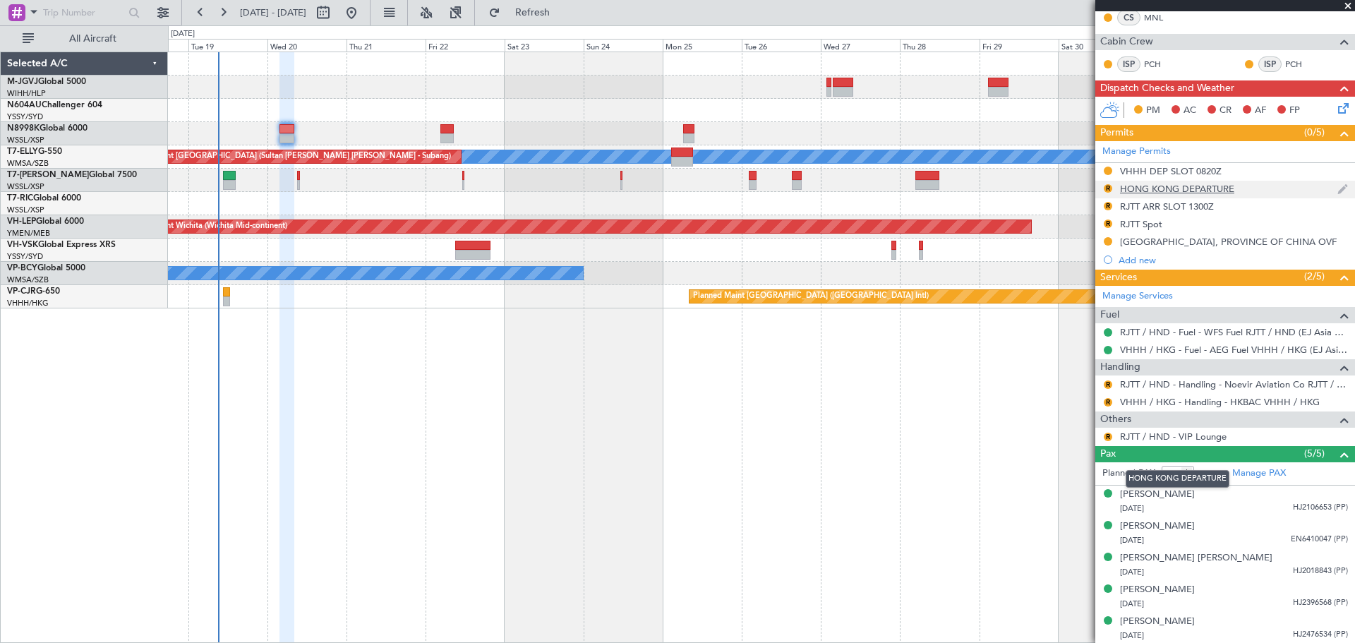
scroll to position [267, 0]
click at [1149, 385] on link "RJTT / HND - Handling - Noevir Aviation Co RJTT / HND" at bounding box center [1234, 384] width 228 height 12
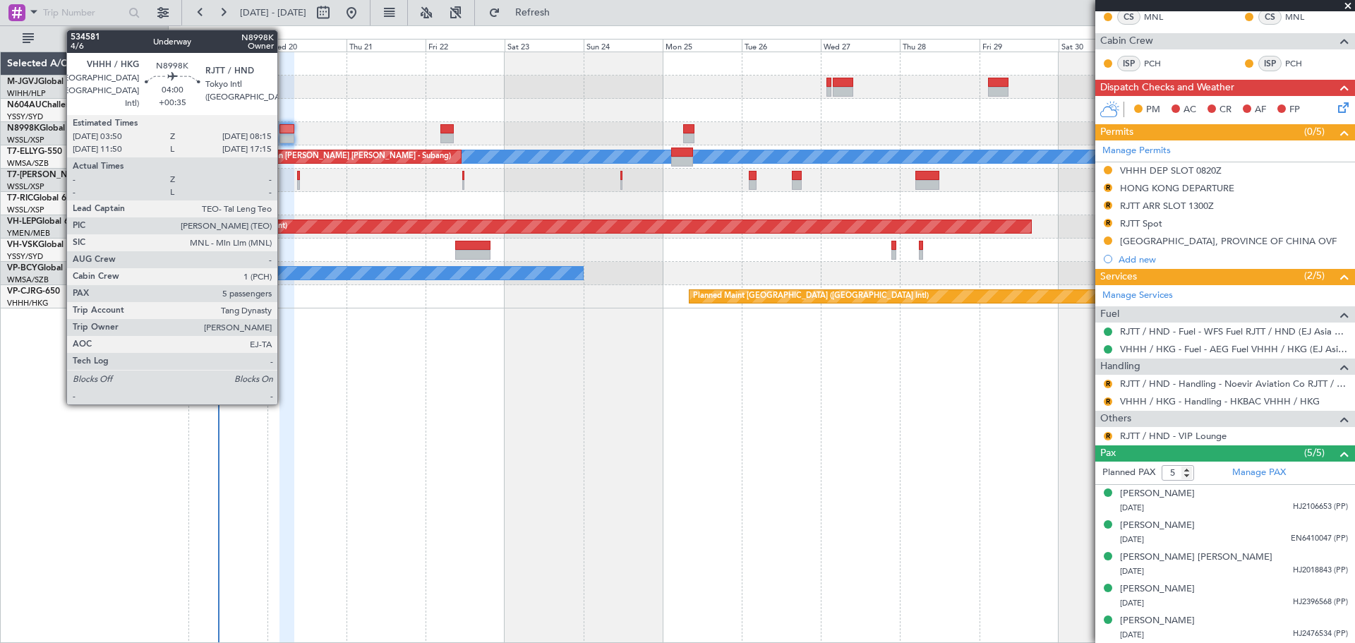
click at [284, 136] on div at bounding box center [287, 138] width 15 height 10
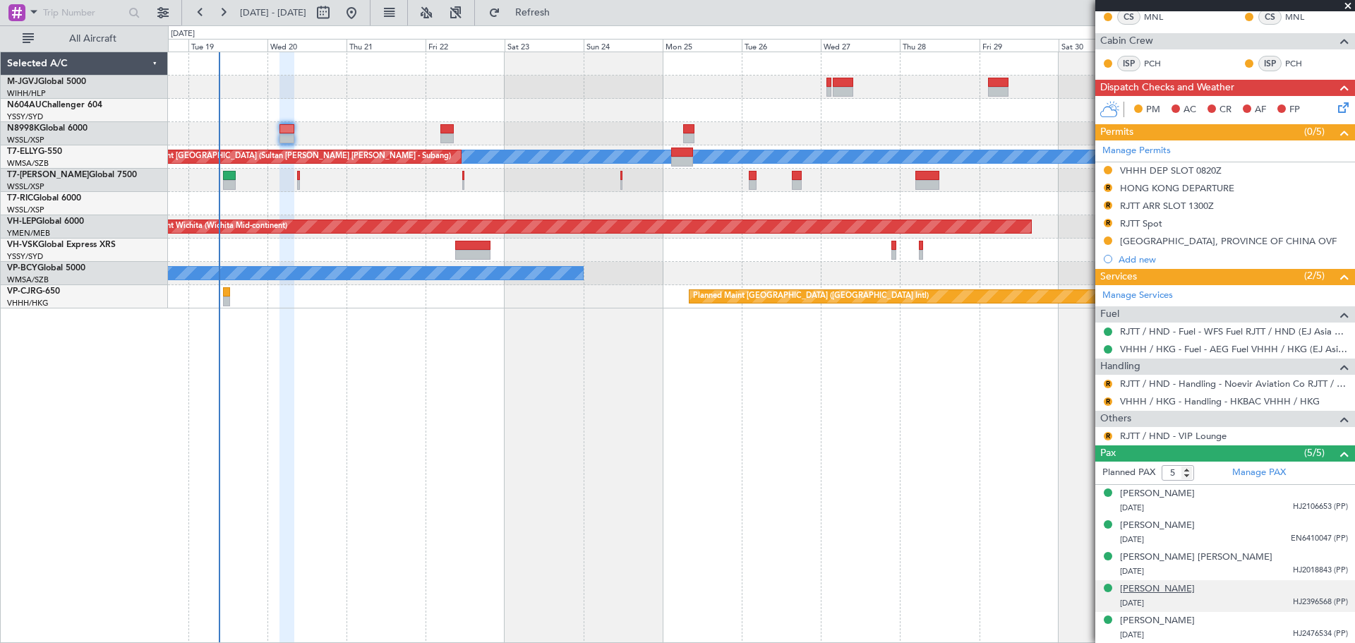
click at [1158, 587] on div "[PERSON_NAME]" at bounding box center [1157, 589] width 75 height 14
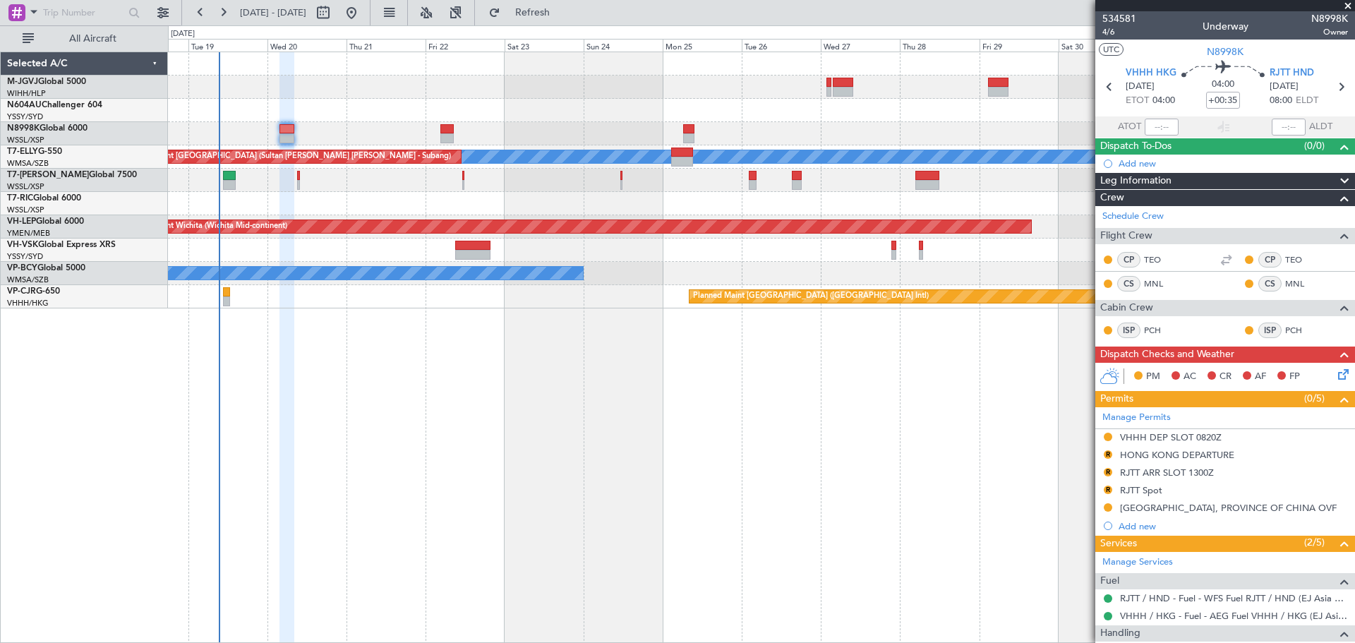
scroll to position [267, 0]
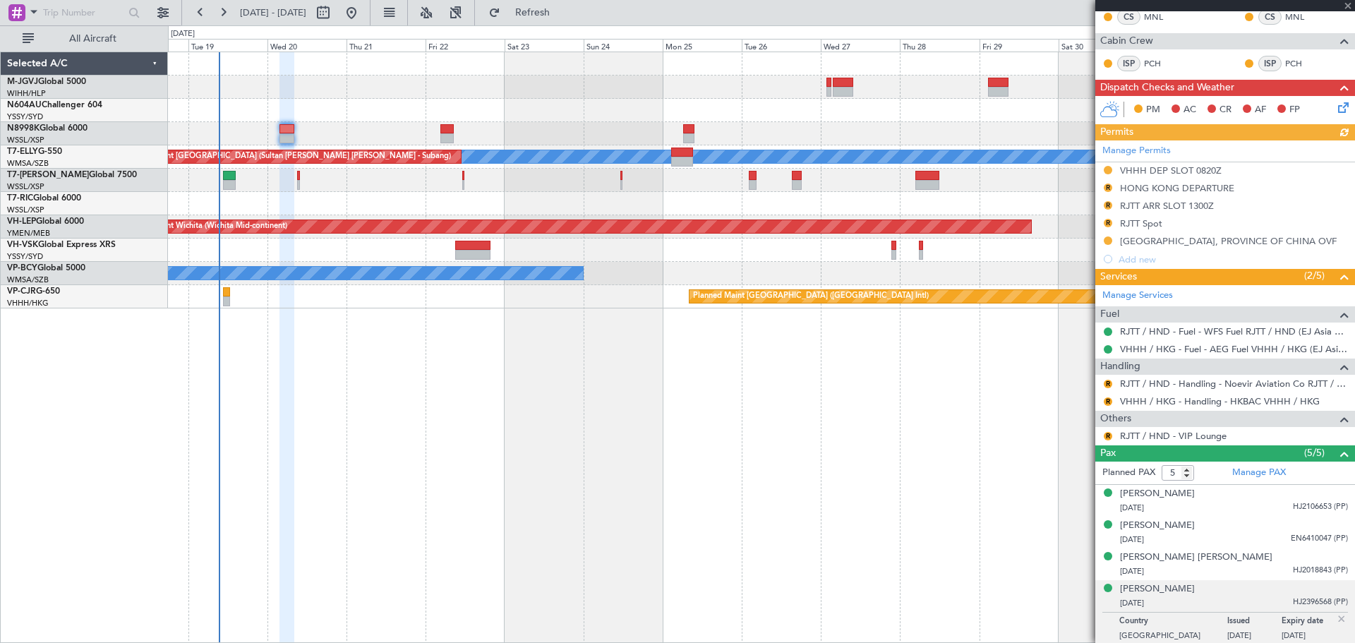
click at [1107, 205] on div "Manage Permits VHHH DEP SLOT 0820Z R HONG KONG DEPARTURE R RJTT ARR SLOT 1300Z …" at bounding box center [1226, 204] width 260 height 128
click at [1106, 203] on button "R" at bounding box center [1108, 205] width 8 height 8
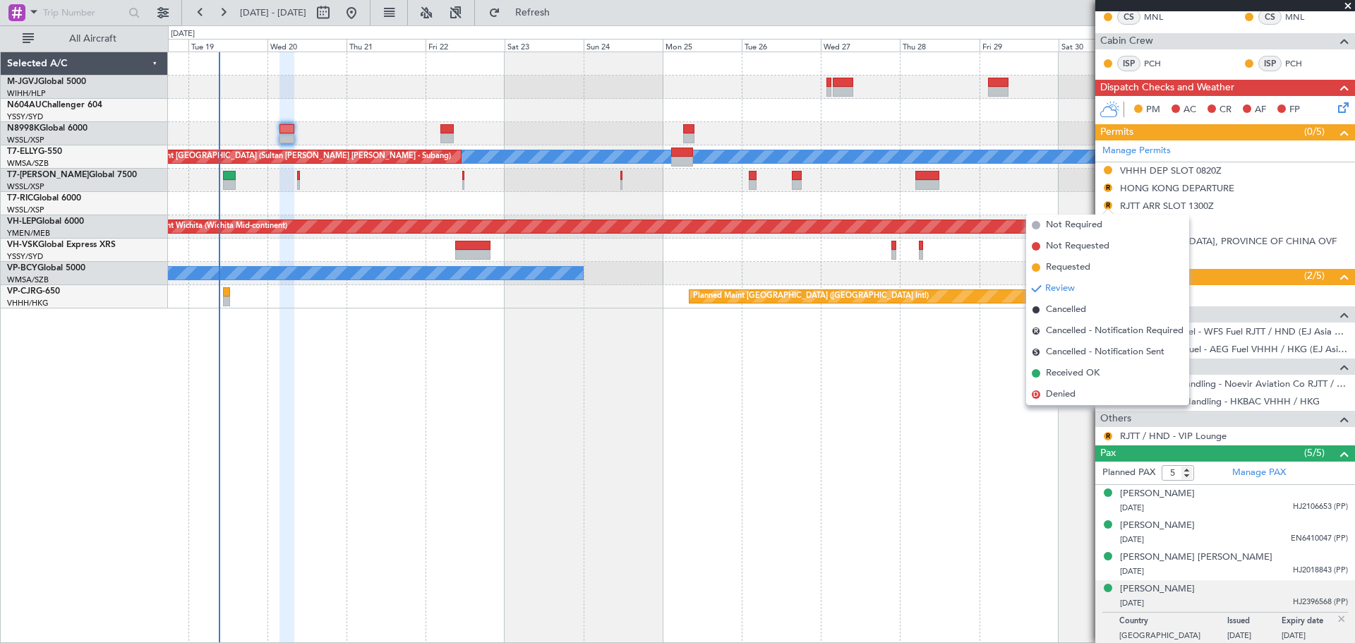
click at [1069, 260] on li "Requested" at bounding box center [1107, 267] width 163 height 21
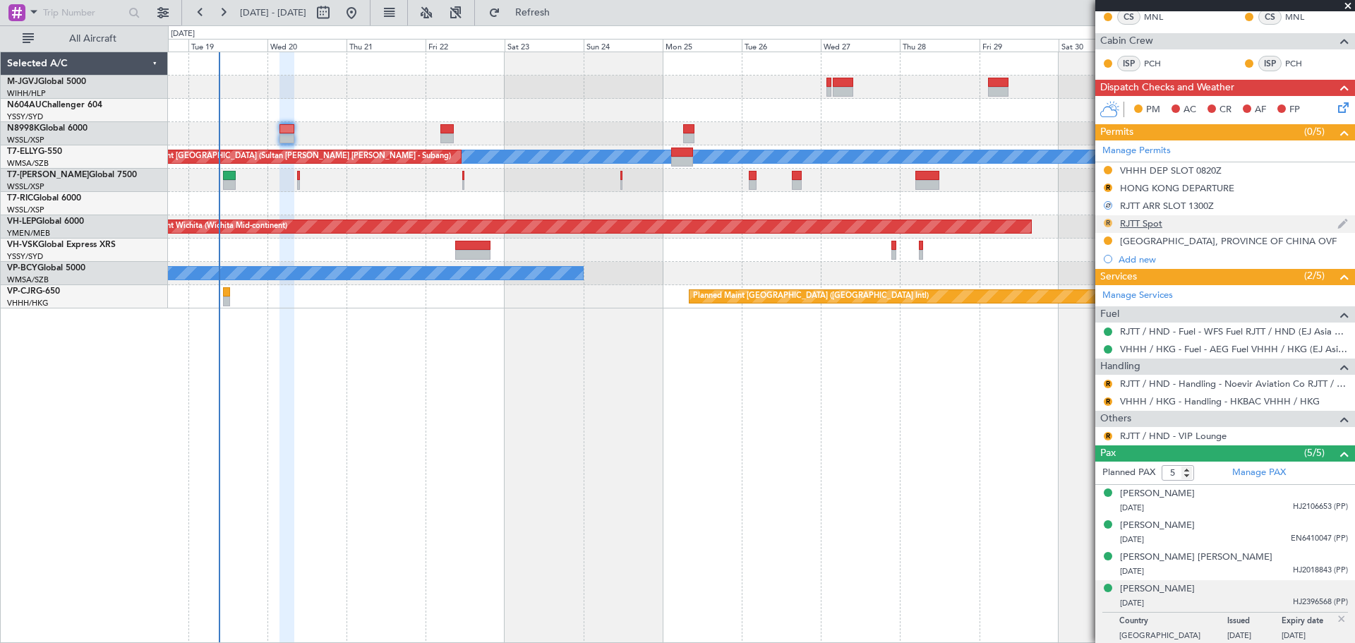
click at [1106, 221] on button "R" at bounding box center [1108, 223] width 8 height 8
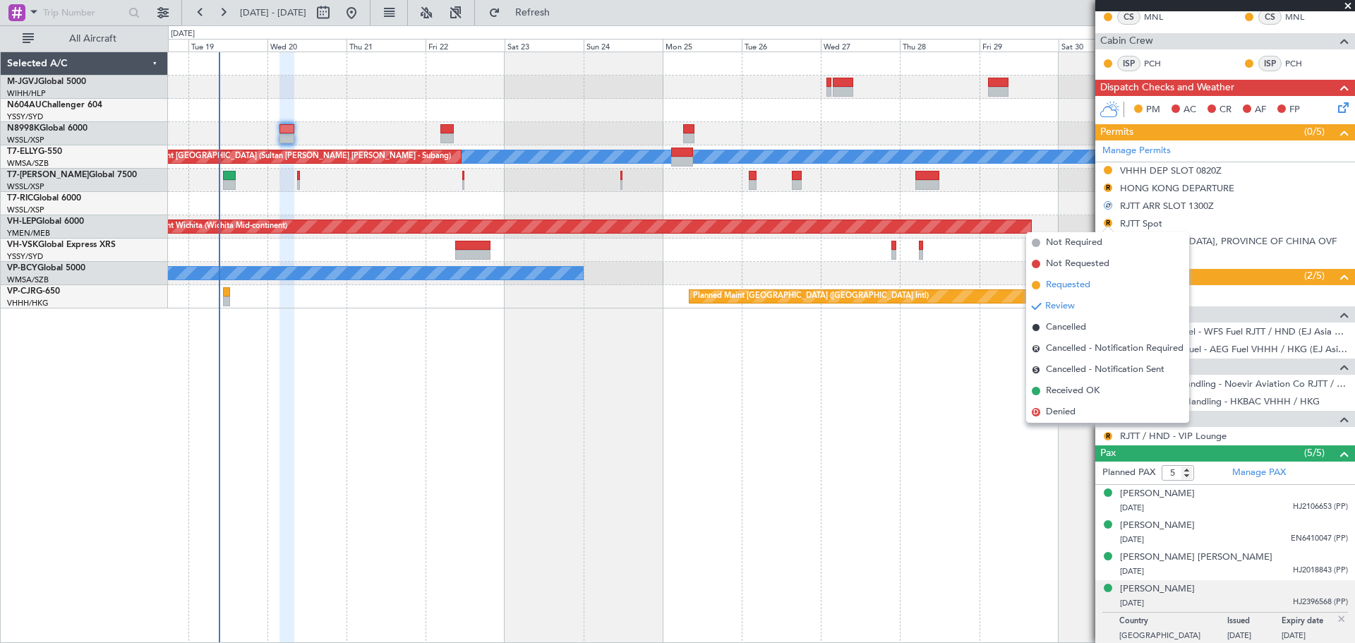
click at [1058, 279] on span "Requested" at bounding box center [1068, 285] width 44 height 14
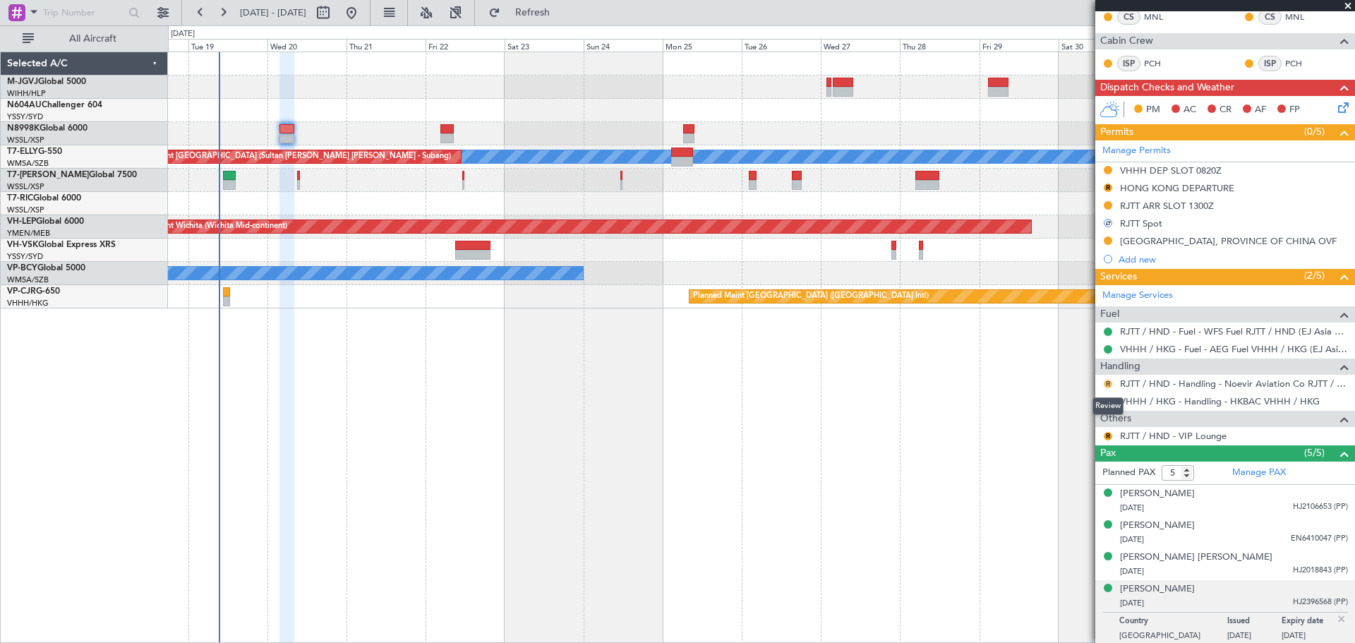
click at [1107, 383] on button "R" at bounding box center [1108, 384] width 8 height 8
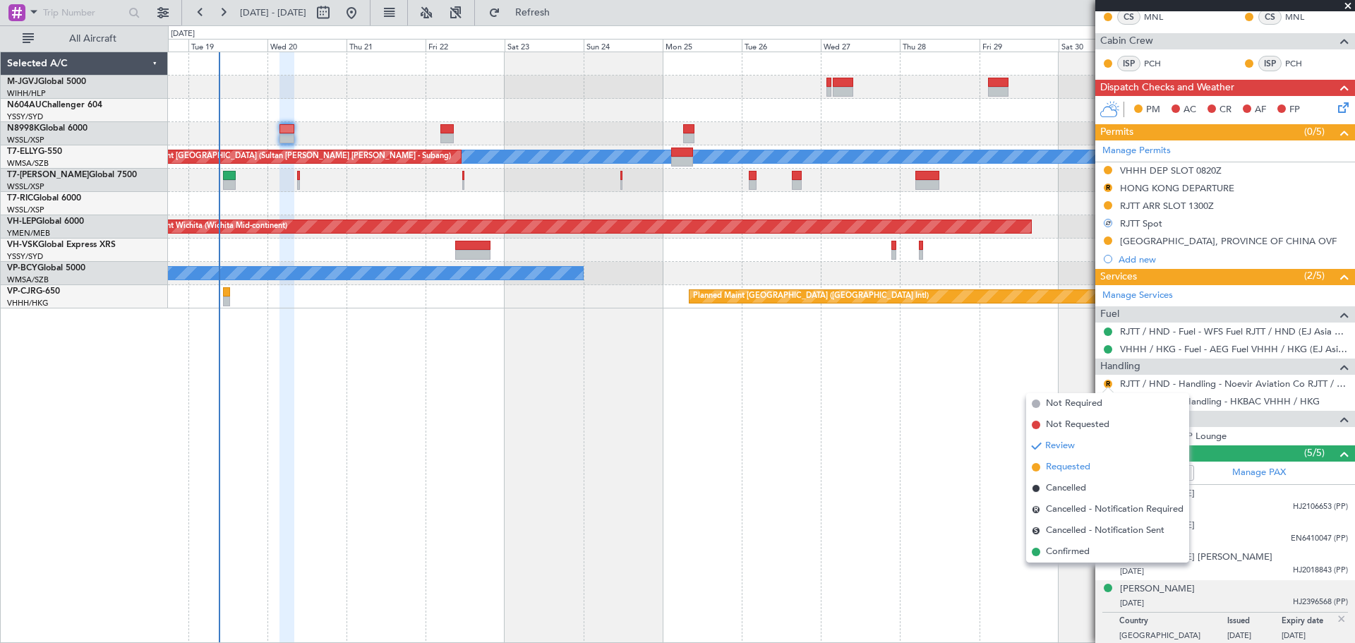
click at [1064, 471] on span "Requested" at bounding box center [1068, 467] width 44 height 14
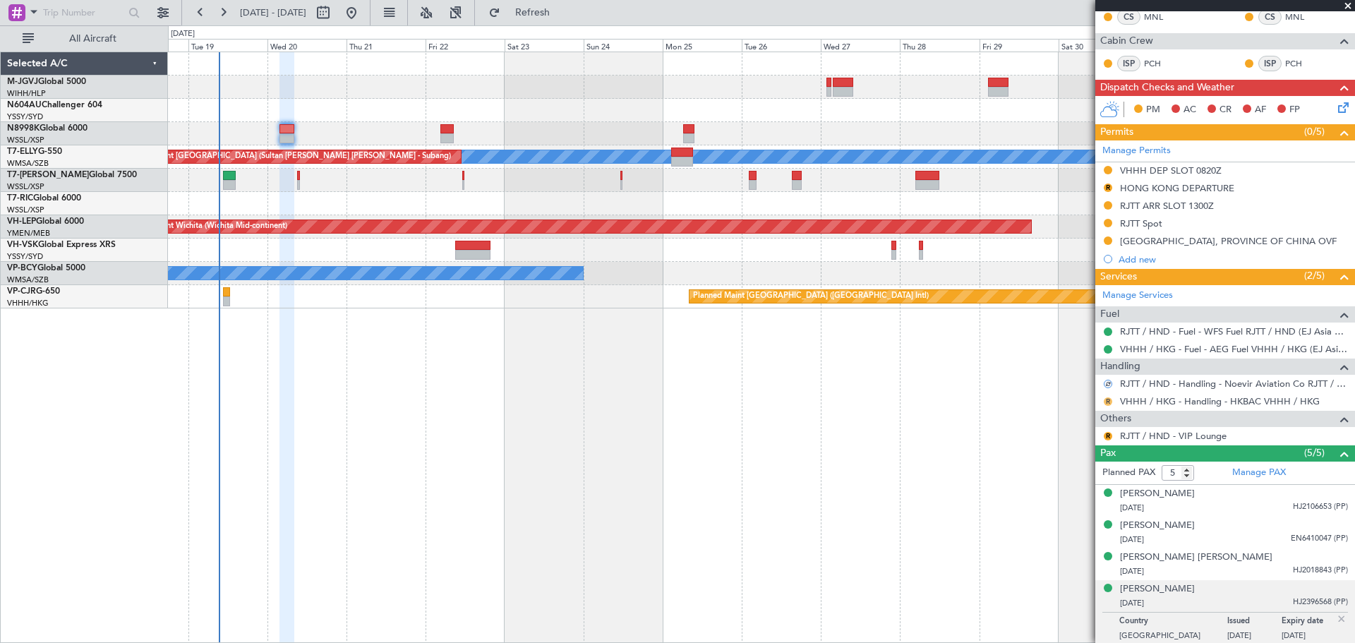
click at [1105, 398] on button "R" at bounding box center [1108, 401] width 8 height 8
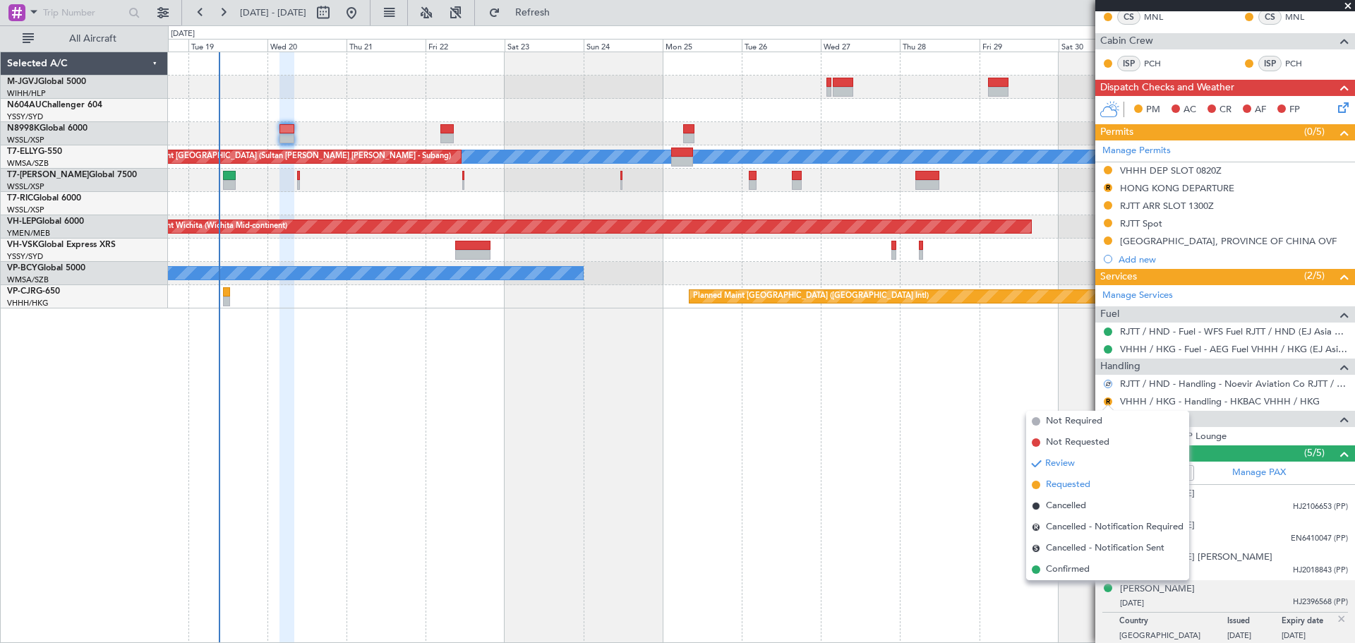
click at [1051, 482] on span "Requested" at bounding box center [1068, 485] width 44 height 14
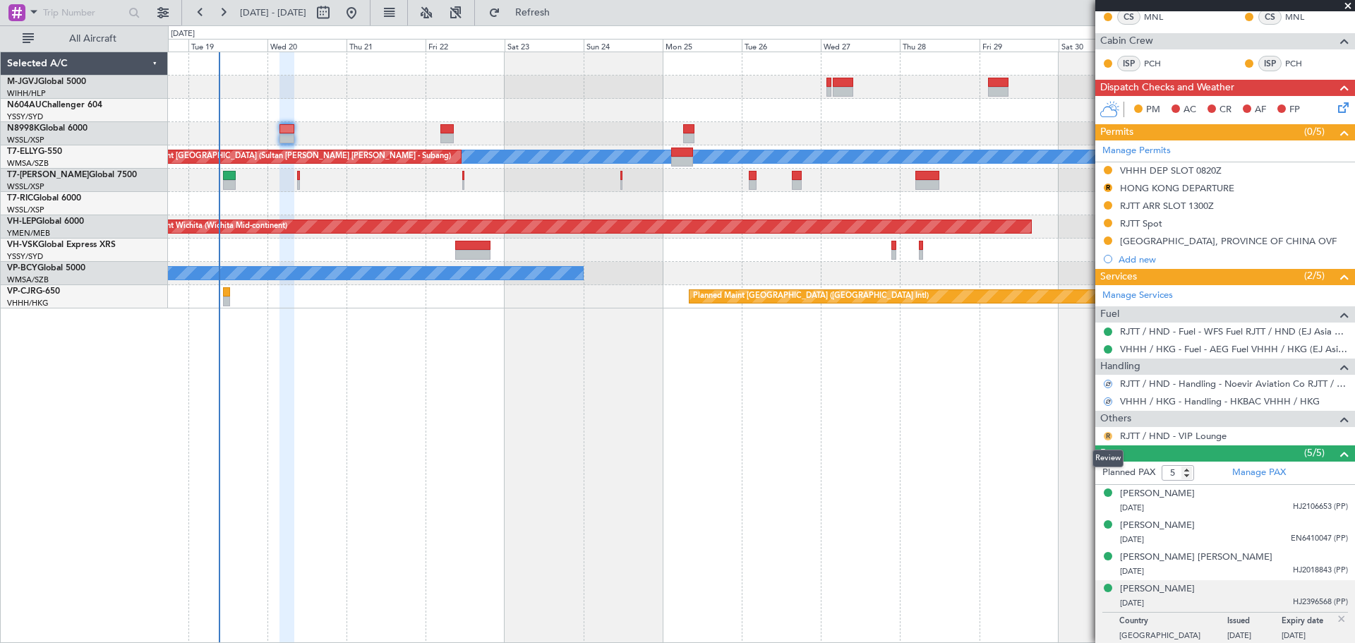
click at [1105, 434] on button "R" at bounding box center [1108, 436] width 8 height 8
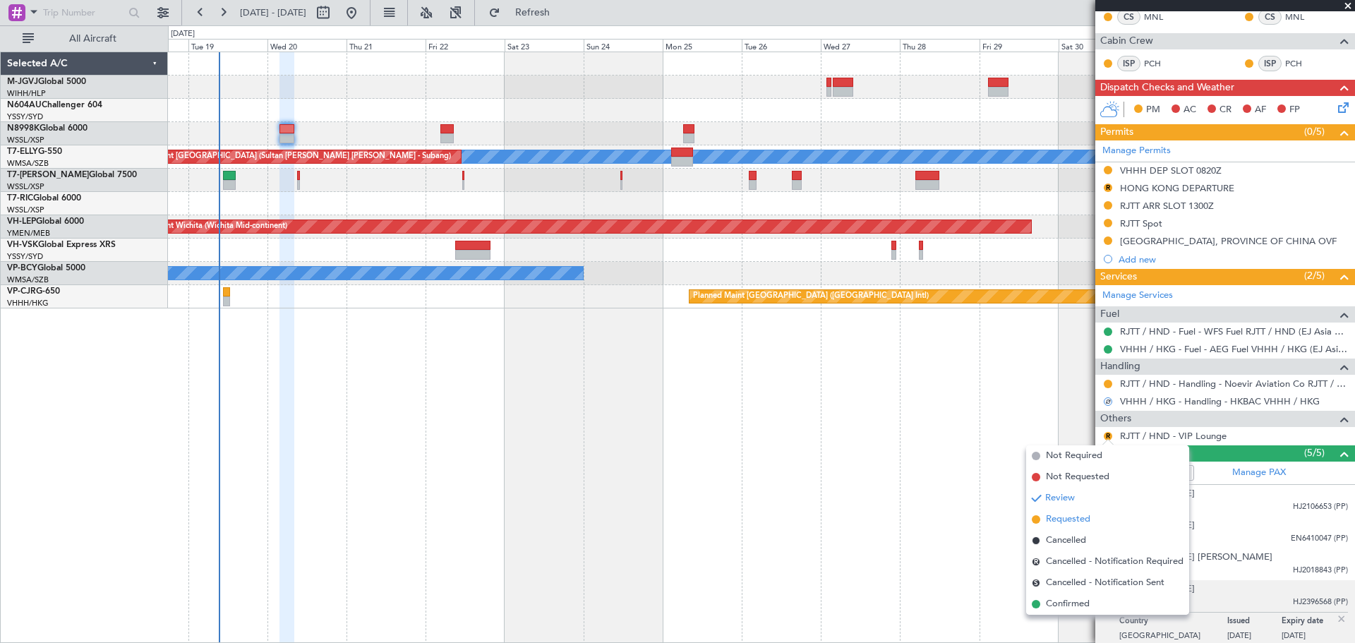
click at [1050, 516] on span "Requested" at bounding box center [1068, 519] width 44 height 14
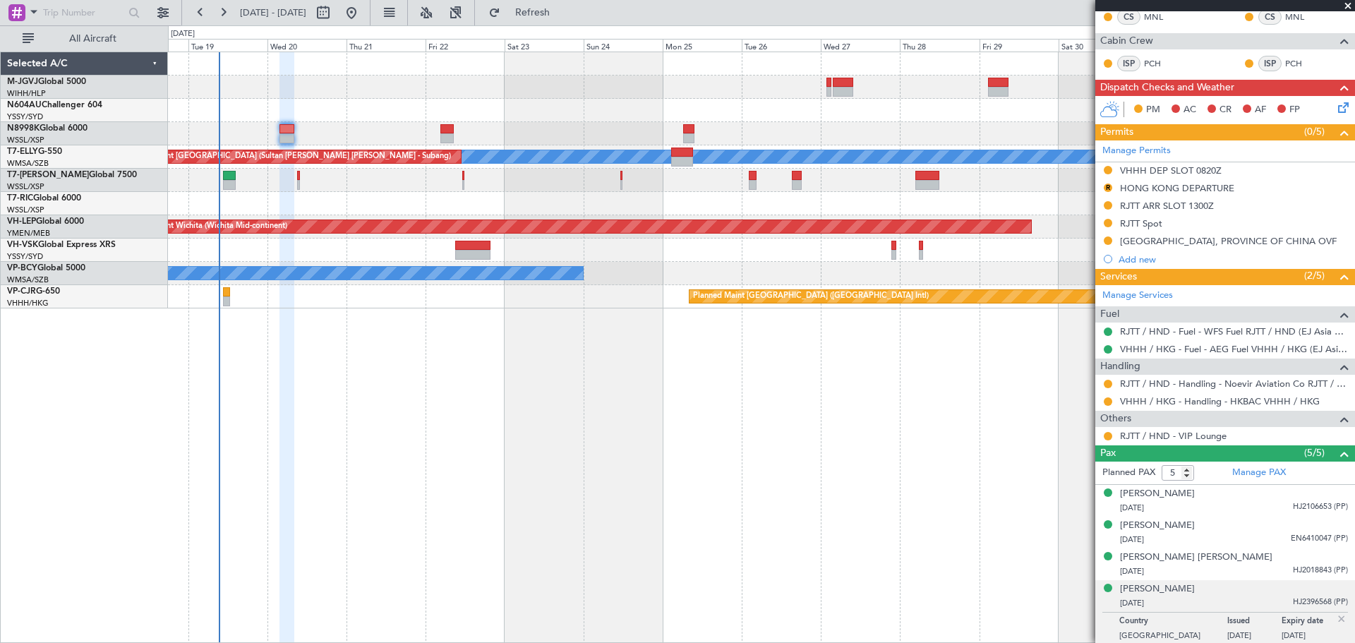
scroll to position [0, 0]
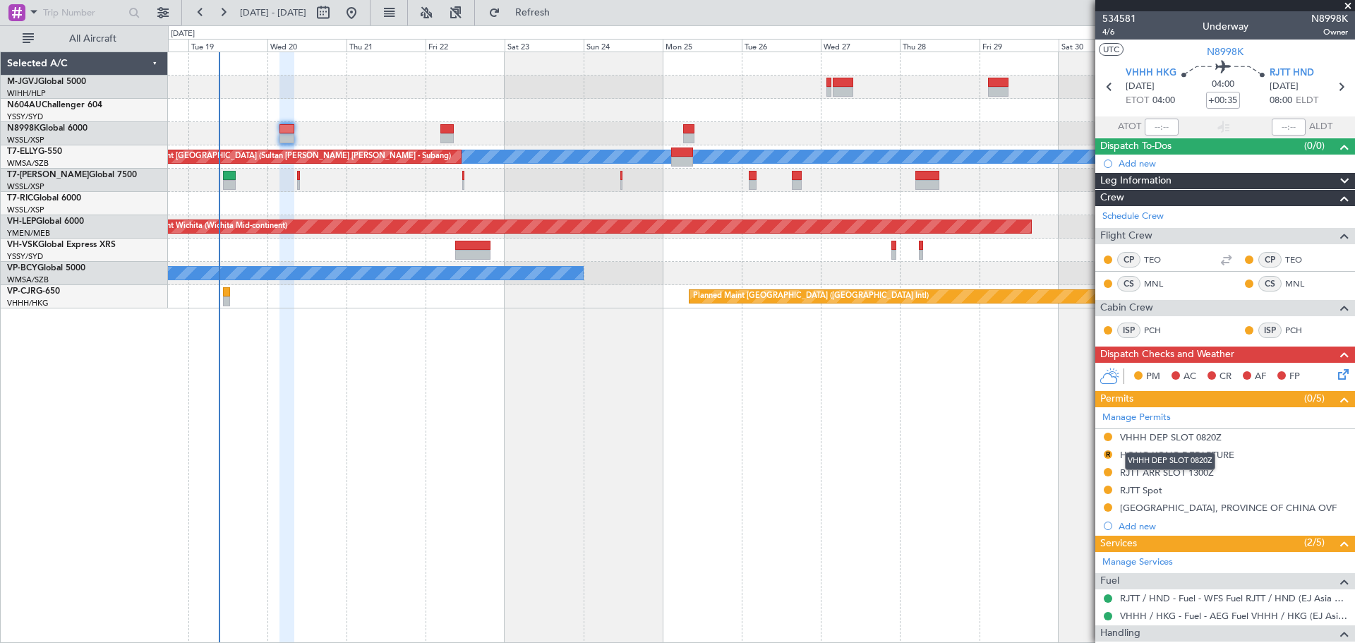
click at [1156, 460] on div "VHHH DEP SLOT 0820Z" at bounding box center [1170, 461] width 90 height 18
click at [1129, 457] on div "HONG KONG DEPARTURE" at bounding box center [1177, 455] width 114 height 12
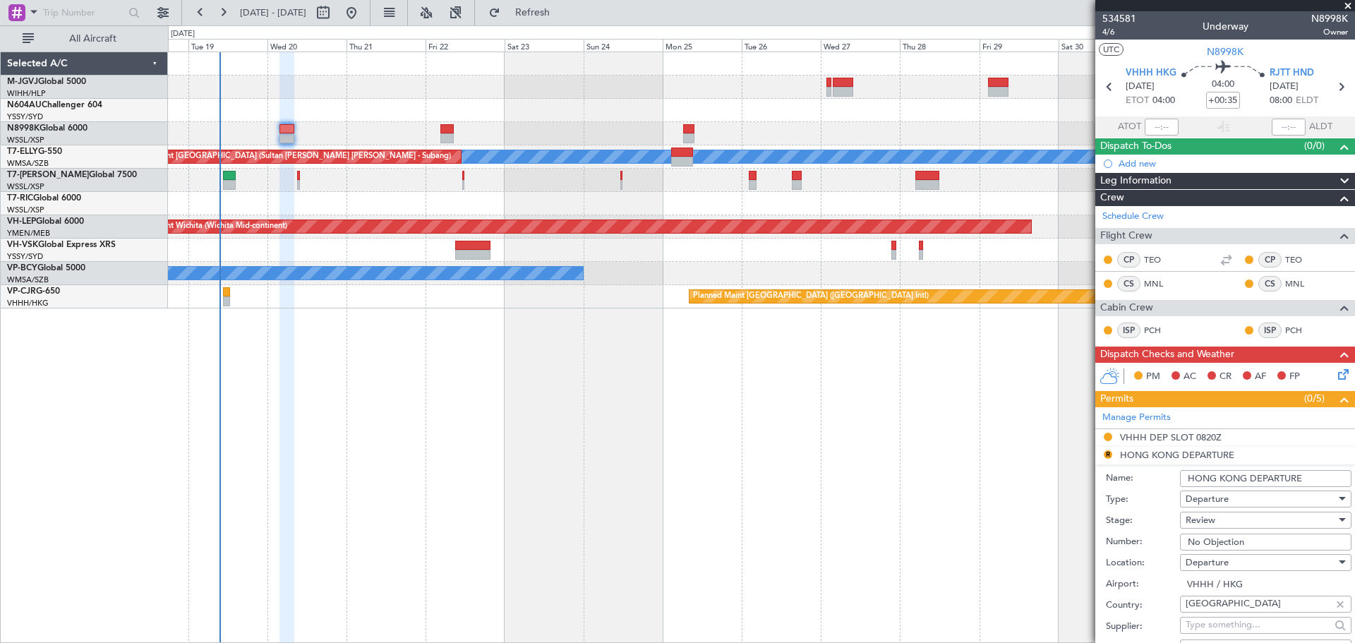
scroll to position [471, 0]
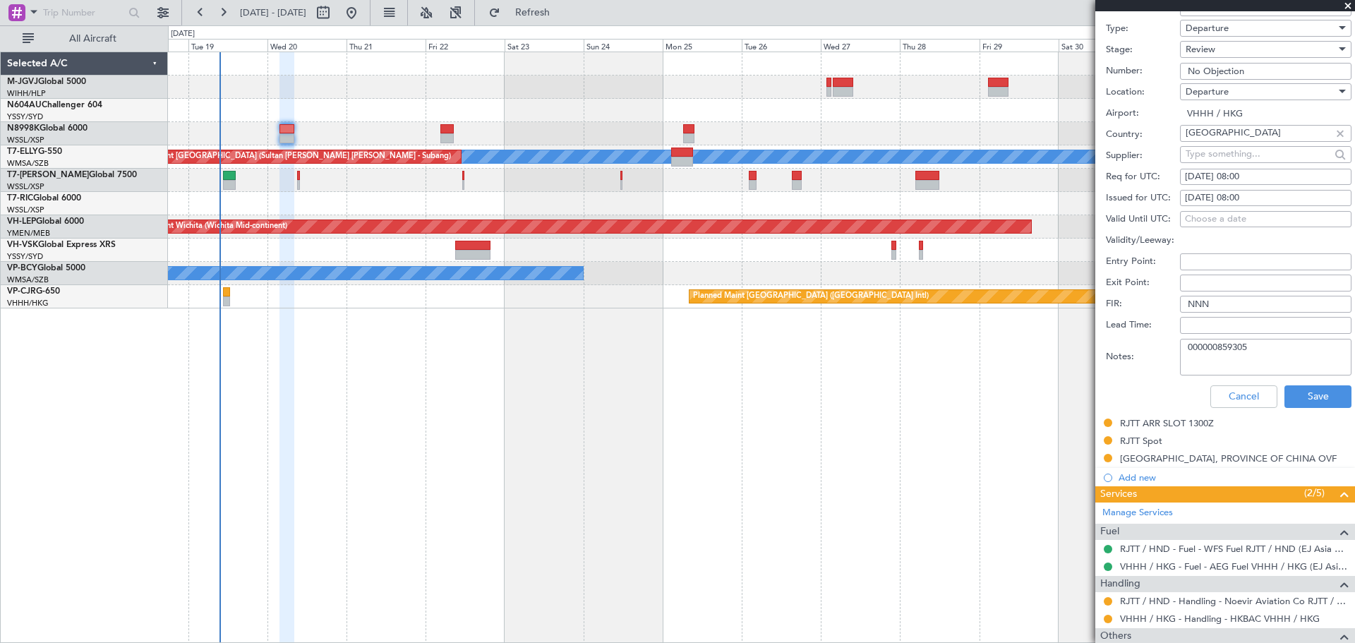
click at [1262, 349] on textarea "000000859305" at bounding box center [1266, 357] width 172 height 37
paste textarea "000000859618"
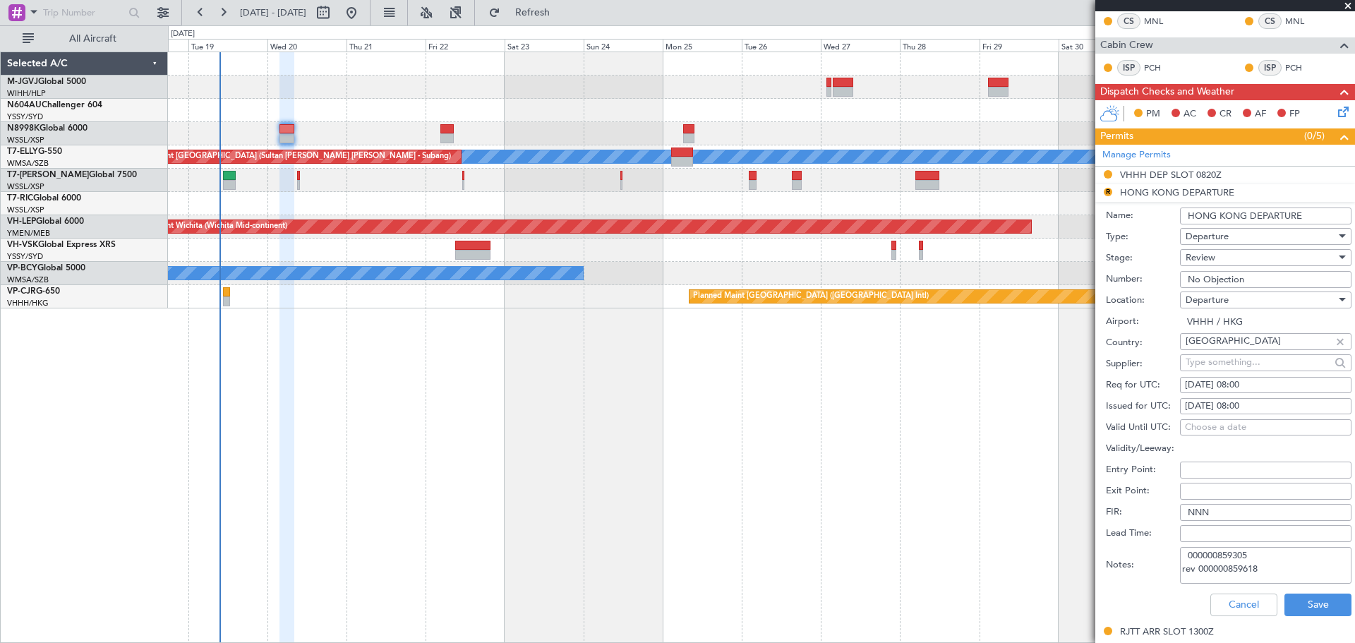
scroll to position [353, 0]
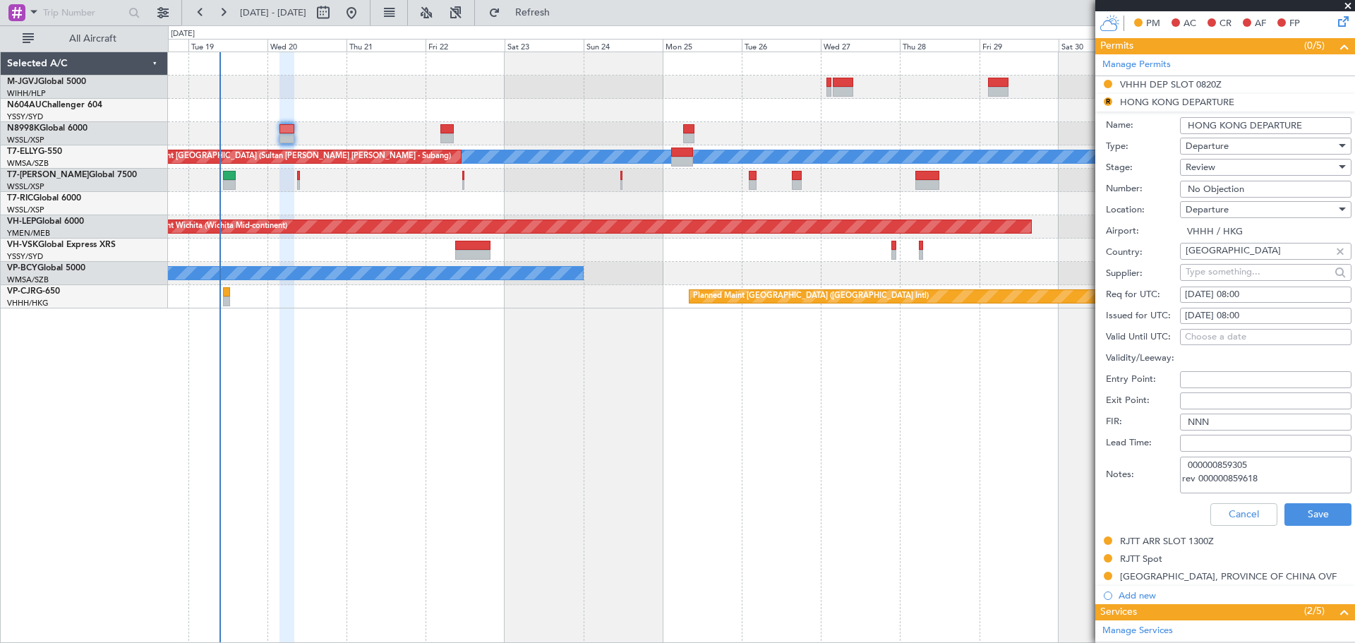
type textarea "000000859305 rev 000000859618"
click at [1218, 316] on div "20/08/2025 08:00" at bounding box center [1266, 316] width 162 height 14
select select "8"
select select "2025"
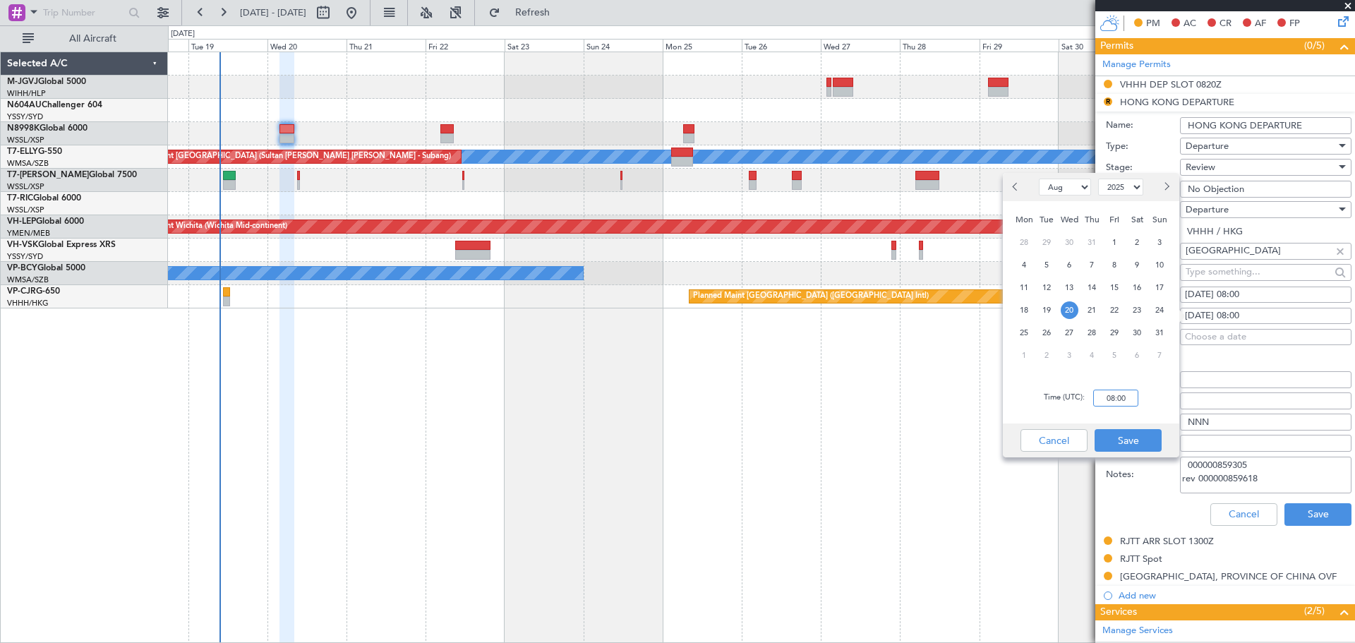
click at [1108, 398] on input "08:00" at bounding box center [1115, 398] width 45 height 17
type input "04:00"
click at [1127, 440] on button "Save" at bounding box center [1128, 440] width 67 height 23
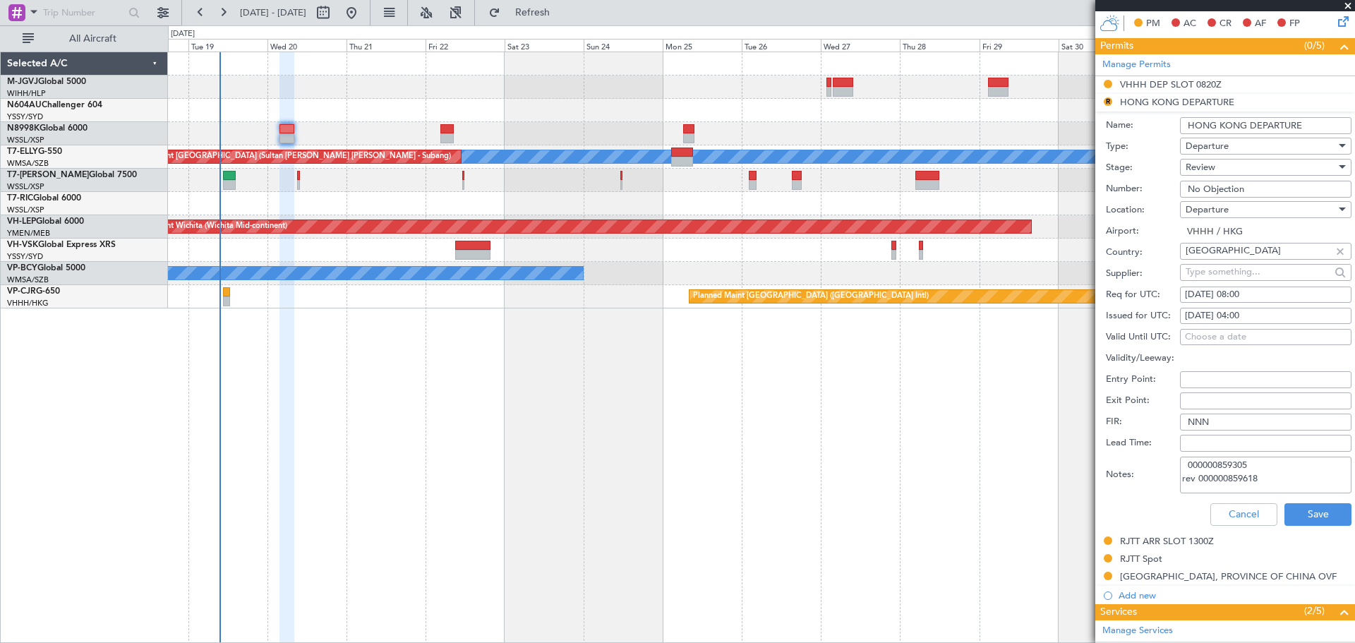
click at [1211, 298] on div "20/08/2025 08:00" at bounding box center [1266, 295] width 162 height 14
select select "8"
select select "2025"
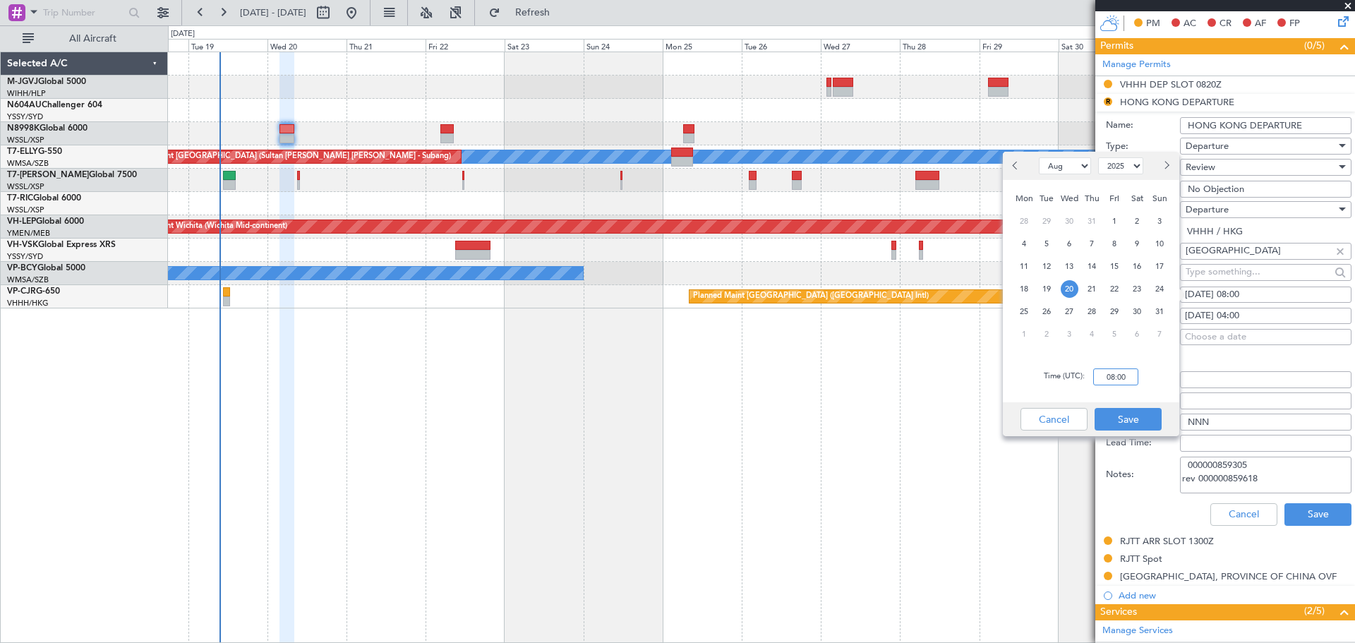
click at [1124, 380] on input "08:00" at bounding box center [1115, 376] width 45 height 17
type input "04:00"
click at [1124, 421] on button "Save" at bounding box center [1128, 419] width 67 height 23
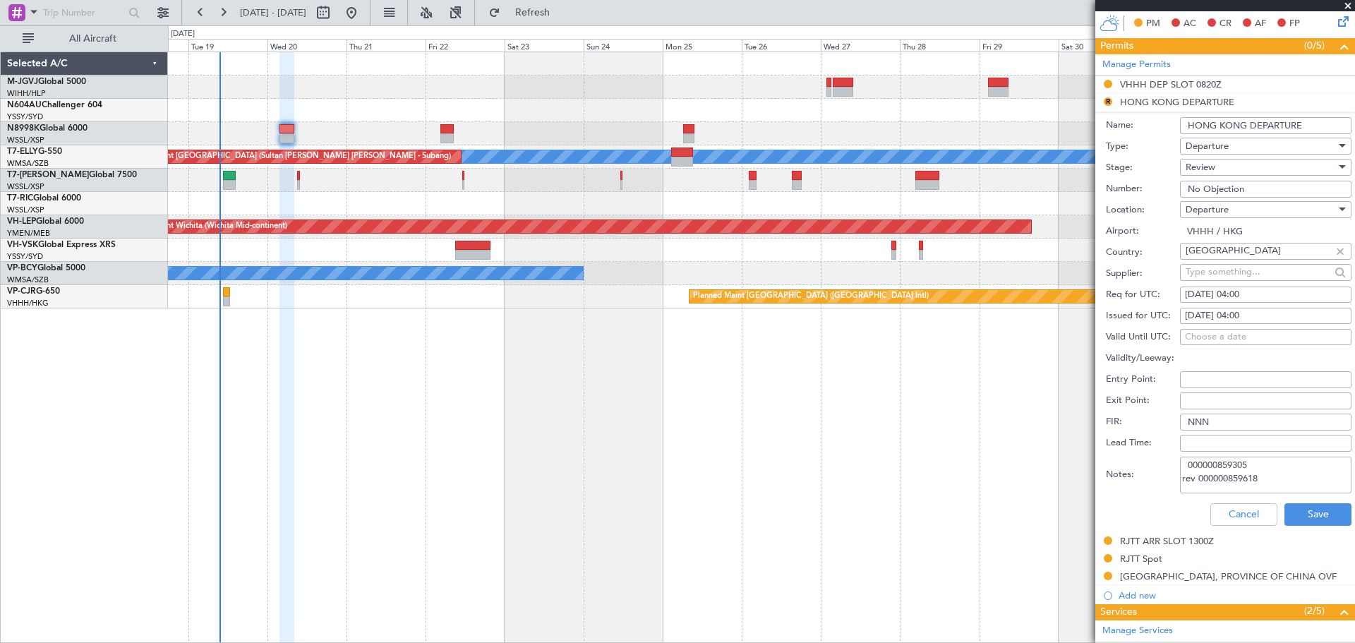
click at [1192, 165] on span "Review" at bounding box center [1201, 167] width 30 height 13
click at [1195, 274] on span "Received OK" at bounding box center [1261, 280] width 148 height 21
click at [1302, 521] on button "Save" at bounding box center [1318, 514] width 67 height 23
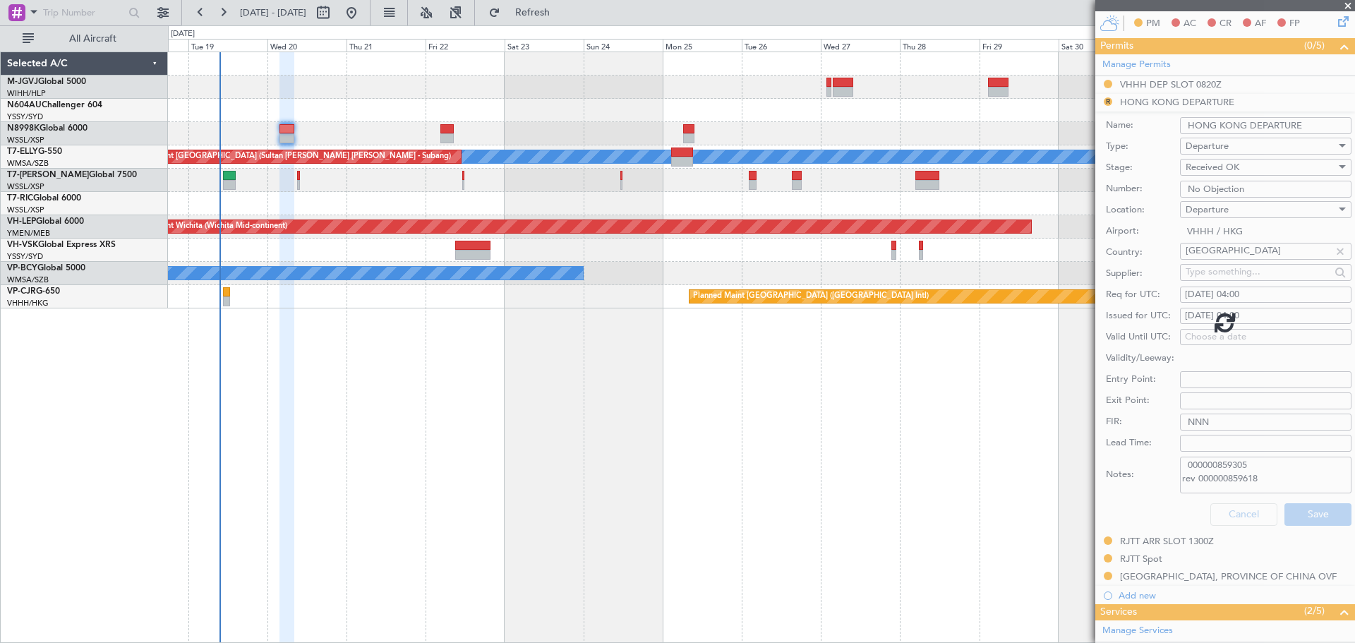
scroll to position [301, 0]
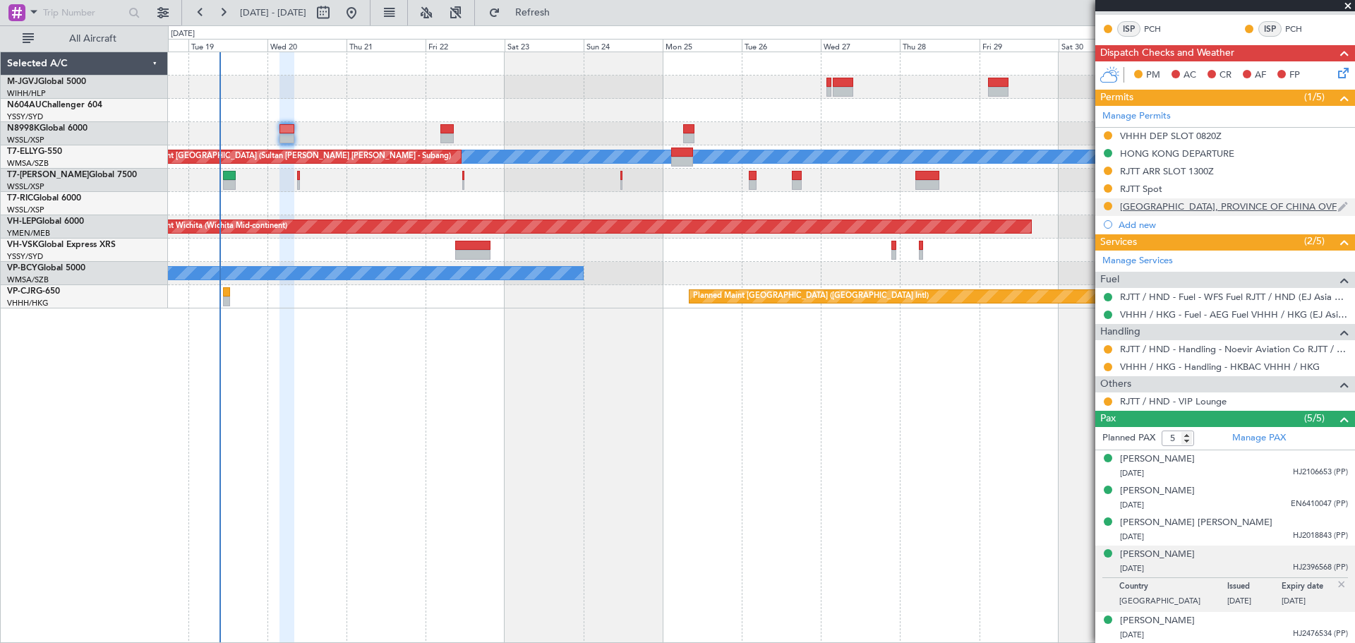
click at [1198, 209] on div "[GEOGRAPHIC_DATA], PROVINCE OF CHINA OVF" at bounding box center [1228, 206] width 217 height 12
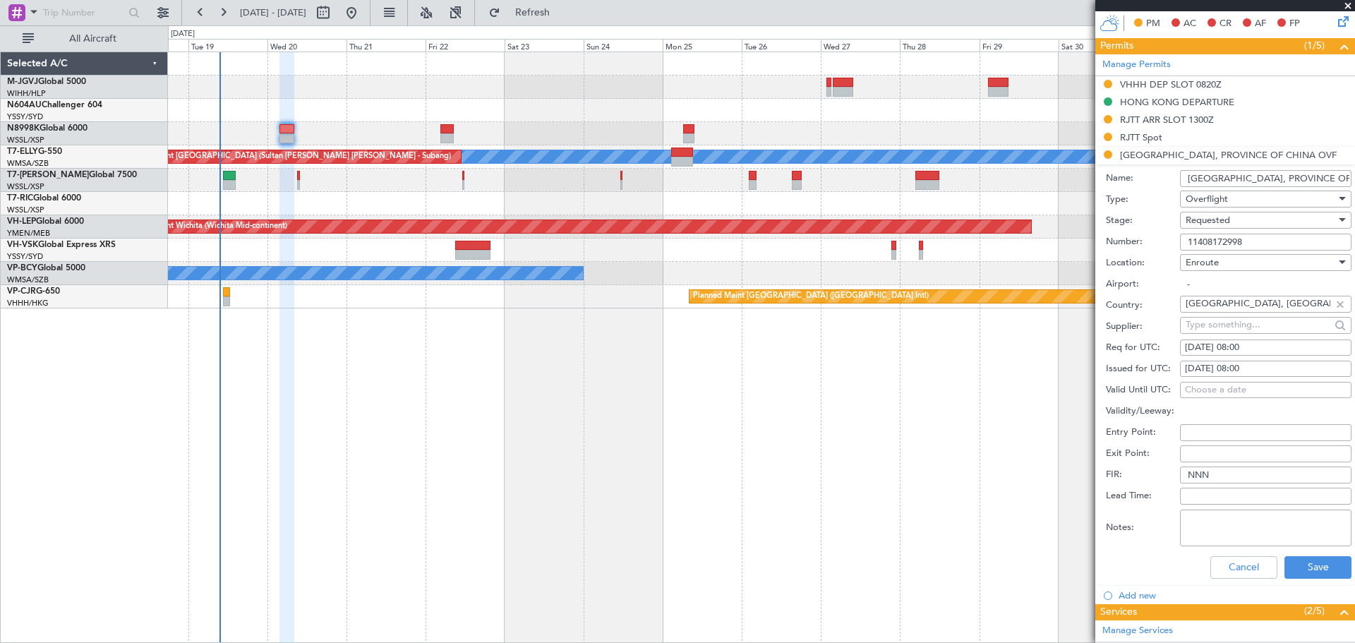
click at [1204, 226] on div "Requested" at bounding box center [1261, 220] width 150 height 21
click at [1208, 328] on span "Received OK" at bounding box center [1261, 326] width 148 height 21
drag, startPoint x: 1215, startPoint y: 371, endPoint x: 1200, endPoint y: 388, distance: 22.5
click at [1214, 370] on div "20/08/2025 08:00" at bounding box center [1266, 369] width 162 height 14
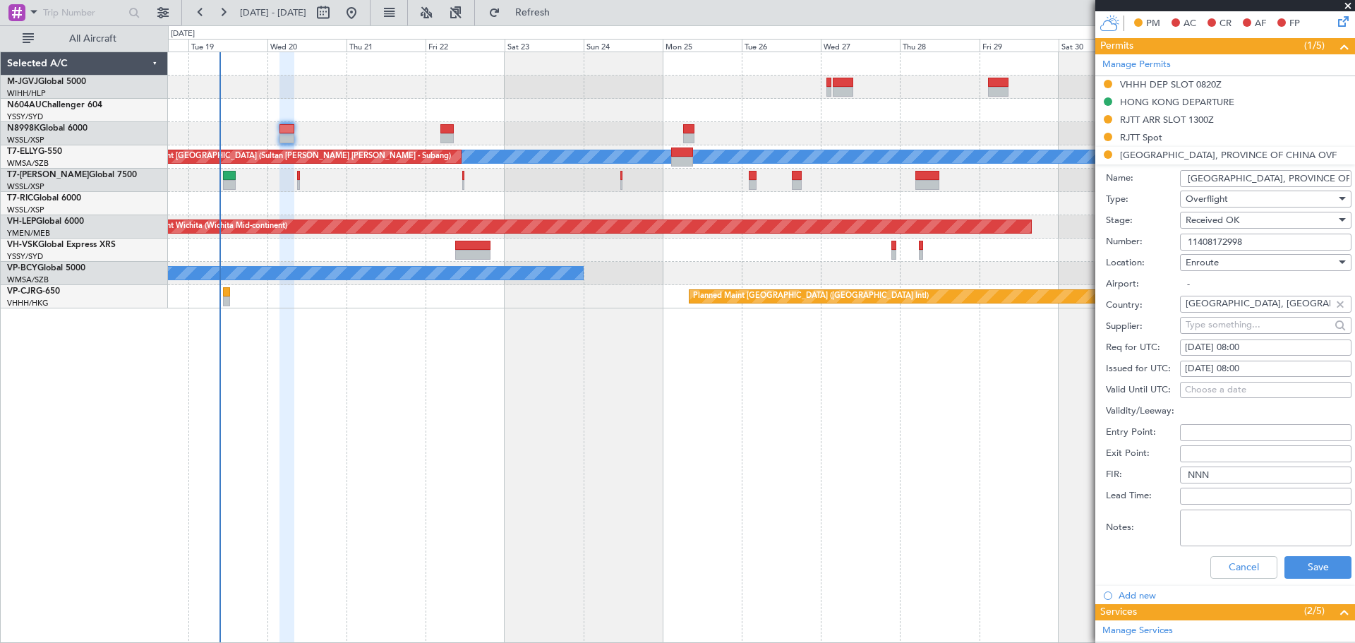
select select "8"
select select "2025"
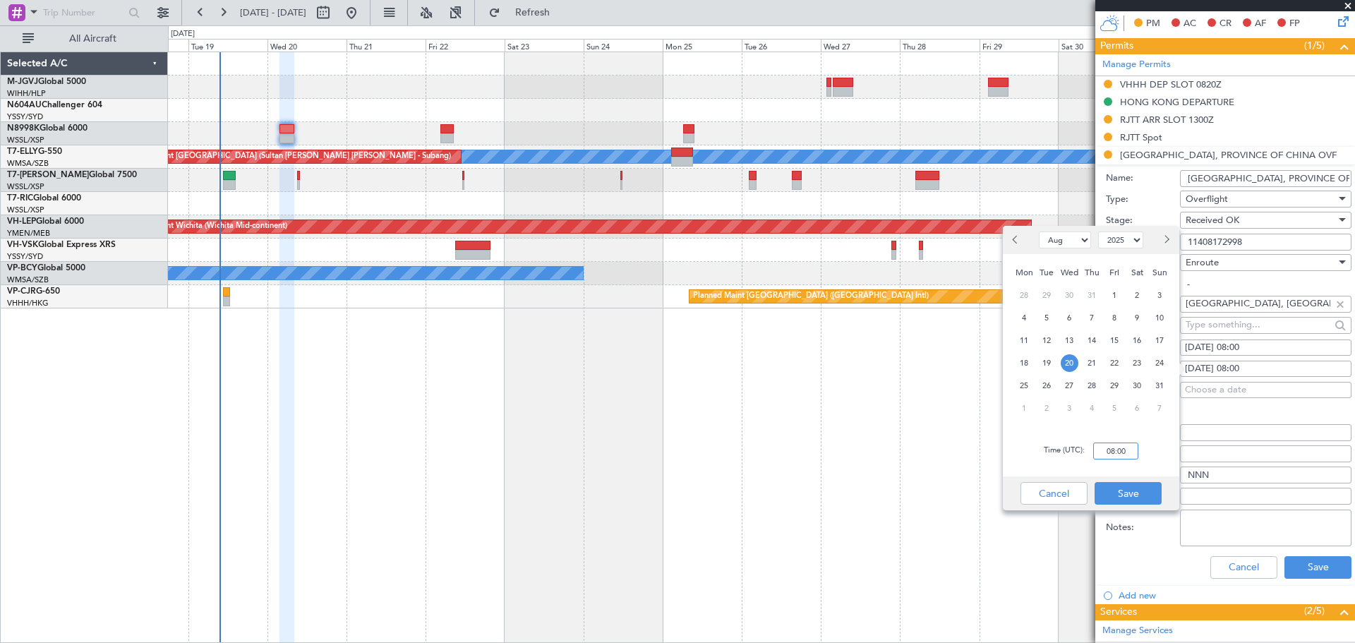
click at [1114, 454] on input "08:00" at bounding box center [1115, 451] width 45 height 17
type input "04:00"
click at [1124, 493] on button "Save" at bounding box center [1128, 493] width 67 height 23
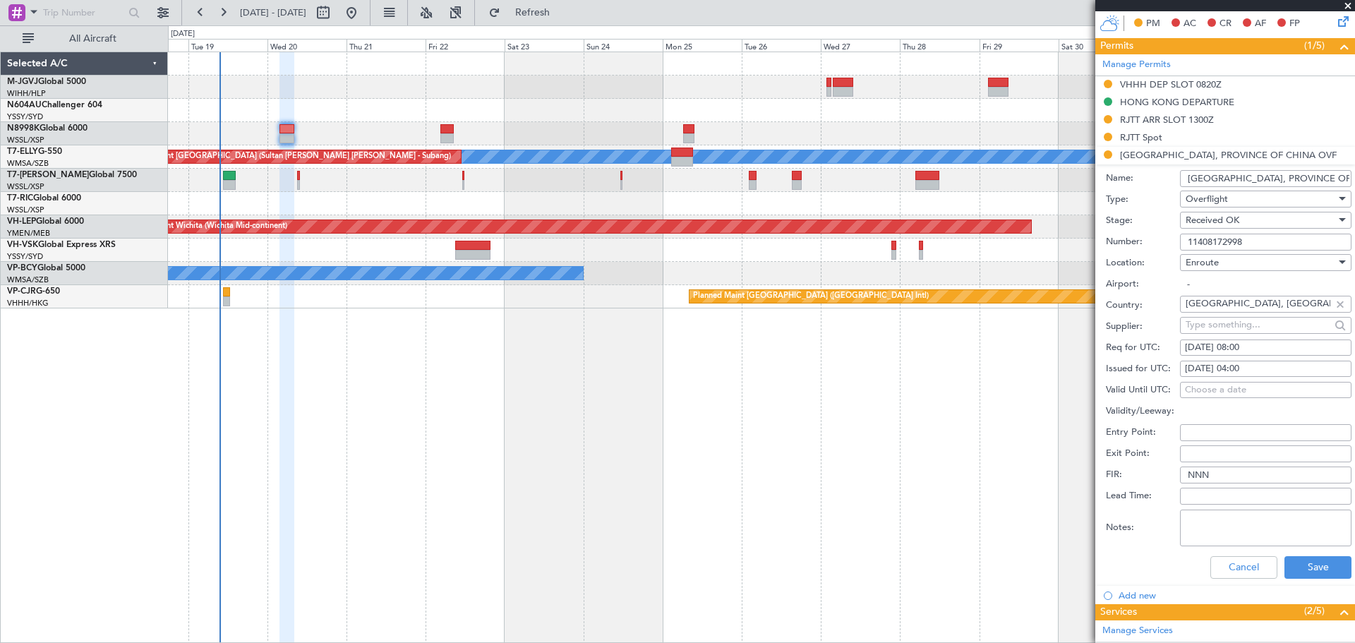
click at [1213, 343] on div "20/08/2025 08:00" at bounding box center [1266, 348] width 162 height 14
select select "8"
select select "2025"
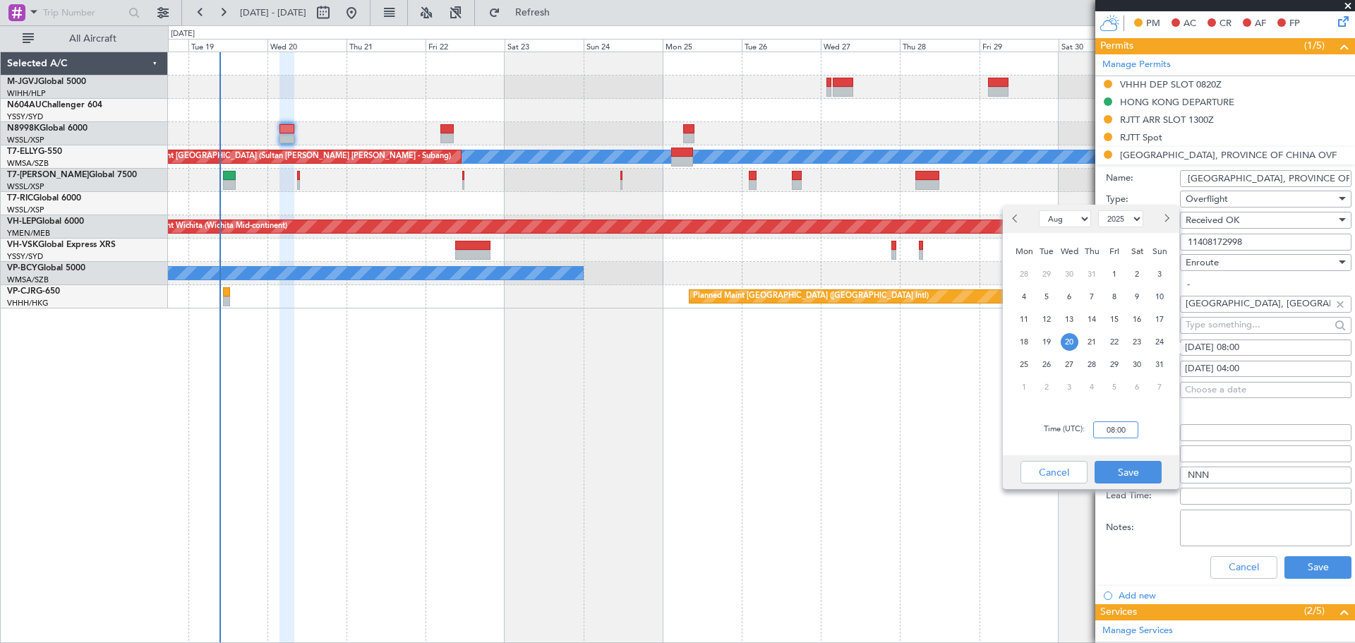
click at [1110, 438] on input "08:00" at bounding box center [1115, 429] width 45 height 17
type input "04:00"
click at [1122, 468] on button "Save" at bounding box center [1128, 472] width 67 height 23
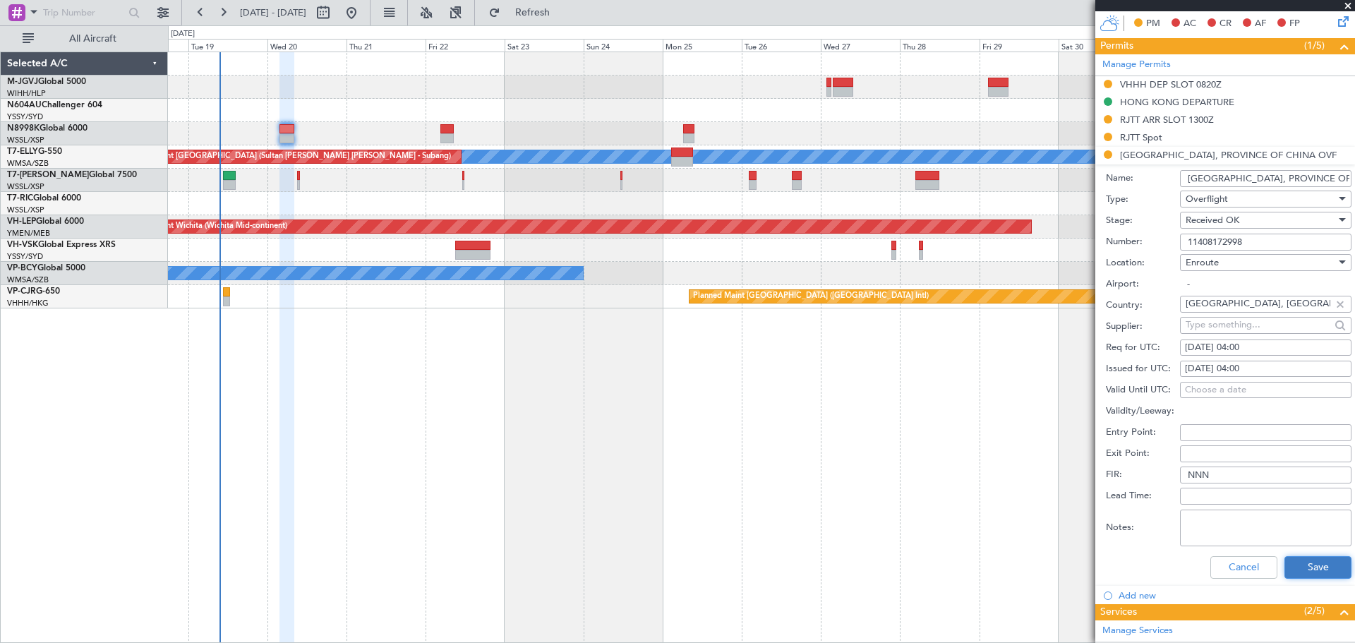
click at [1314, 568] on button "Save" at bounding box center [1318, 567] width 67 height 23
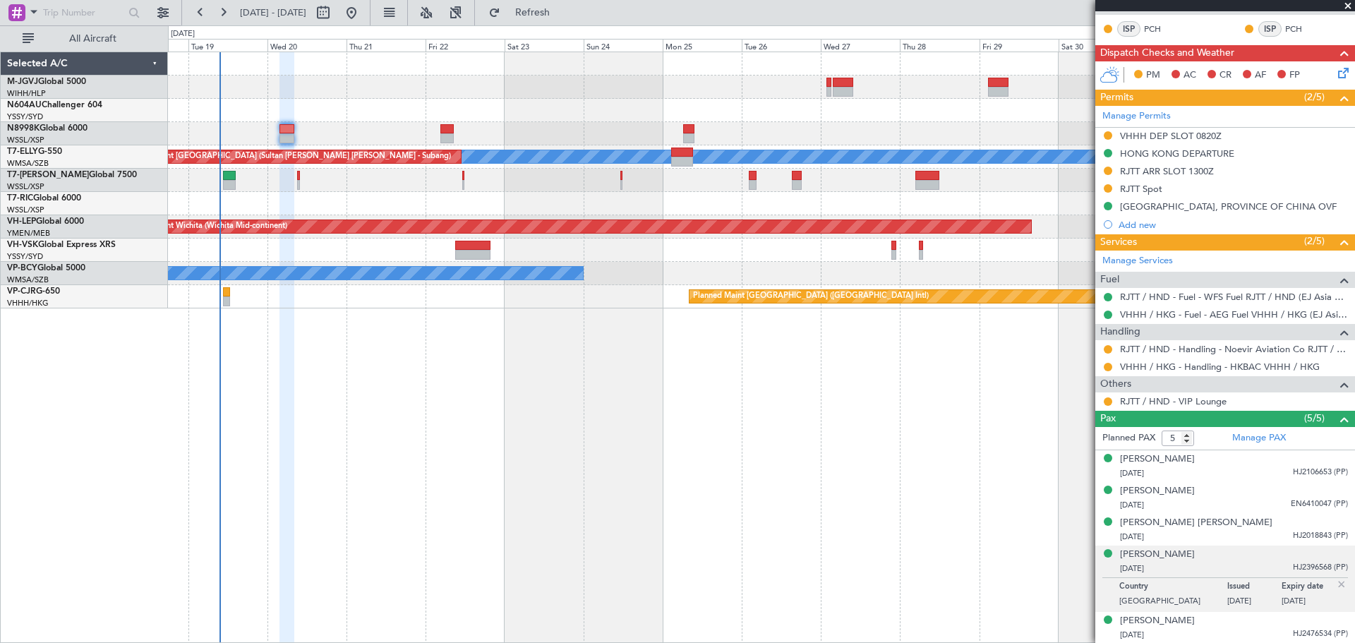
scroll to position [0, 0]
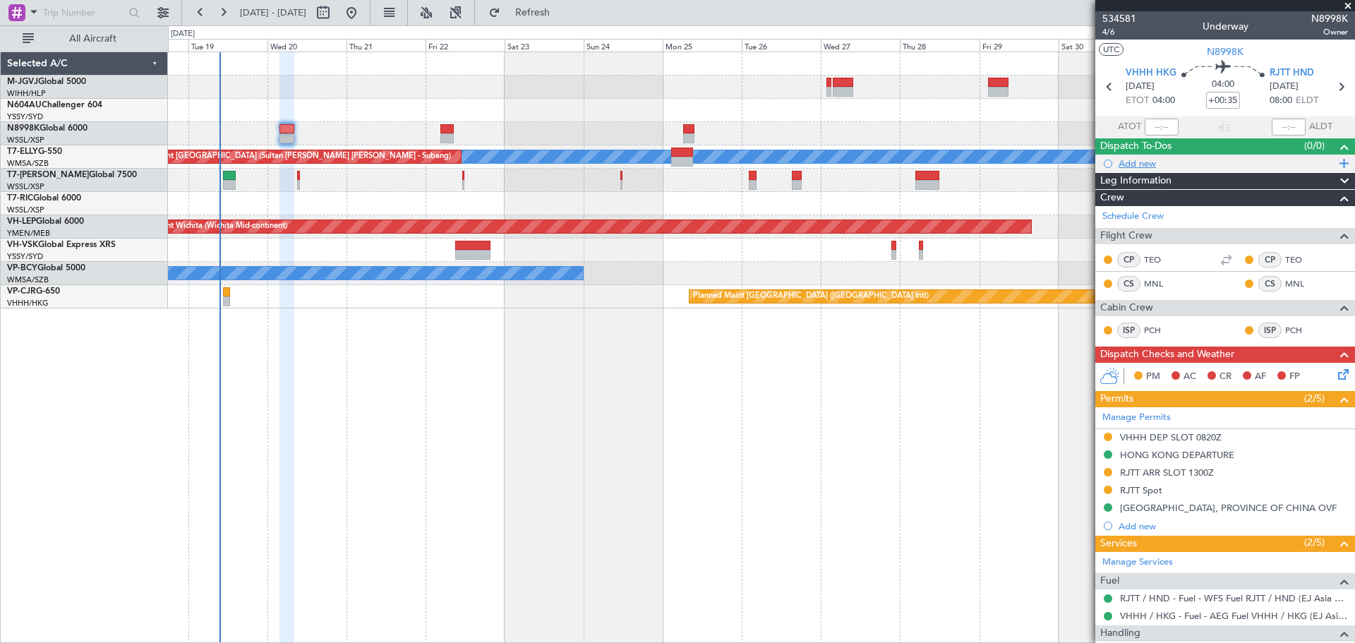
click at [1152, 157] on div "Add new" at bounding box center [1227, 163] width 217 height 12
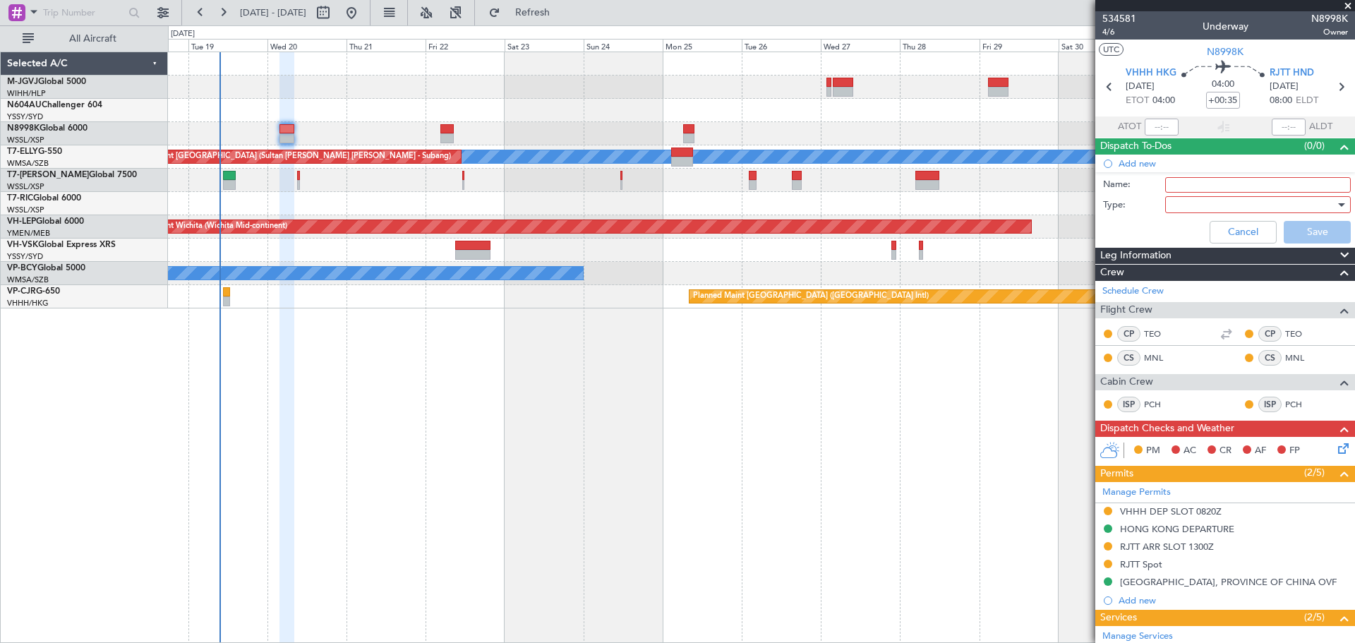
click at [1191, 182] on input "Name:" at bounding box center [1258, 185] width 186 height 16
type input "FPL"
click at [1179, 203] on div at bounding box center [1253, 204] width 164 height 21
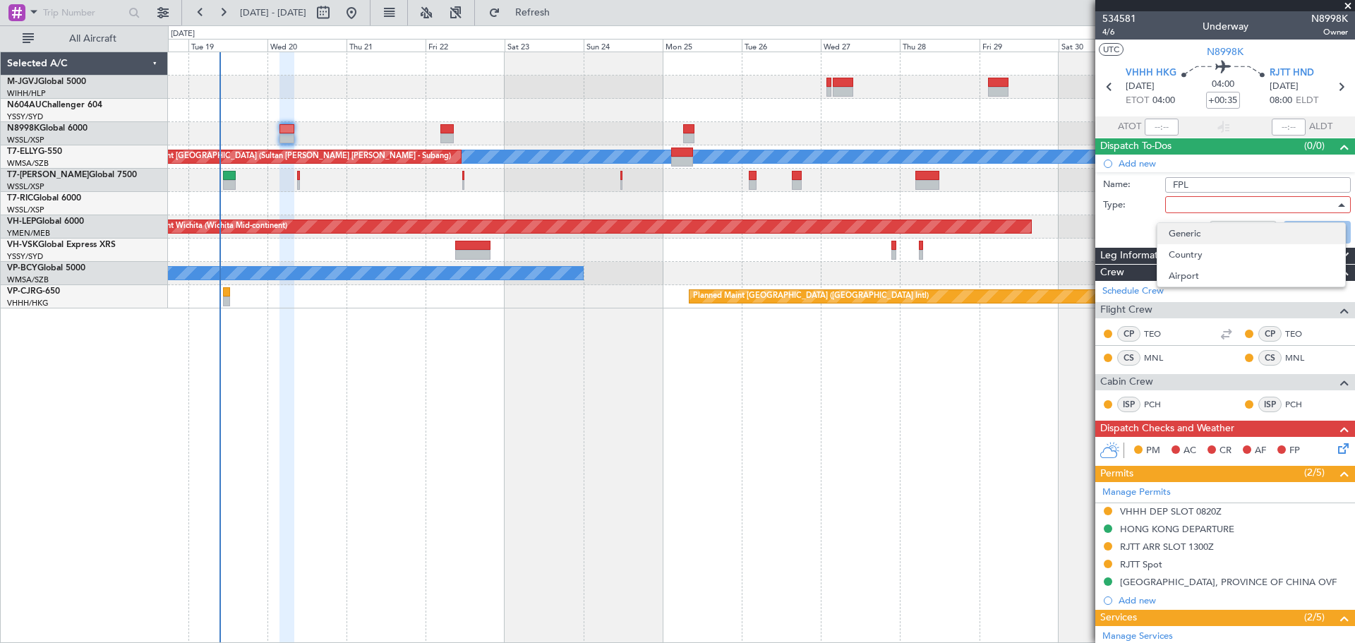
click at [1198, 234] on span "Generic" at bounding box center [1251, 233] width 165 height 21
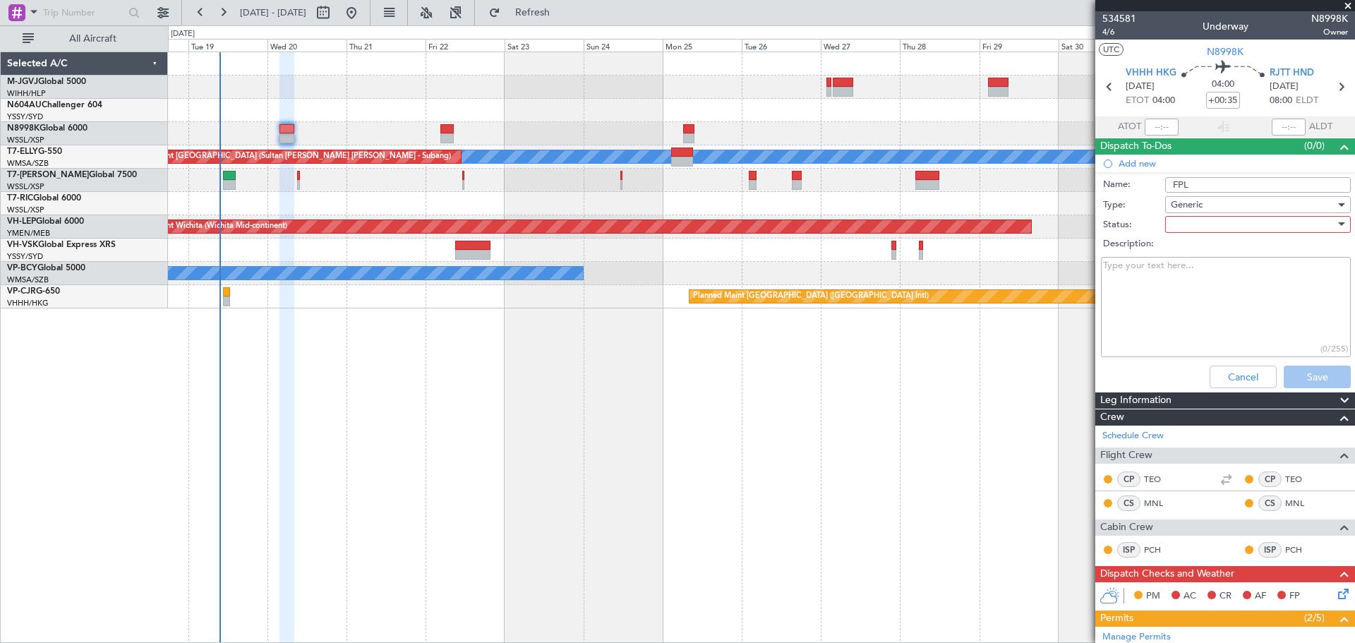
click at [1185, 227] on div at bounding box center [1253, 224] width 164 height 21
drag, startPoint x: 1187, startPoint y: 250, endPoint x: 1159, endPoint y: 280, distance: 41.0
click at [1185, 250] on span "Not Started" at bounding box center [1251, 252] width 165 height 21
click at [1158, 284] on textarea "Description:" at bounding box center [1226, 307] width 250 height 101
type textarea "20k per lim min"
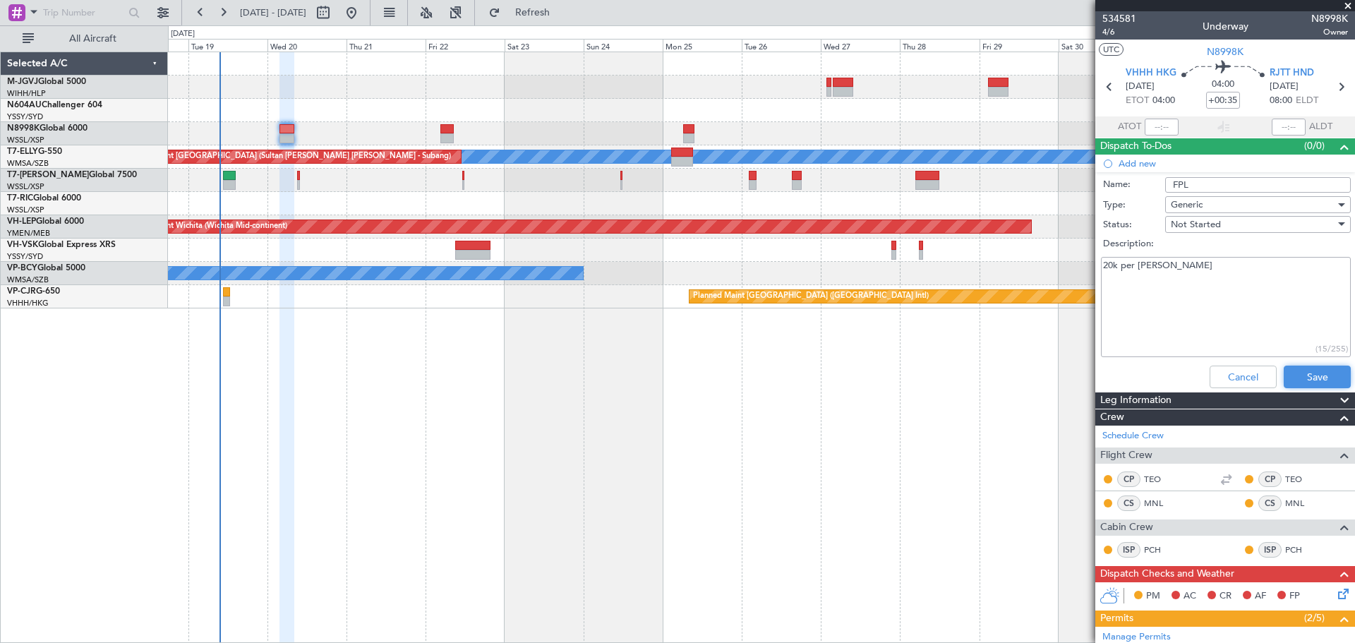
click at [1300, 377] on button "Save" at bounding box center [1317, 377] width 67 height 23
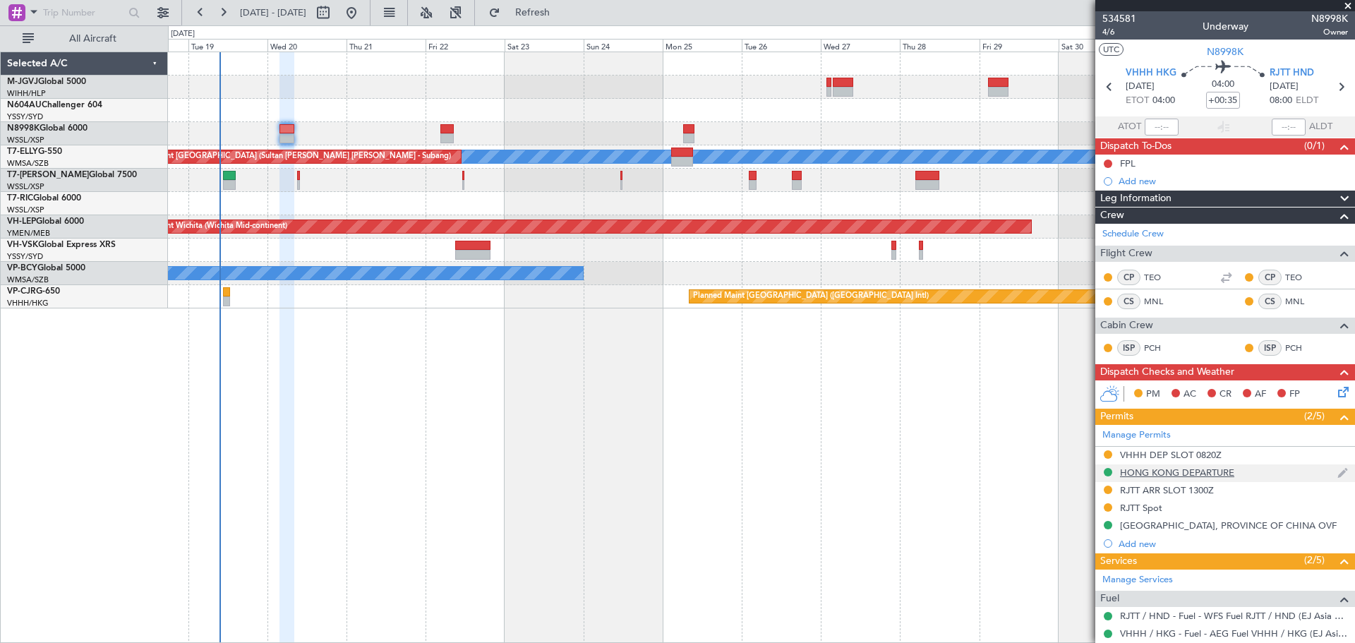
click at [1162, 473] on div "HONG KONG DEPARTURE" at bounding box center [1177, 473] width 114 height 12
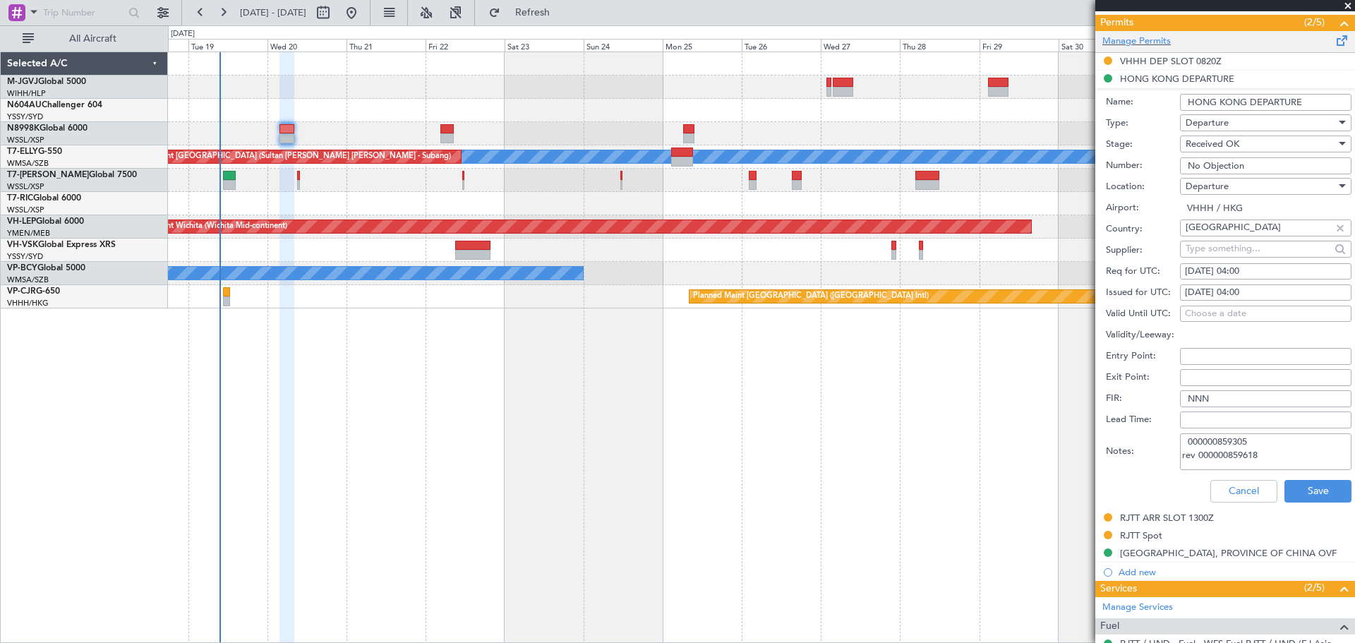
scroll to position [471, 0]
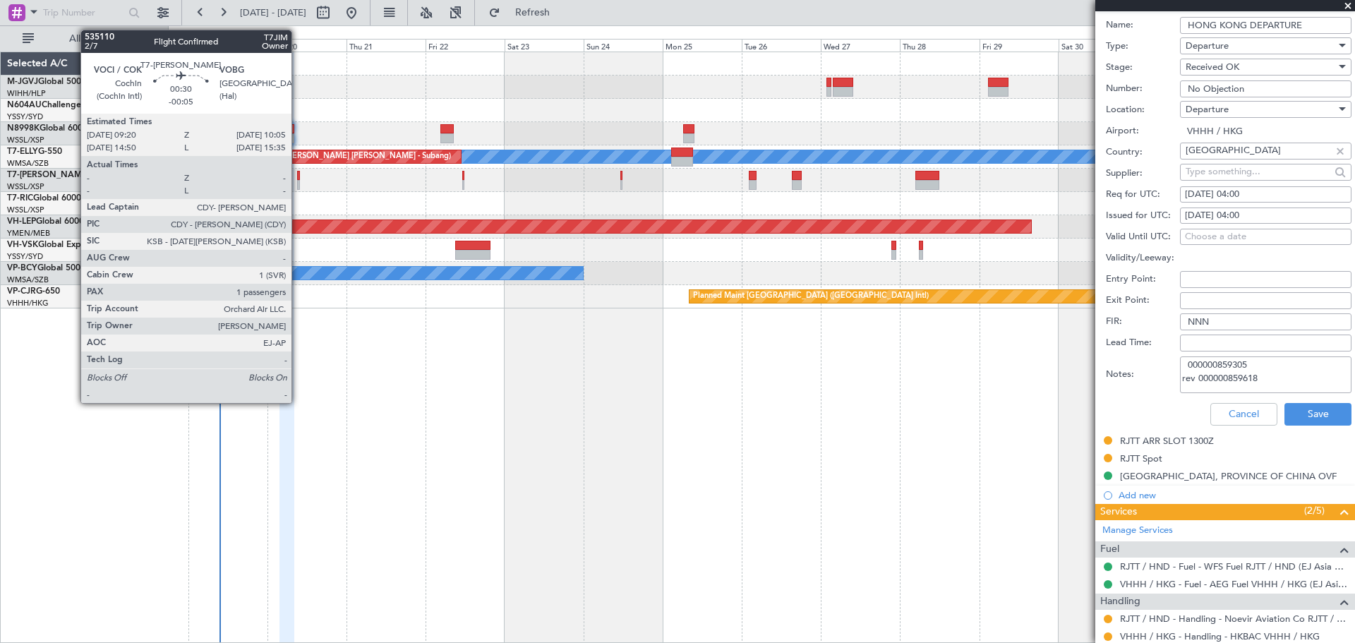
click at [299, 177] on div at bounding box center [298, 176] width 3 height 10
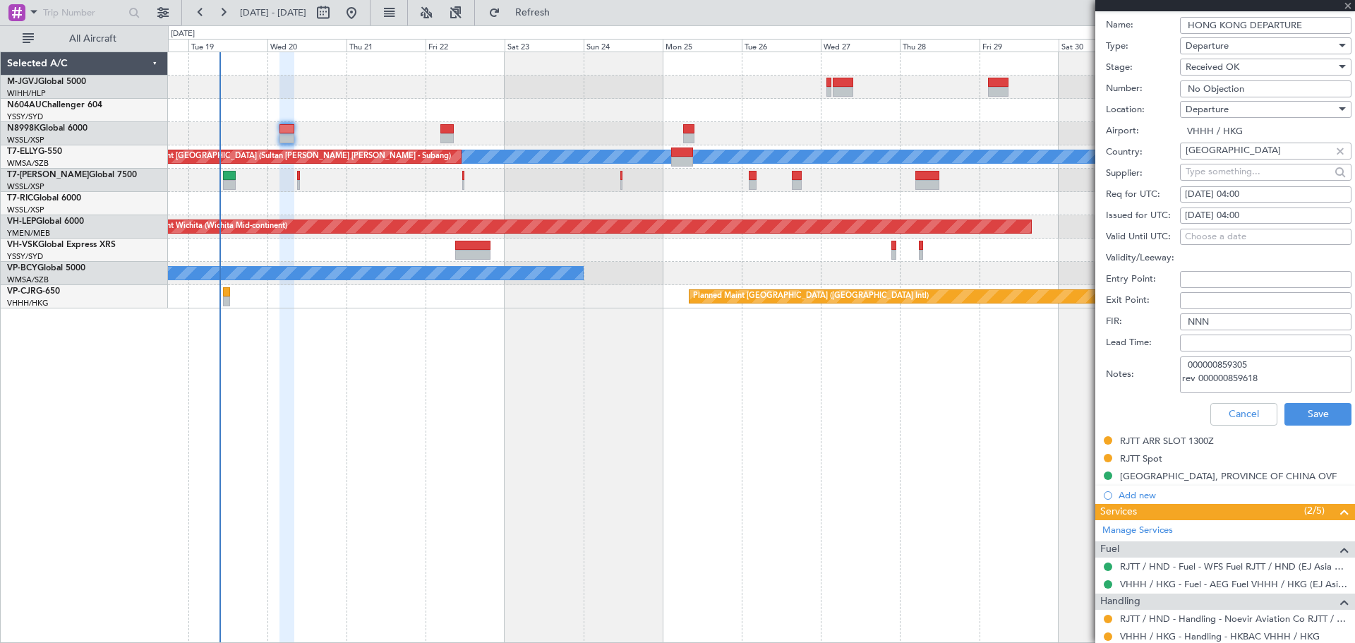
type input "-00:05"
type input "1"
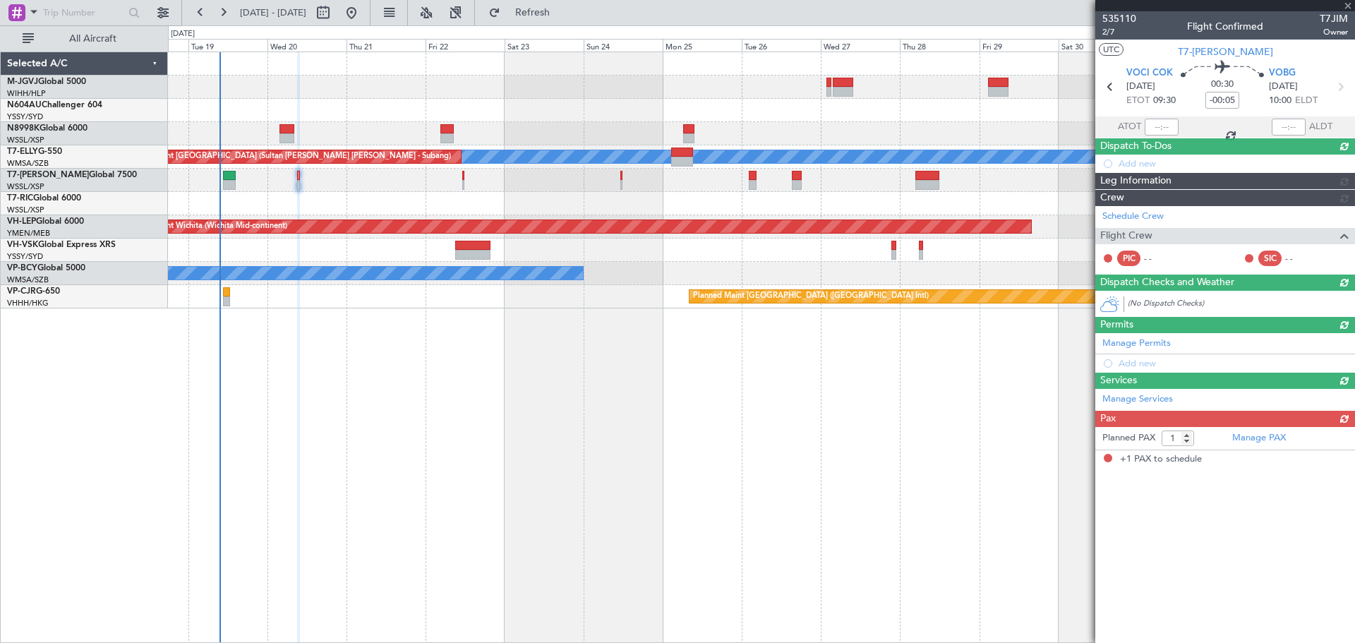
scroll to position [0, 0]
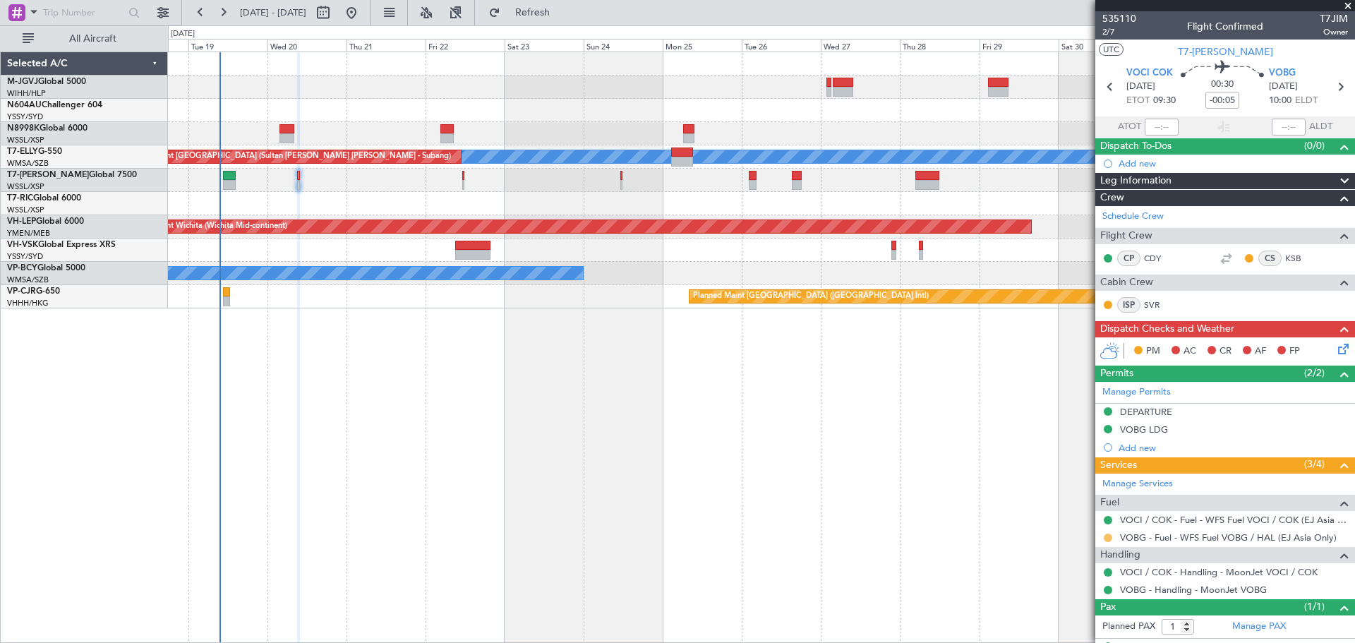
click at [1108, 536] on button at bounding box center [1108, 538] width 8 height 8
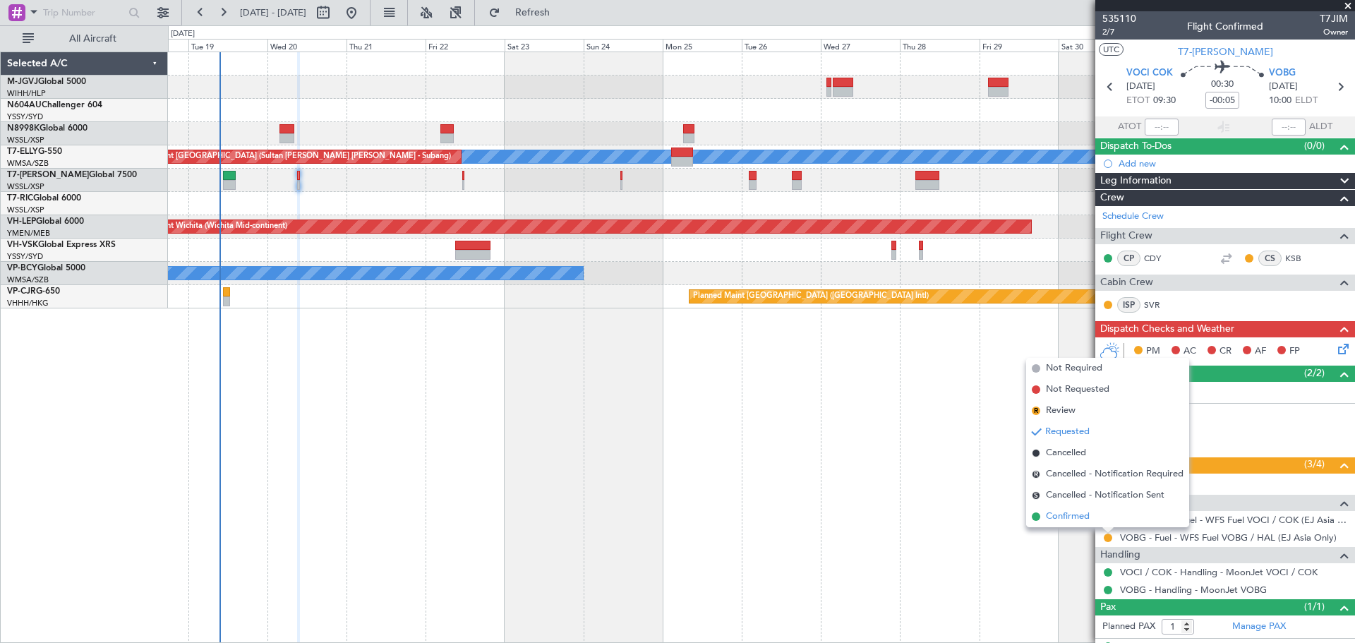
click at [1084, 515] on span "Confirmed" at bounding box center [1068, 517] width 44 height 14
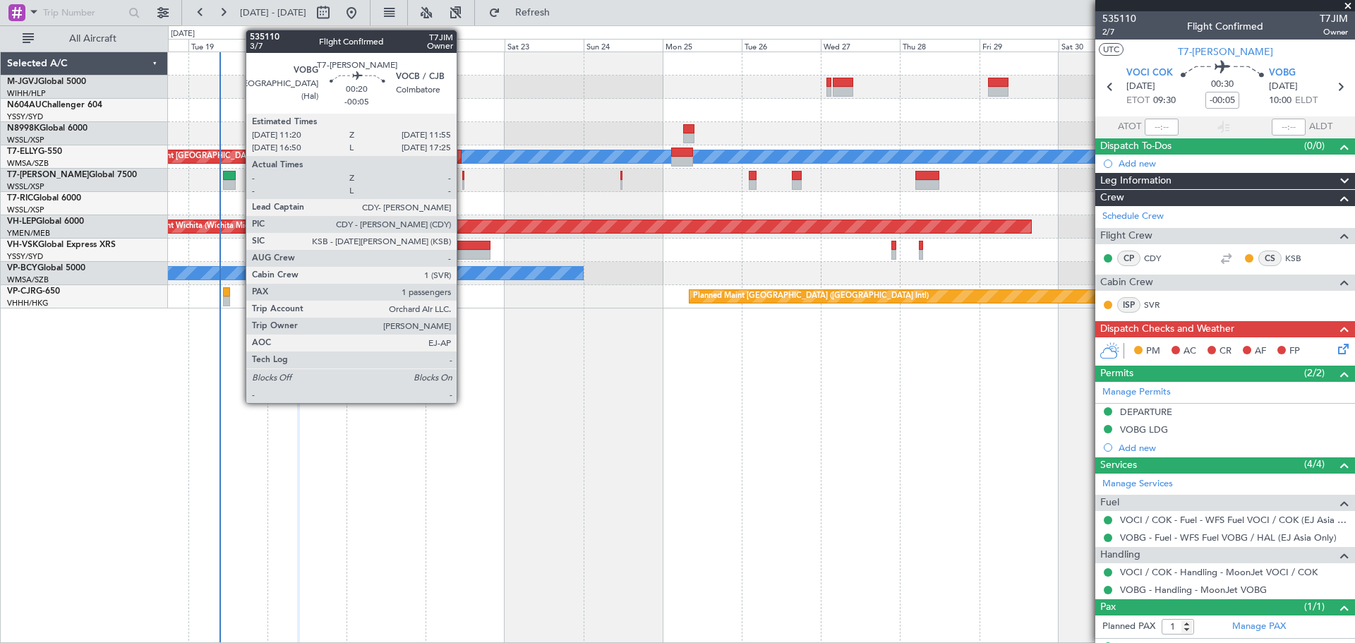
click at [463, 175] on div at bounding box center [463, 176] width 2 height 10
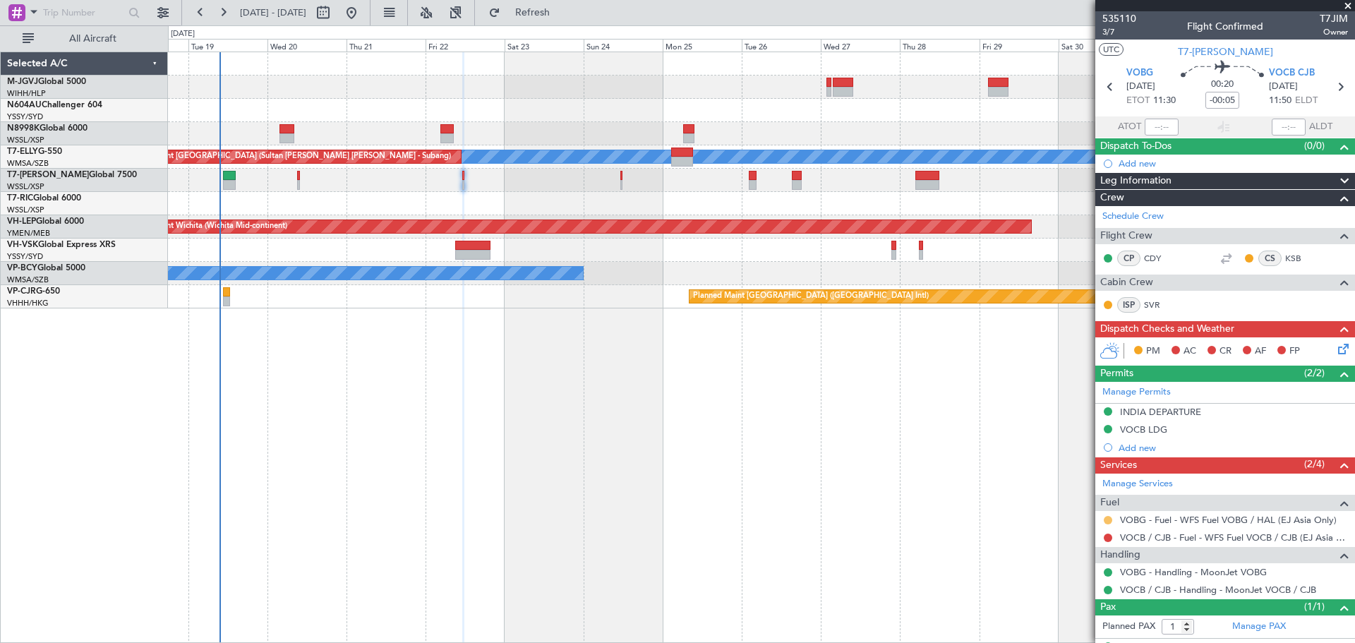
click at [1104, 520] on button at bounding box center [1108, 520] width 8 height 8
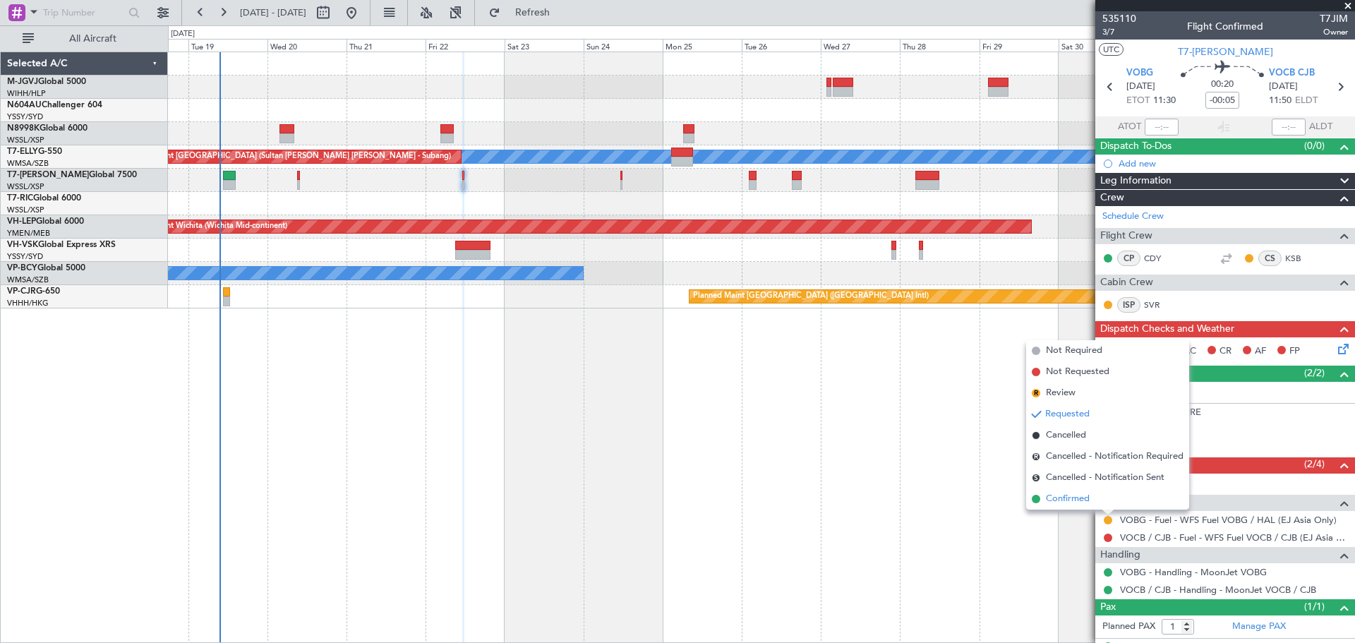
click at [1084, 499] on span "Confirmed" at bounding box center [1068, 499] width 44 height 14
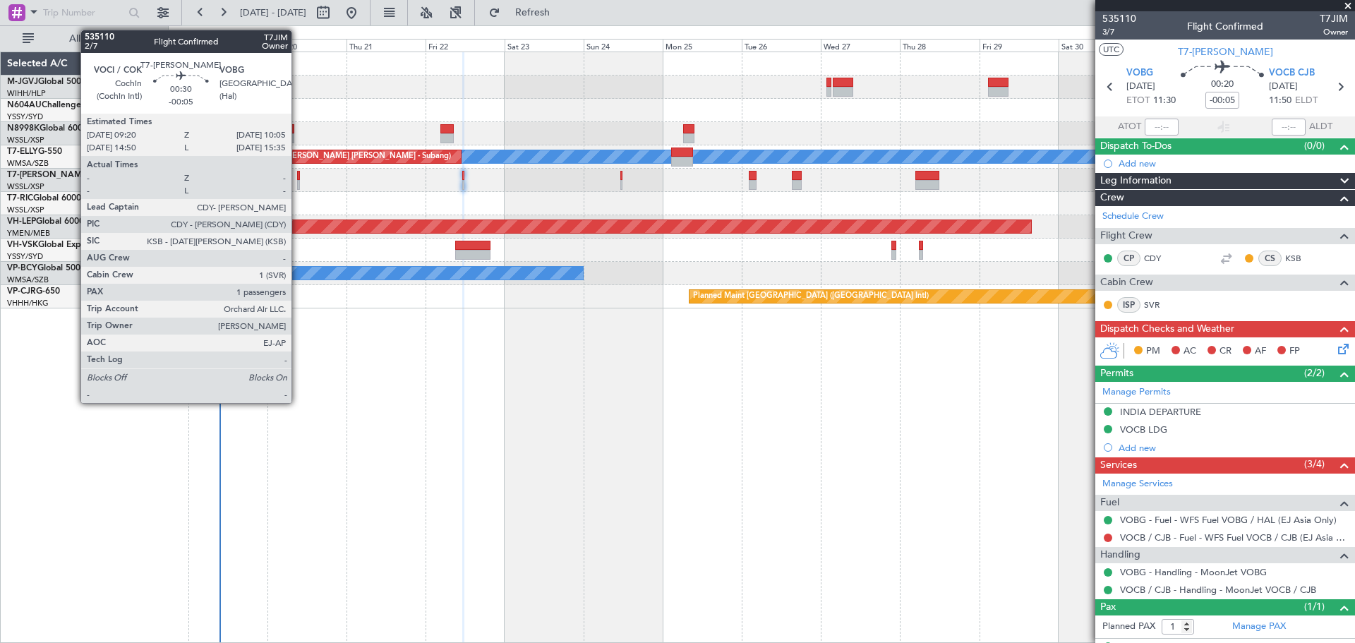
click at [298, 178] on div at bounding box center [298, 176] width 3 height 10
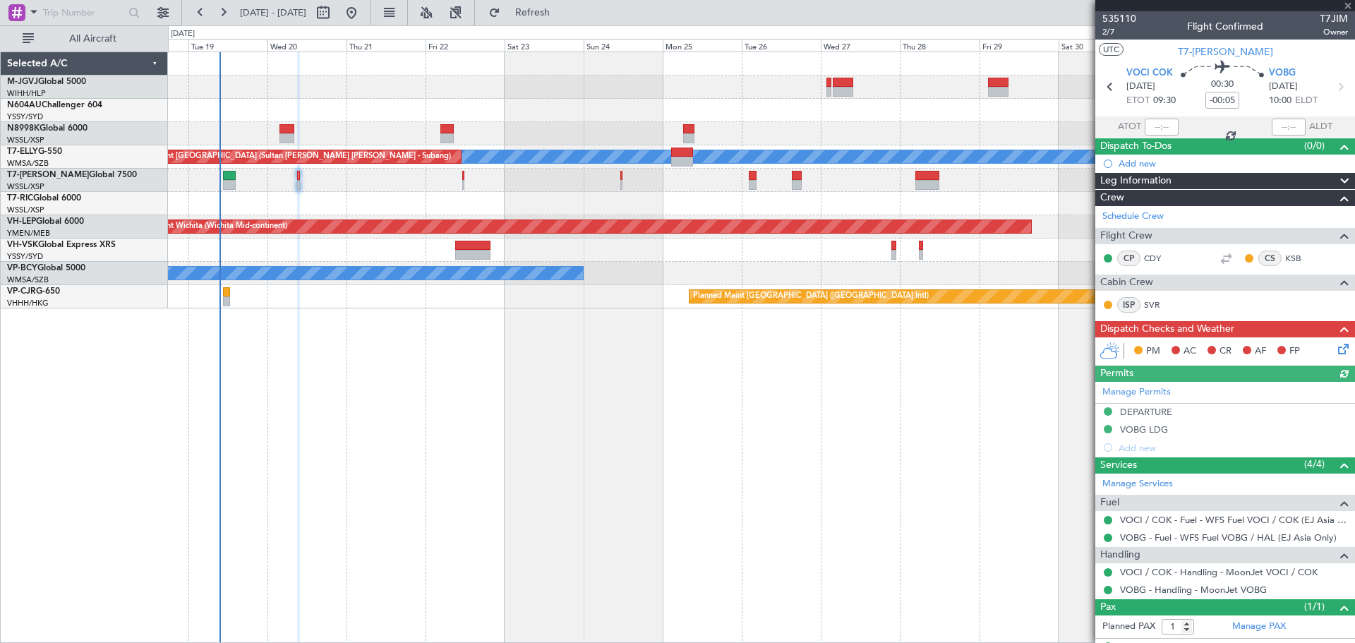
scroll to position [27, 0]
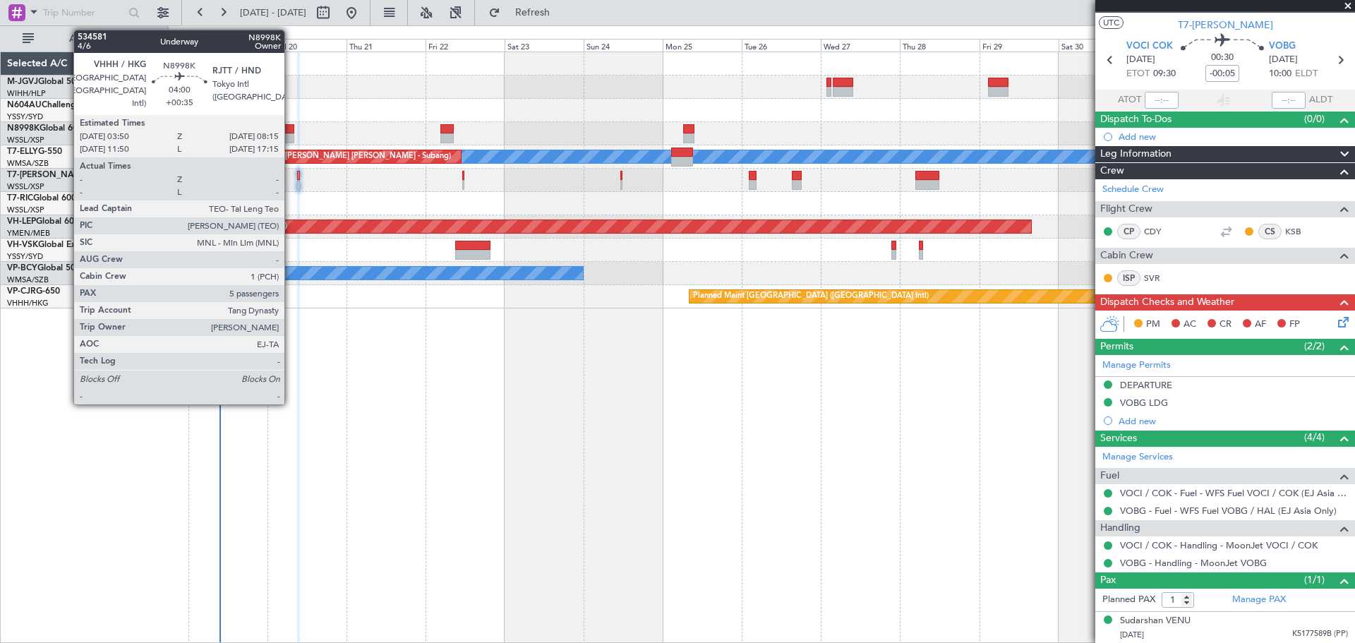
click at [291, 133] on div at bounding box center [287, 129] width 15 height 10
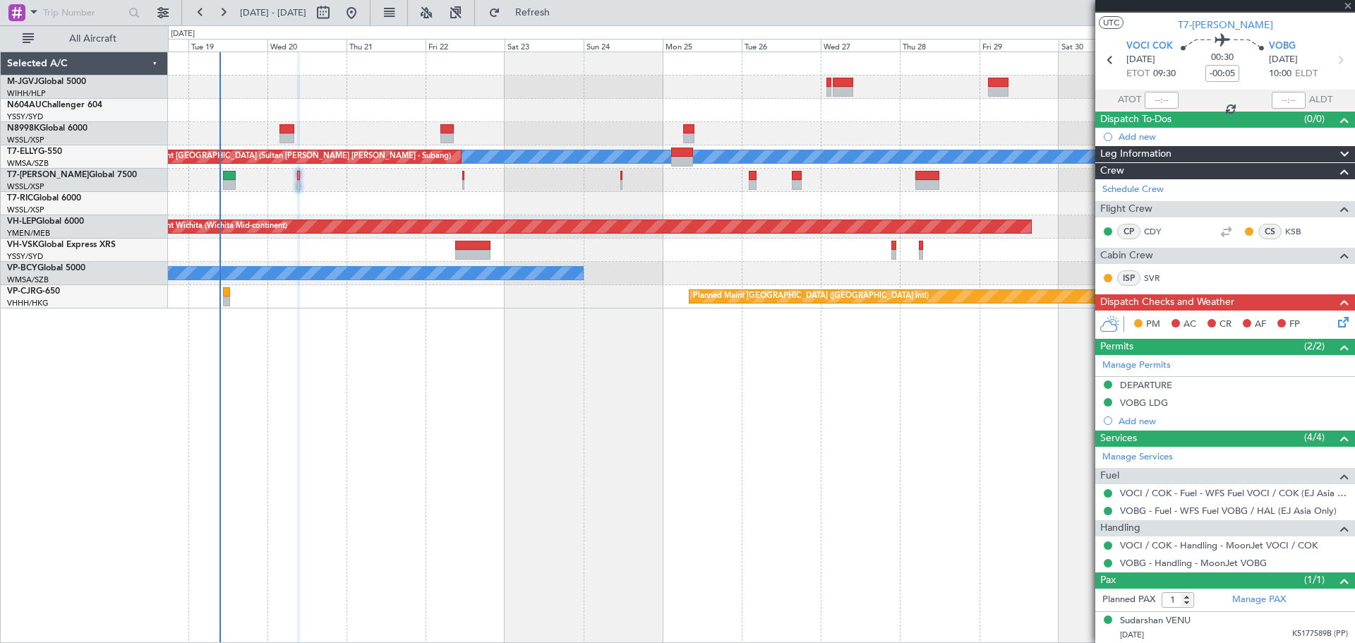
type input "+00:35"
type input "5"
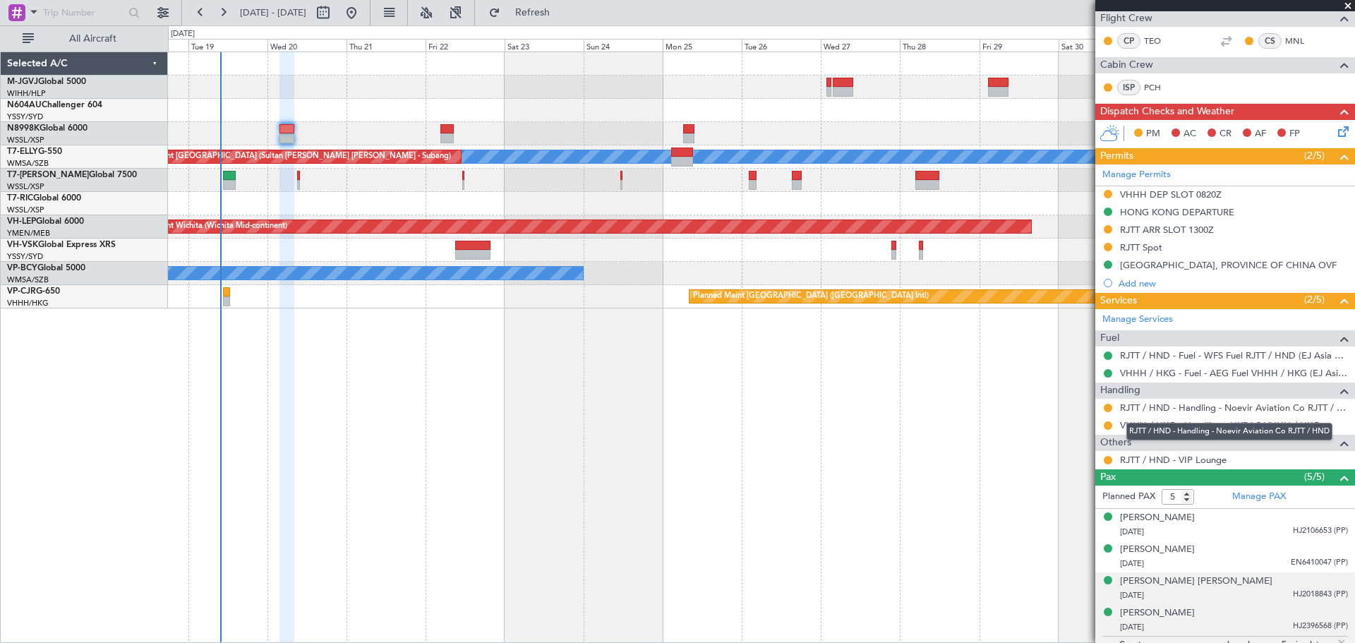
scroll to position [294, 0]
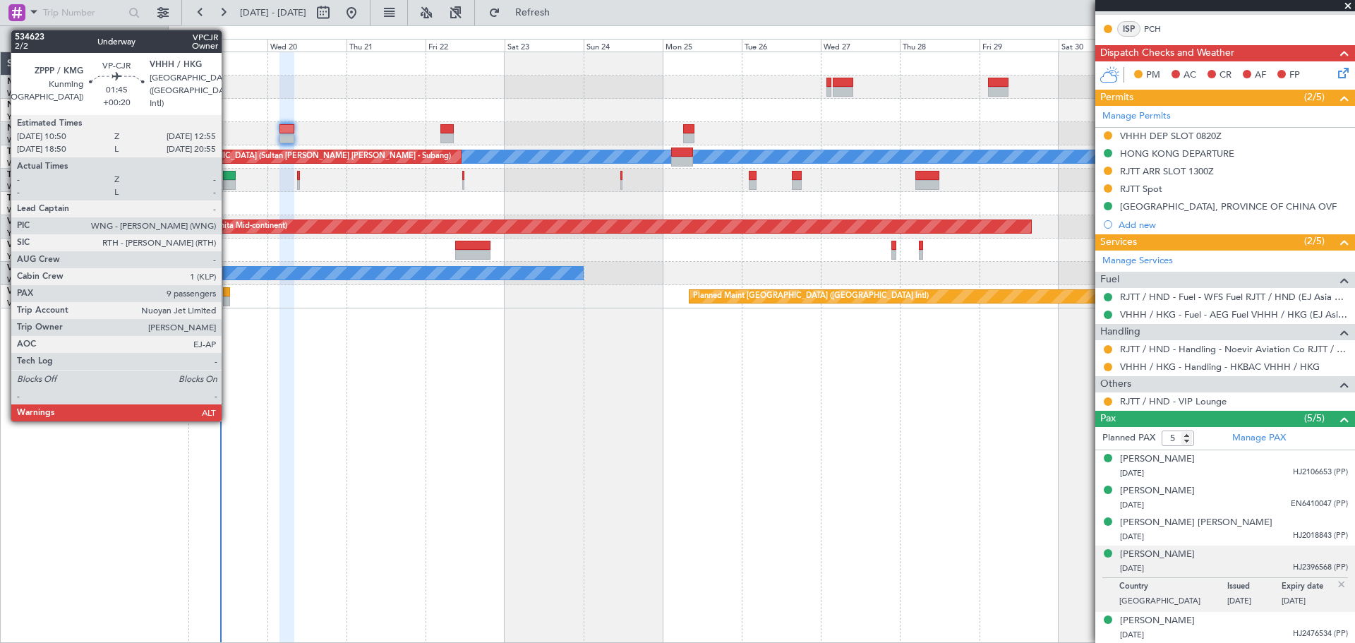
click at [228, 294] on div at bounding box center [226, 292] width 7 height 10
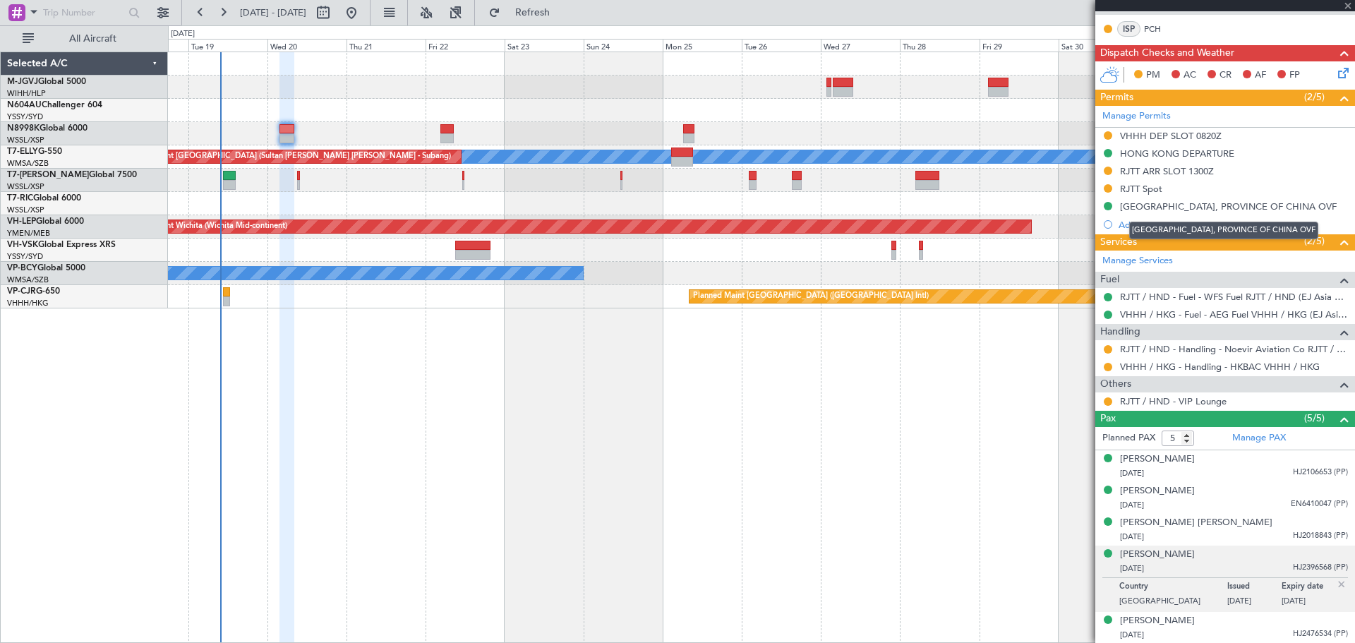
type input "+00:20"
type input "9"
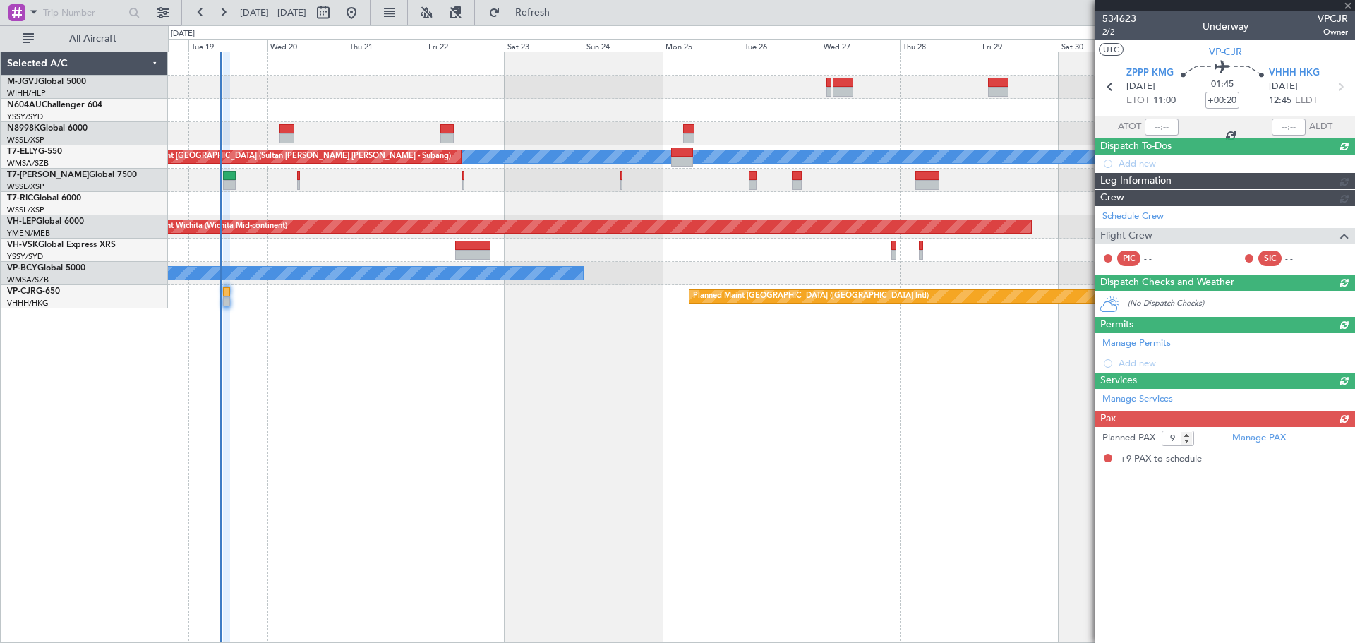
scroll to position [0, 0]
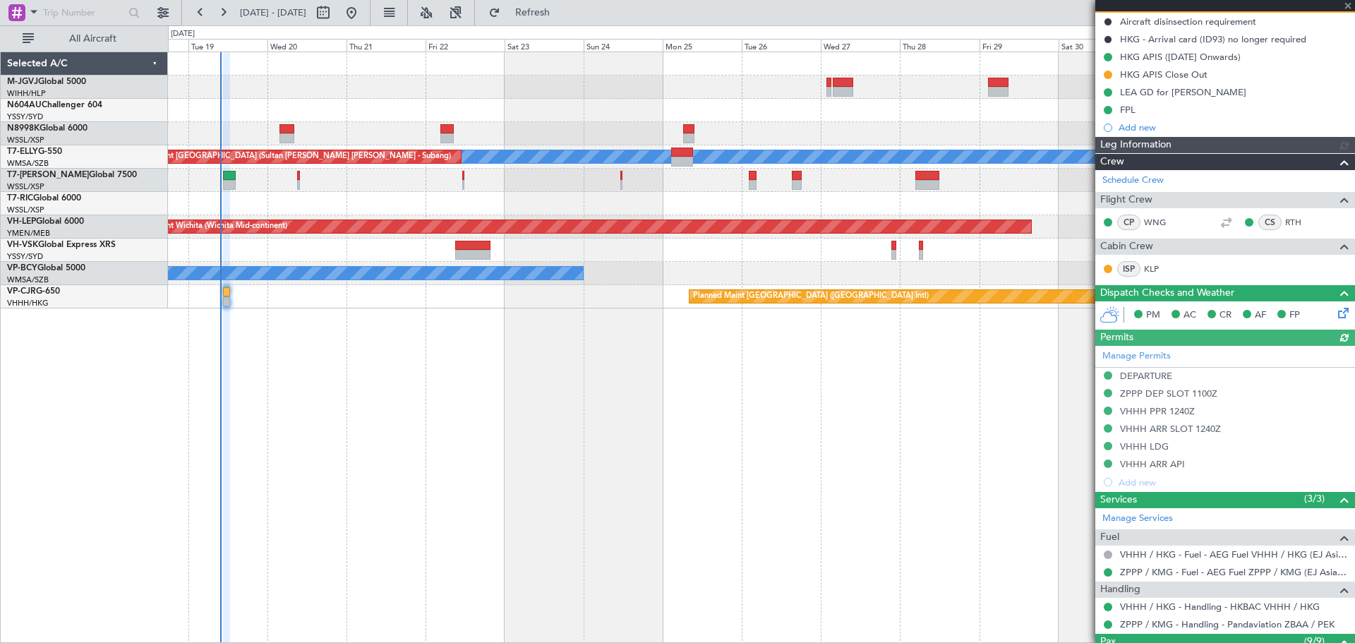
type input "[PERSON_NAME] (EYU)"
type input "F0181"
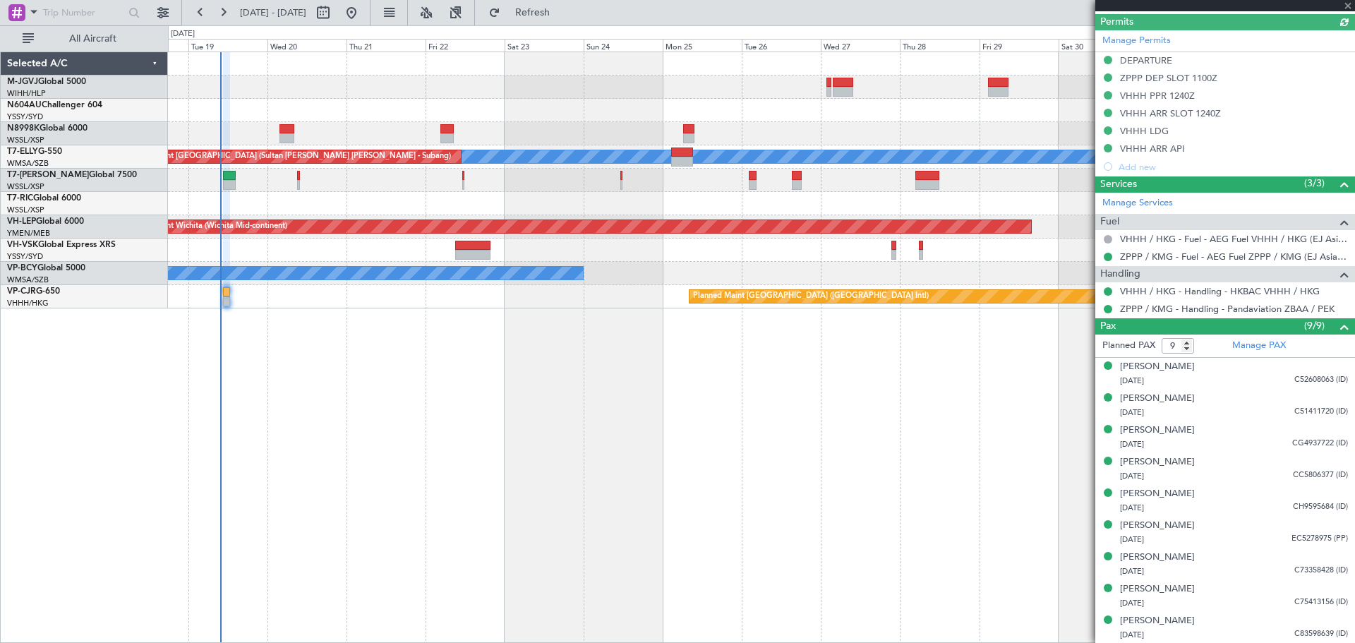
type input "[PERSON_NAME] (EYU)"
type input "F0181"
type input "[PERSON_NAME] (EYU)"
type input "F0181"
type input "[PERSON_NAME] (EYU)"
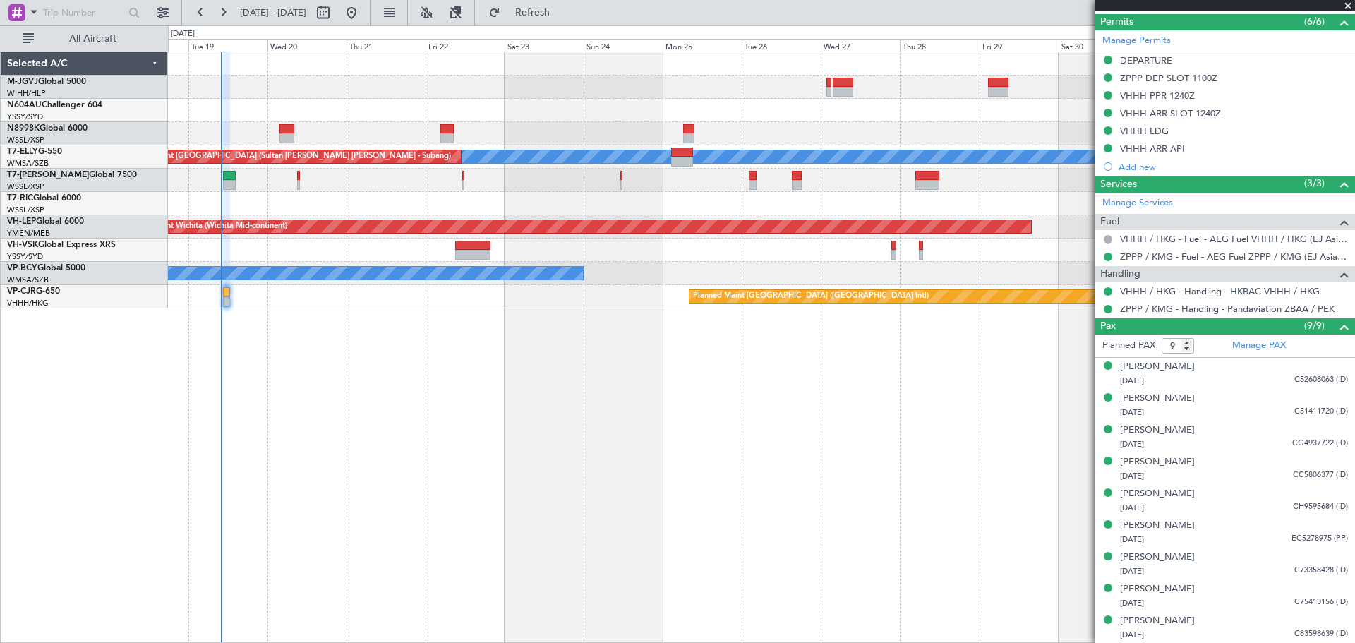
type input "F0181"
type input "[PERSON_NAME] (EYU)"
type input "F0181"
type input "[PERSON_NAME] (EYU)"
type input "F0181"
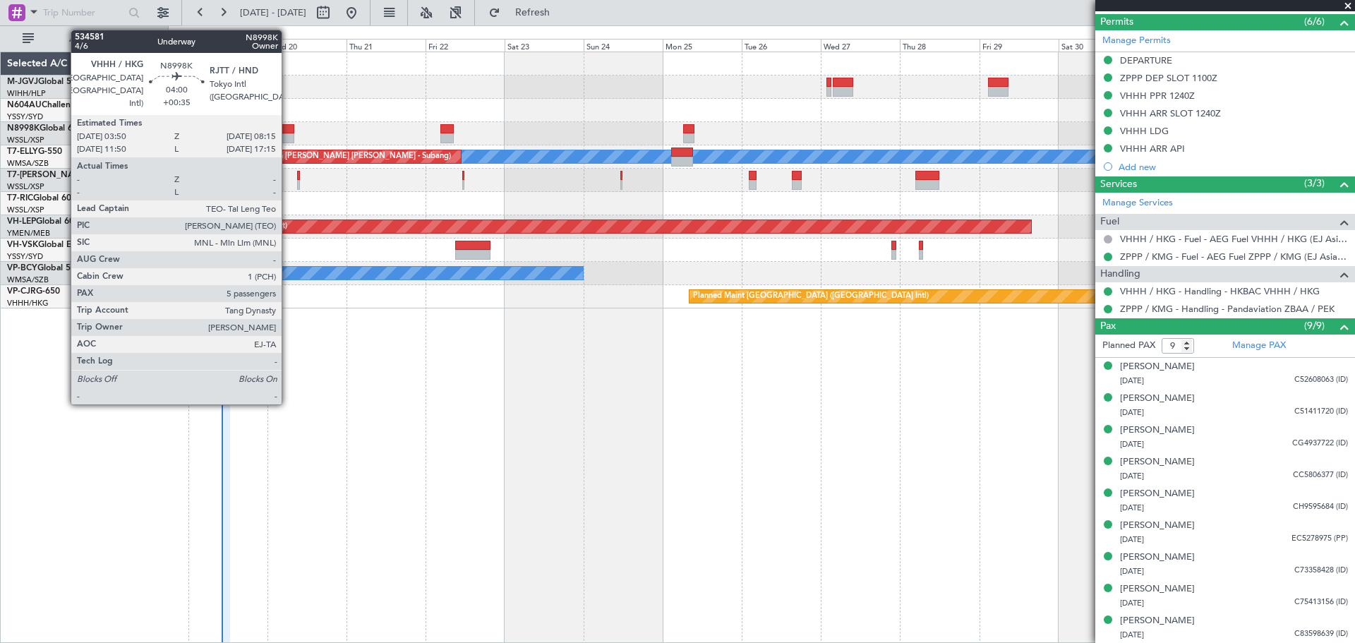
click at [288, 133] on div at bounding box center [287, 129] width 15 height 10
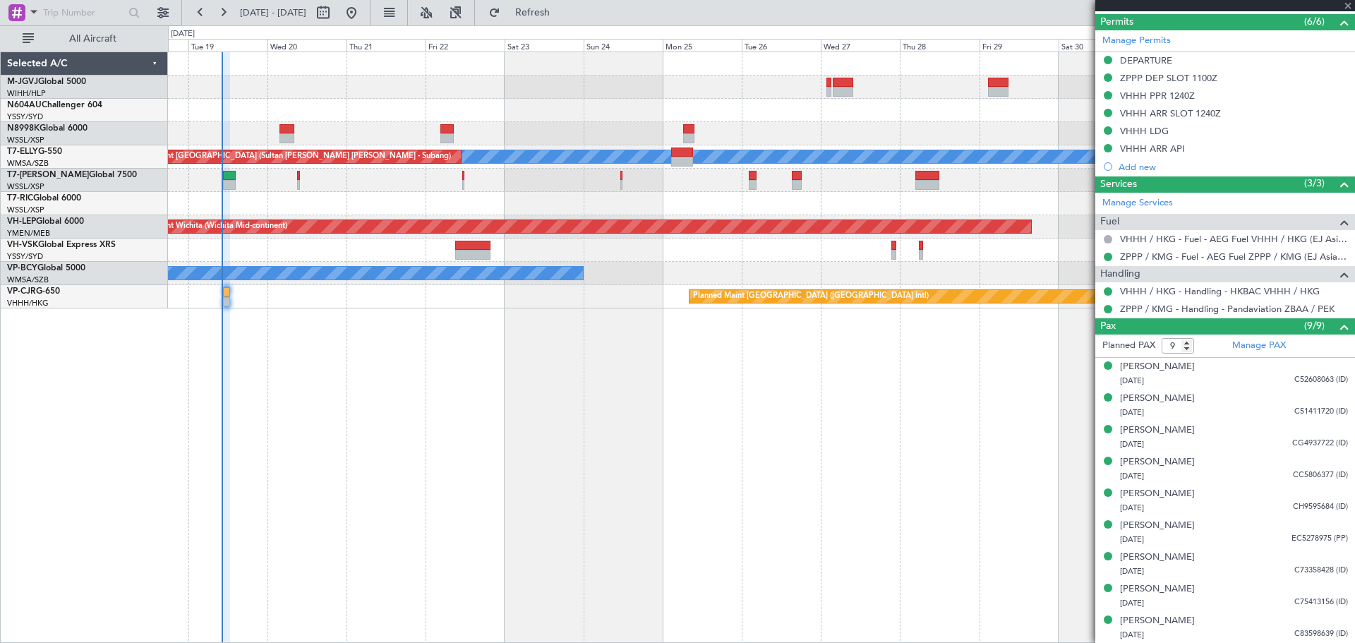
type input "+00:35"
type input "5"
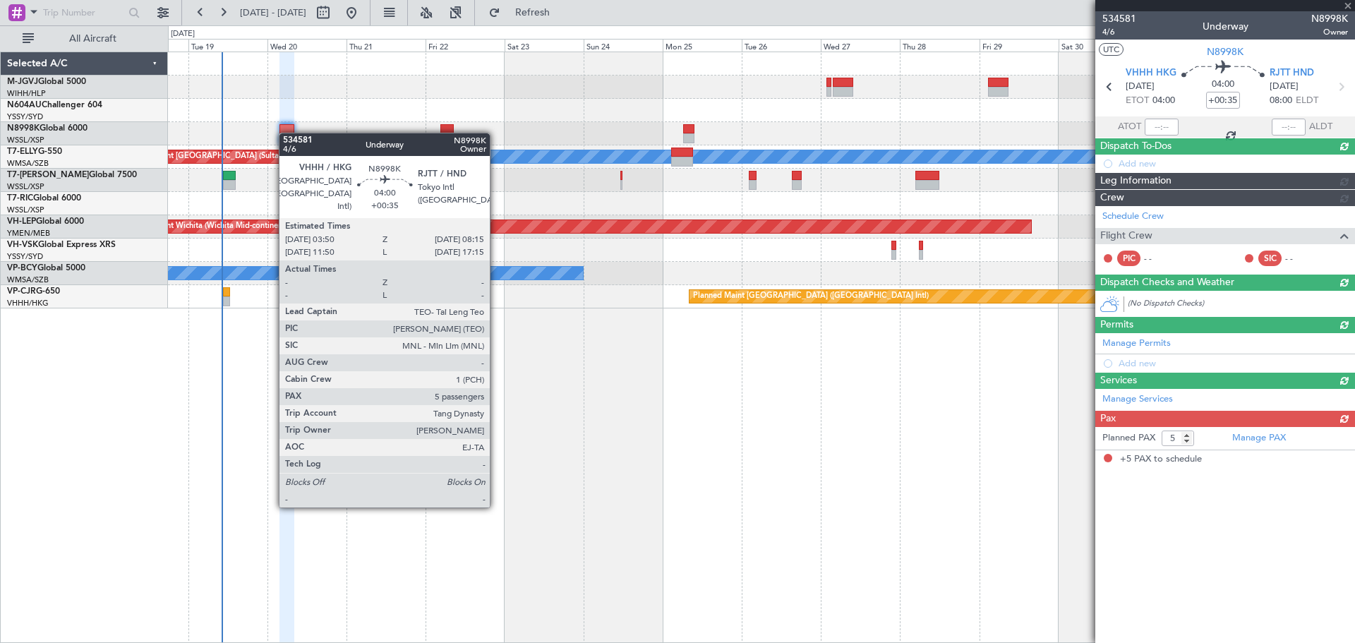
scroll to position [0, 0]
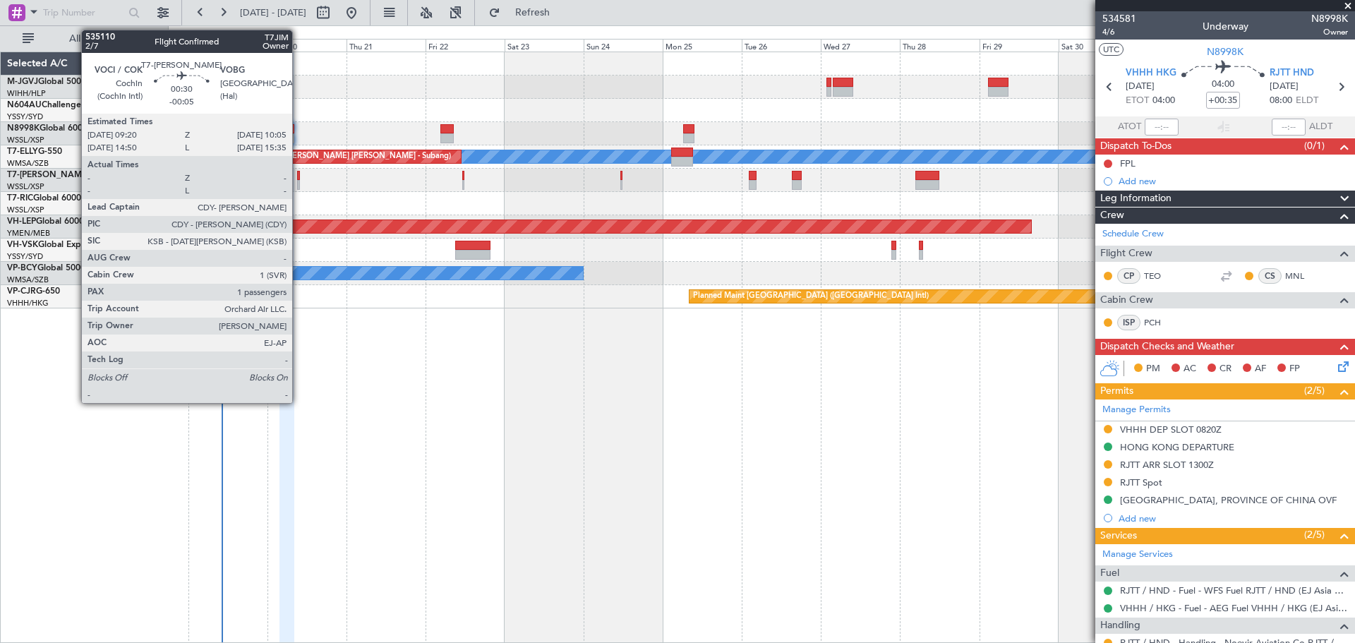
click at [299, 185] on div at bounding box center [298, 185] width 3 height 10
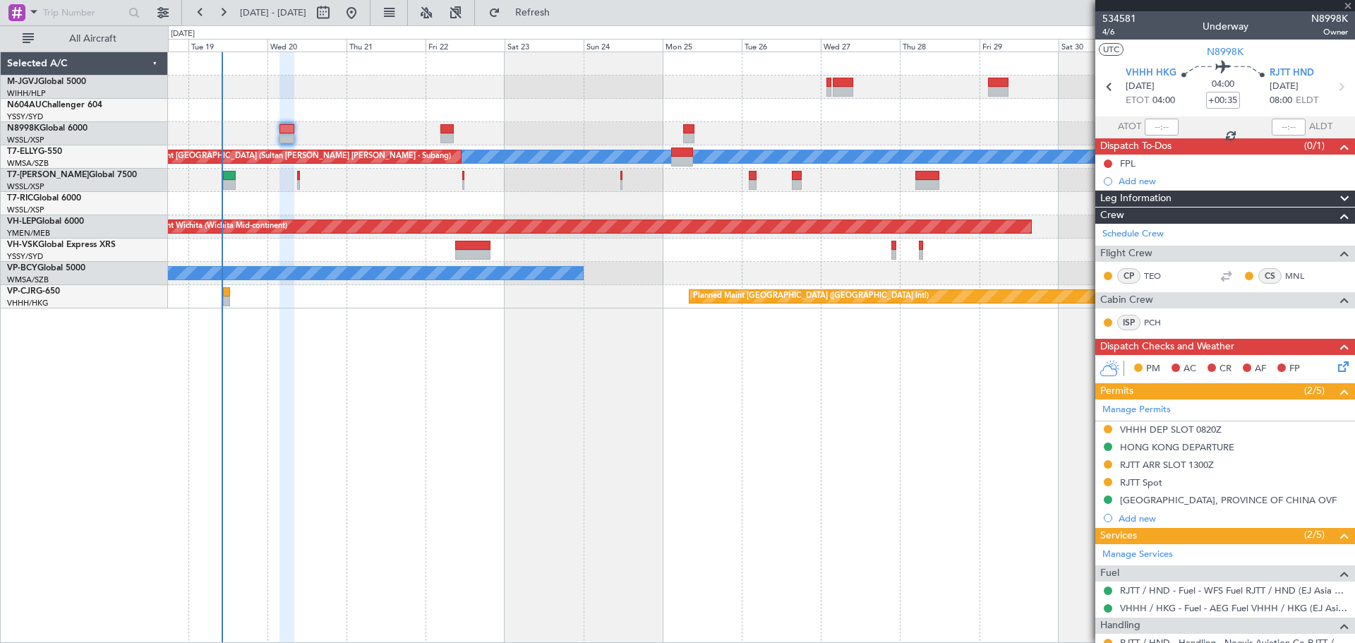
type input "-00:05"
type input "1"
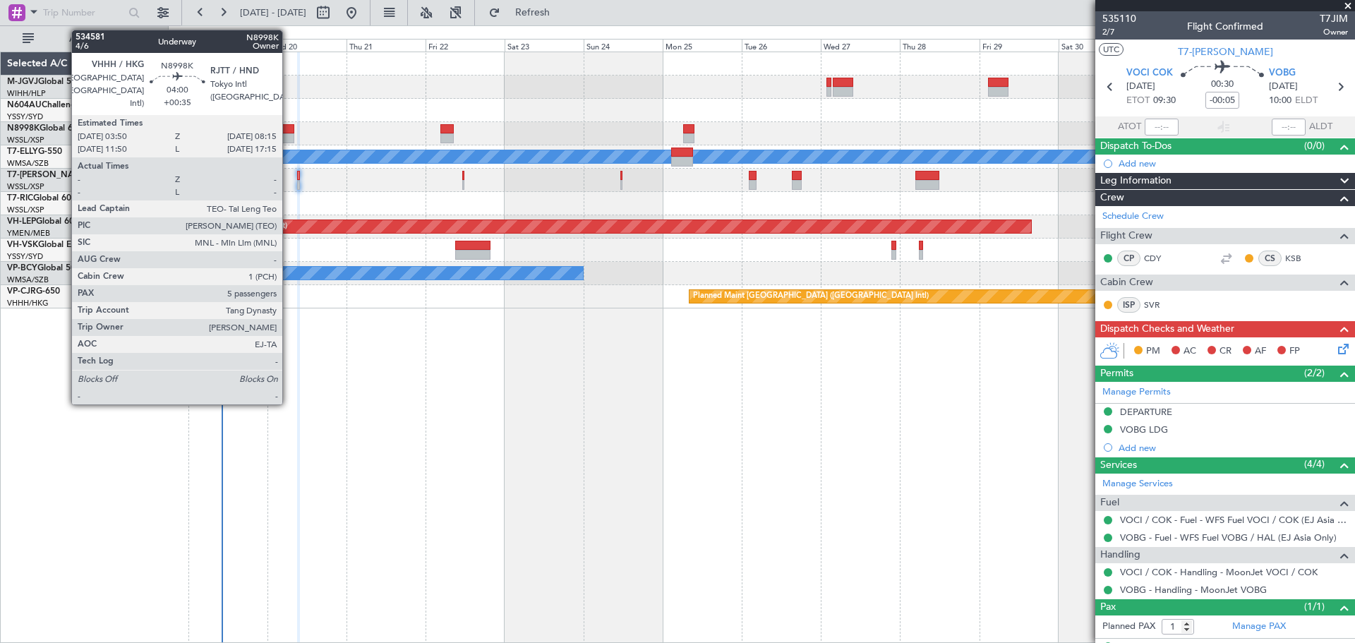
click at [289, 128] on div at bounding box center [287, 129] width 15 height 10
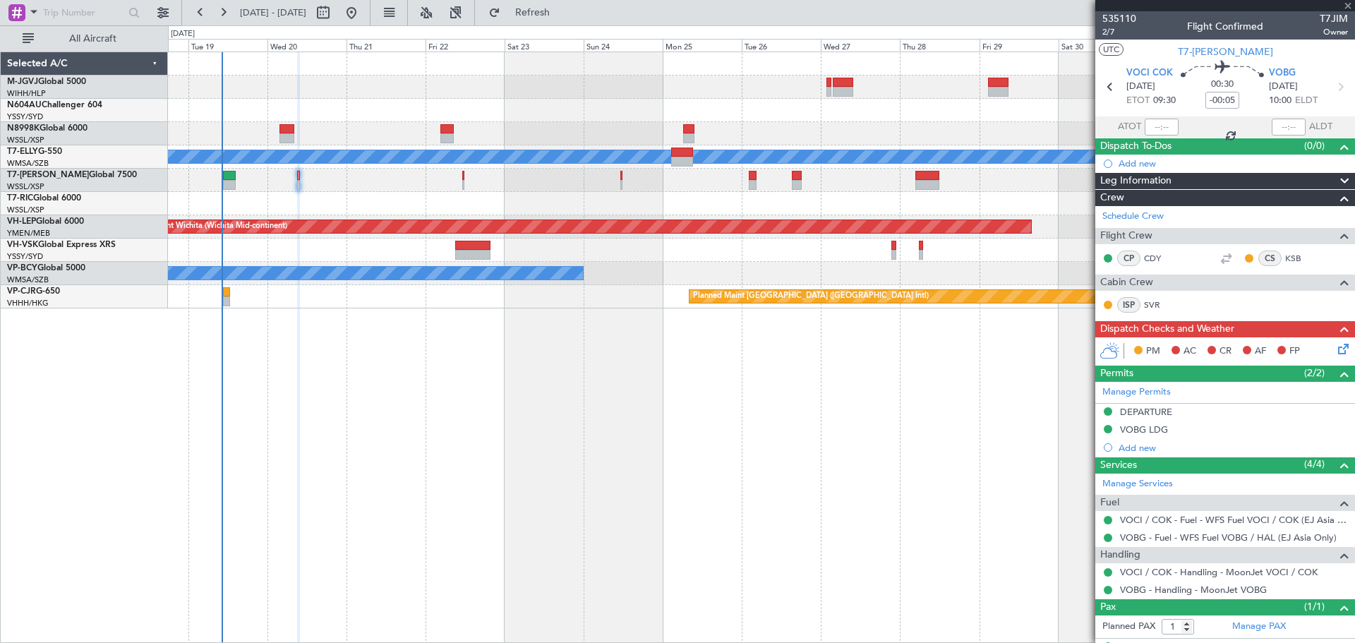
type input "+00:35"
type input "5"
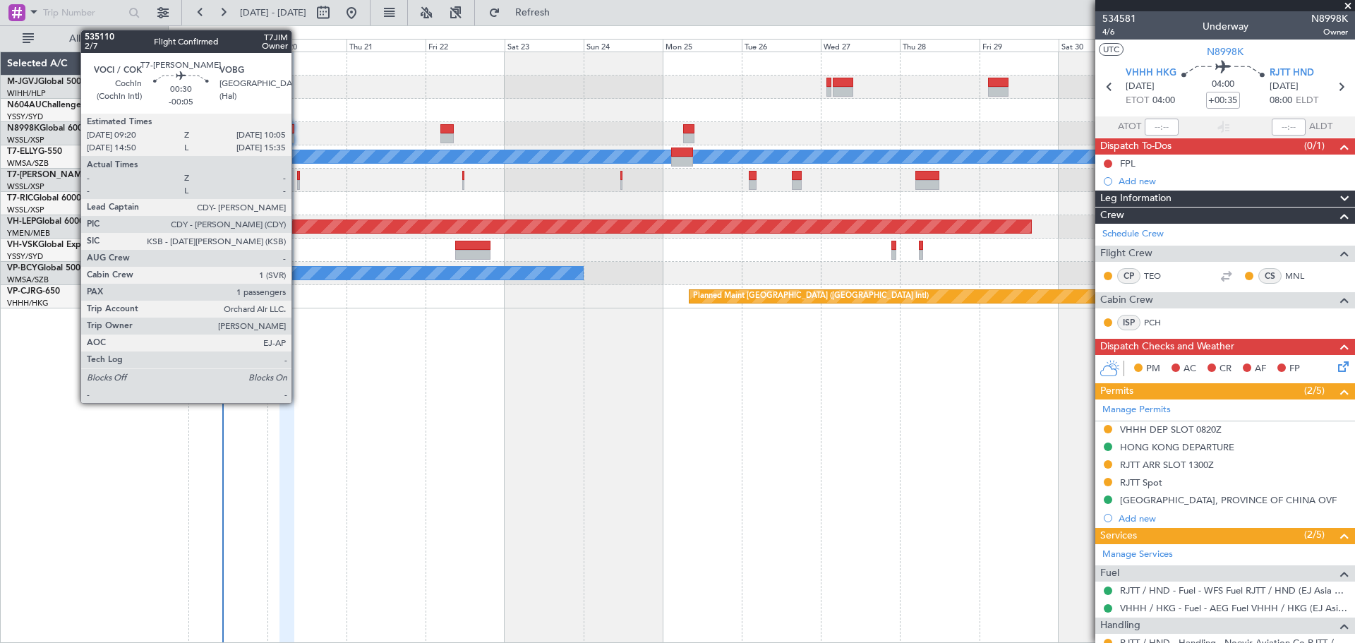
click at [298, 185] on div at bounding box center [298, 185] width 3 height 10
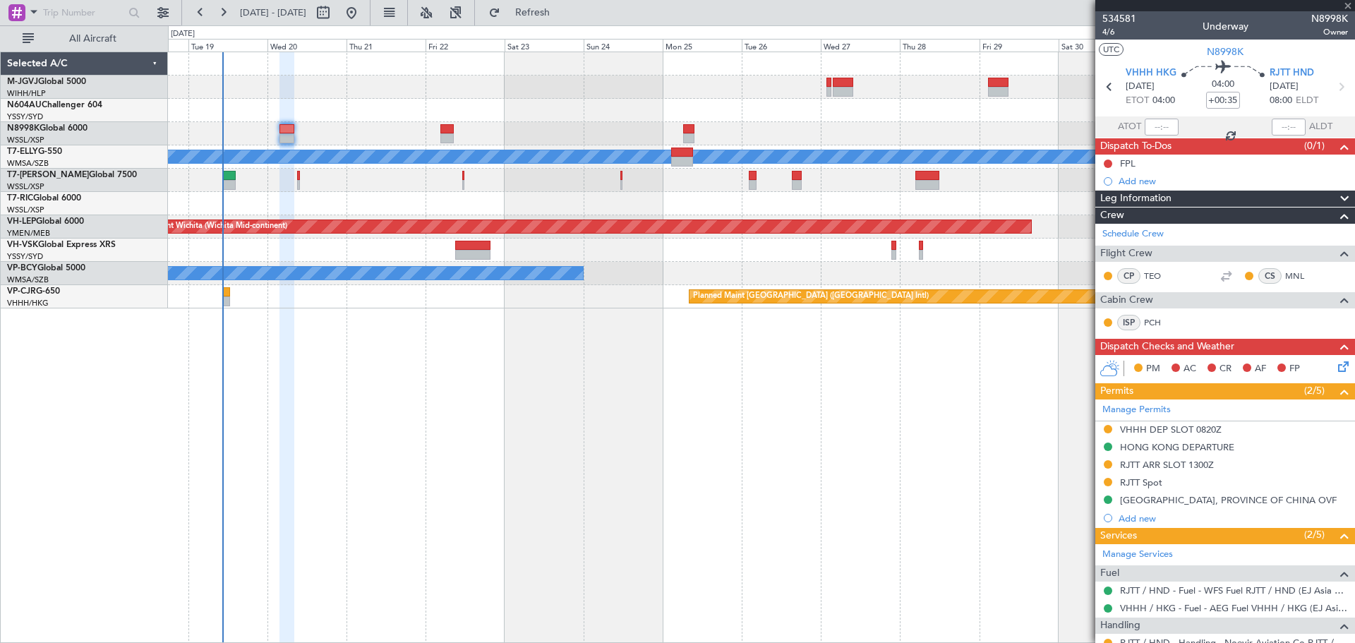
type input "-00:05"
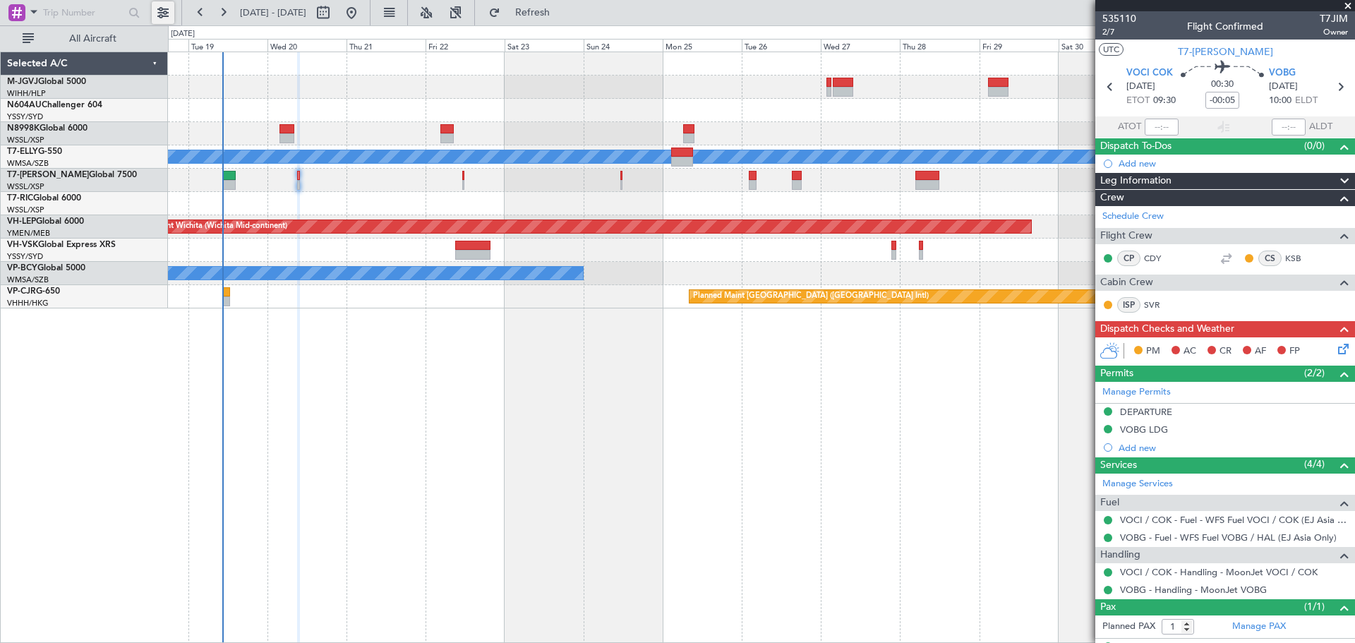
click at [166, 16] on button at bounding box center [163, 12] width 23 height 23
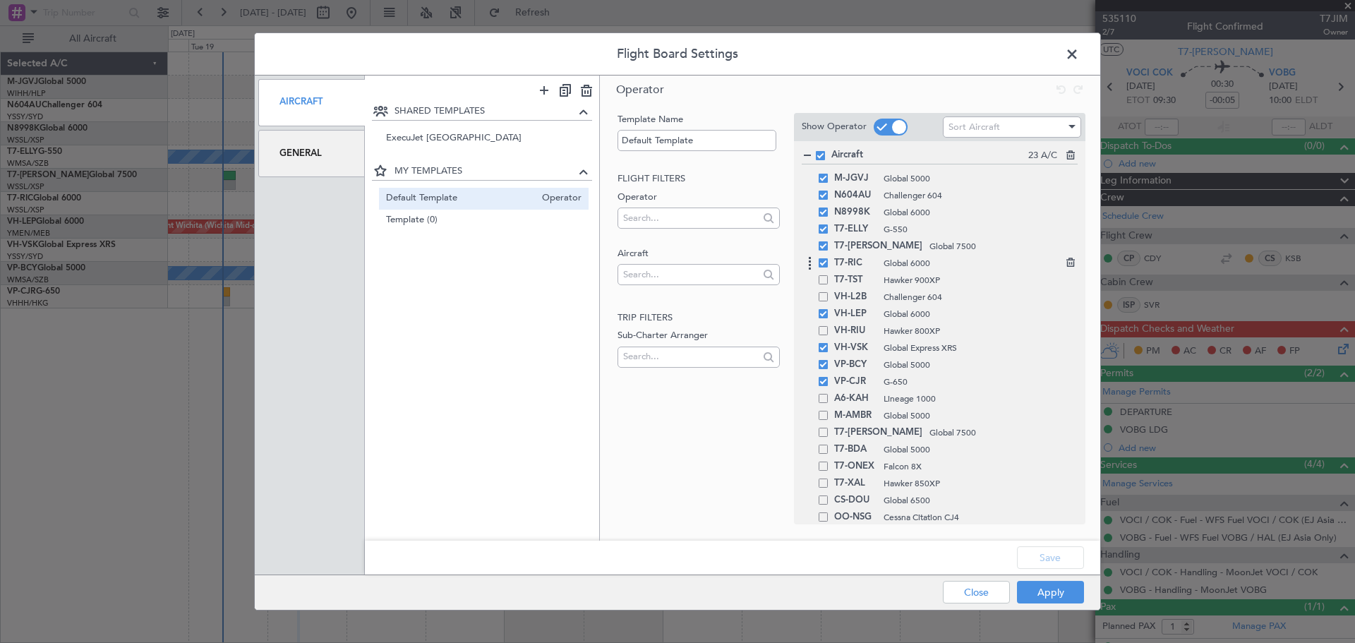
click at [823, 265] on span at bounding box center [823, 262] width 9 height 9
click at [829, 258] on input "checkbox" at bounding box center [829, 258] width 0 height 0
click at [1043, 558] on button "Save" at bounding box center [1050, 557] width 67 height 23
click at [1050, 594] on button "Apply" at bounding box center [1050, 592] width 67 height 23
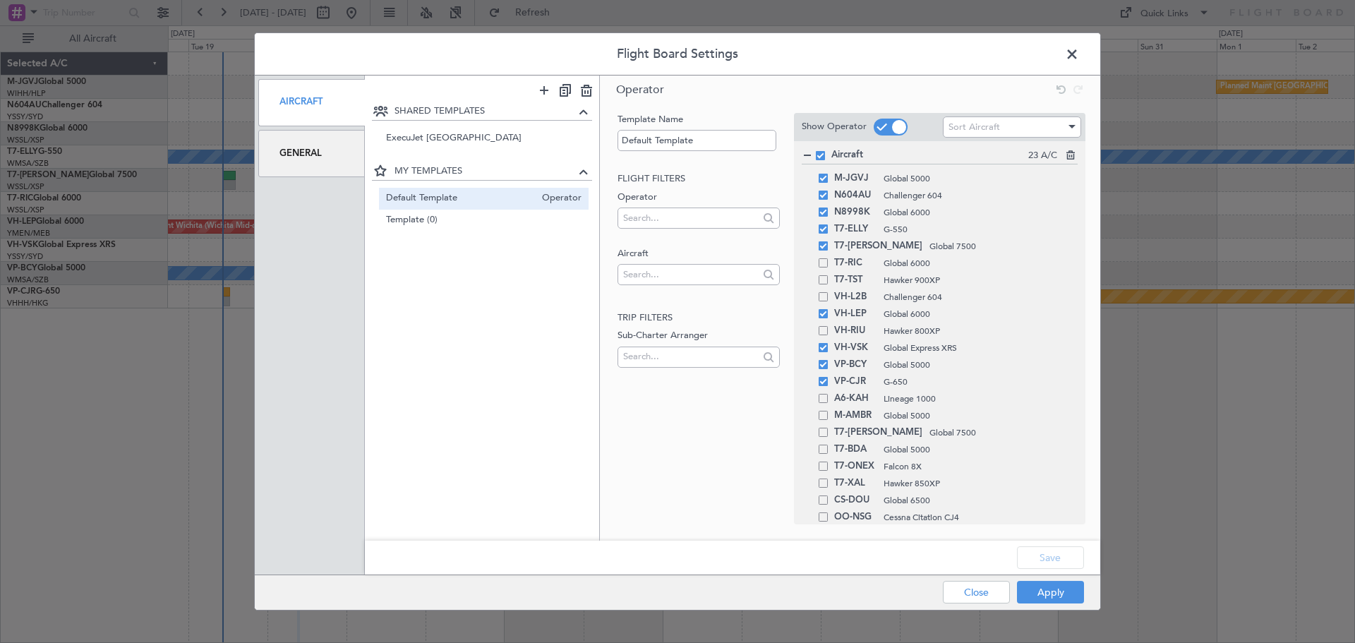
type input "0"
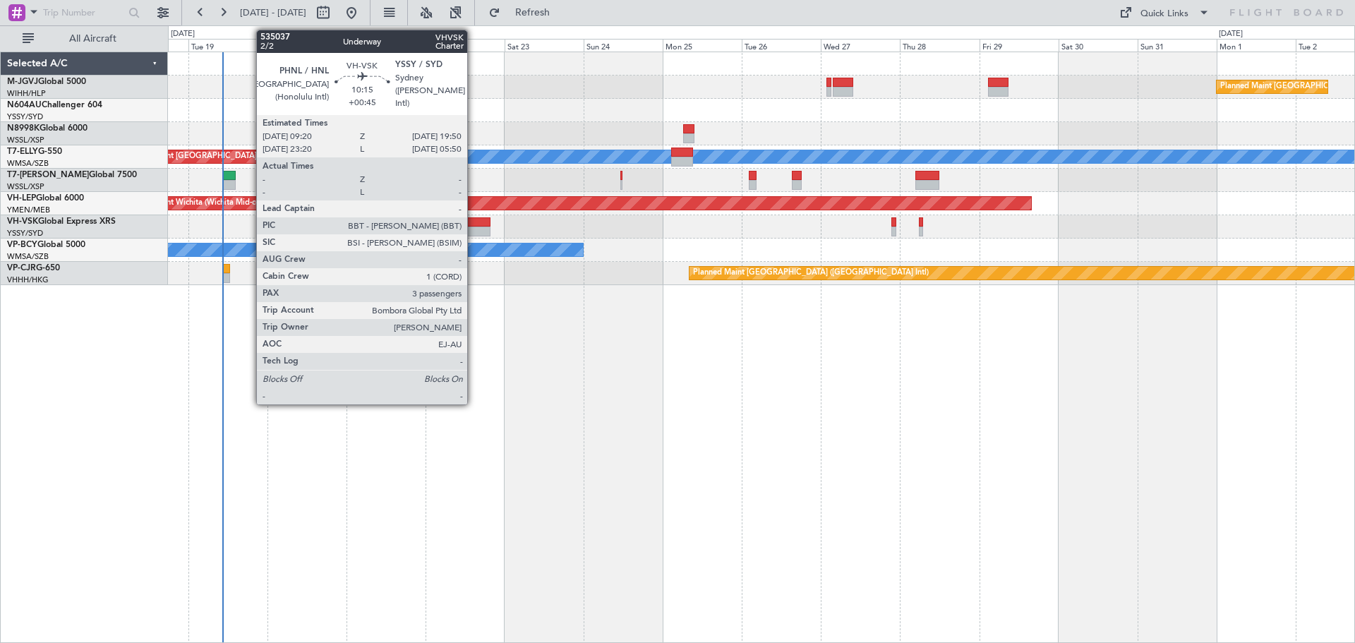
click at [474, 227] on div at bounding box center [472, 232] width 35 height 10
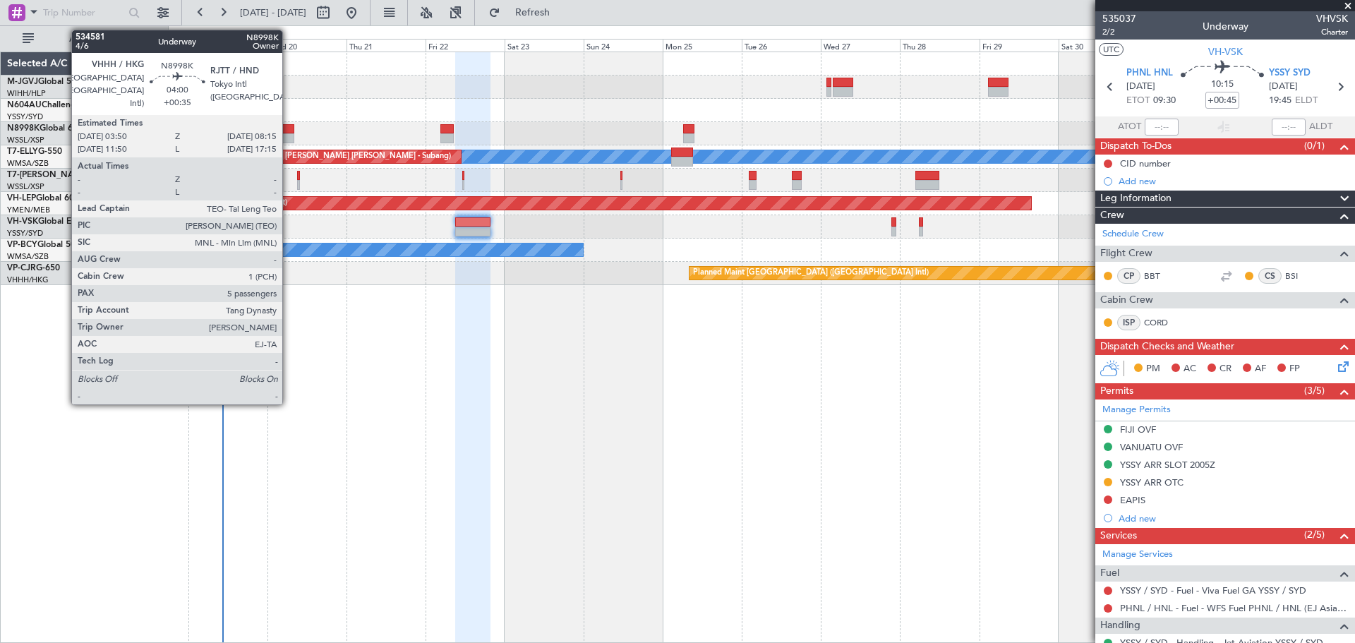
click at [289, 131] on div at bounding box center [287, 129] width 15 height 10
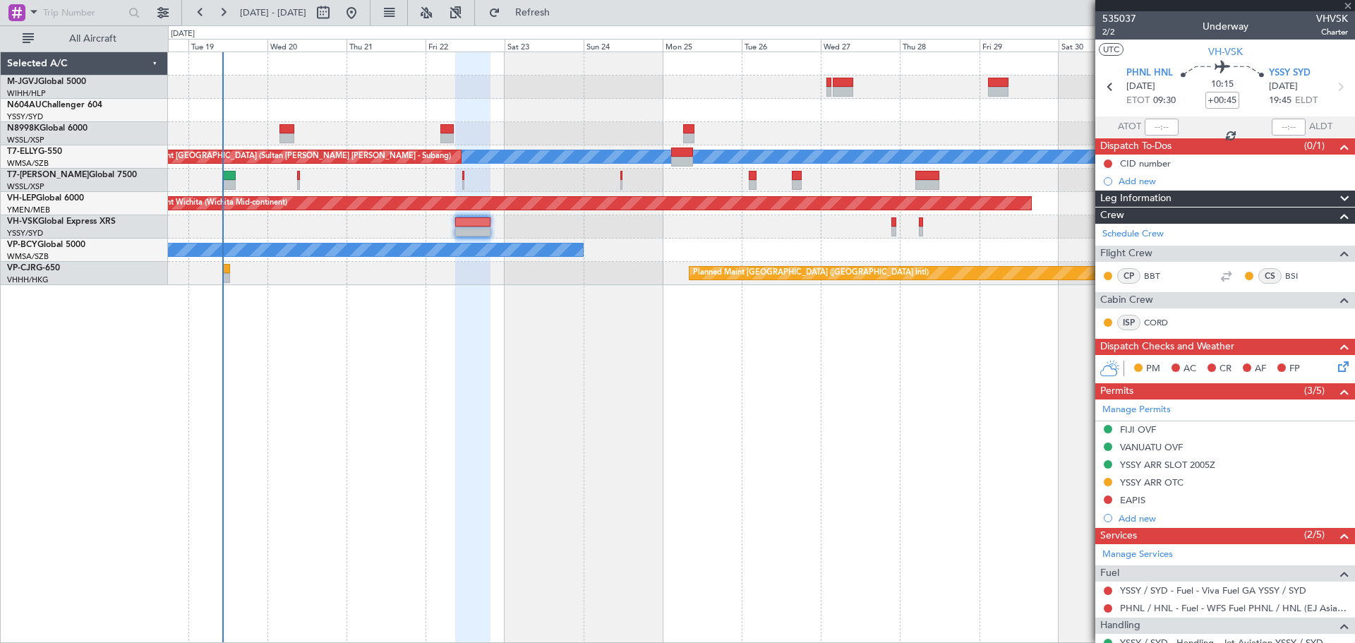
type input "+00:35"
type input "5"
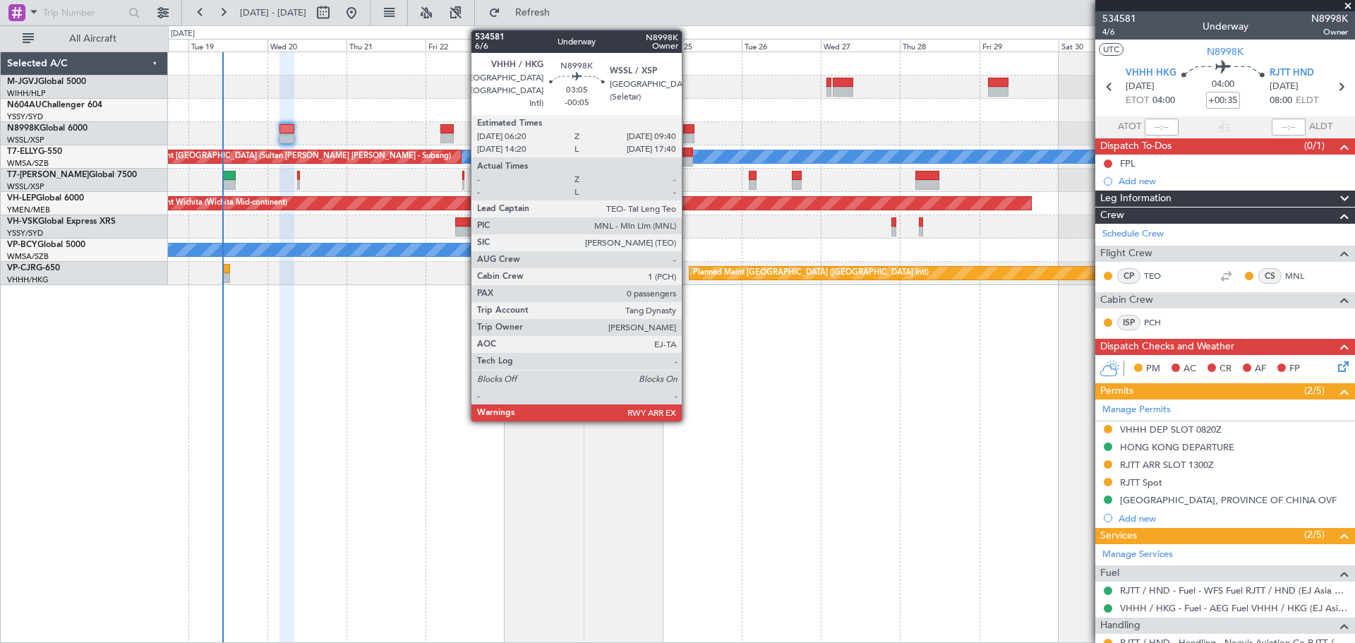
click at [688, 133] on div at bounding box center [688, 129] width 11 height 10
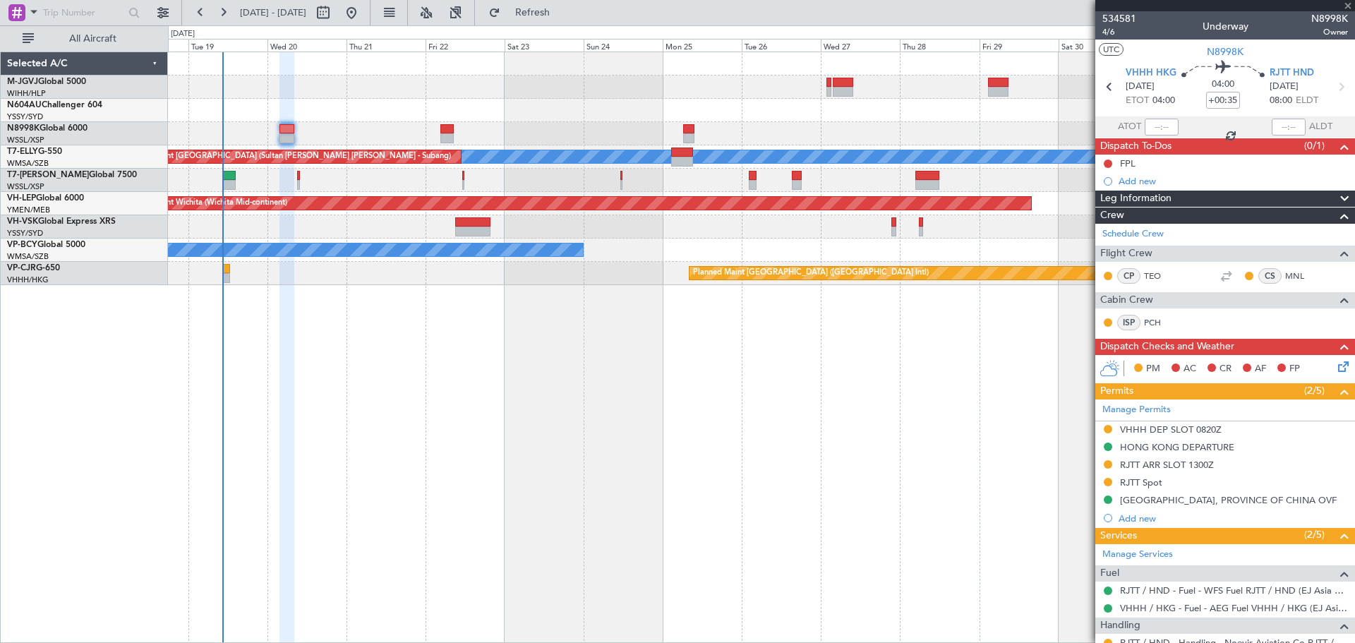
type input "-00:05"
type input "0"
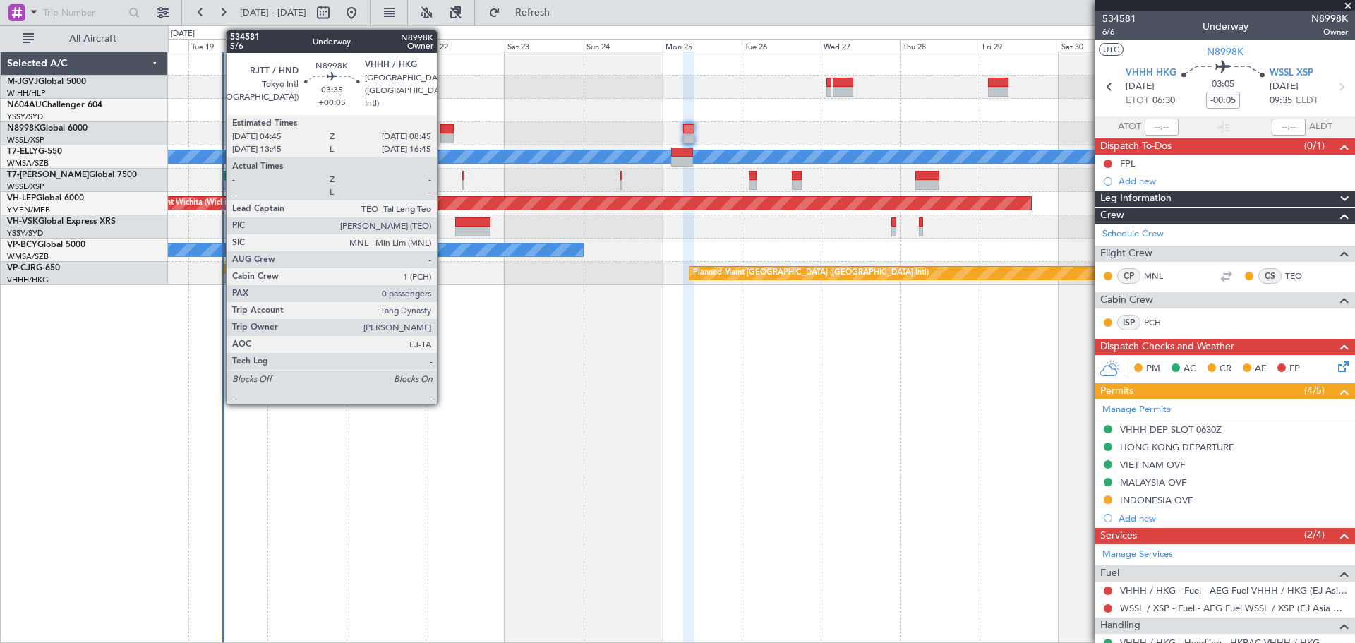
click at [443, 127] on div at bounding box center [446, 129] width 13 height 10
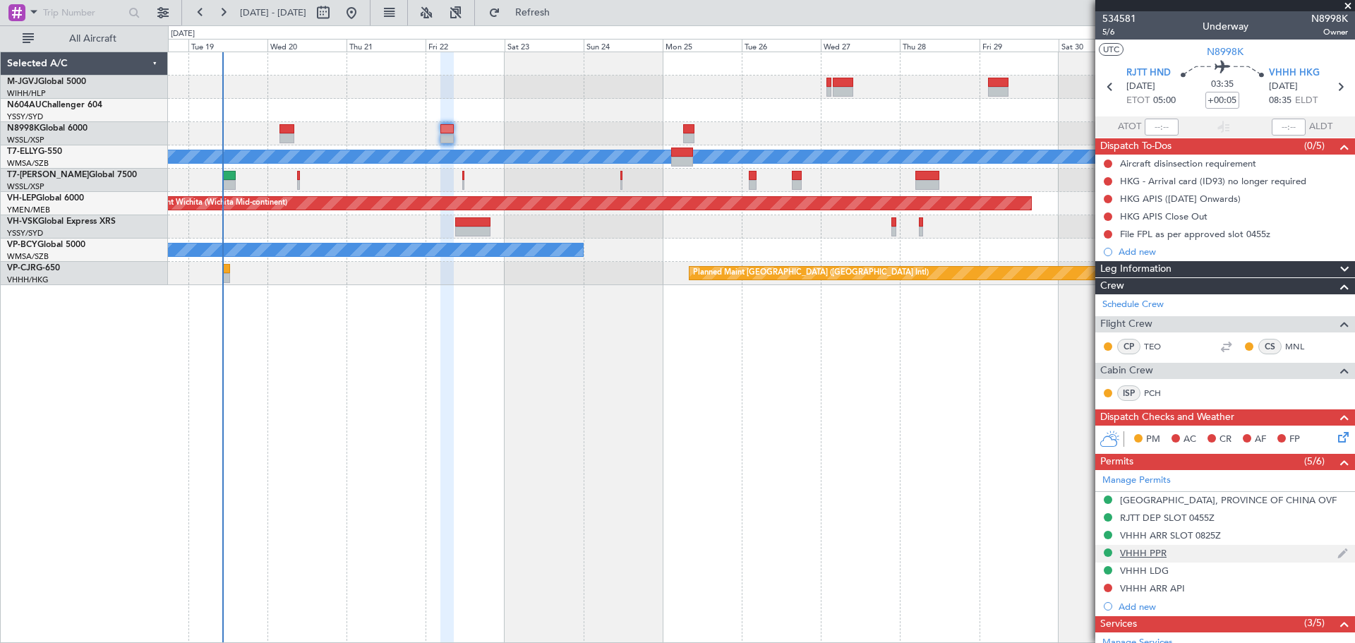
scroll to position [188, 0]
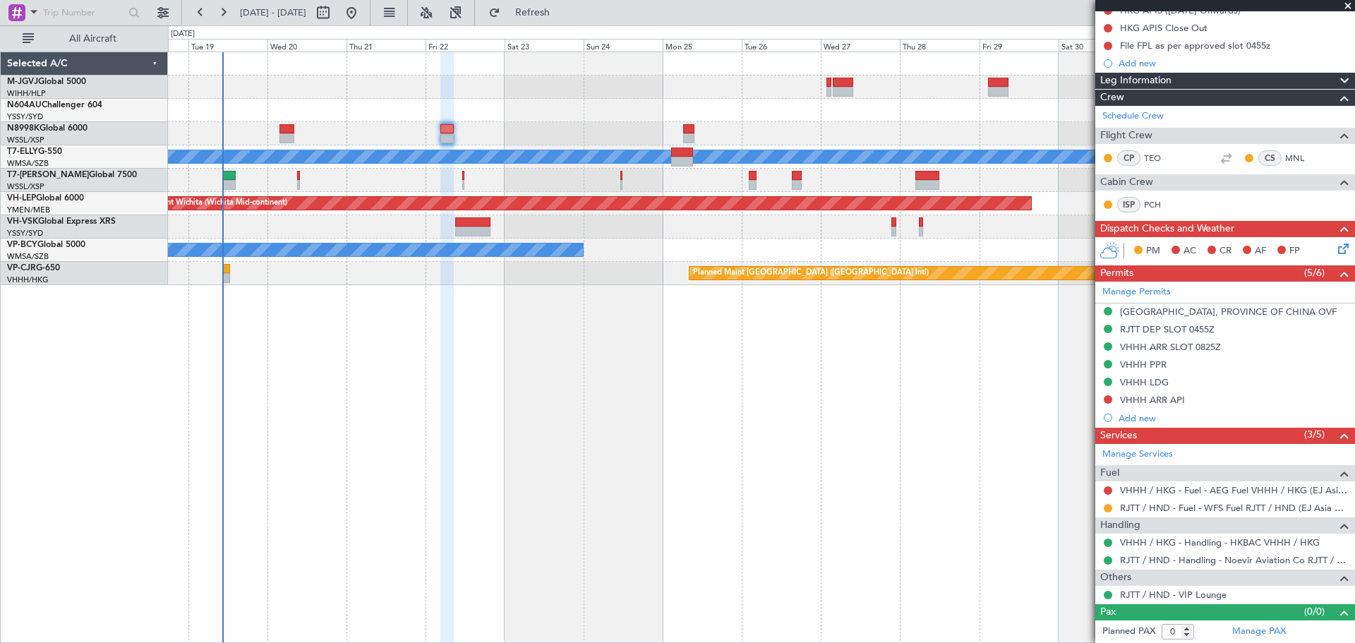
drag, startPoint x: 1156, startPoint y: 455, endPoint x: 1044, endPoint y: 472, distance: 113.6
click at [1044, 472] on fb-app "18 Aug 2025 - 02 Sep 2025 Refresh Quick Links All Aircraft Planned Maint Singap…" at bounding box center [677, 327] width 1355 height 632
click at [1109, 510] on button at bounding box center [1108, 508] width 8 height 8
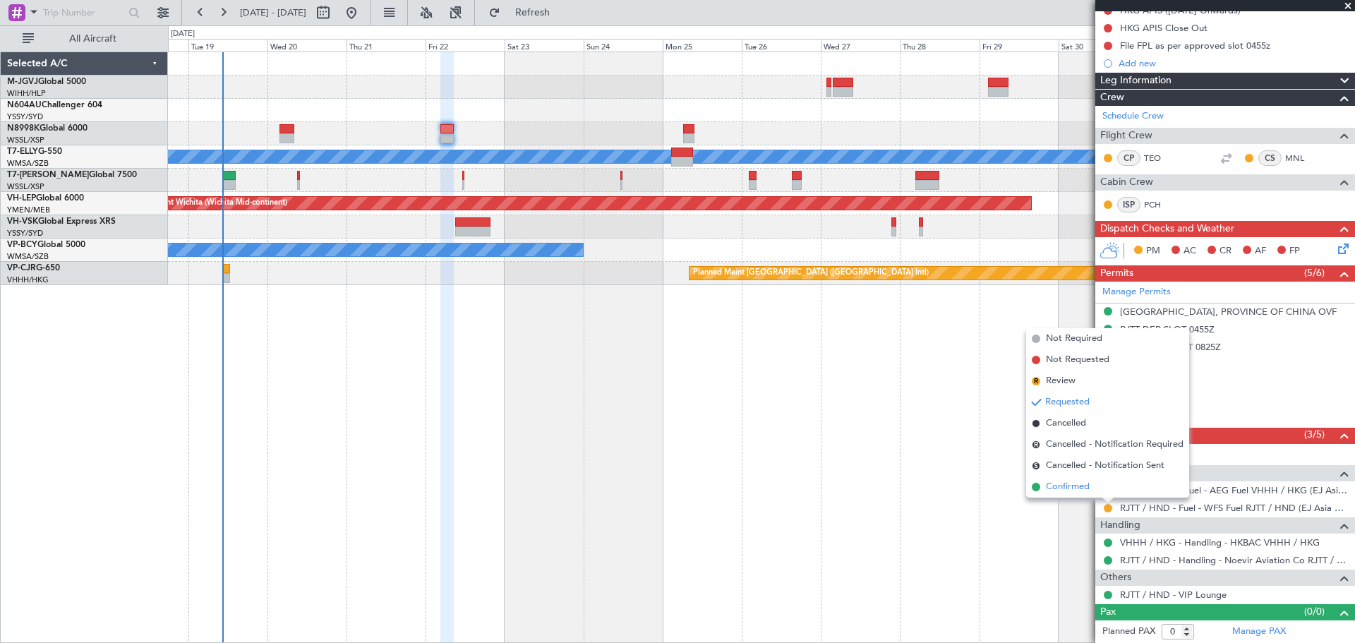
click at [1079, 486] on span "Confirmed" at bounding box center [1068, 487] width 44 height 14
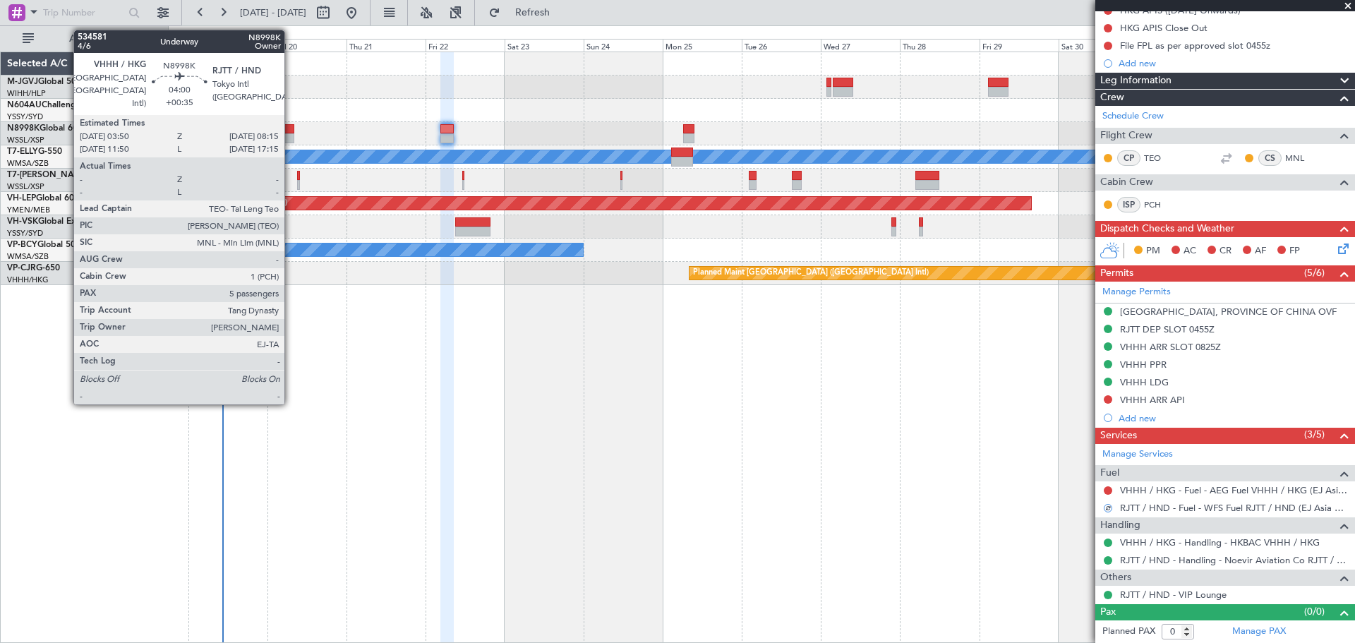
click at [291, 133] on div at bounding box center [287, 138] width 15 height 10
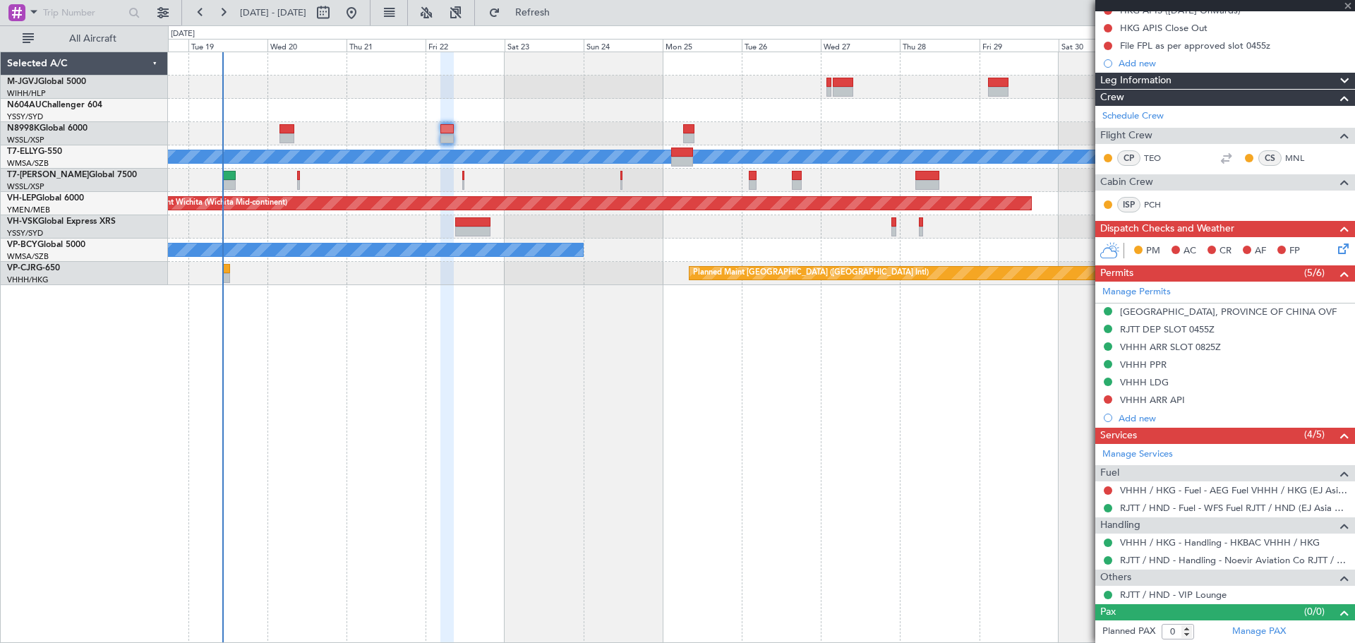
type input "+00:35"
type input "5"
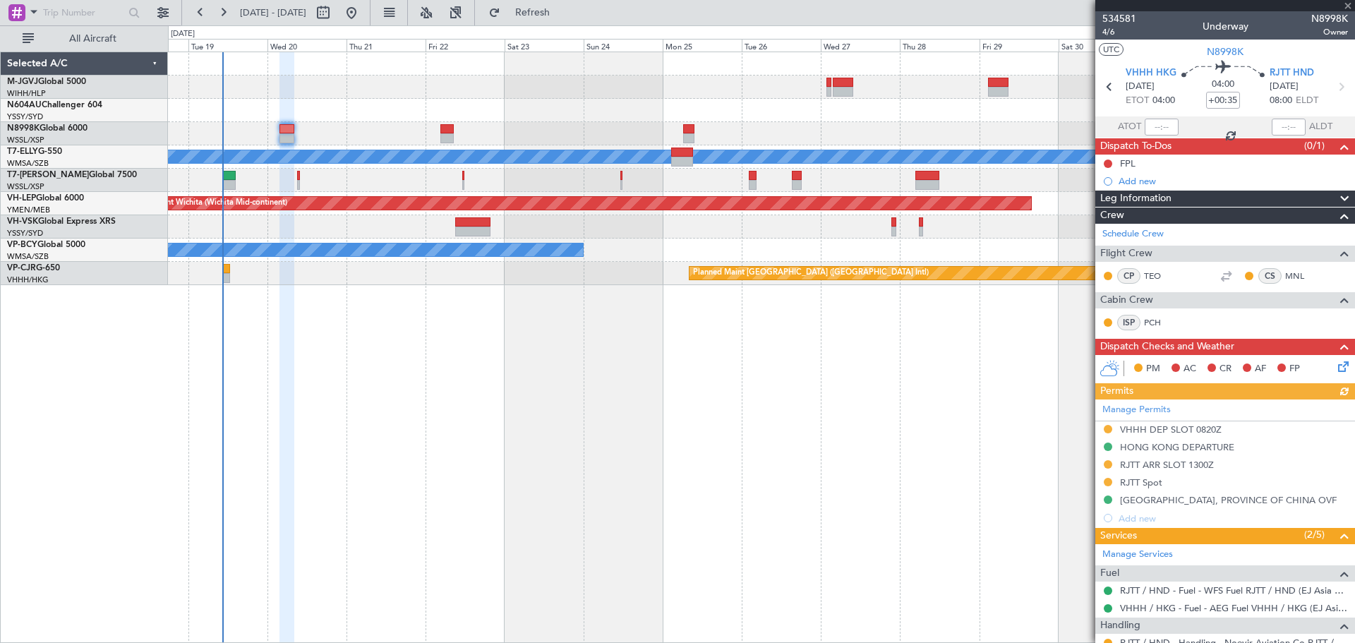
scroll to position [235, 0]
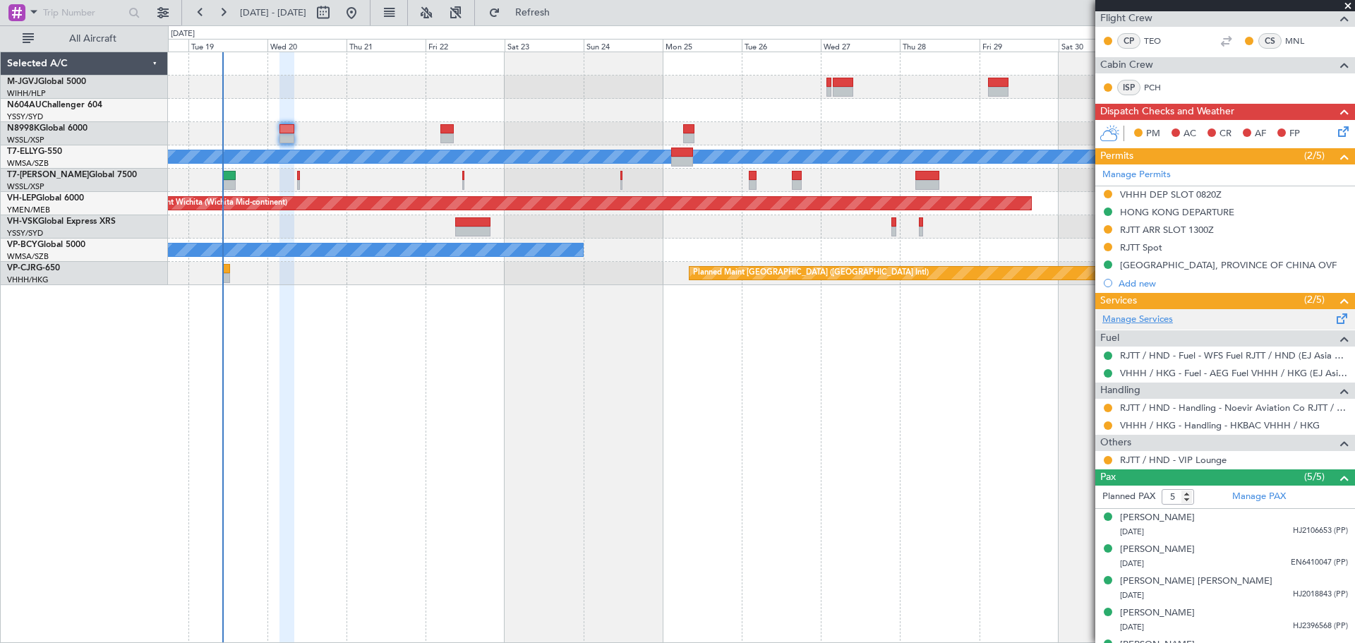
click at [1155, 319] on link "Manage Services" at bounding box center [1138, 320] width 71 height 14
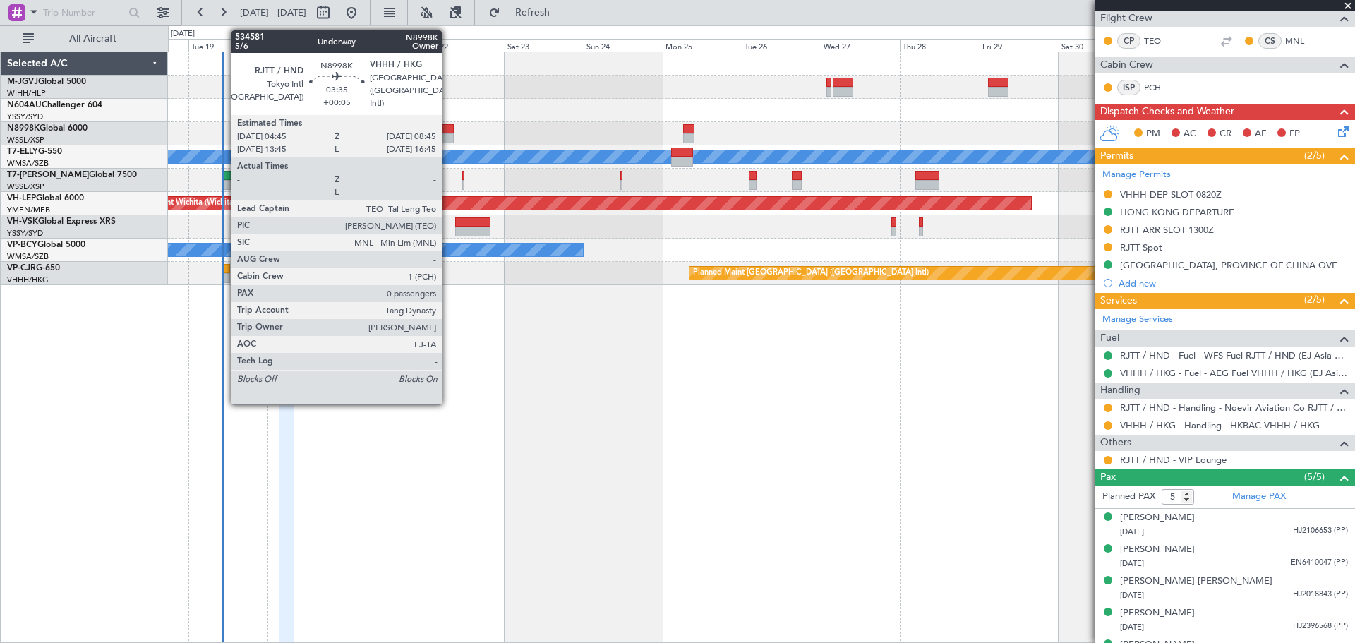
click at [447, 136] on div at bounding box center [446, 138] width 13 height 10
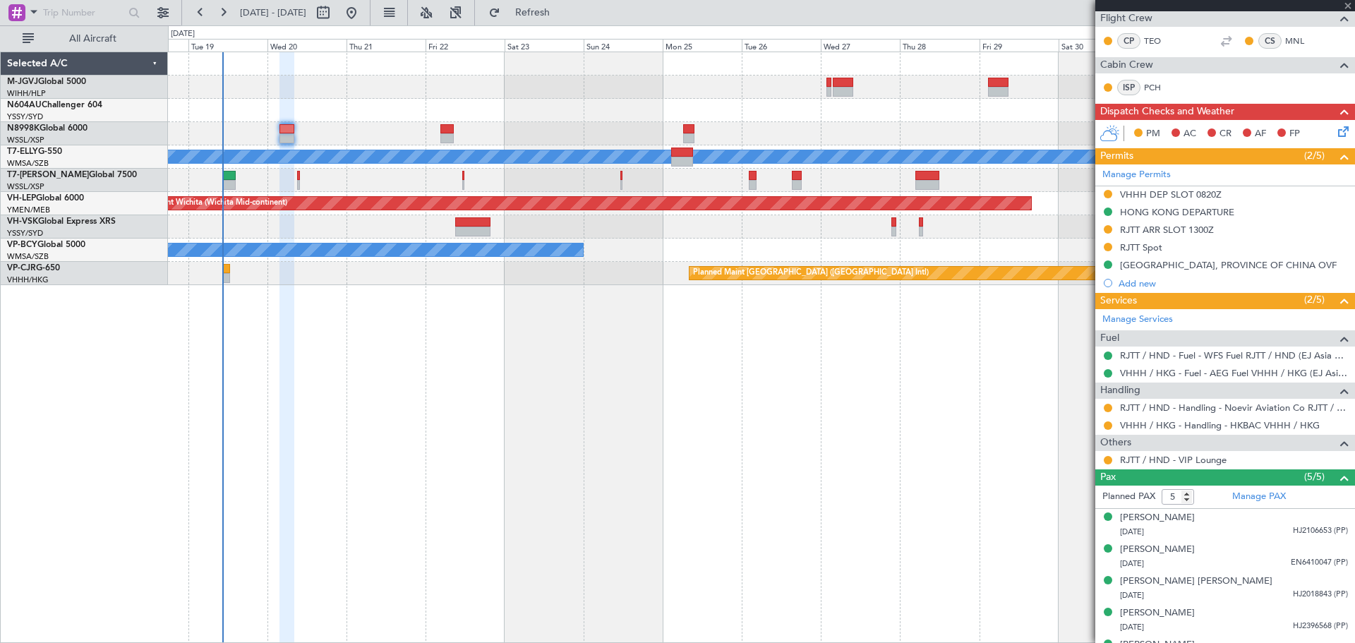
type input "+00:05"
type input "0"
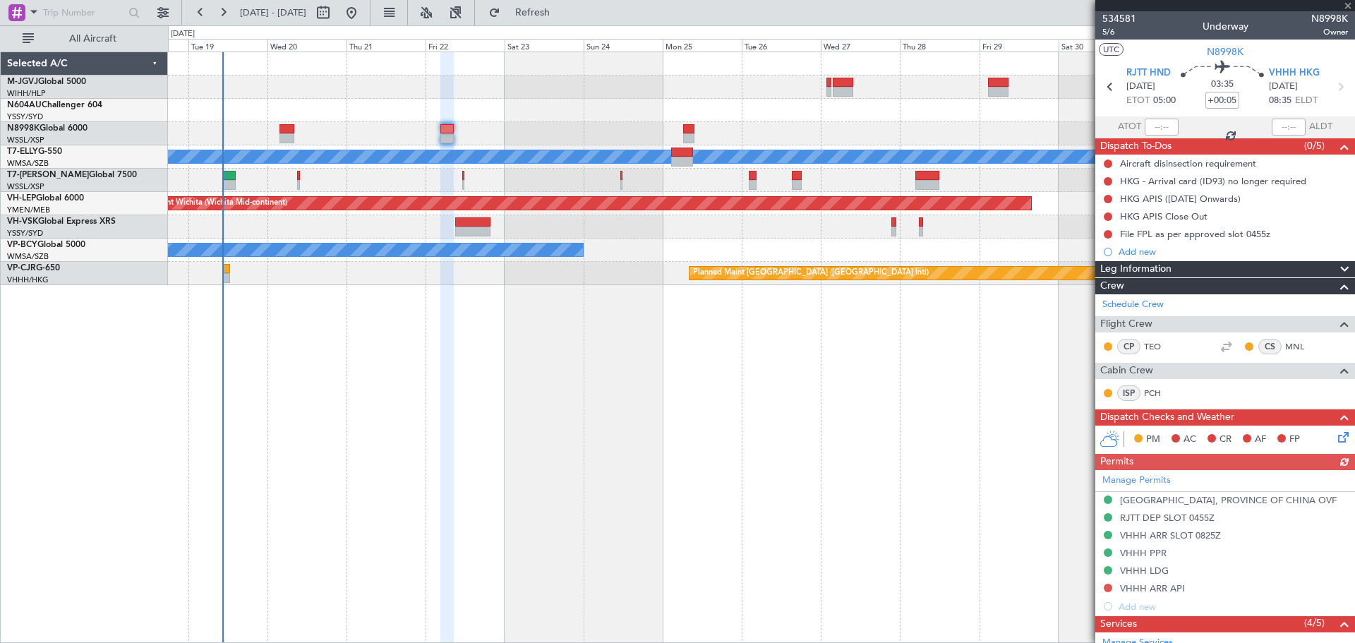
scroll to position [118, 0]
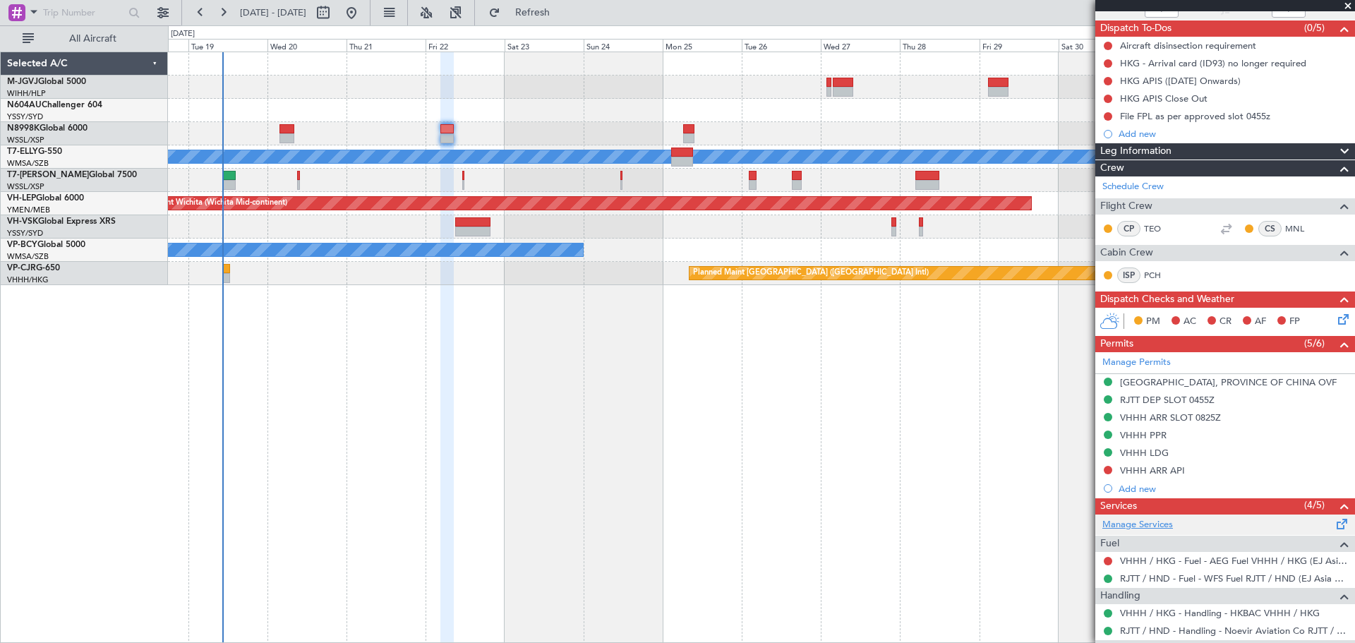
click at [1146, 522] on link "Manage Services" at bounding box center [1138, 525] width 71 height 14
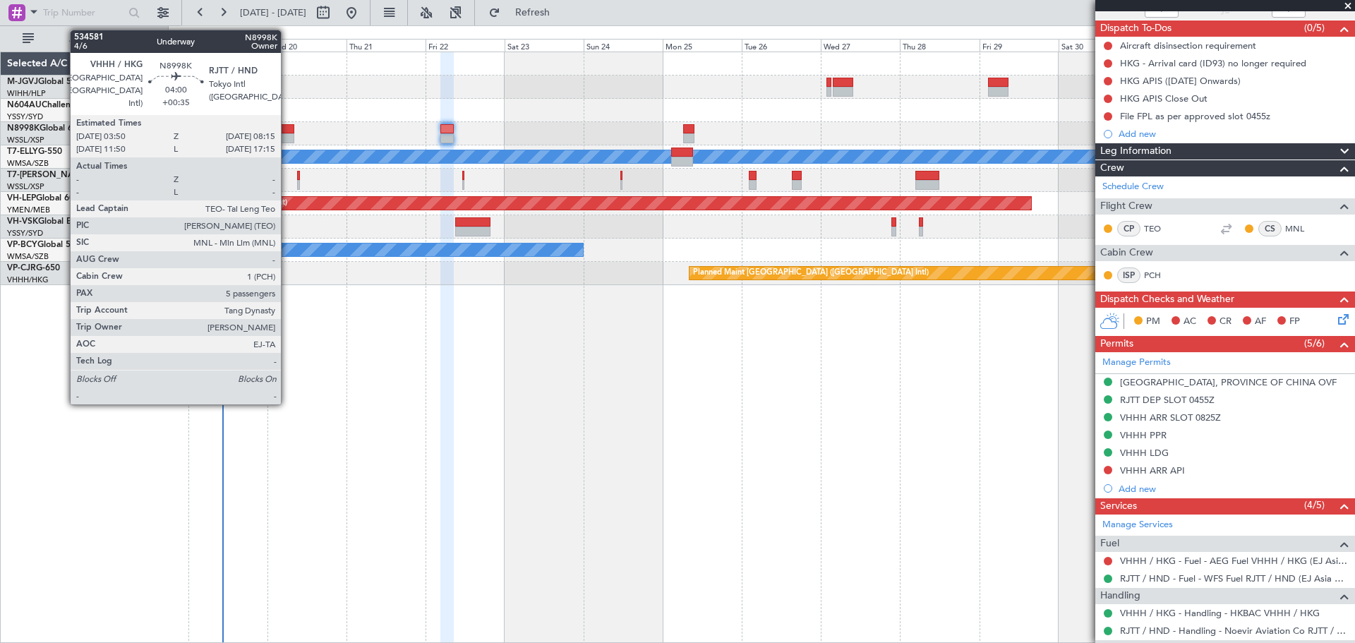
click at [287, 129] on div at bounding box center [287, 129] width 15 height 10
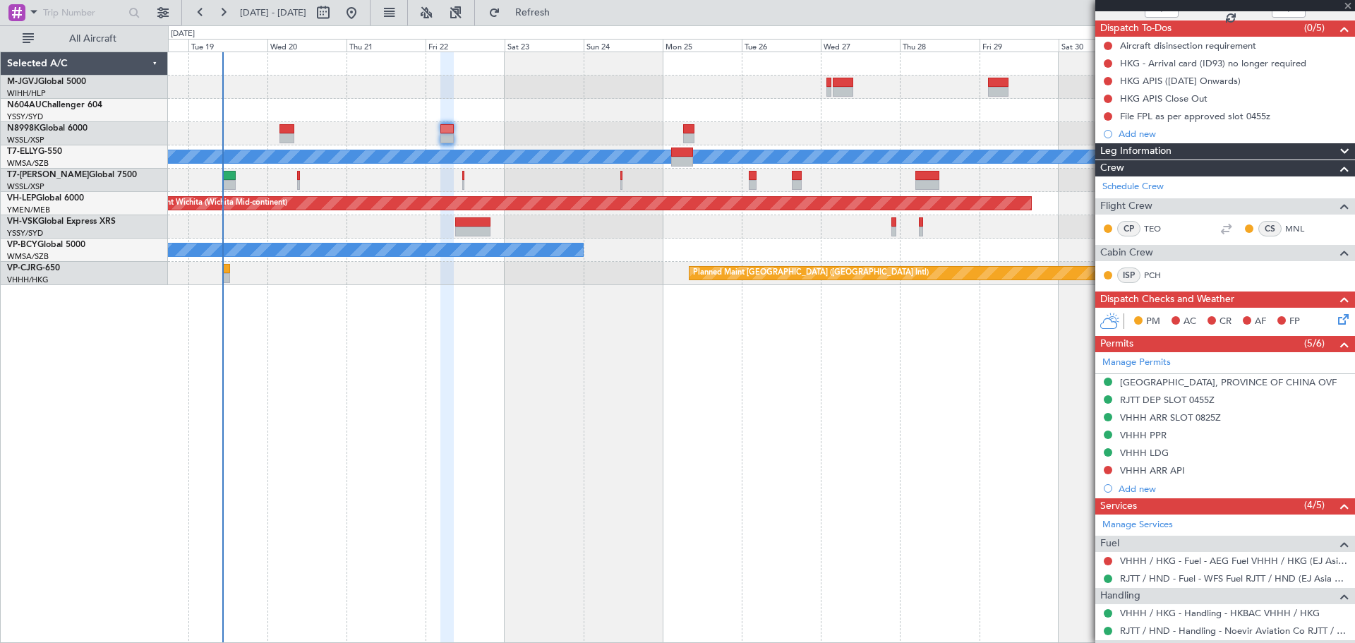
type input "+00:35"
type input "5"
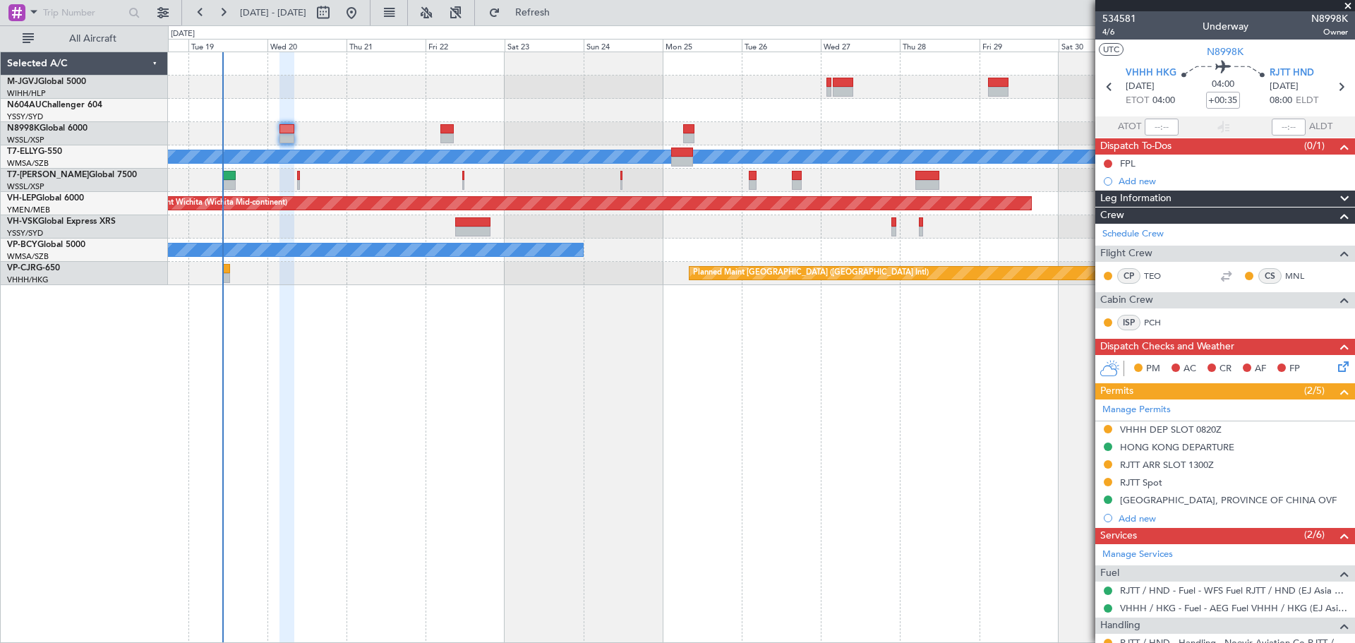
scroll to position [235, 0]
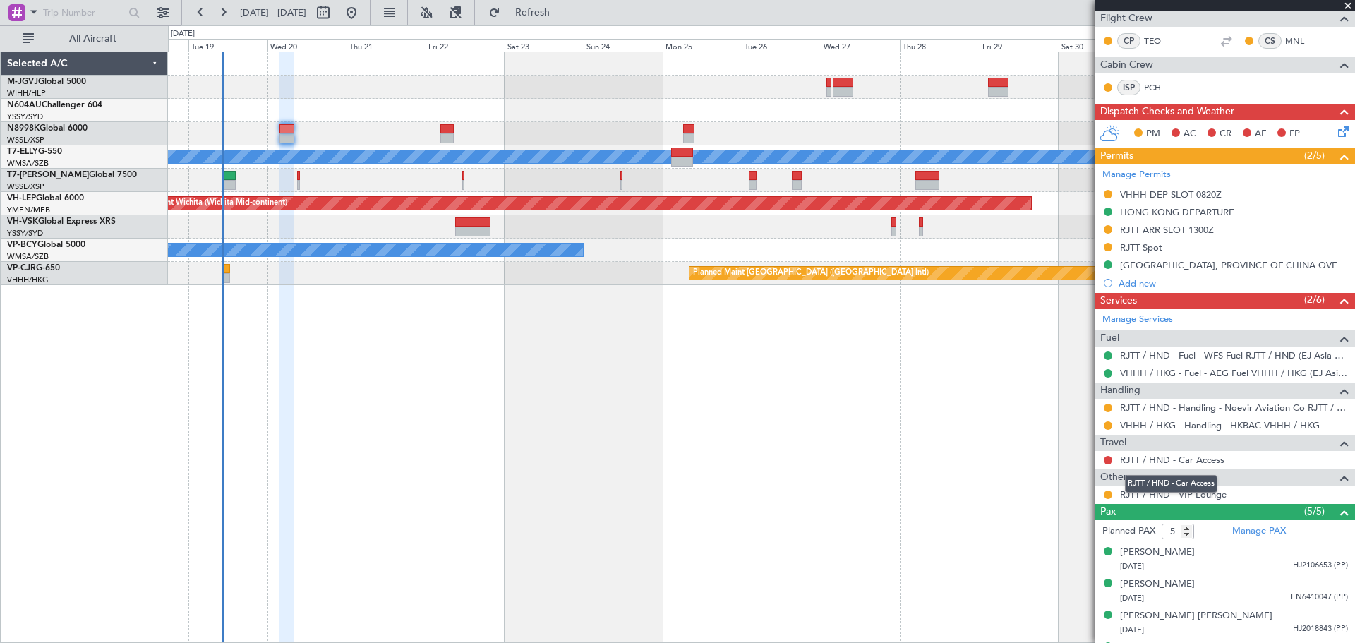
click at [1145, 462] on link "RJTT / HND - Car Access" at bounding box center [1172, 460] width 104 height 12
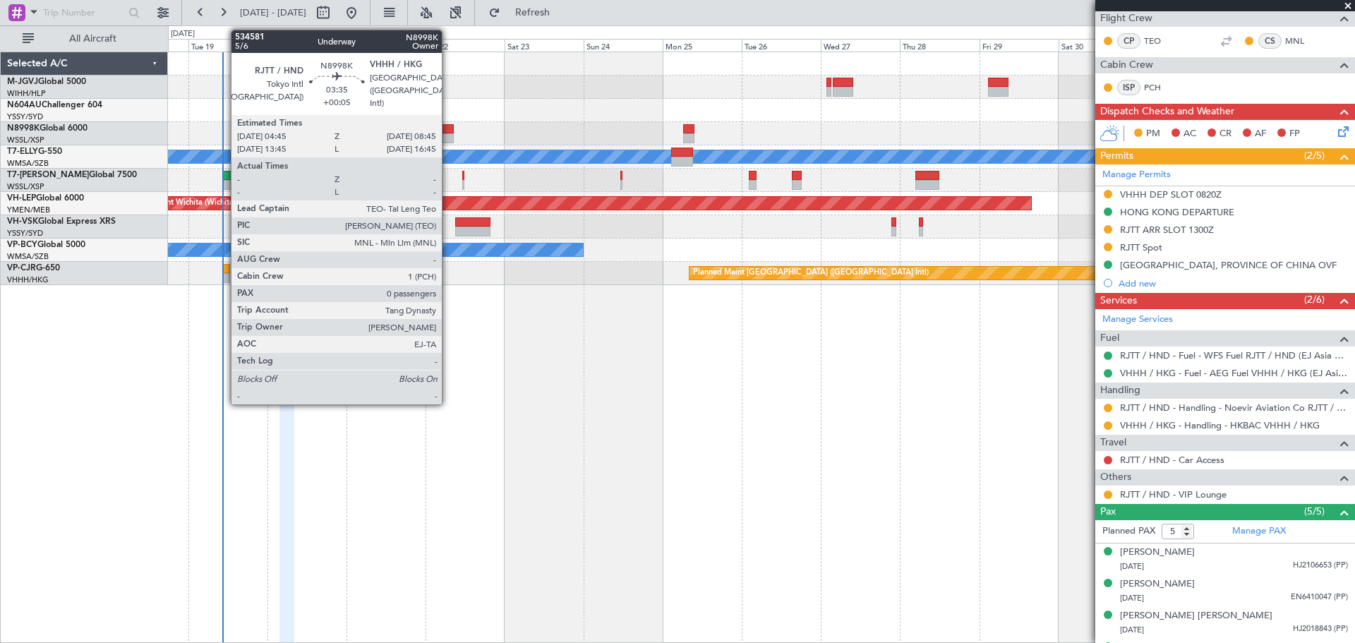
click at [448, 133] on div at bounding box center [446, 138] width 13 height 10
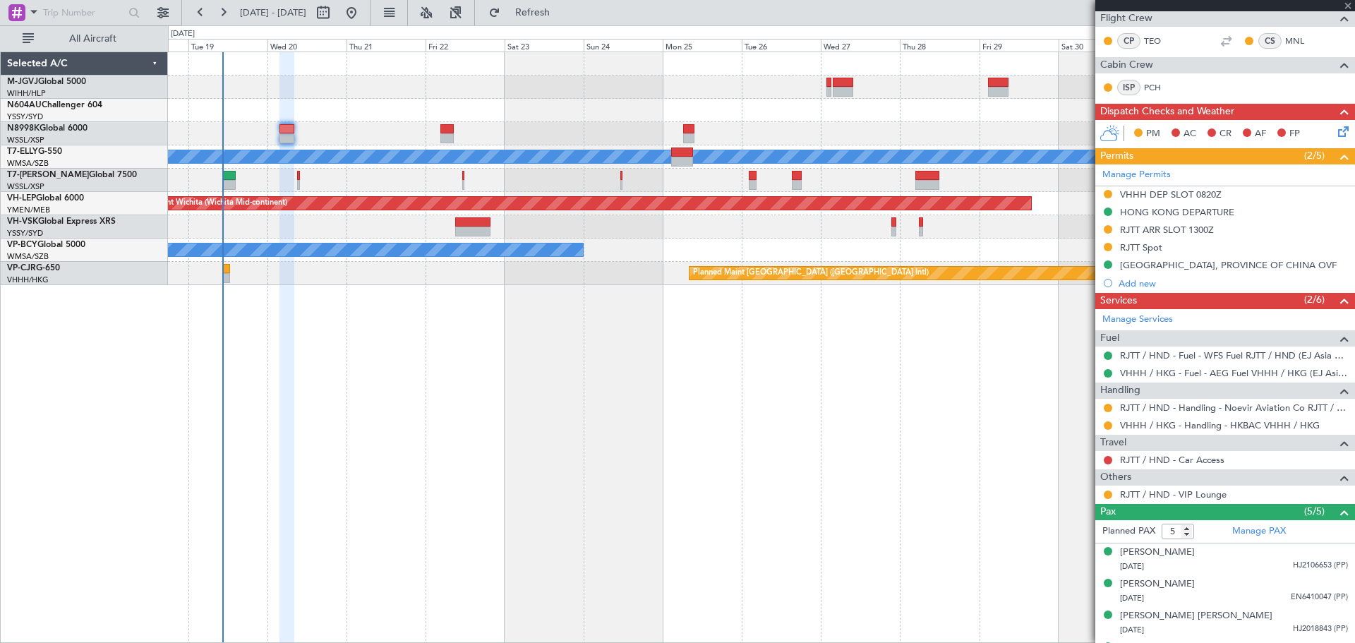
type input "+00:05"
type input "0"
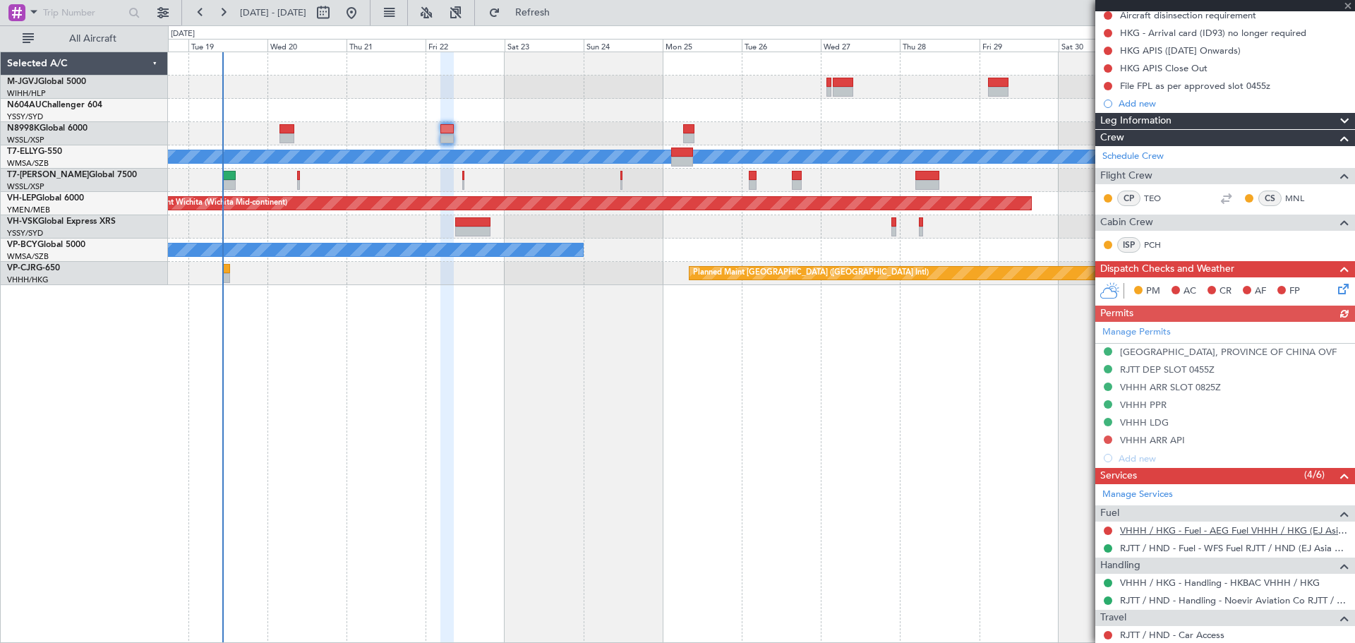
scroll to position [223, 0]
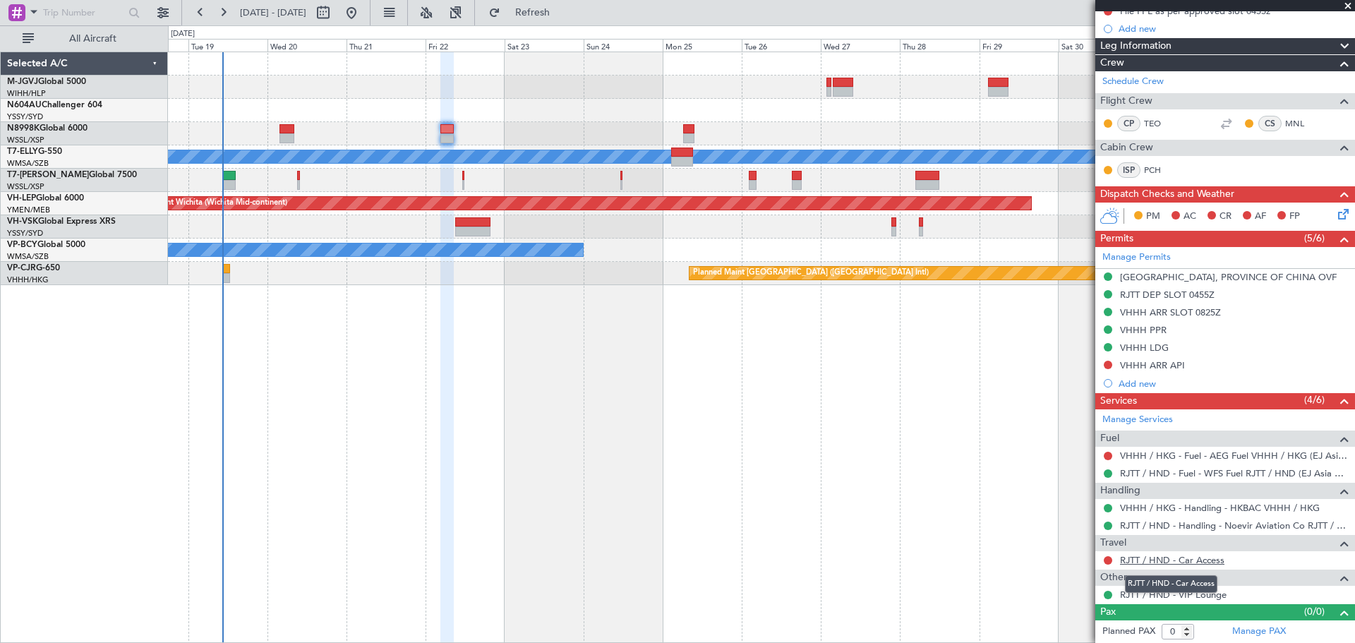
click at [1153, 559] on link "RJTT / HND - Car Access" at bounding box center [1172, 560] width 104 height 12
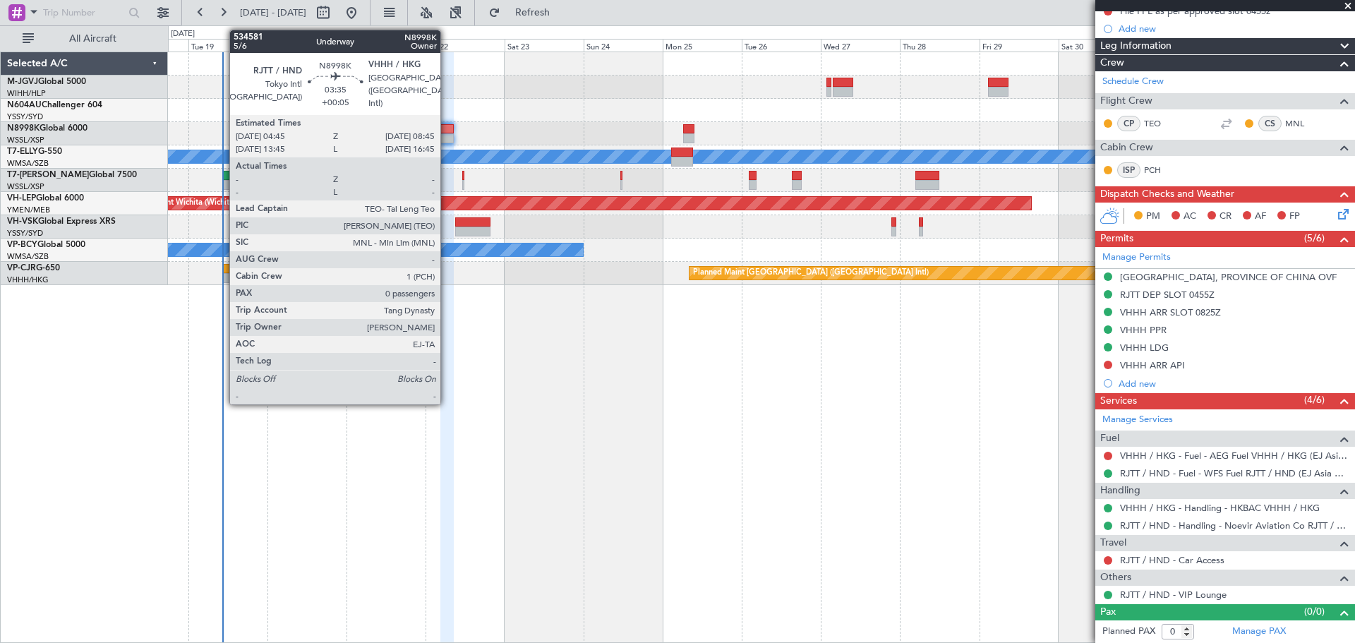
click at [447, 131] on div at bounding box center [446, 129] width 13 height 10
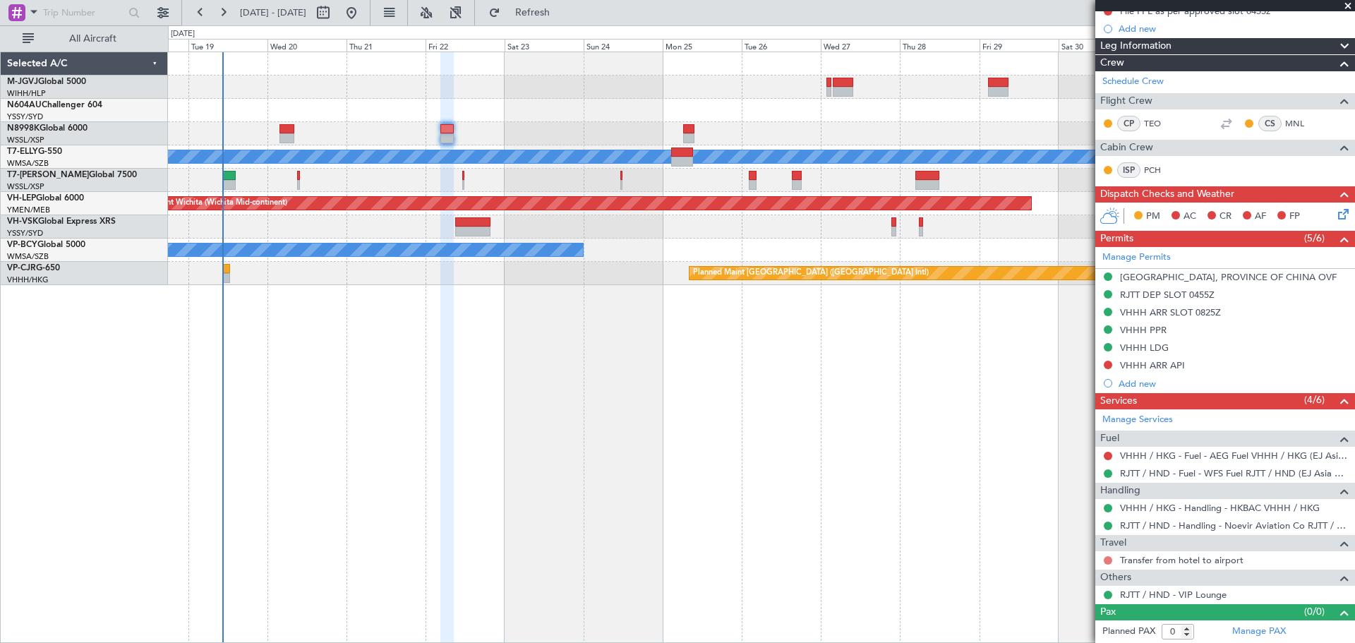
click at [1108, 557] on button at bounding box center [1108, 560] width 8 height 8
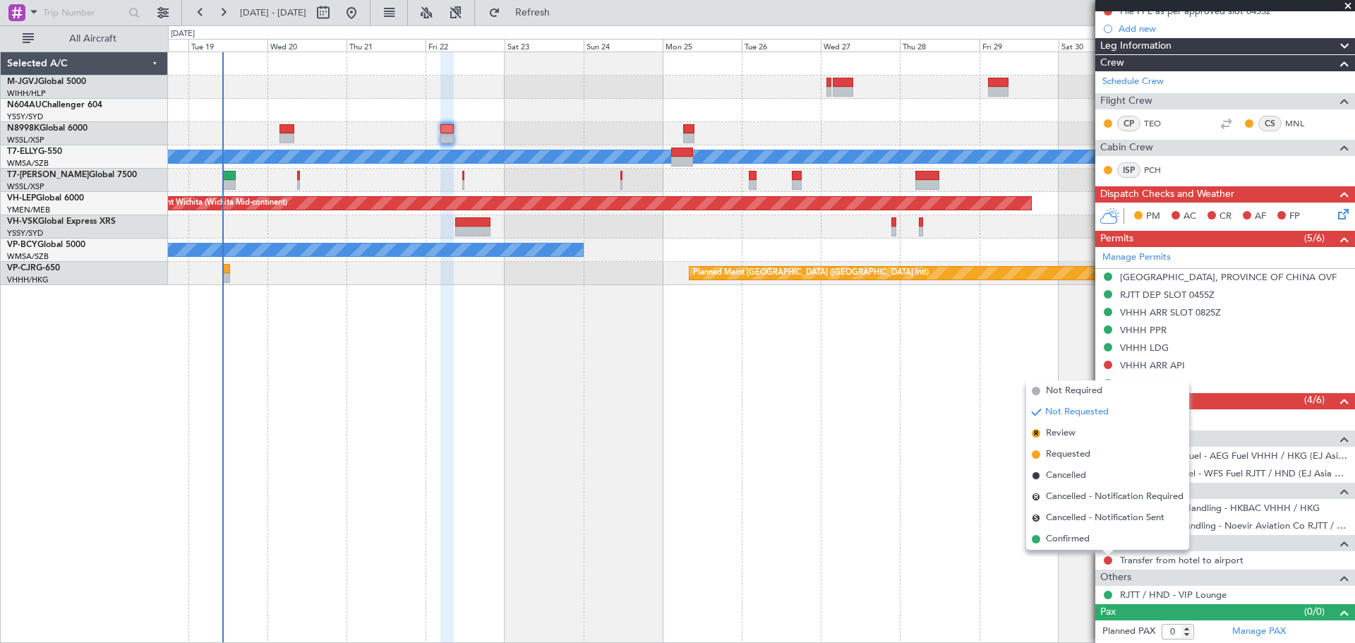
drag, startPoint x: 1067, startPoint y: 457, endPoint x: 868, endPoint y: 336, distance: 232.8
click at [1065, 455] on span "Requested" at bounding box center [1068, 455] width 44 height 14
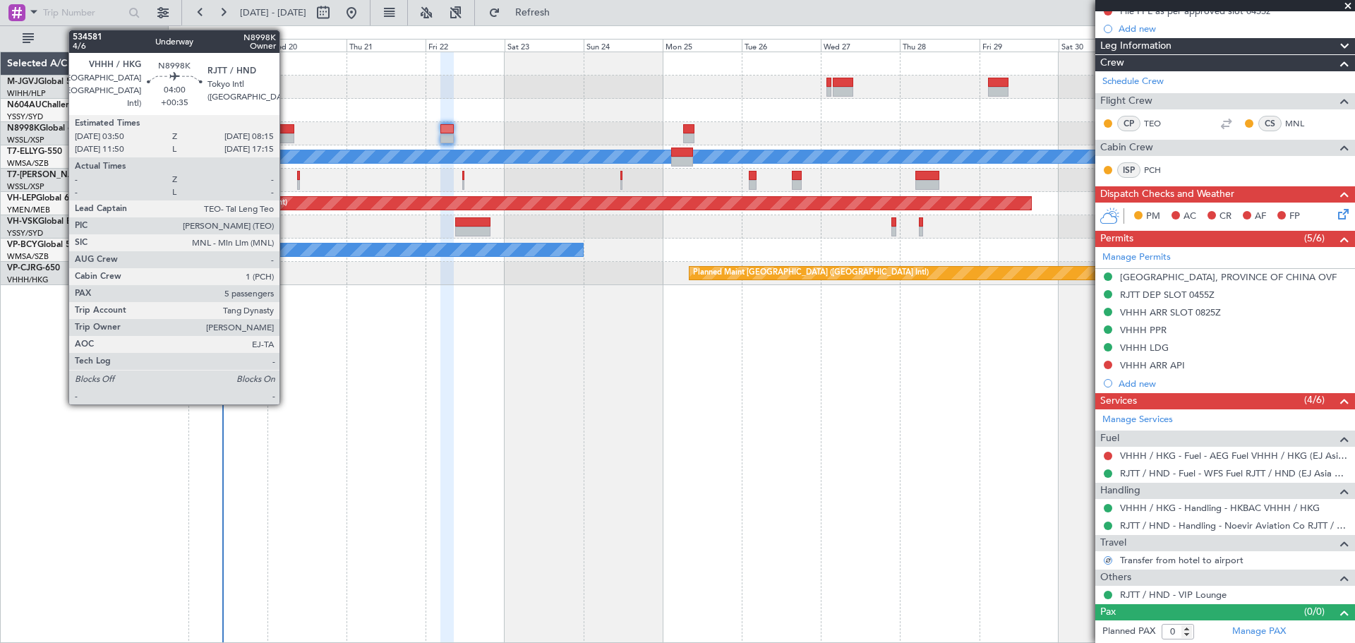
click at [286, 128] on div at bounding box center [287, 129] width 15 height 10
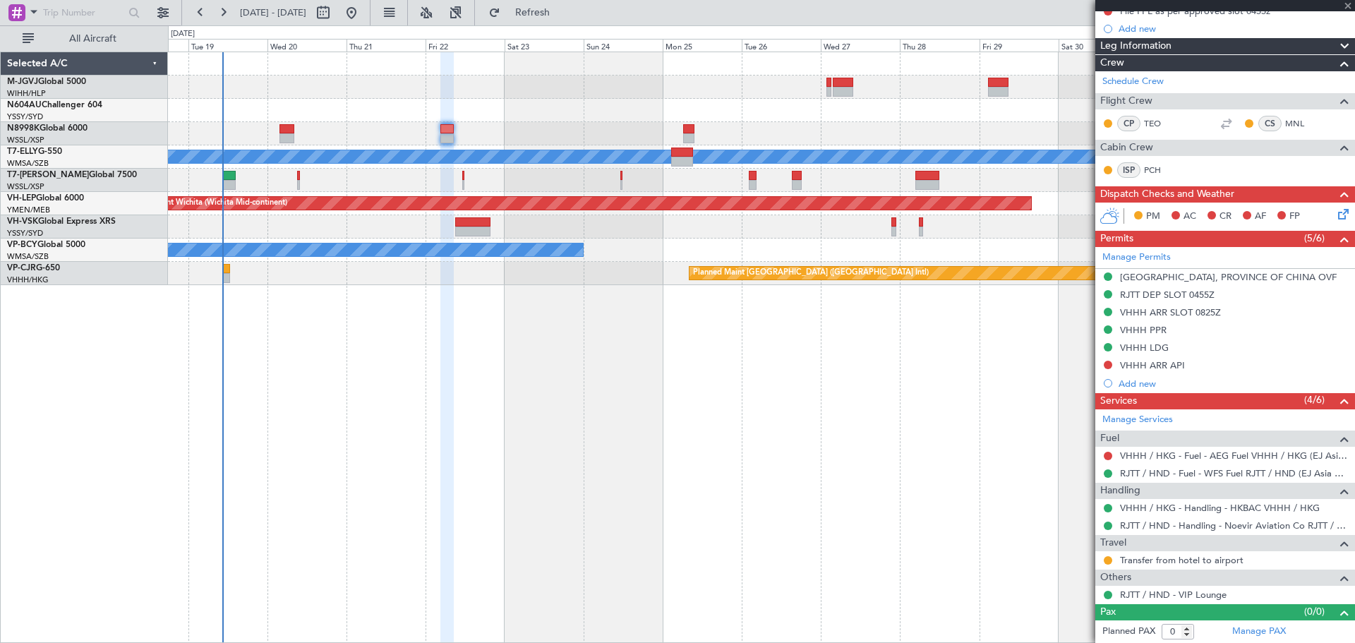
type input "+00:35"
type input "5"
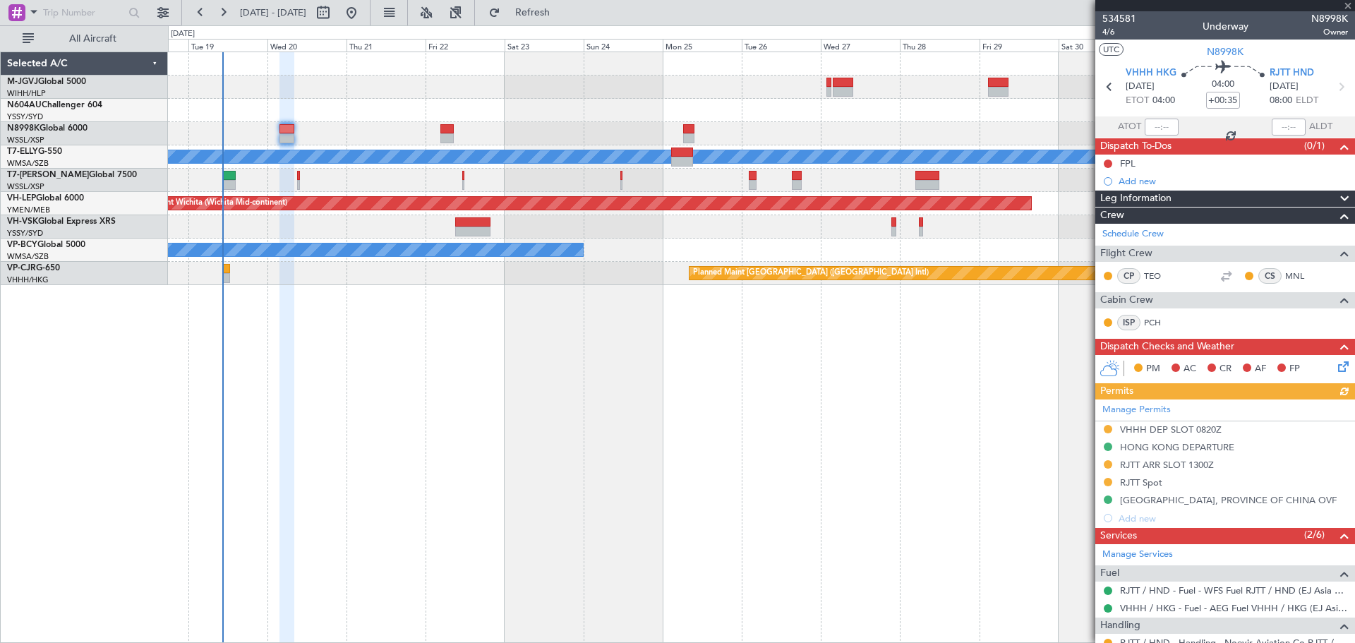
scroll to position [294, 0]
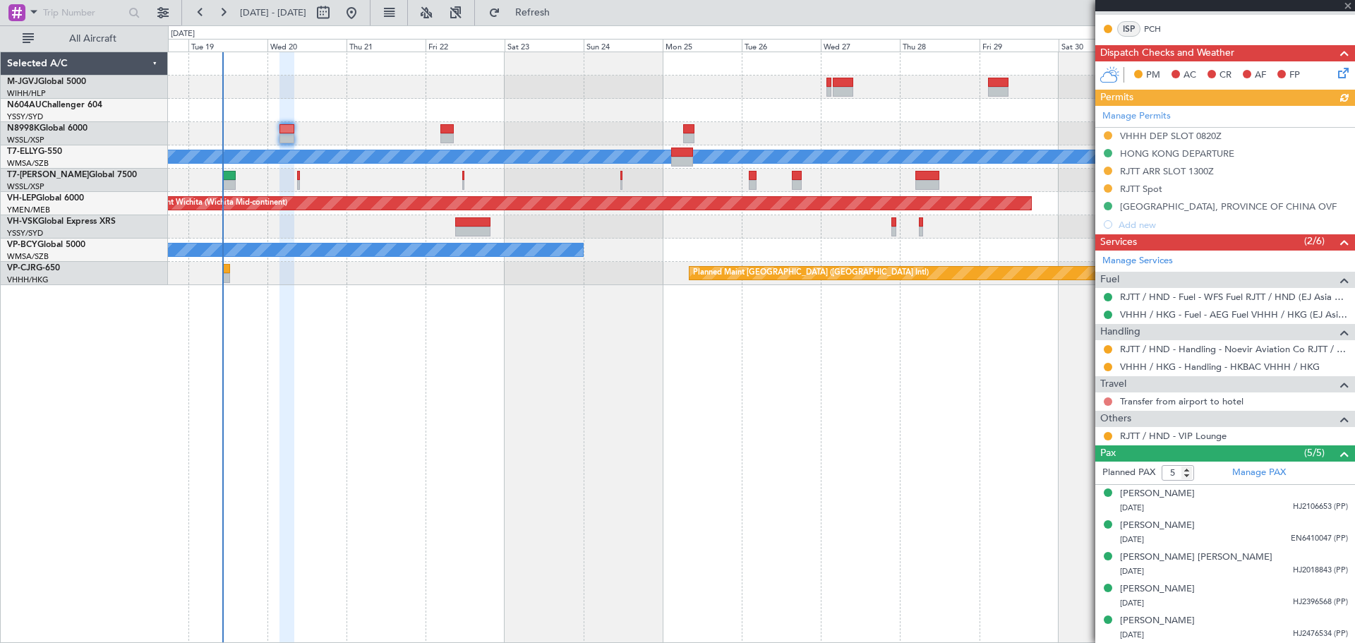
click at [1112, 400] on div at bounding box center [1108, 401] width 11 height 11
click at [1108, 400] on button at bounding box center [1108, 401] width 8 height 8
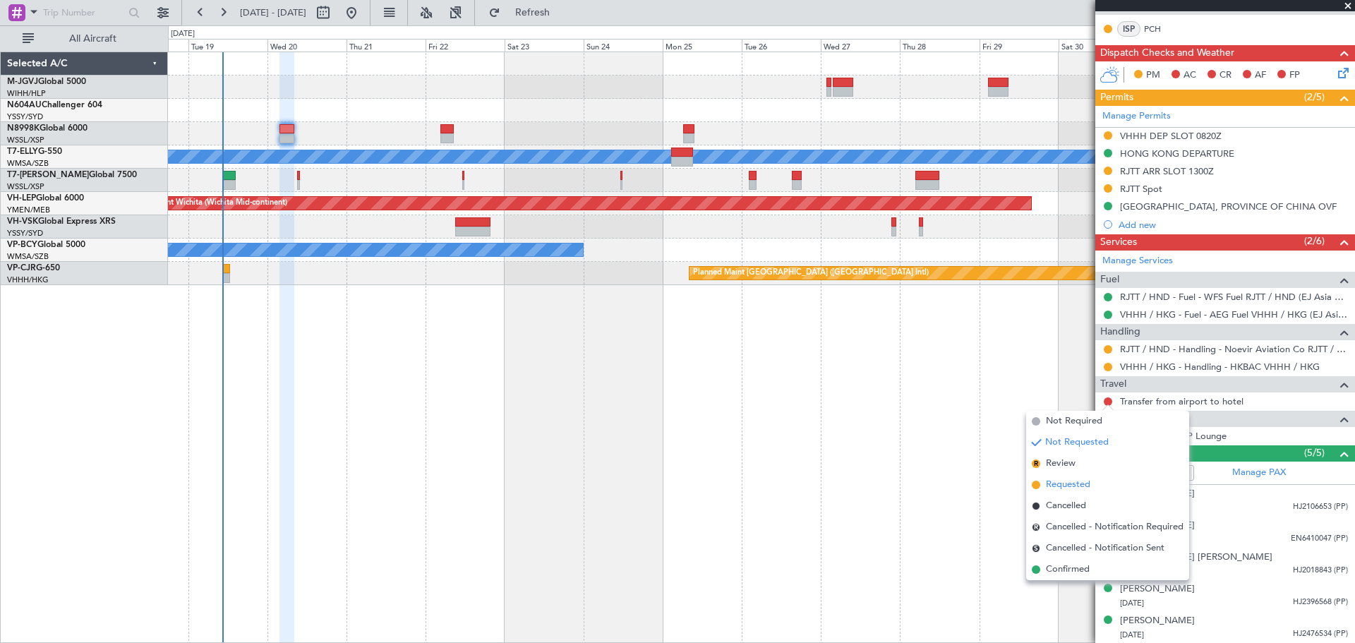
click at [1064, 486] on span "Requested" at bounding box center [1068, 485] width 44 height 14
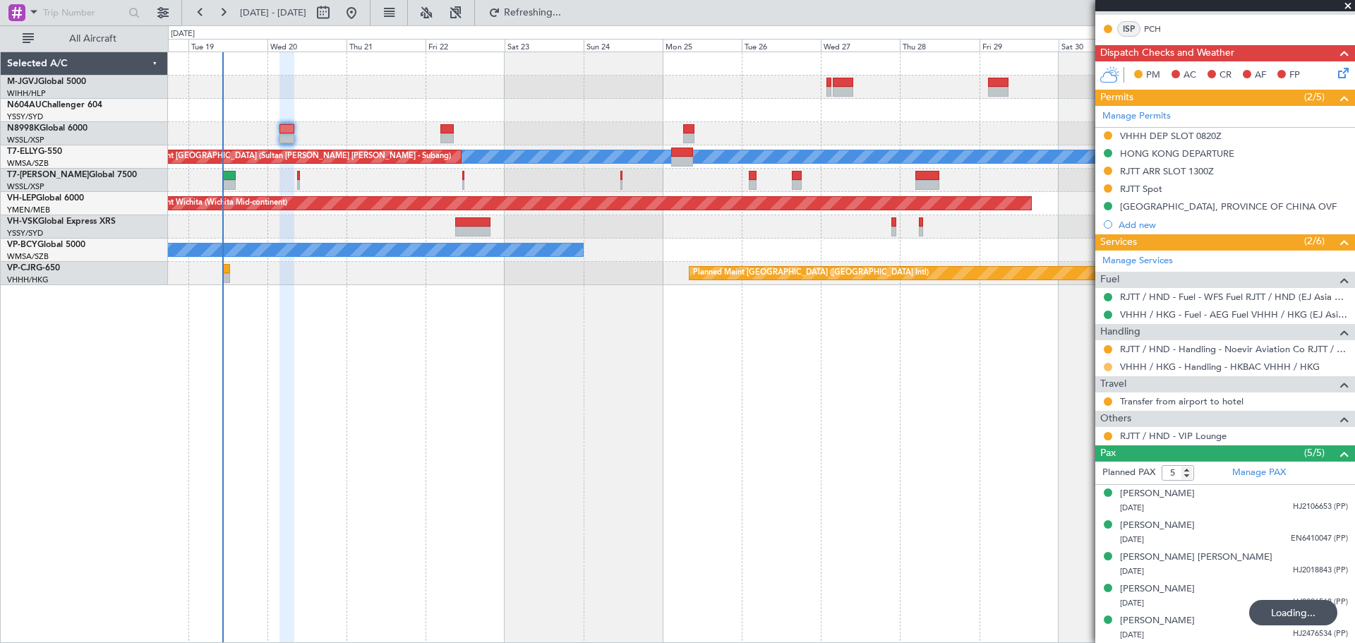
click at [1107, 368] on button at bounding box center [1108, 367] width 8 height 8
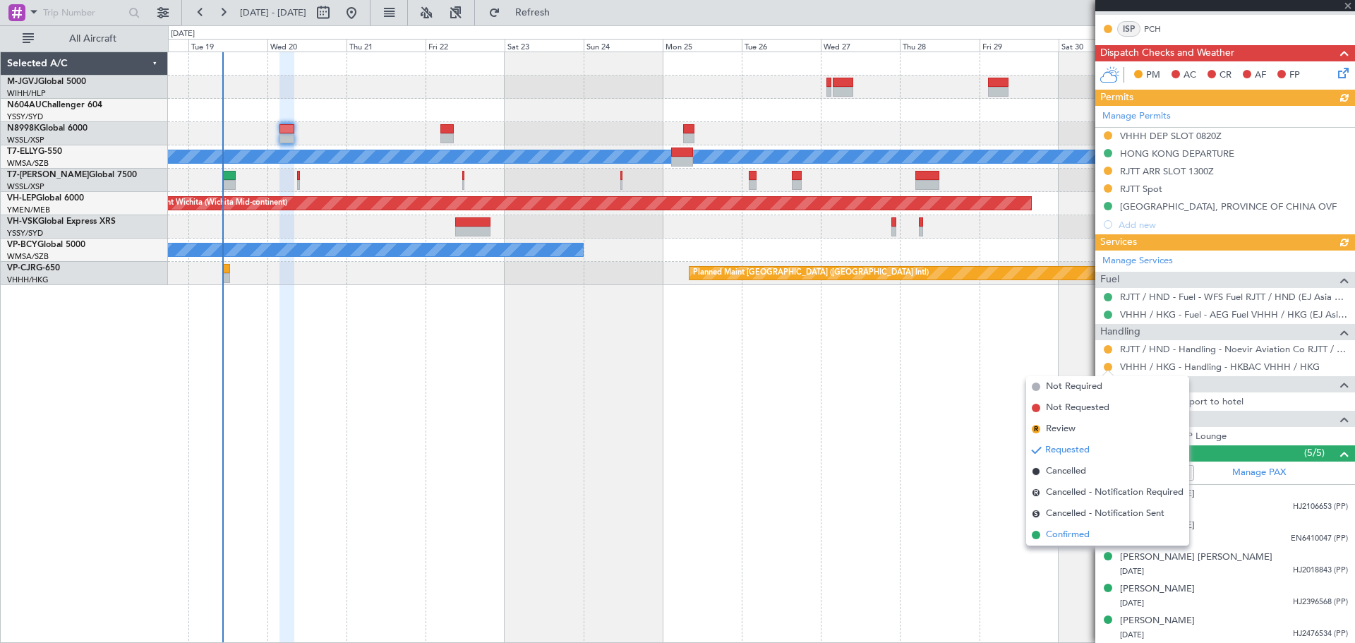
click at [1077, 536] on span "Confirmed" at bounding box center [1068, 535] width 44 height 14
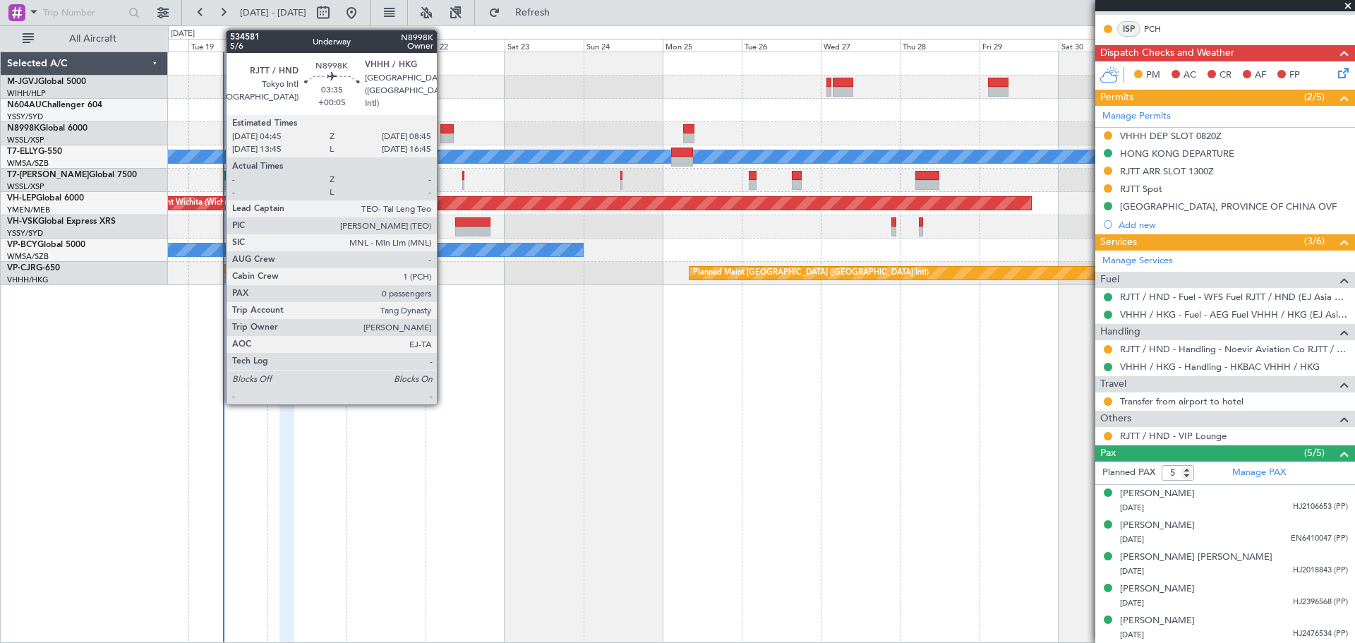
click at [443, 137] on div at bounding box center [446, 138] width 13 height 10
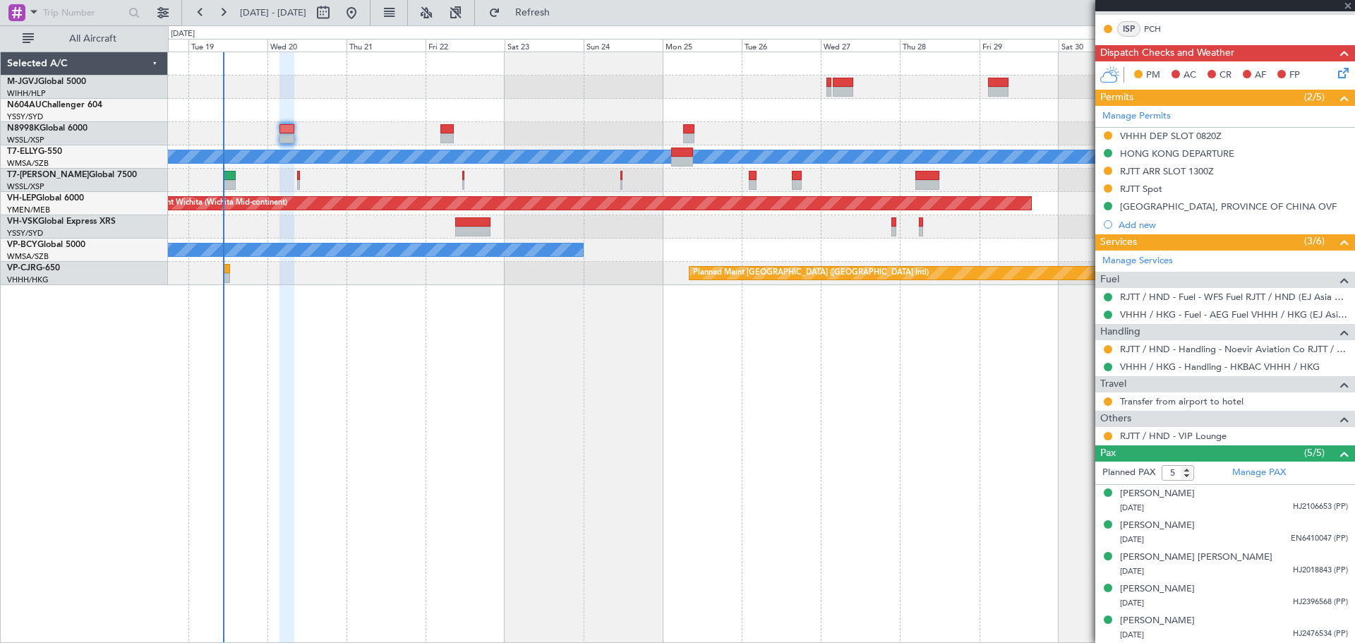
type input "+00:05"
type input "0"
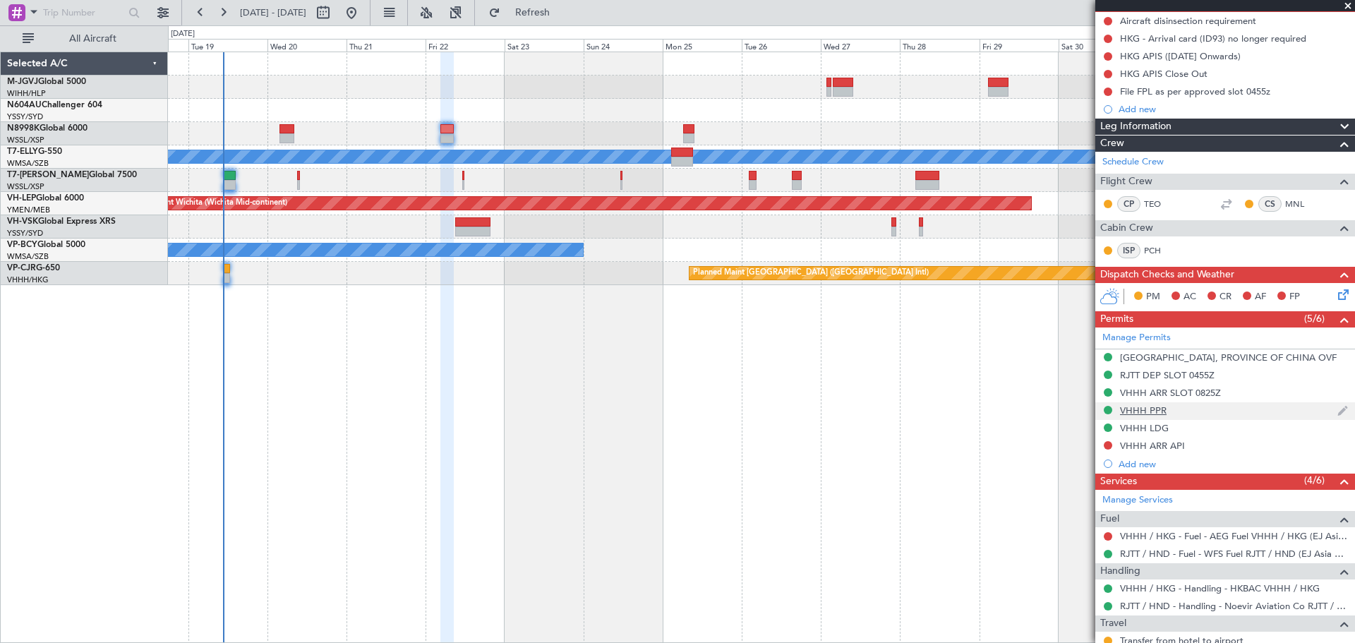
scroll to position [223, 0]
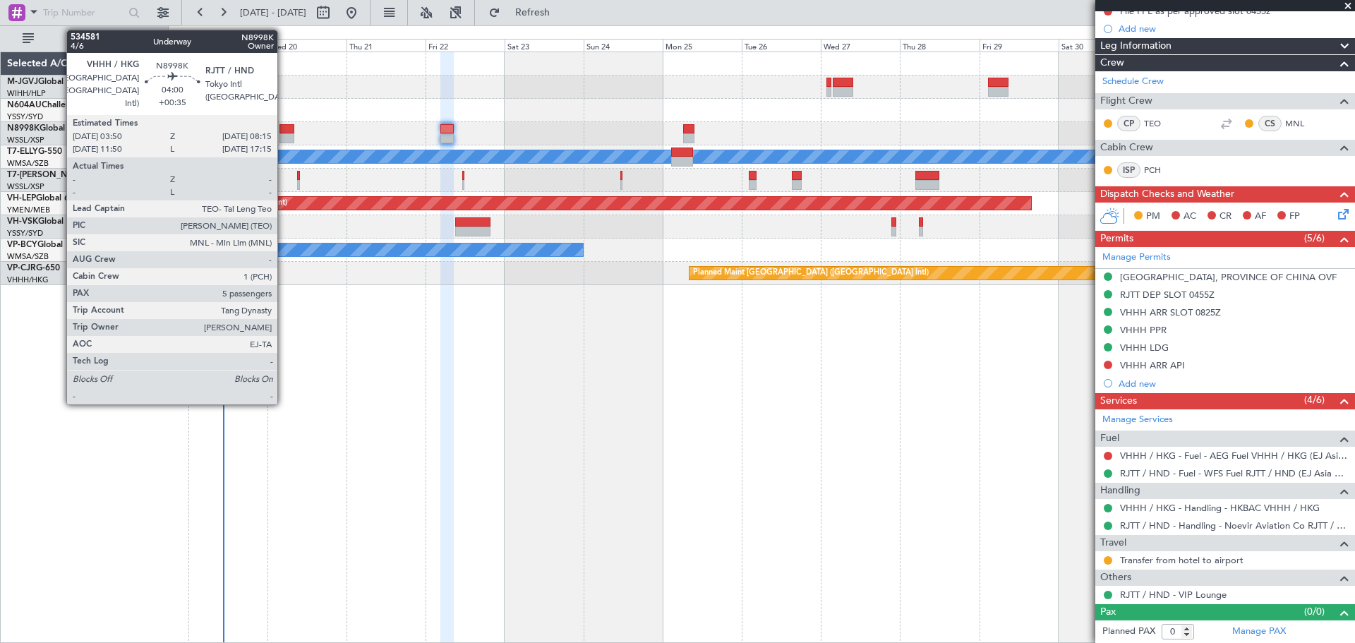
click at [284, 135] on div at bounding box center [287, 138] width 15 height 10
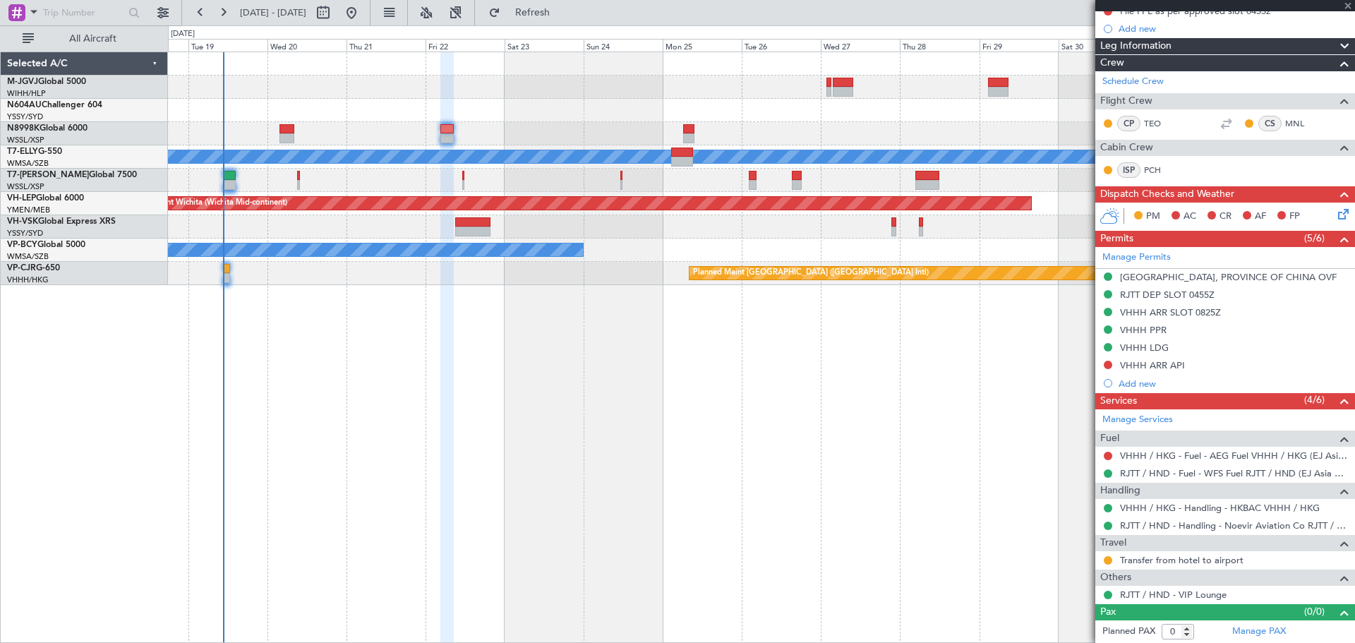
type input "+00:35"
type input "5"
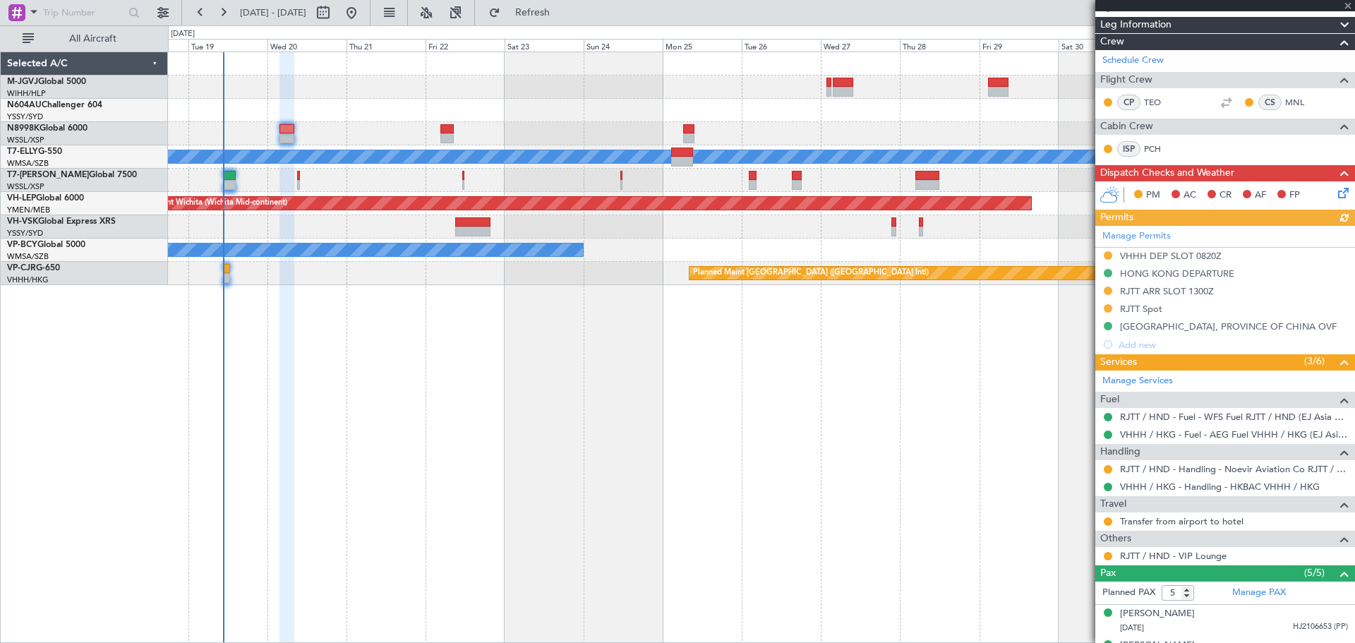
scroll to position [294, 0]
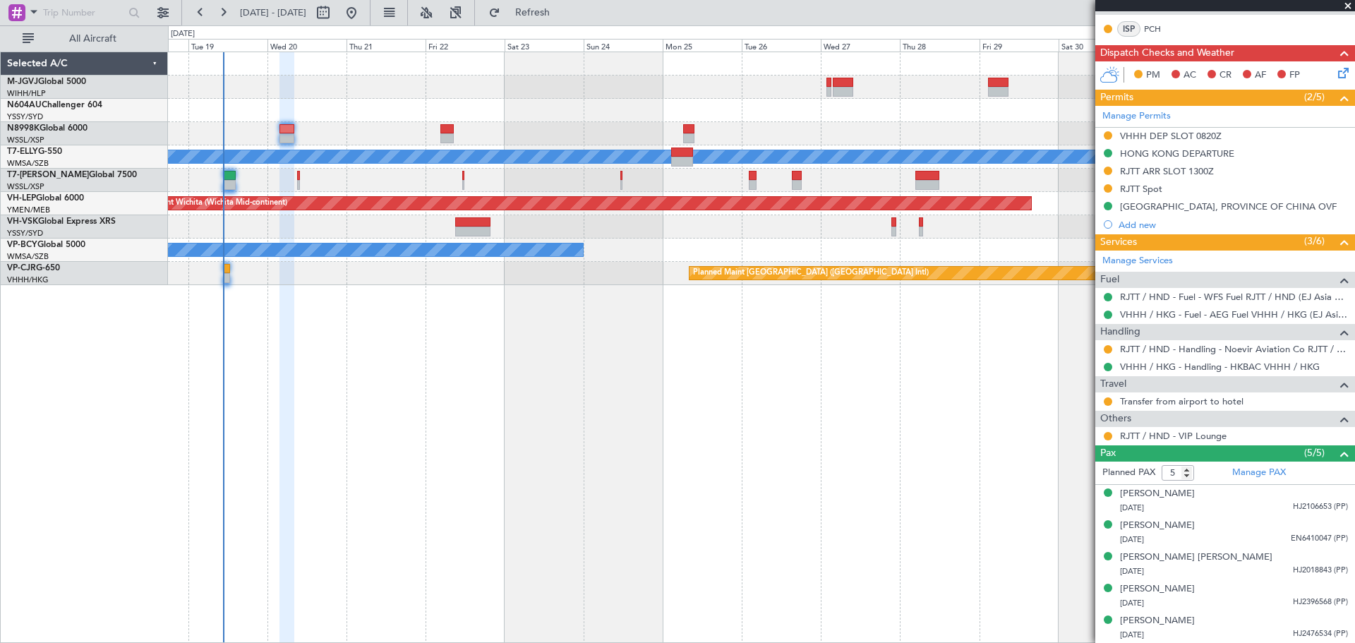
click at [510, 390] on div "Planned Maint Singapore (Seletar) Planned Maint Singapore (Seletar) Unplanned M…" at bounding box center [761, 348] width 1187 height 592
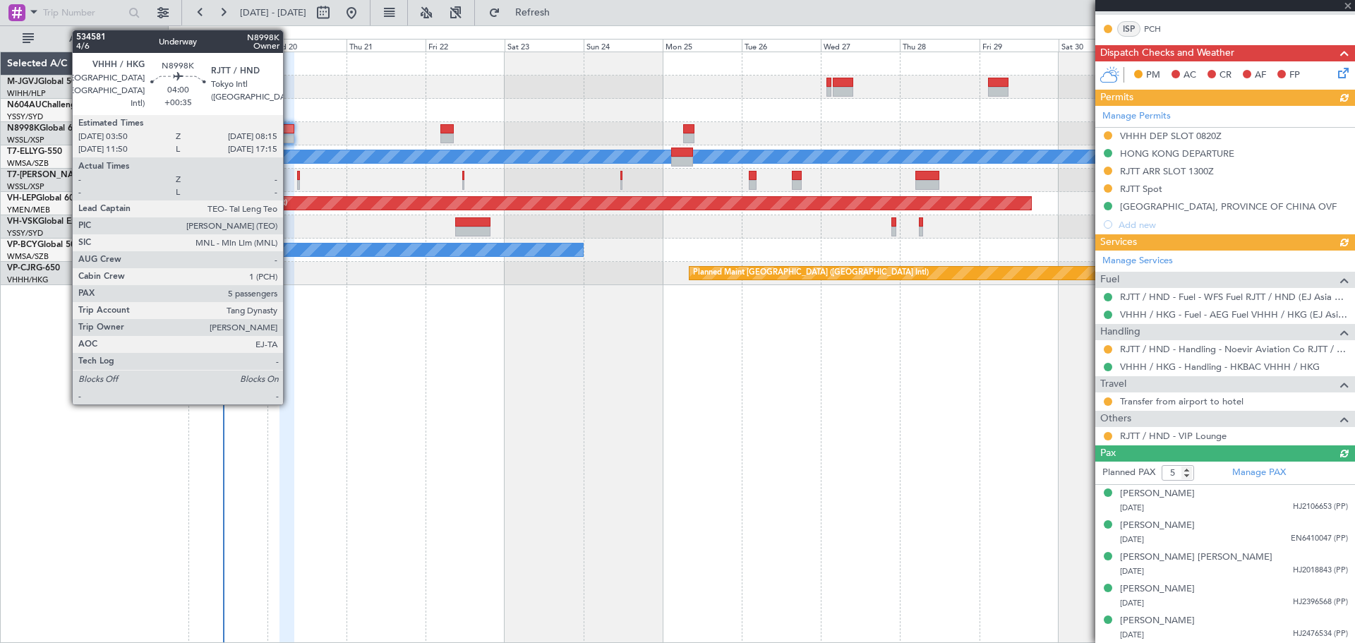
click at [289, 131] on div at bounding box center [287, 129] width 15 height 10
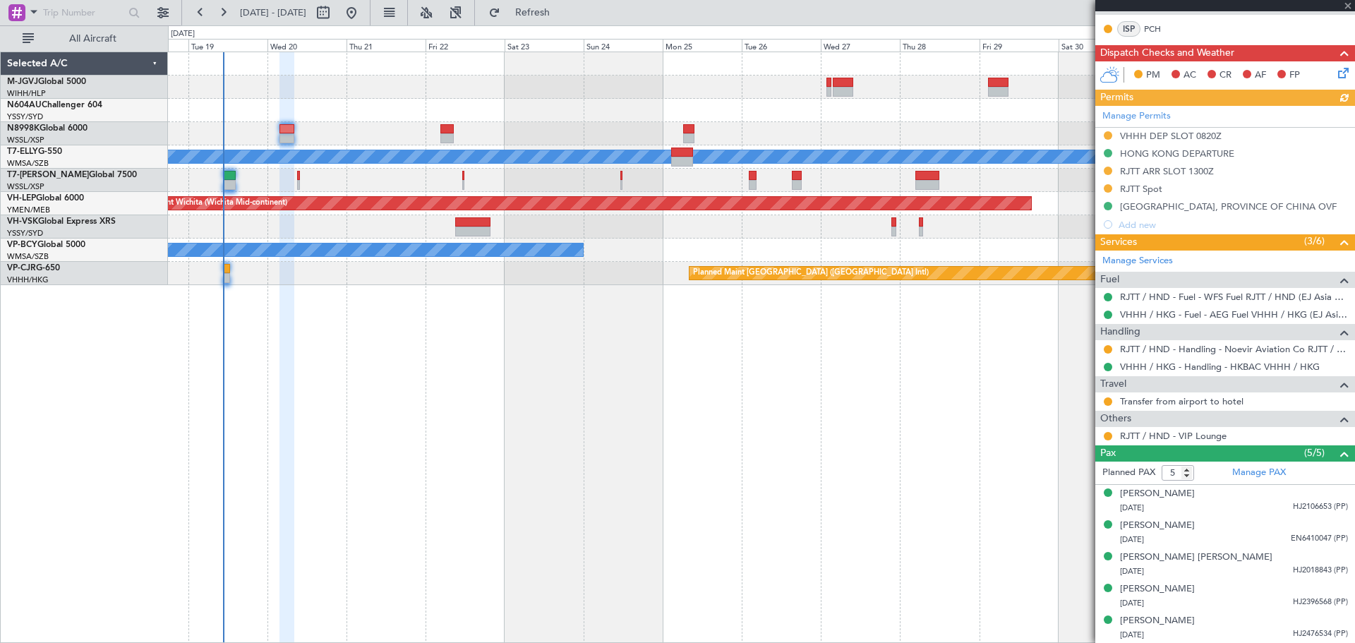
scroll to position [0, 0]
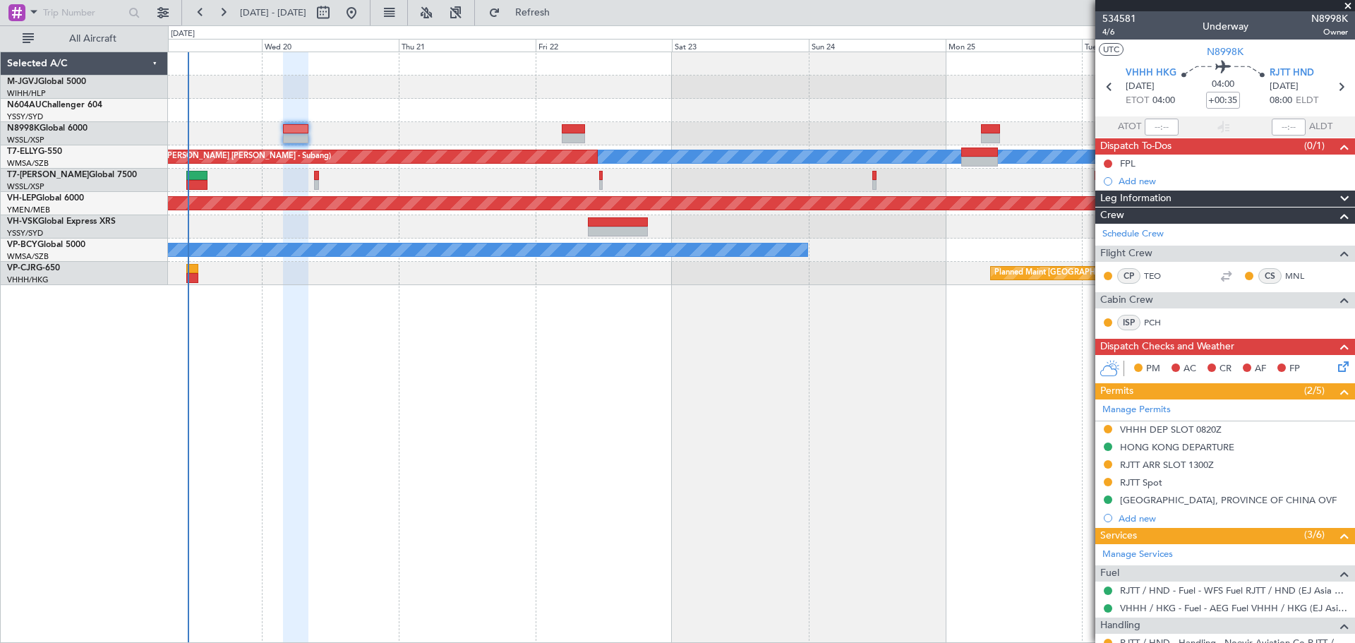
click at [375, 125] on div at bounding box center [761, 133] width 1187 height 23
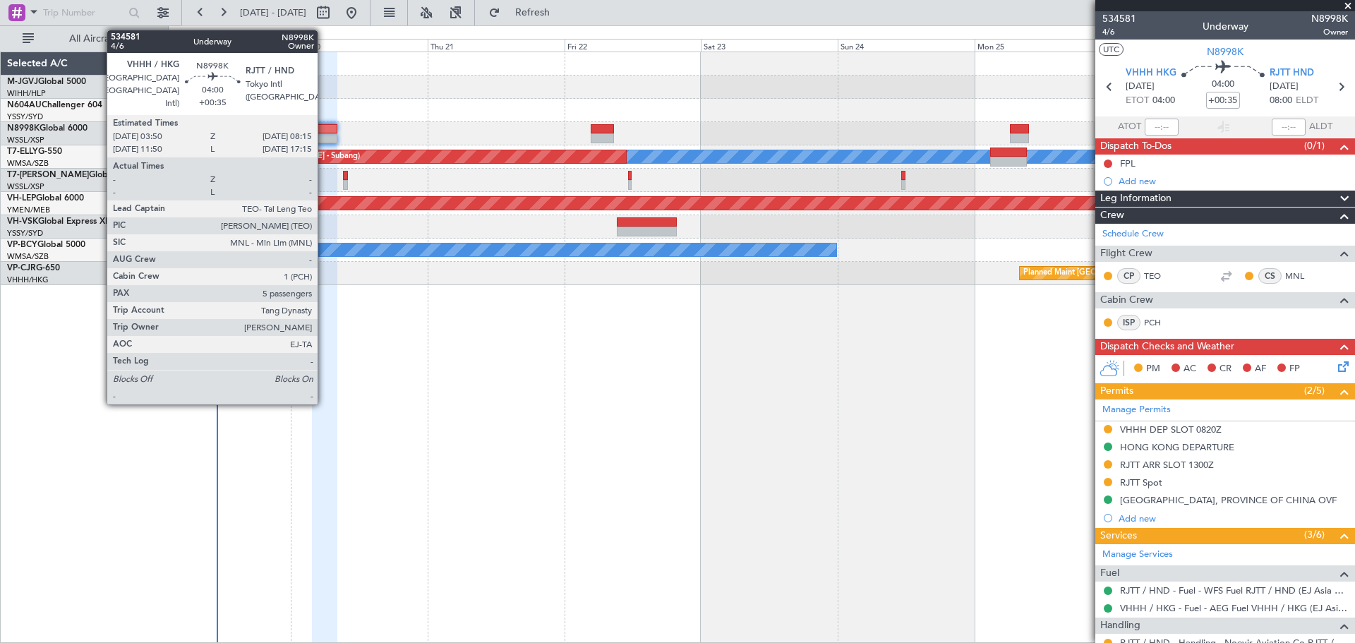
click at [324, 134] on div at bounding box center [324, 138] width 25 height 10
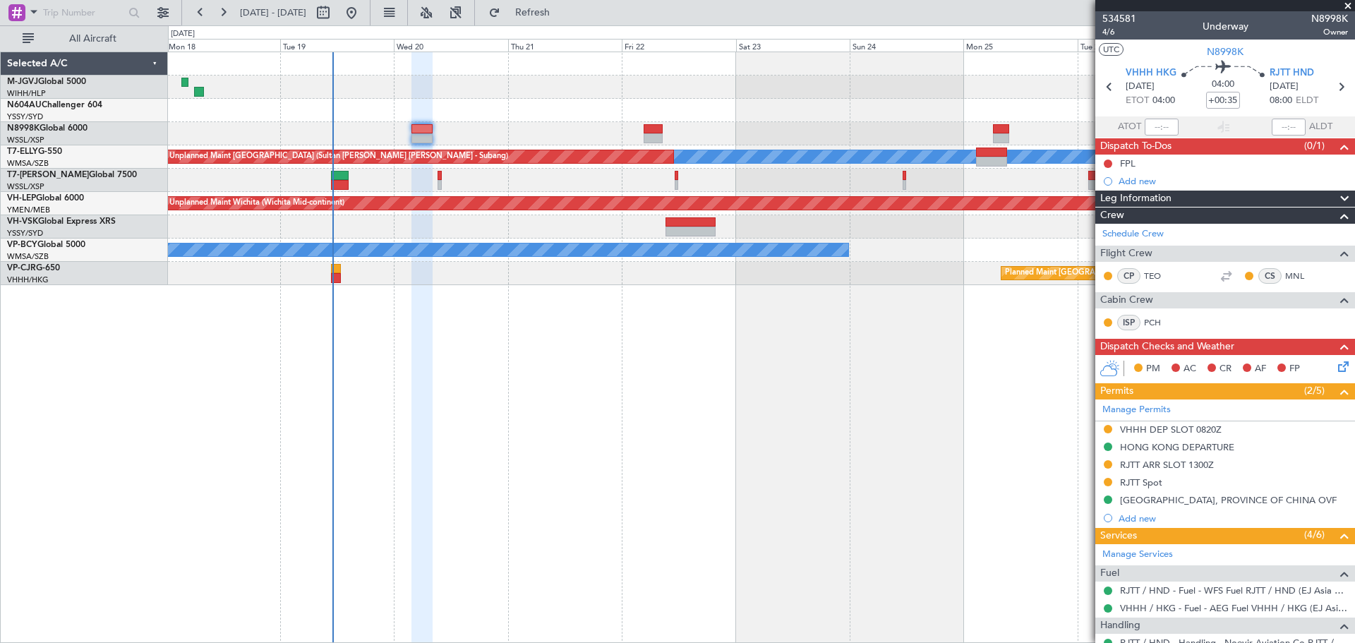
click at [649, 109] on div "Planned Maint Singapore (Seletar) MEL Unplanned Maint Kuala Lumpur (Sultan Abdu…" at bounding box center [761, 168] width 1187 height 233
click at [1122, 163] on div "FPL" at bounding box center [1128, 163] width 16 height 12
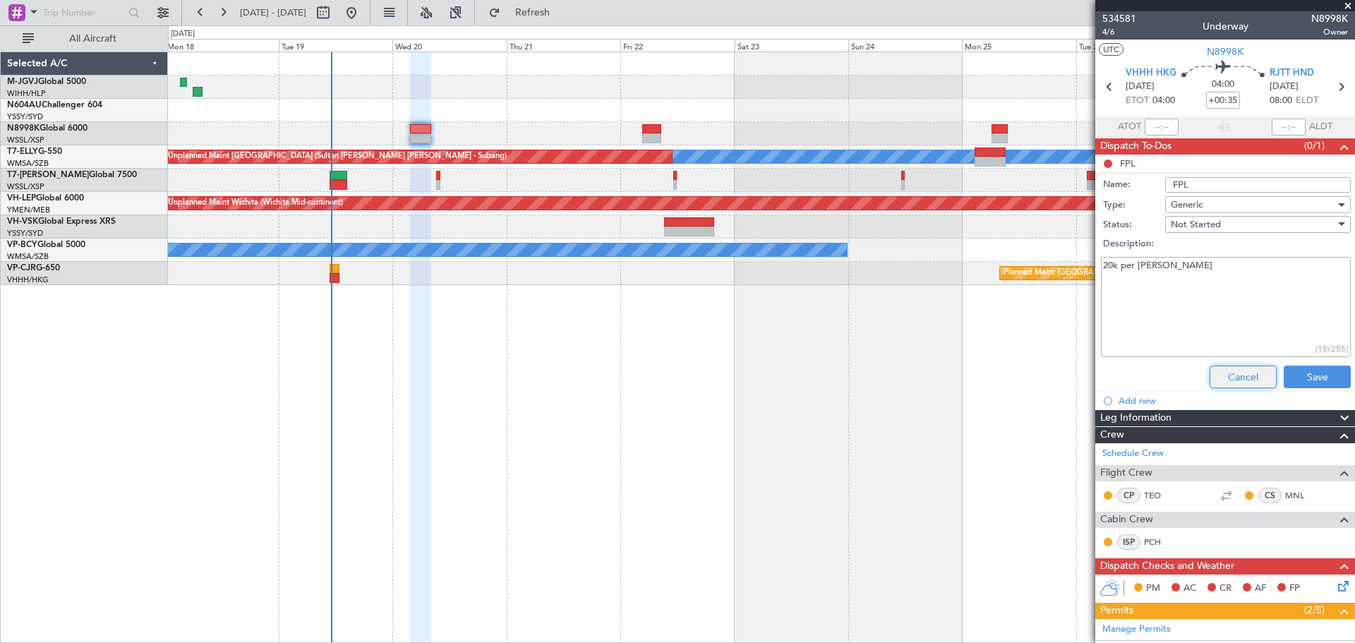
click at [1230, 378] on button "Cancel" at bounding box center [1243, 377] width 67 height 23
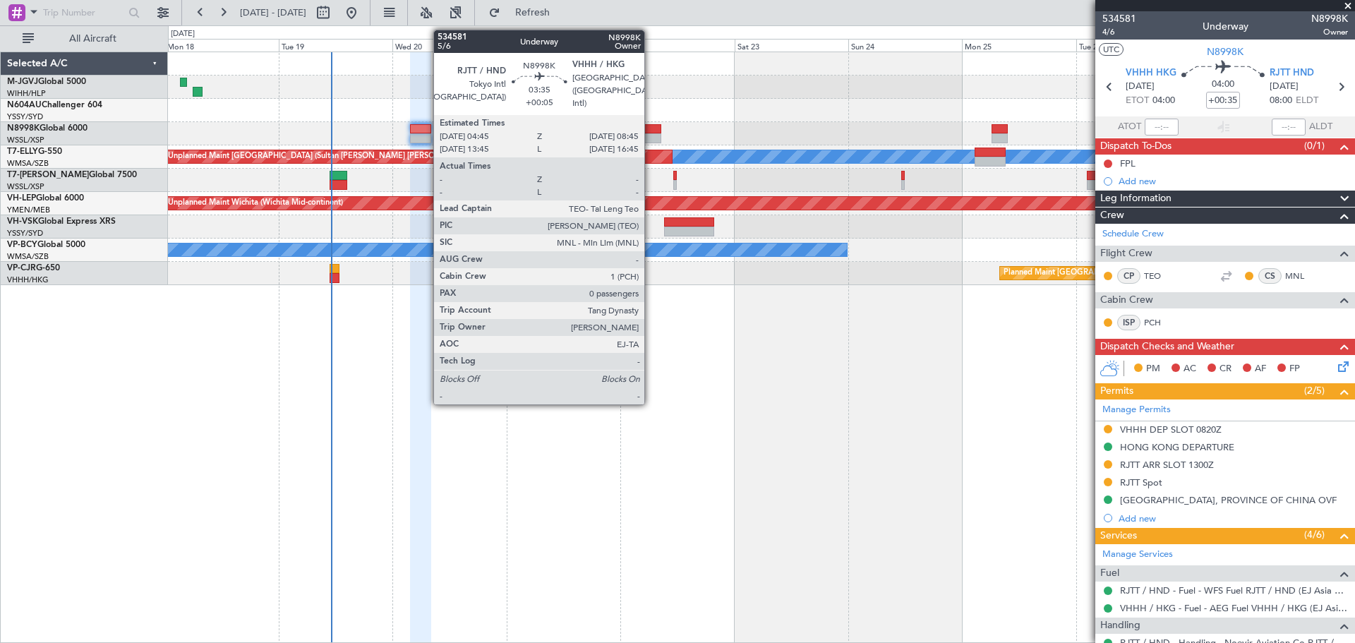
click at [651, 133] on div at bounding box center [651, 129] width 19 height 10
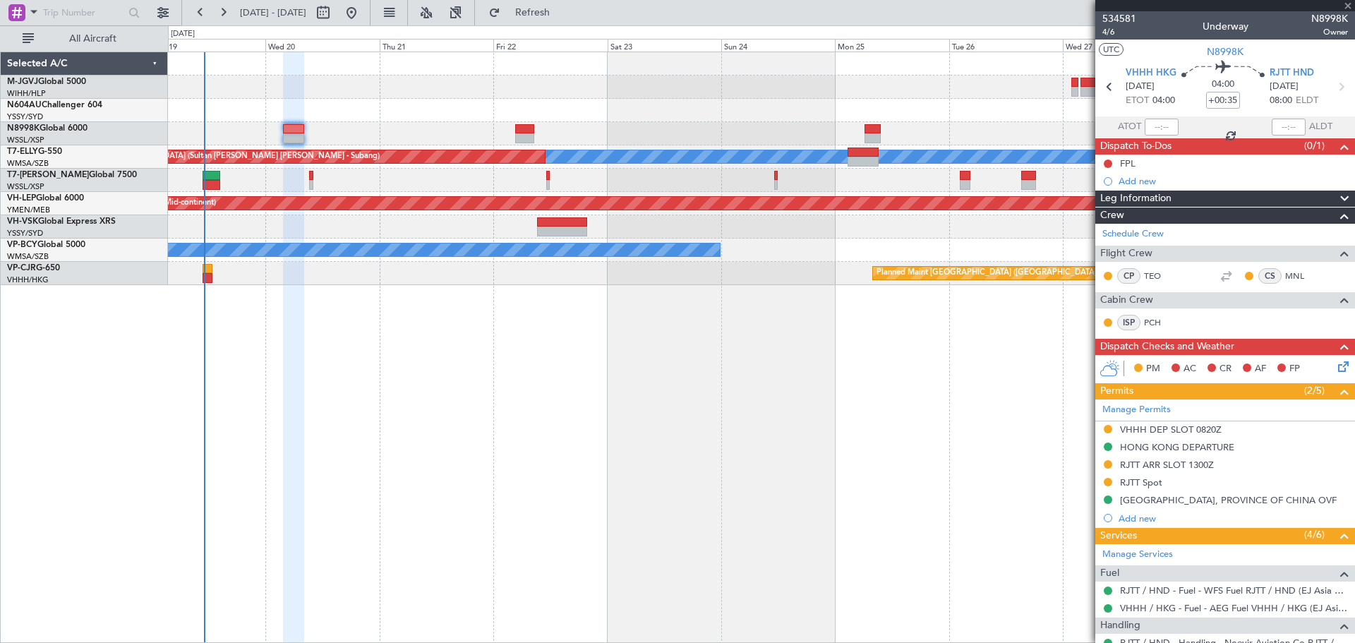
click at [601, 90] on div "Planned Maint [GEOGRAPHIC_DATA] (Seletar) Planned Maint [GEOGRAPHIC_DATA] (Sele…" at bounding box center [761, 87] width 1187 height 23
type input "+00:05"
type input "0"
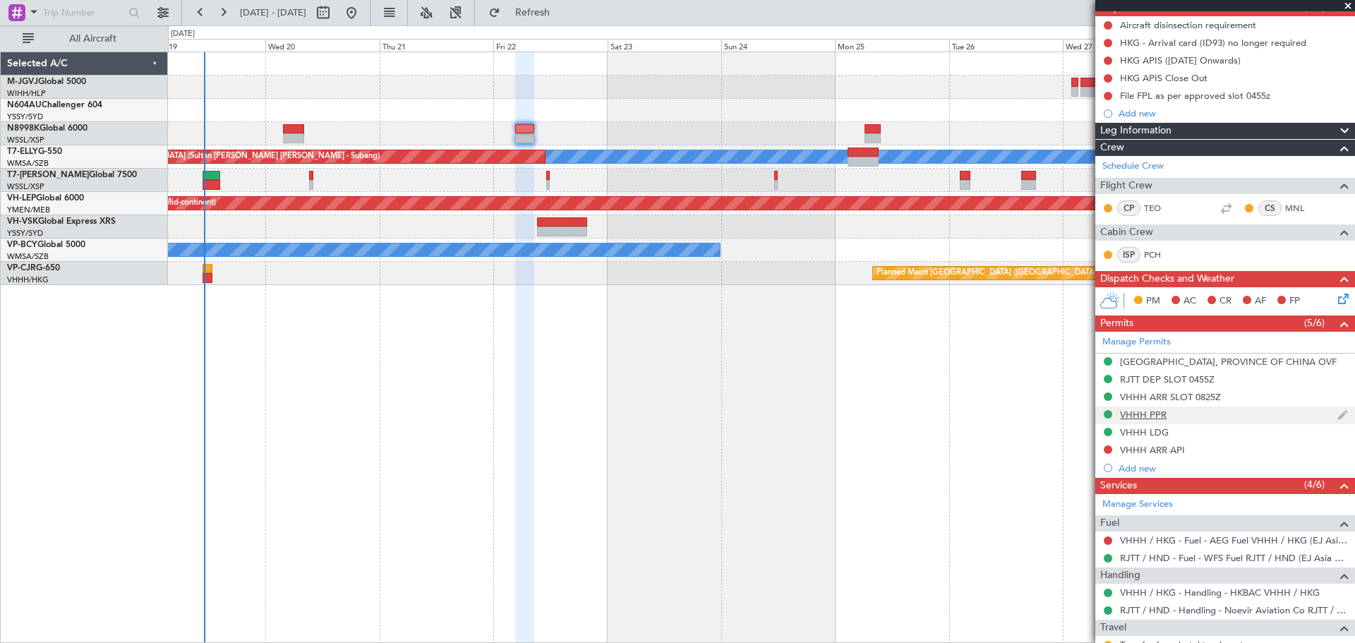
scroll to position [223, 0]
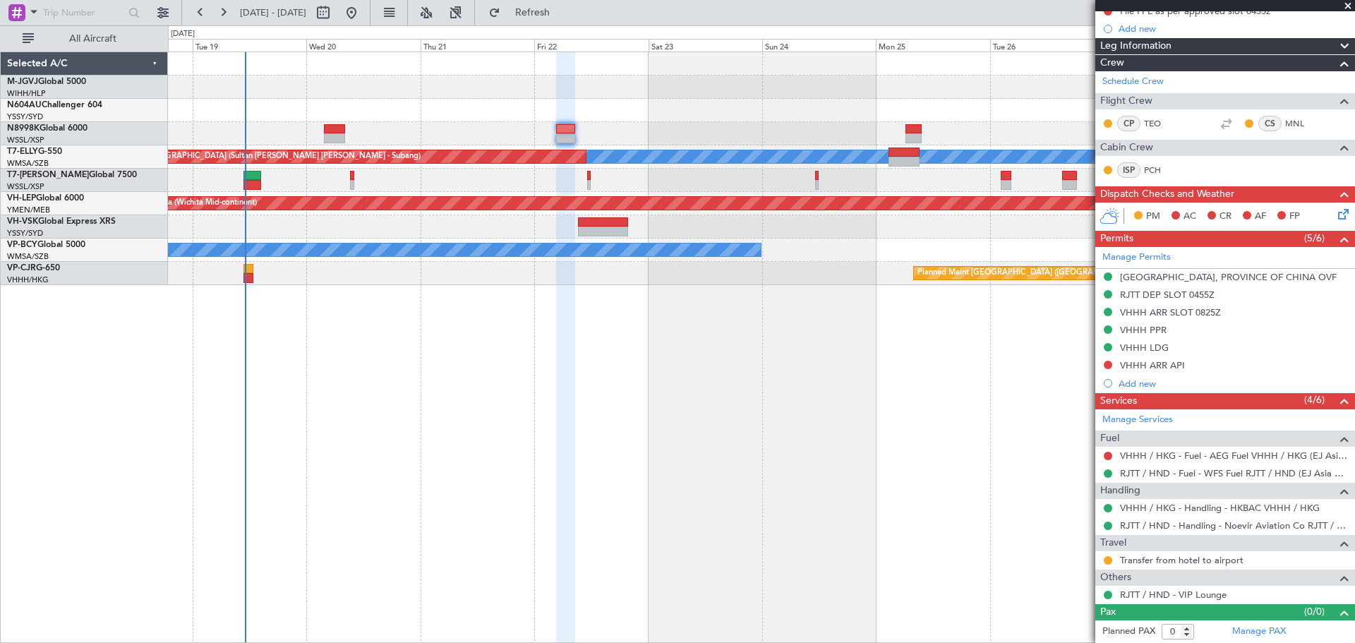
click at [637, 144] on div at bounding box center [761, 133] width 1187 height 23
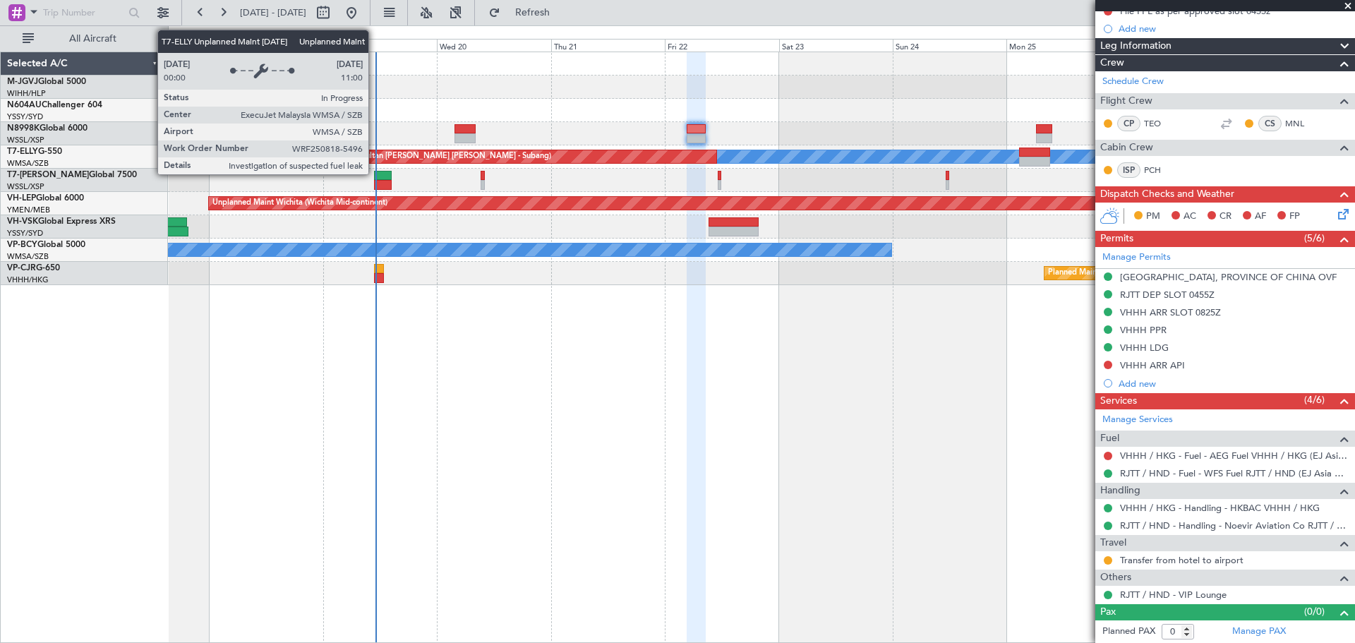
click at [541, 156] on div "Unplanned Maint [GEOGRAPHIC_DATA] (Sultan [PERSON_NAME] [PERSON_NAME] - Subang)" at bounding box center [462, 156] width 507 height 13
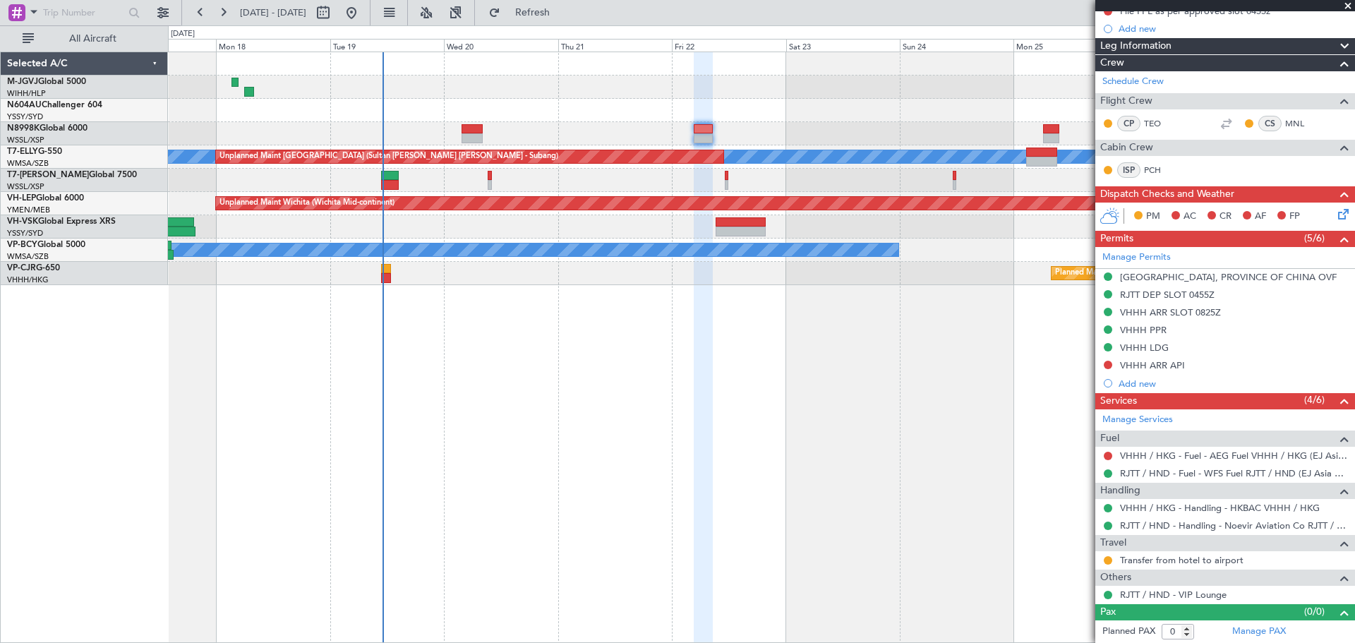
click at [428, 182] on div "Planned Maint [GEOGRAPHIC_DATA] (Seletar)" at bounding box center [761, 180] width 1187 height 23
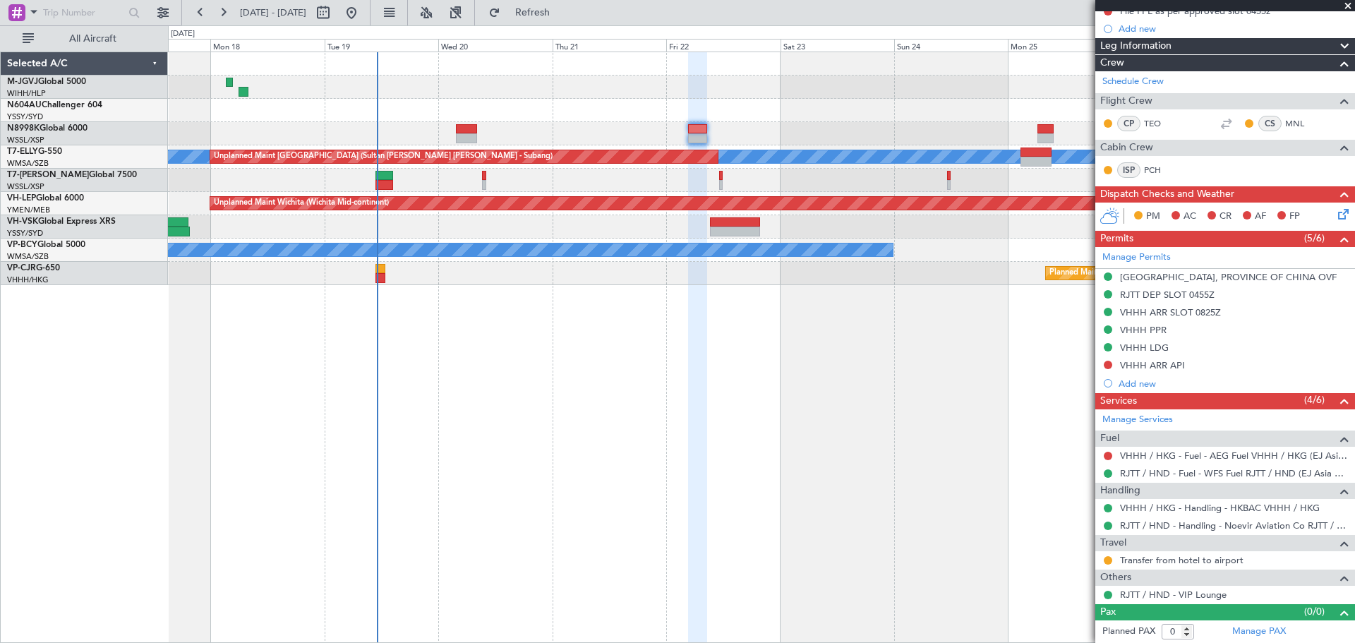
click at [438, 180] on div "Planned Maint [GEOGRAPHIC_DATA] (Seletar)" at bounding box center [761, 180] width 1187 height 23
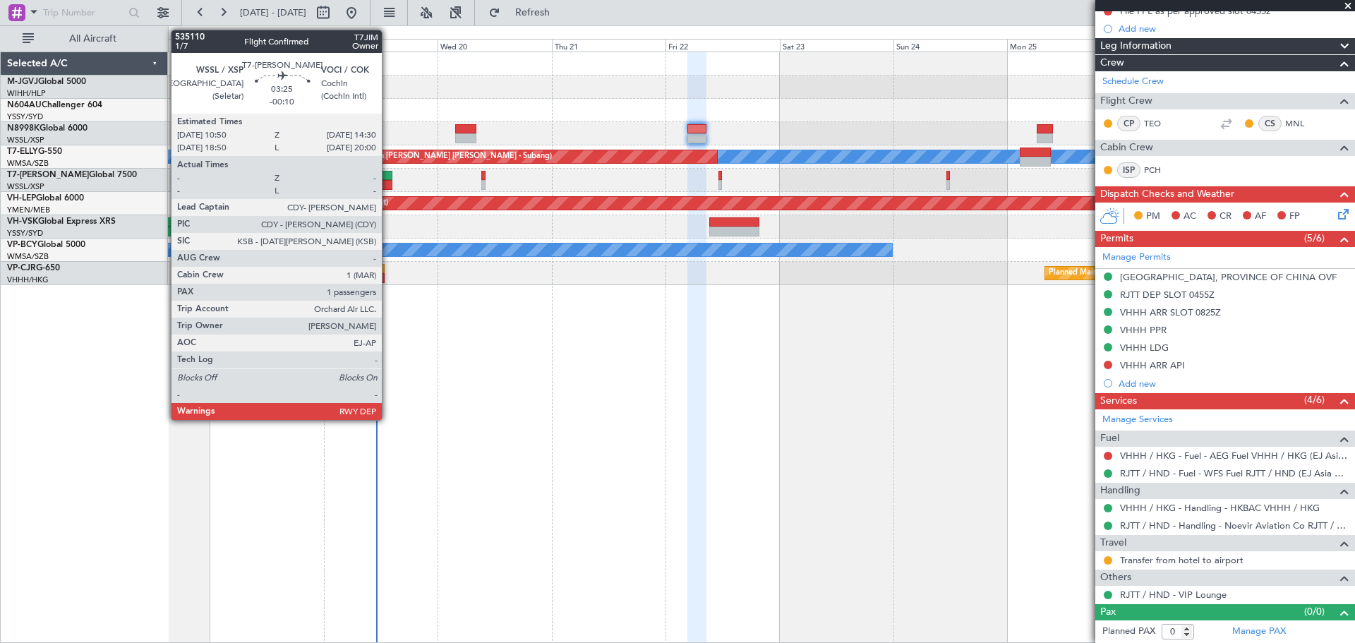
click at [388, 177] on div at bounding box center [384, 176] width 18 height 10
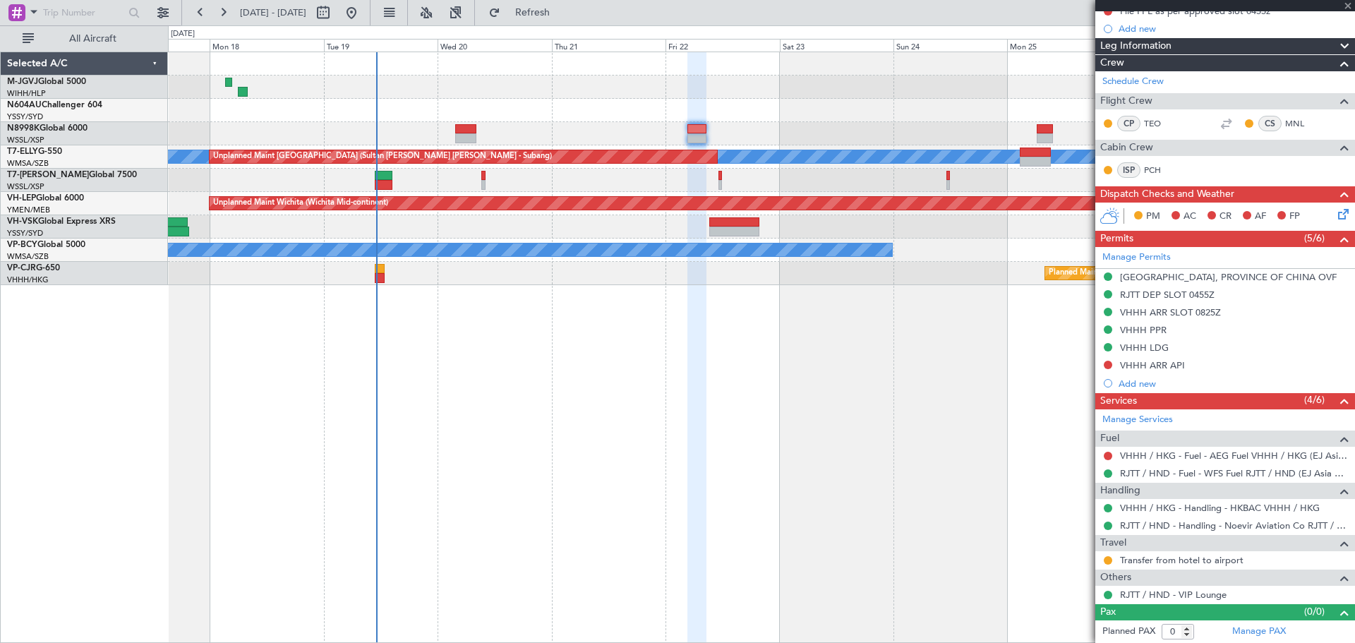
type input "-00:10"
type input "1"
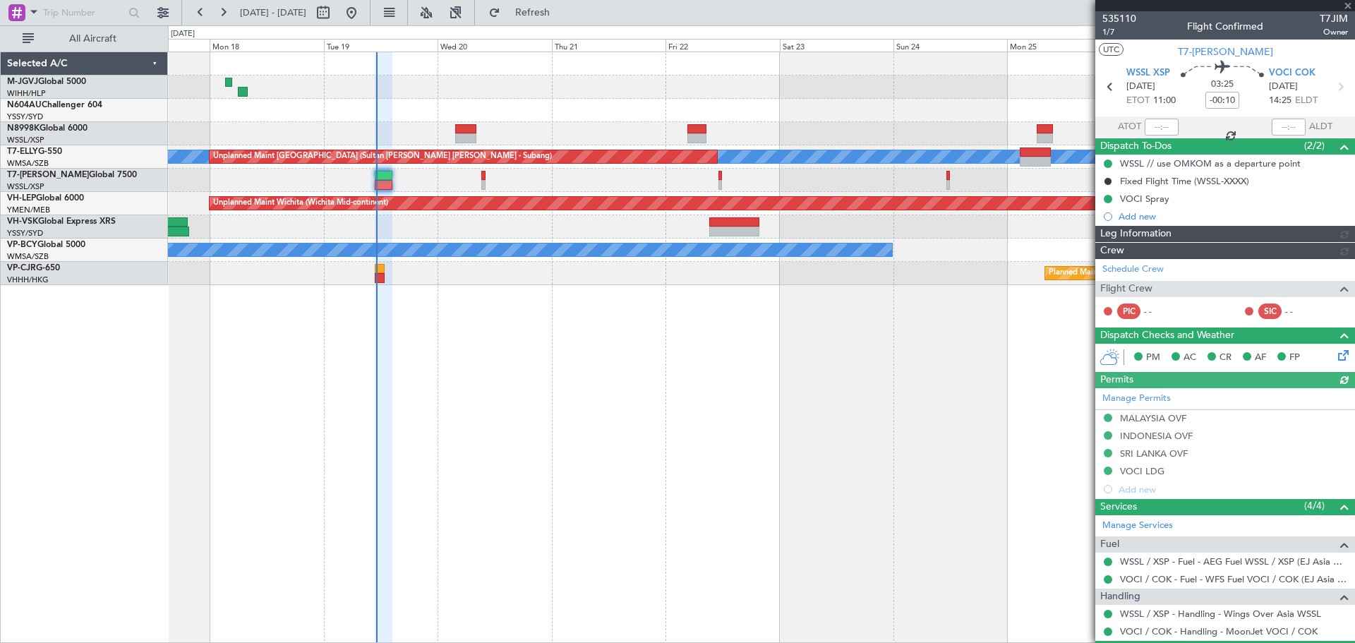
type input "[PERSON_NAME] (EYU)"
type input "F0251"
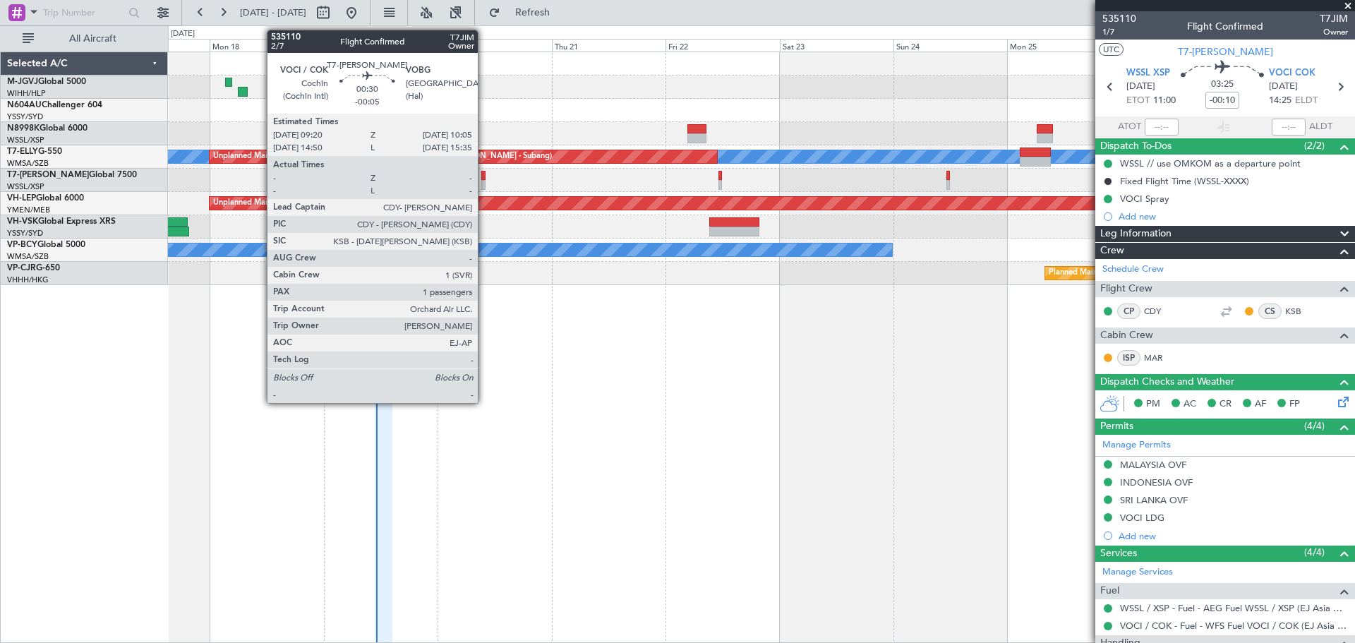
click at [484, 181] on div at bounding box center [483, 185] width 4 height 10
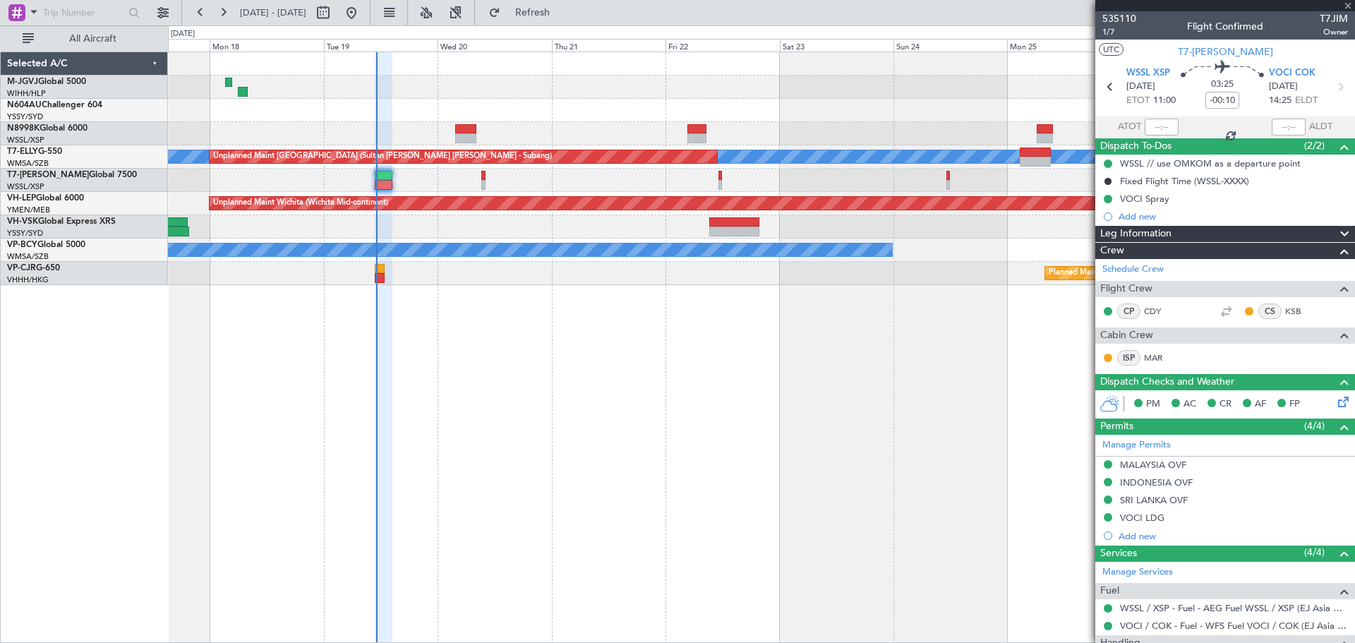
type input "-00:05"
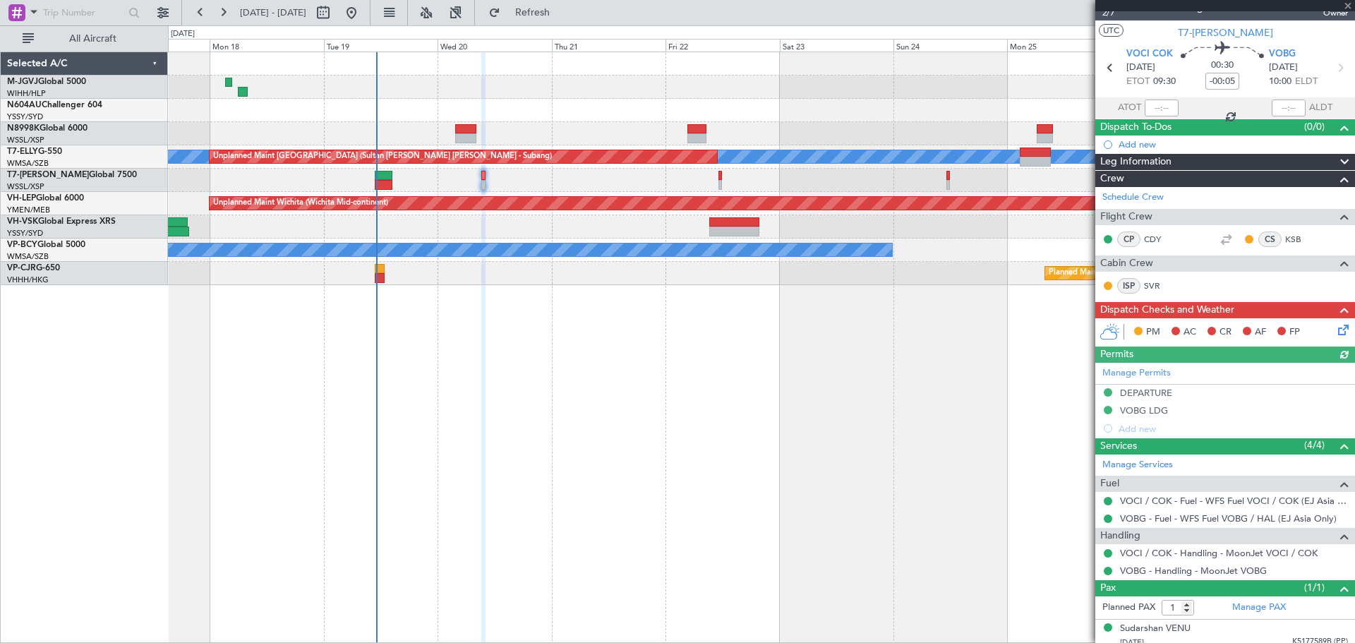
scroll to position [27, 0]
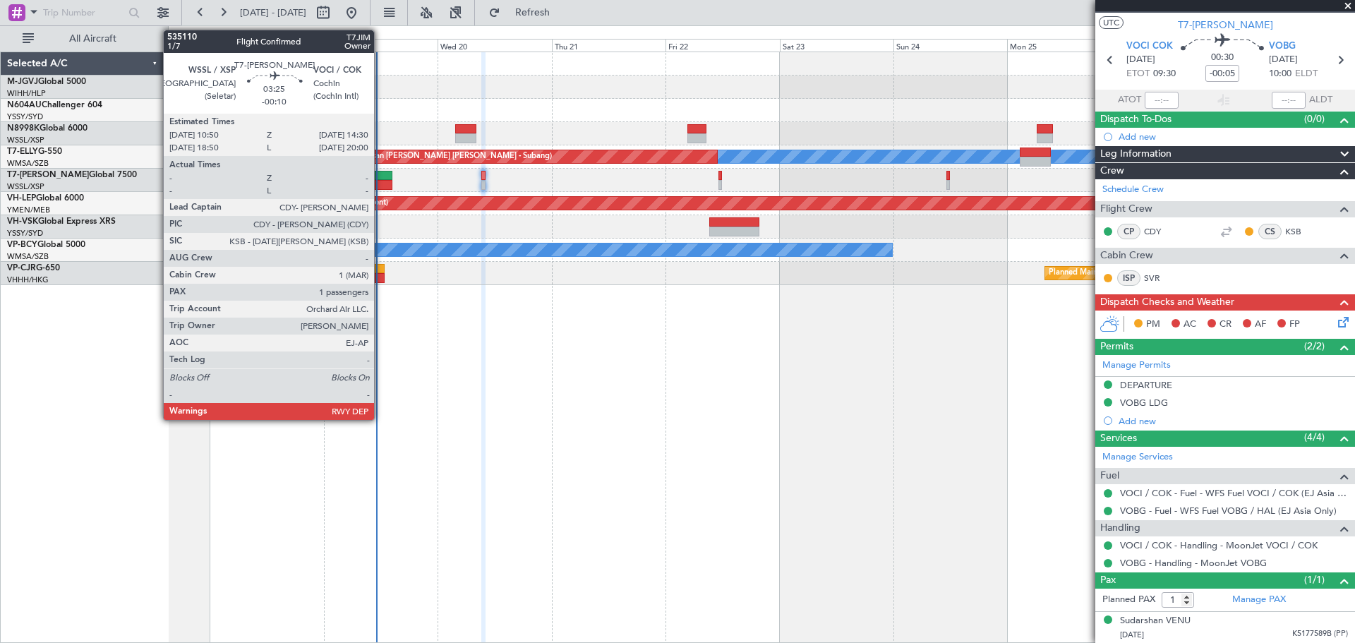
click at [380, 182] on div at bounding box center [384, 185] width 18 height 10
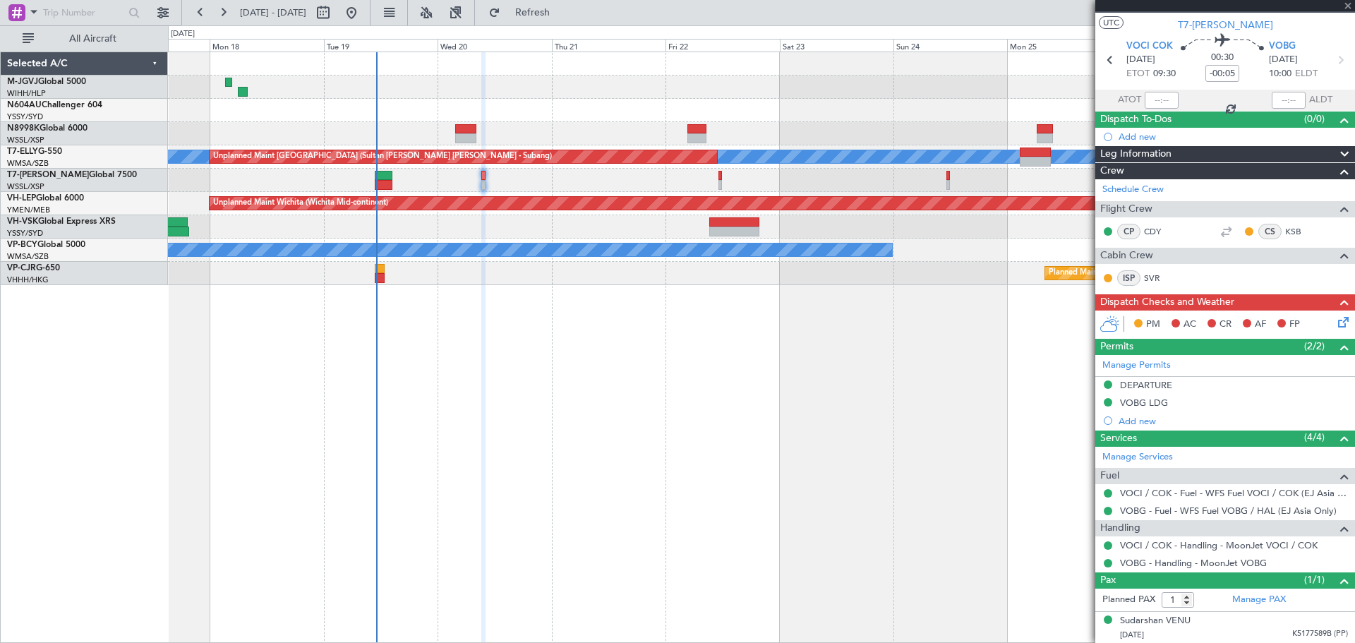
click at [380, 279] on div "Planned Maint [GEOGRAPHIC_DATA] ([GEOGRAPHIC_DATA] Intl)" at bounding box center [761, 273] width 1187 height 23
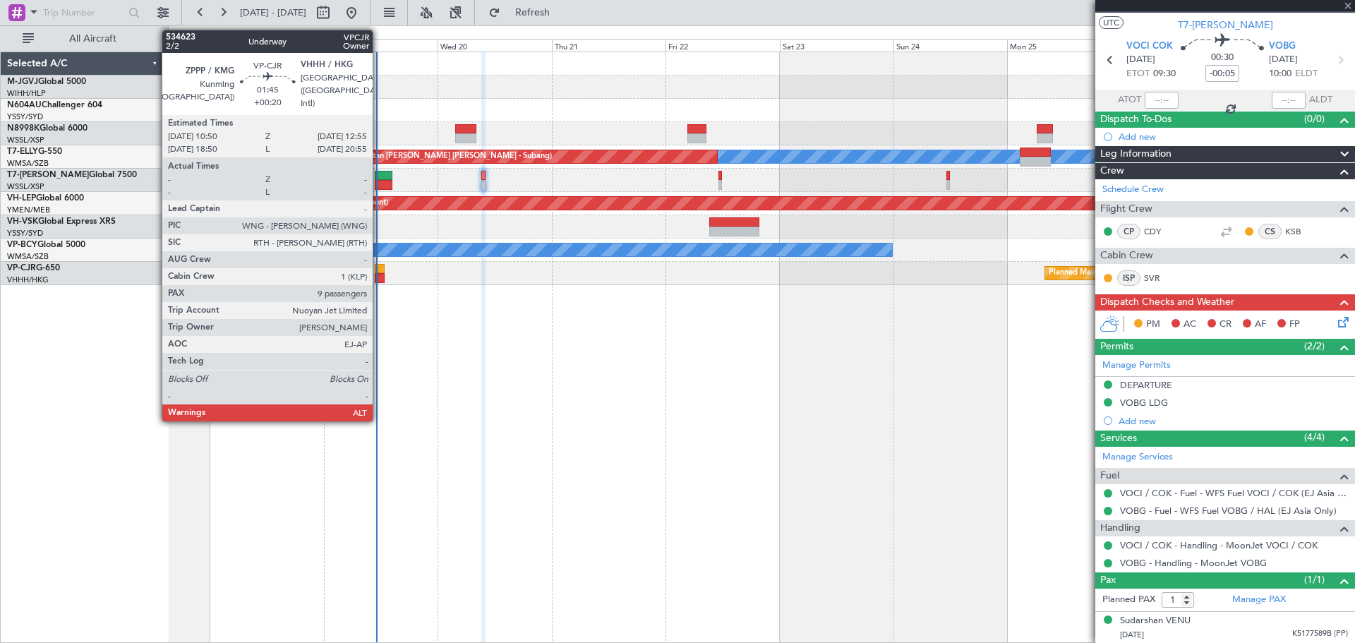
click at [379, 275] on div at bounding box center [380, 278] width 11 height 10
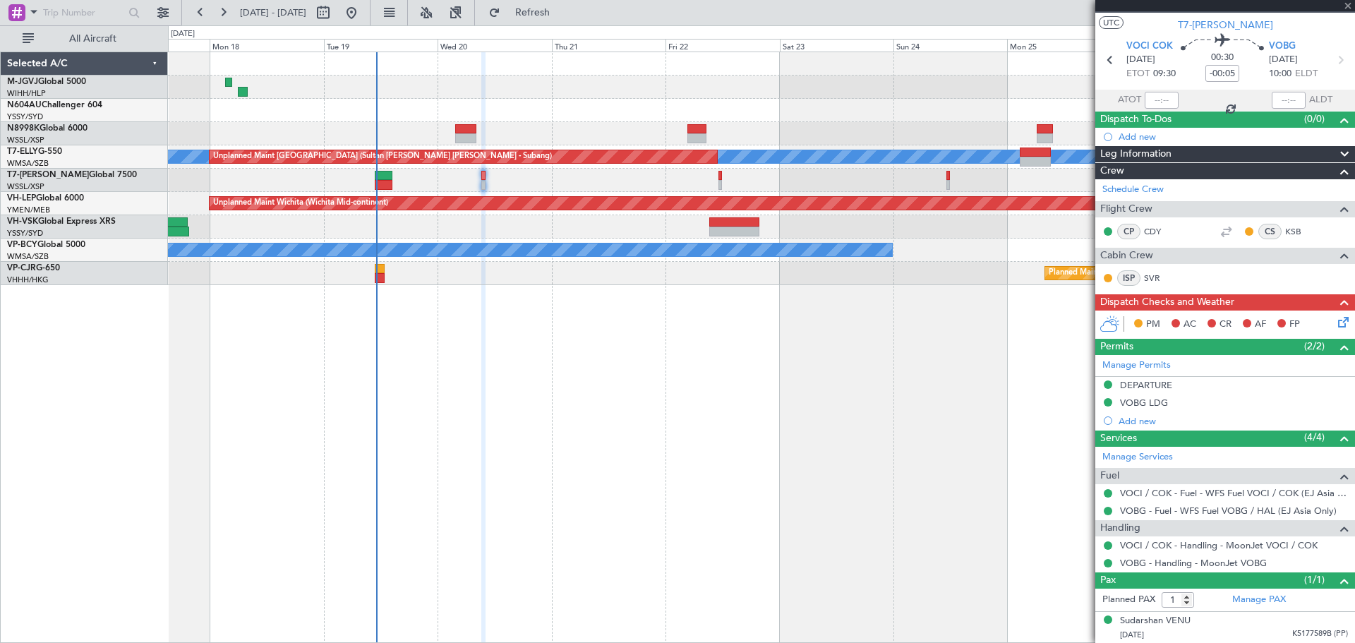
type input "+00:20"
type input "9"
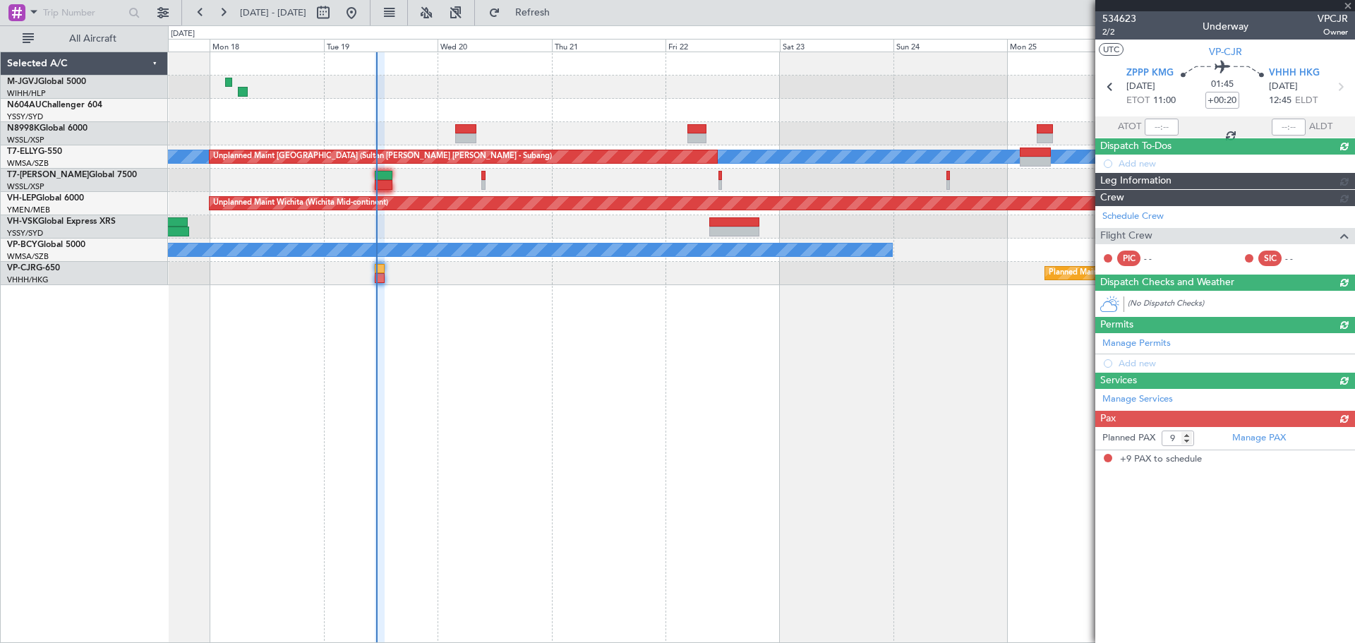
scroll to position [0, 0]
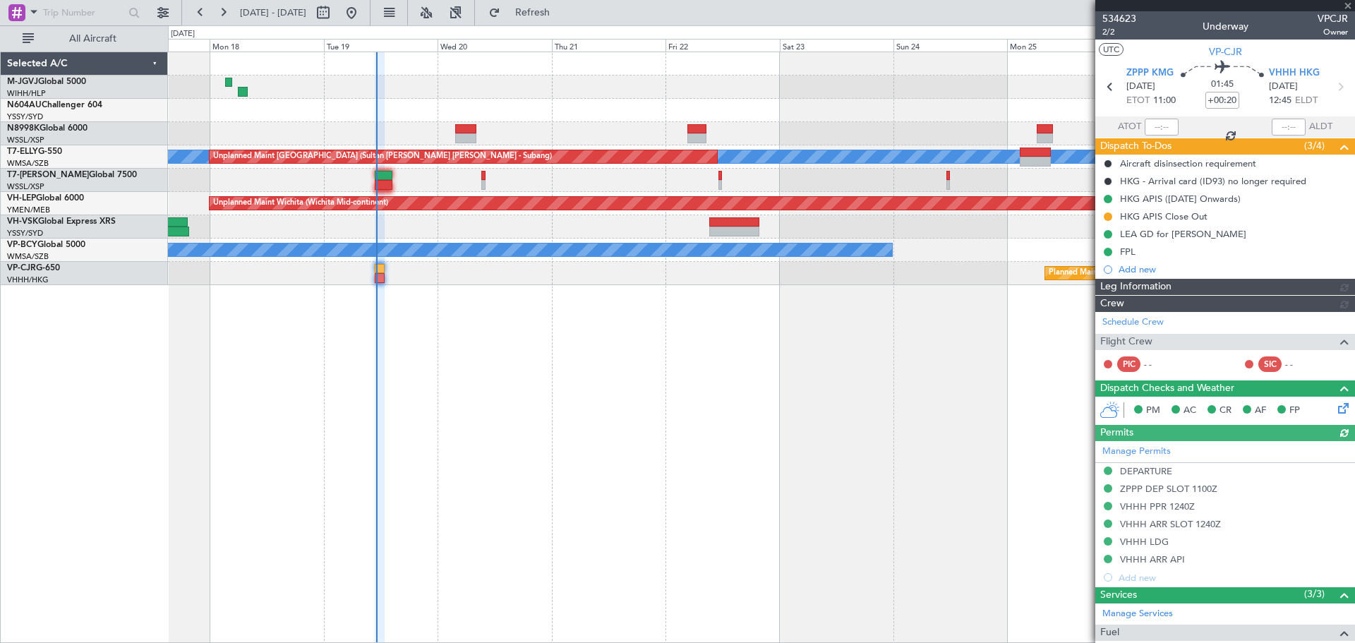
type input "[PERSON_NAME] (EYU)"
type input "F0181"
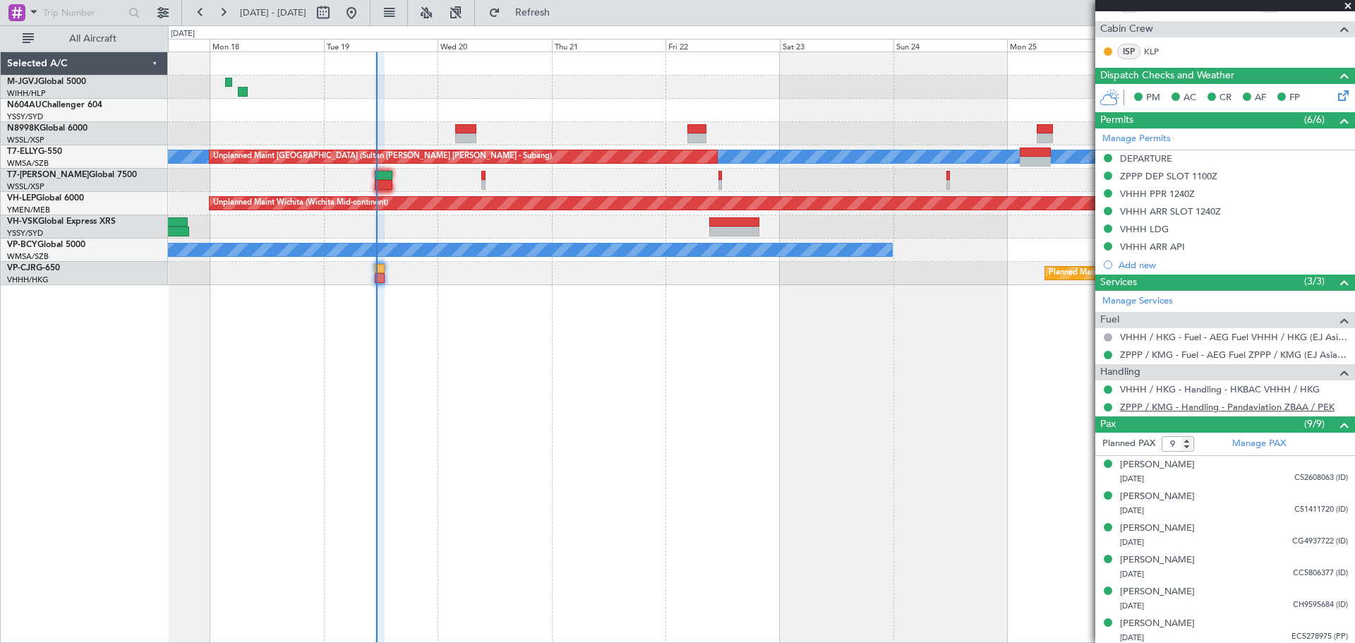
scroll to position [457, 0]
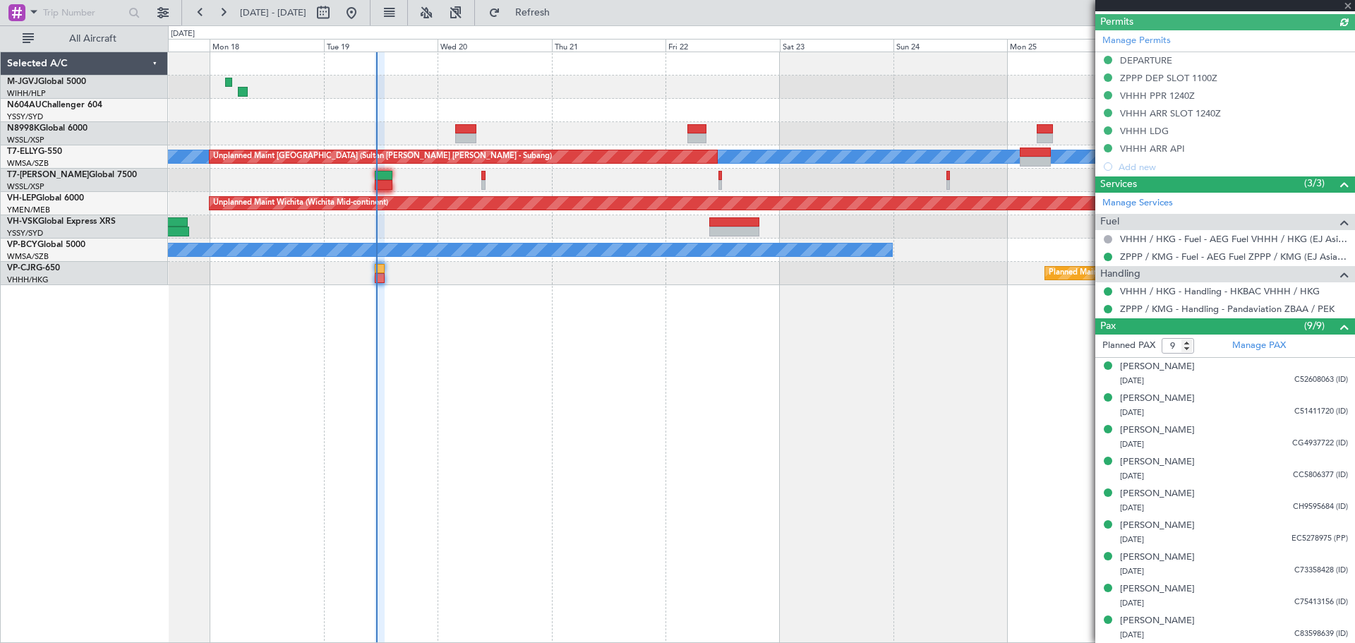
type input "[PERSON_NAME] (EYU)"
type input "F0181"
click at [1143, 558] on div "[PERSON_NAME]" at bounding box center [1157, 558] width 75 height 14
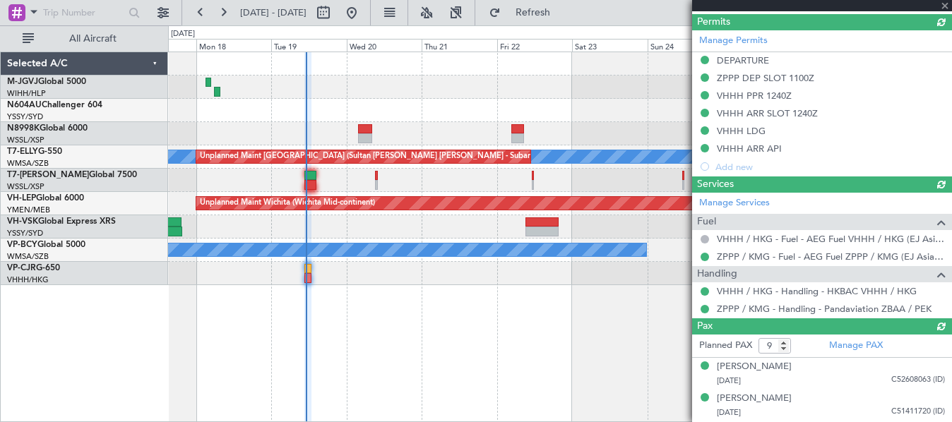
type input "[PERSON_NAME] (EYU)"
type input "F0181"
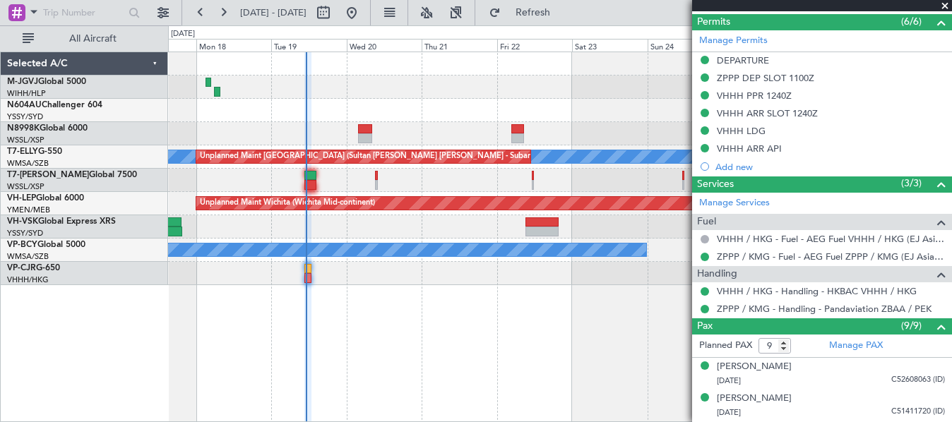
click at [600, 66] on div at bounding box center [559, 63] width 783 height 23
type input "[PERSON_NAME] (EYU)"
type input "F0181"
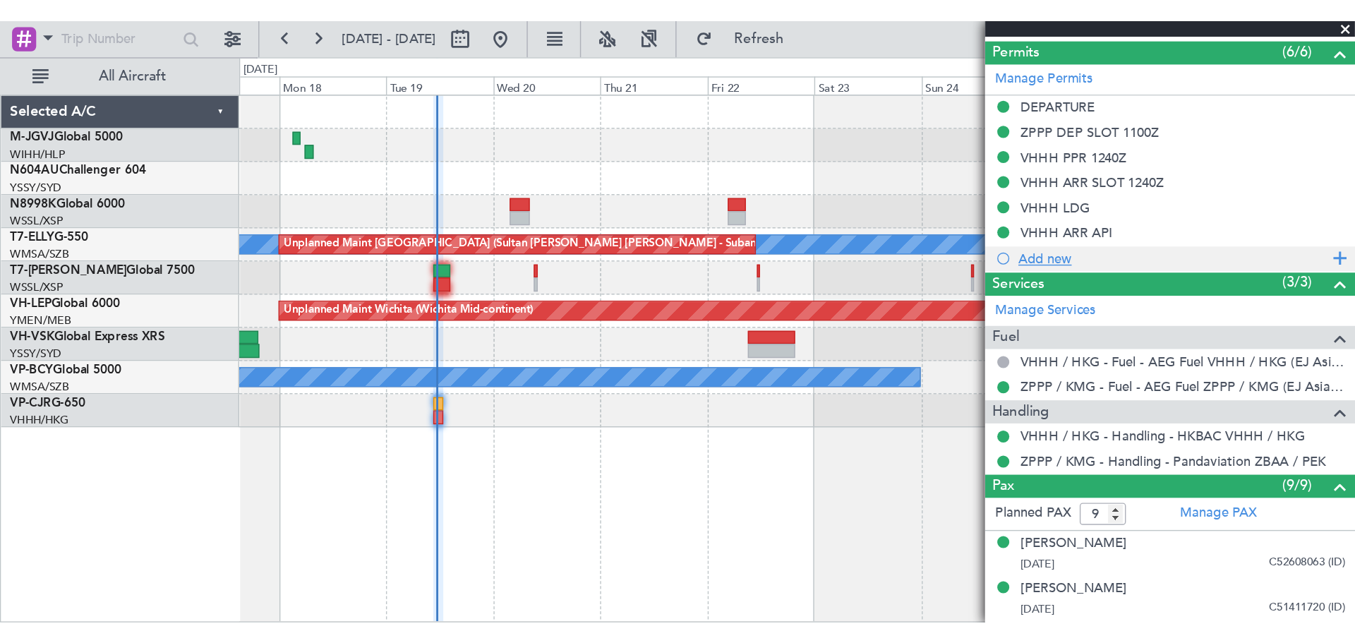
scroll to position [0, 0]
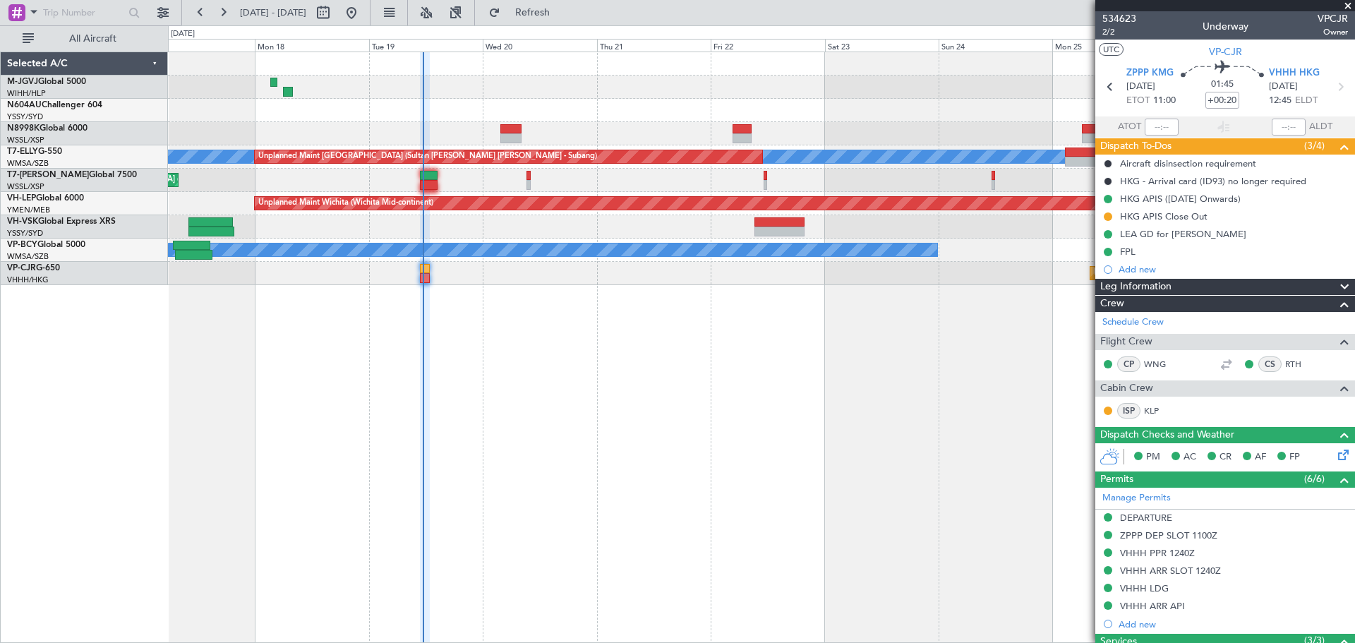
click at [453, 174] on div "Planned Maint [GEOGRAPHIC_DATA] (Seletar)" at bounding box center [761, 180] width 1187 height 23
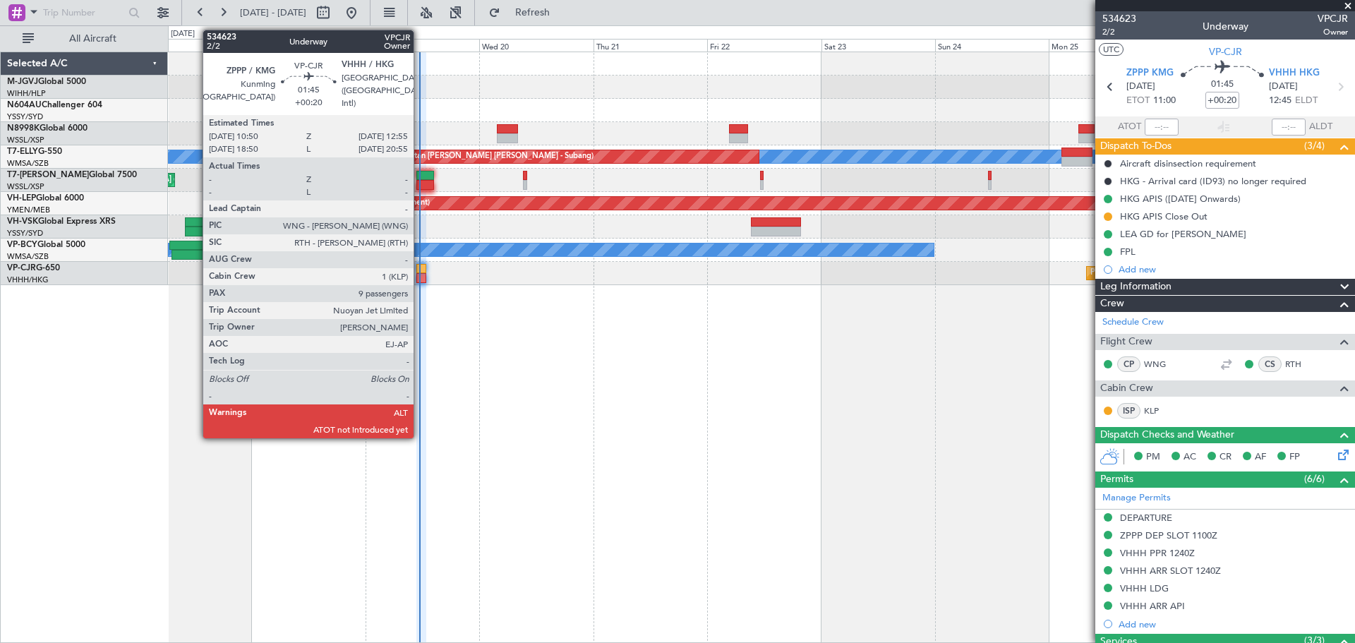
click at [420, 273] on div at bounding box center [421, 278] width 11 height 10
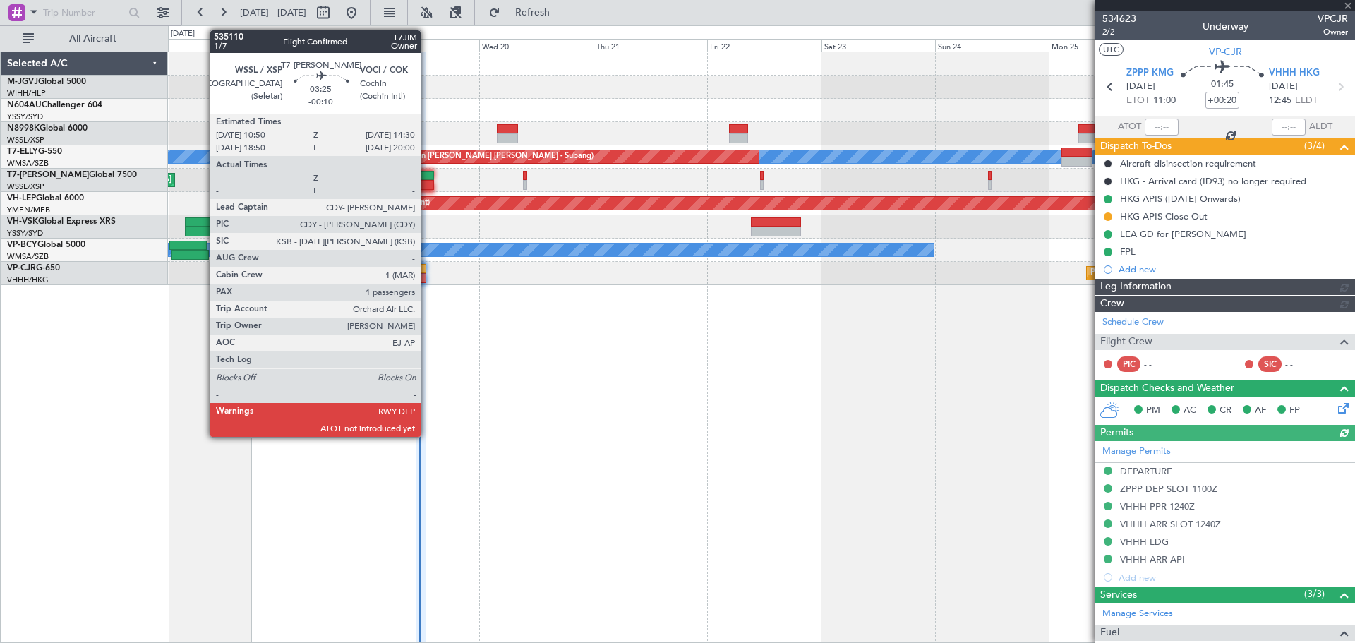
type input "[PERSON_NAME] (EYU)"
type input "F0181"
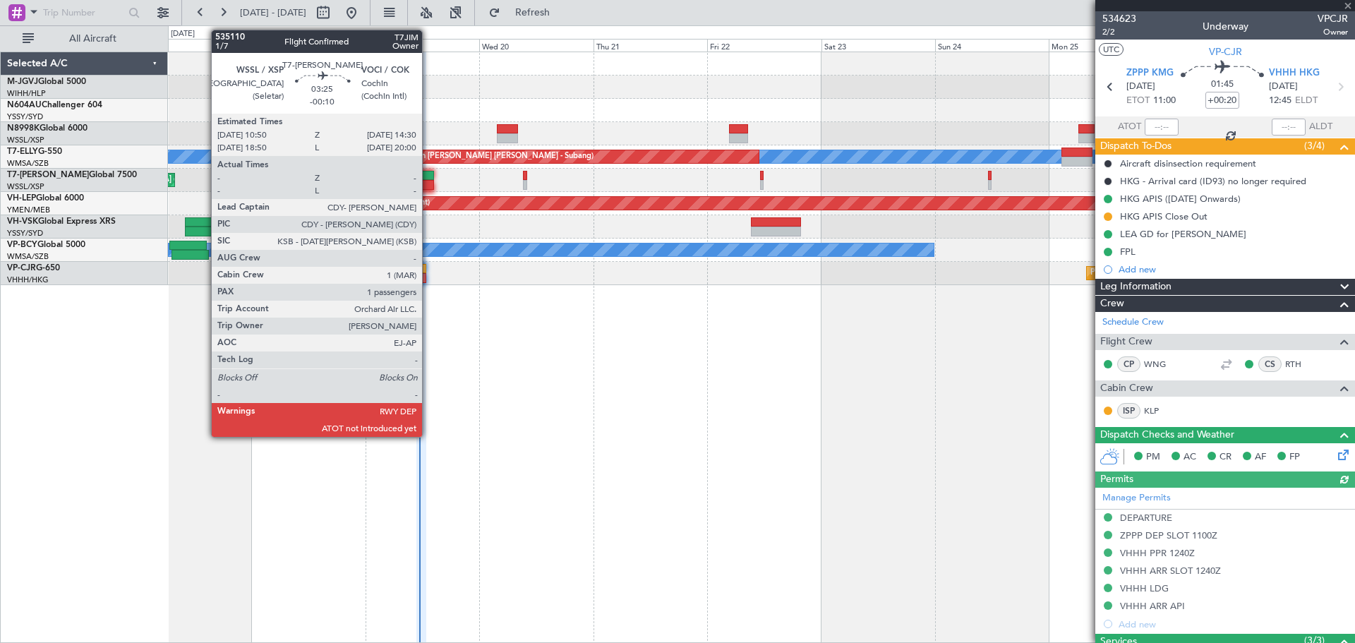
click at [428, 179] on div at bounding box center [425, 176] width 18 height 10
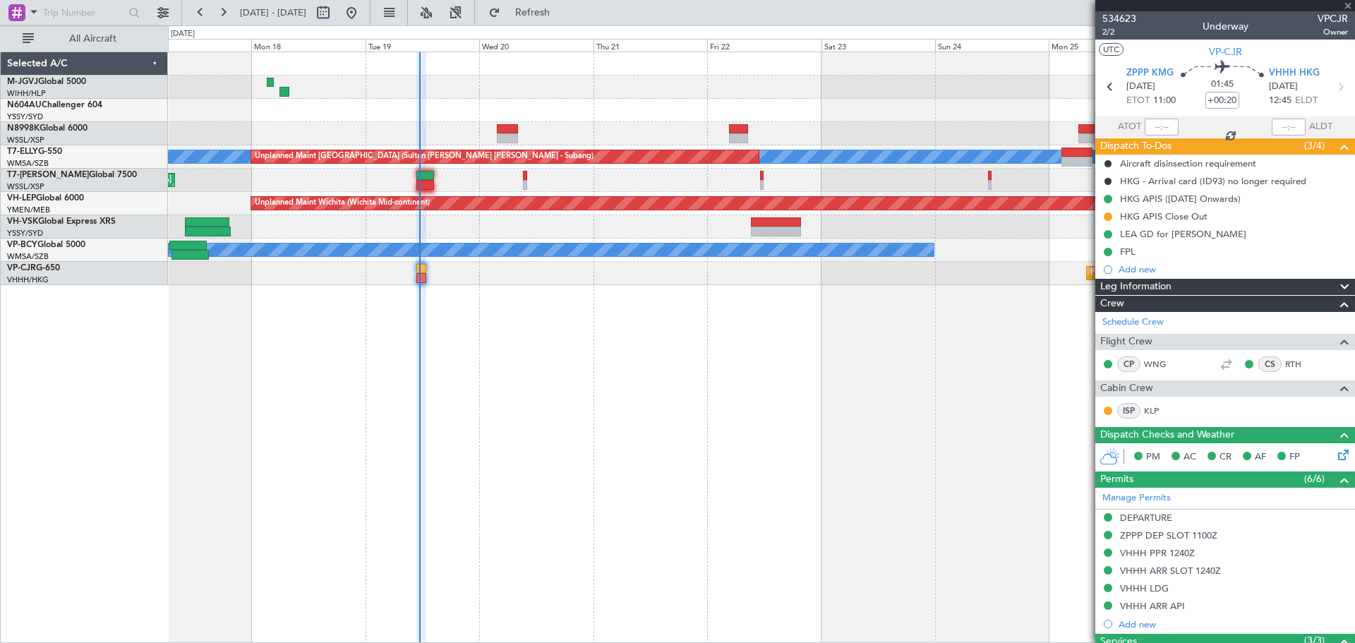
type input "-00:10"
type input "1"
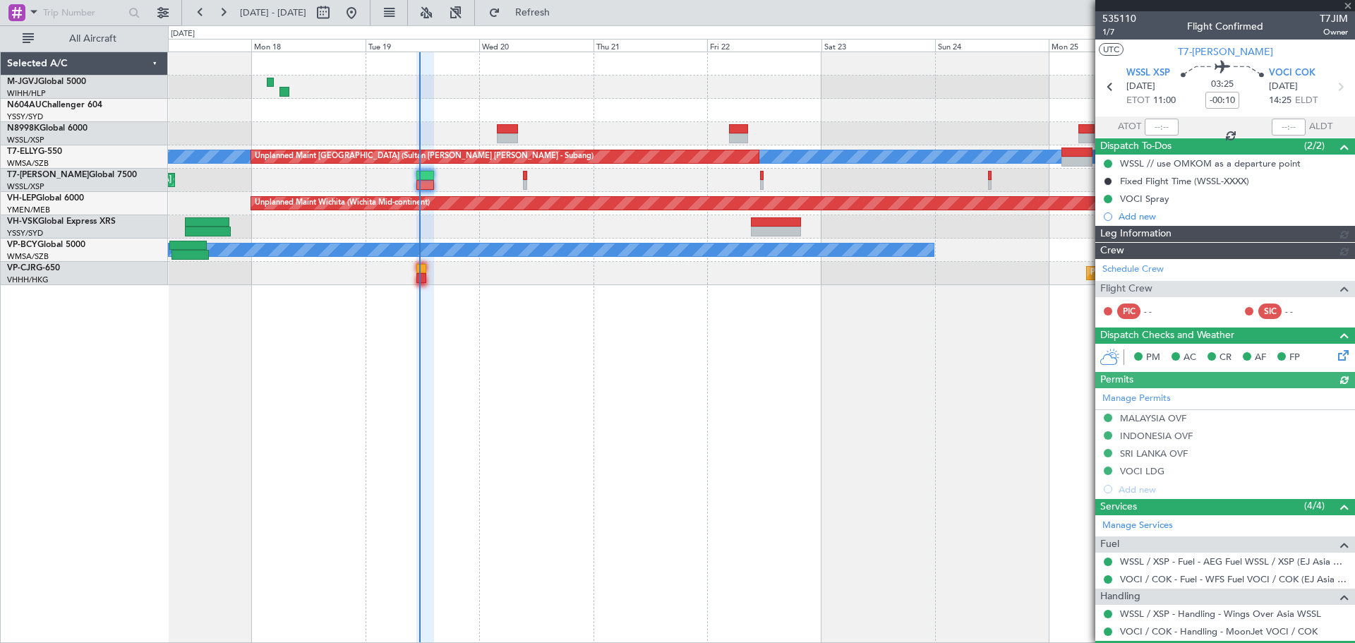
type input "[PERSON_NAME] (EYU)"
type input "F0251"
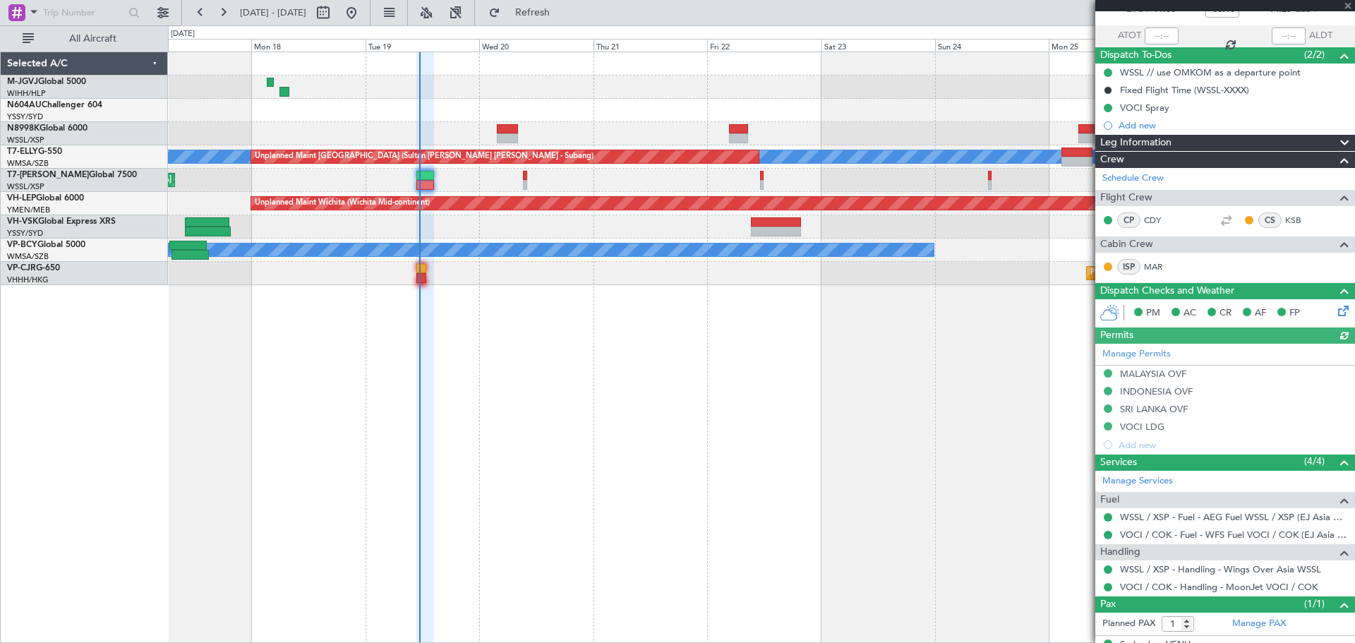
scroll to position [115, 0]
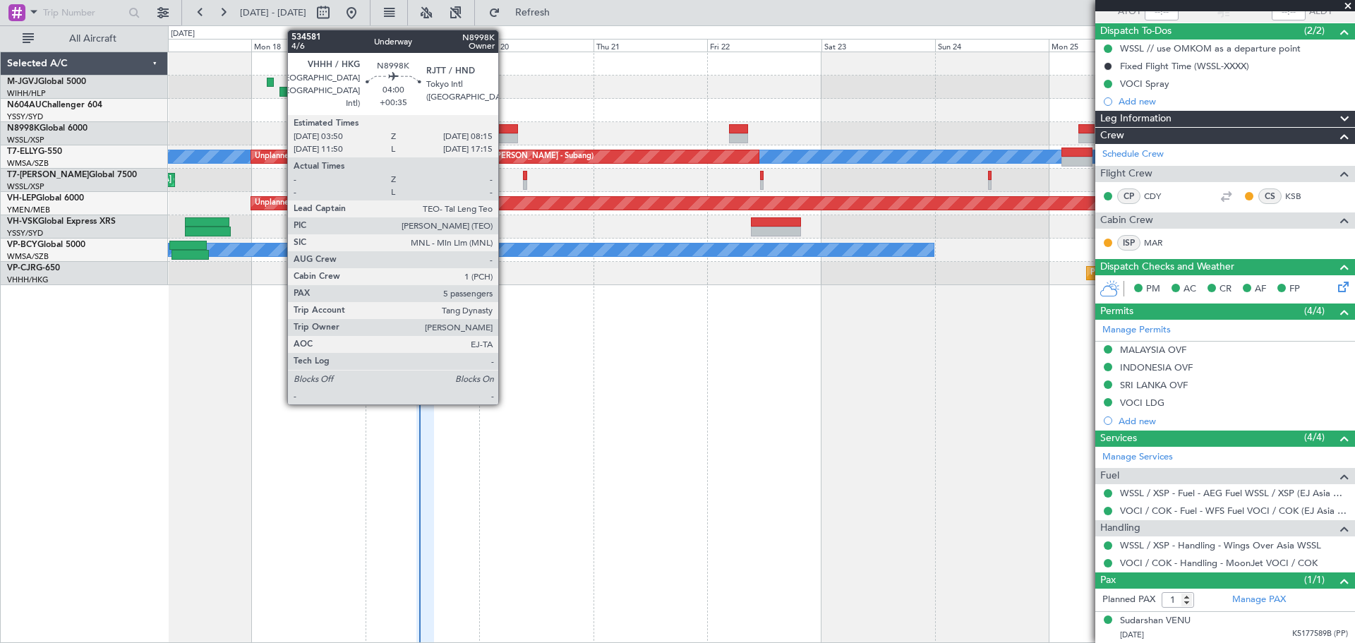
click at [505, 131] on div at bounding box center [507, 129] width 21 height 10
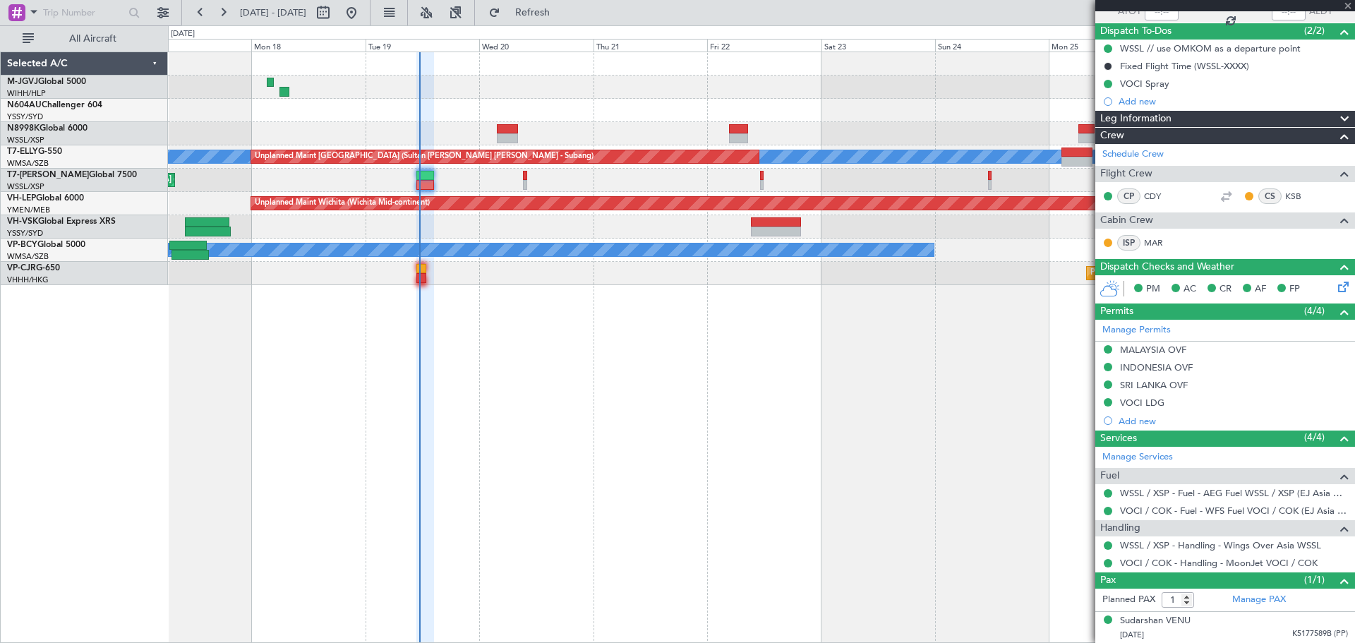
type input "+00:35"
type input "5"
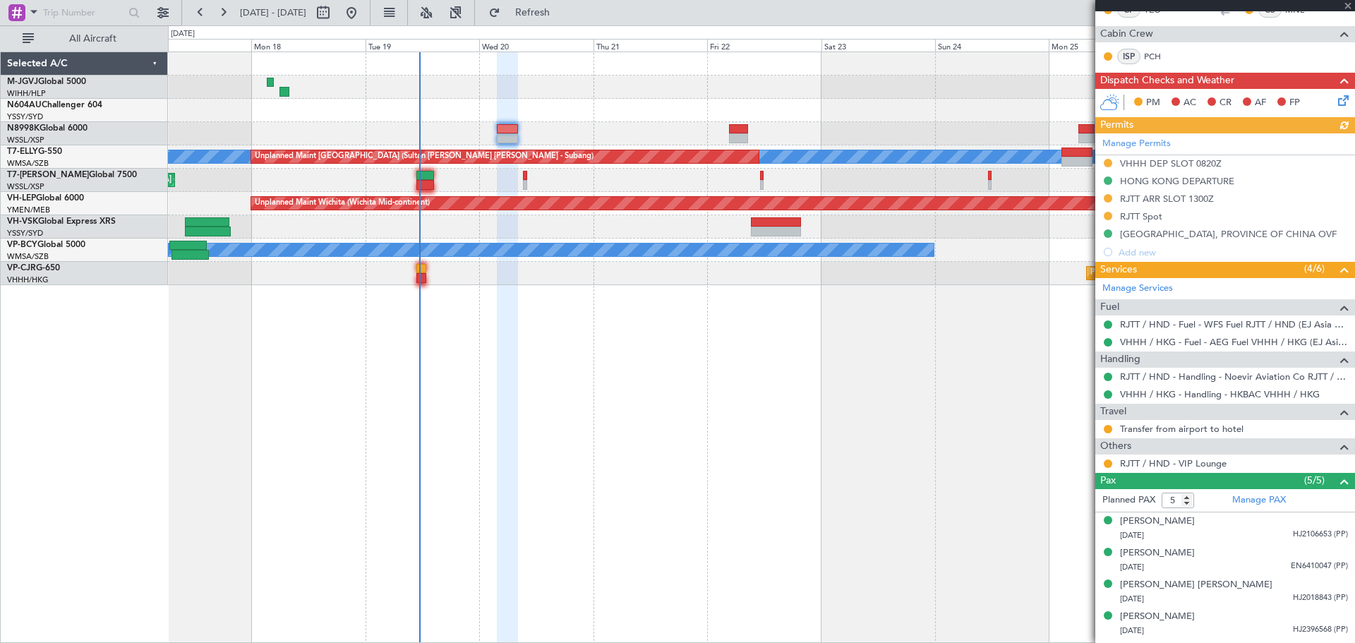
scroll to position [294, 0]
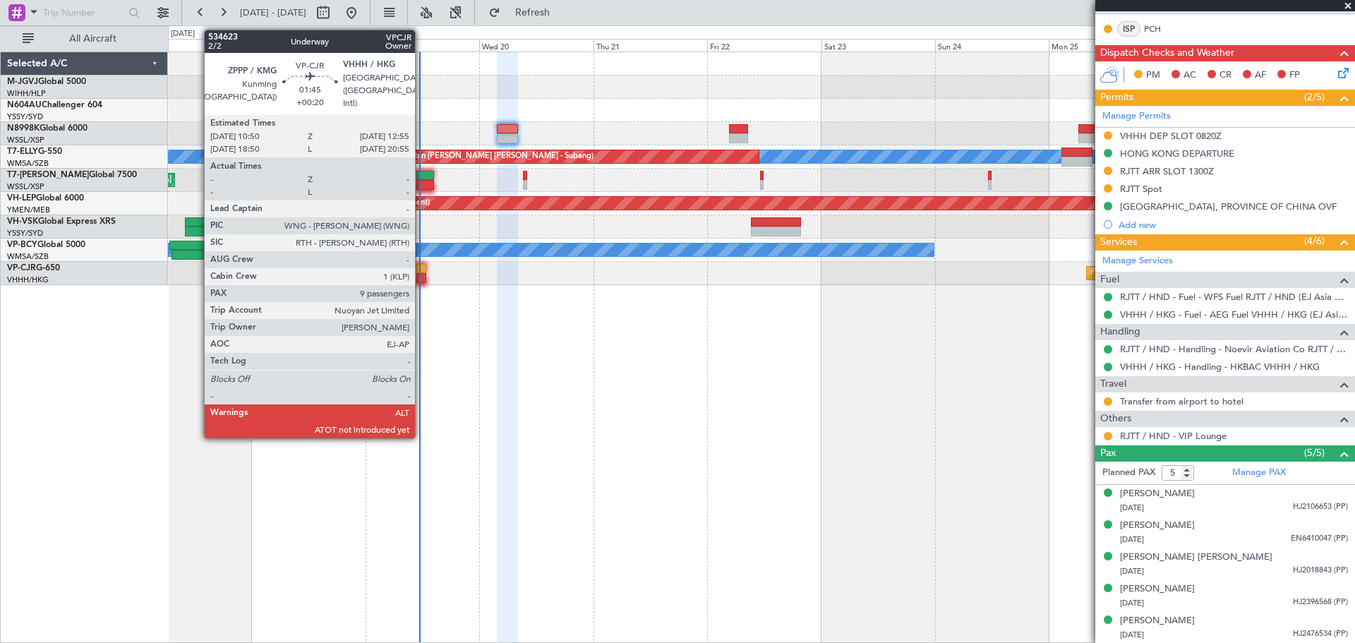
click at [421, 278] on div at bounding box center [421, 278] width 11 height 10
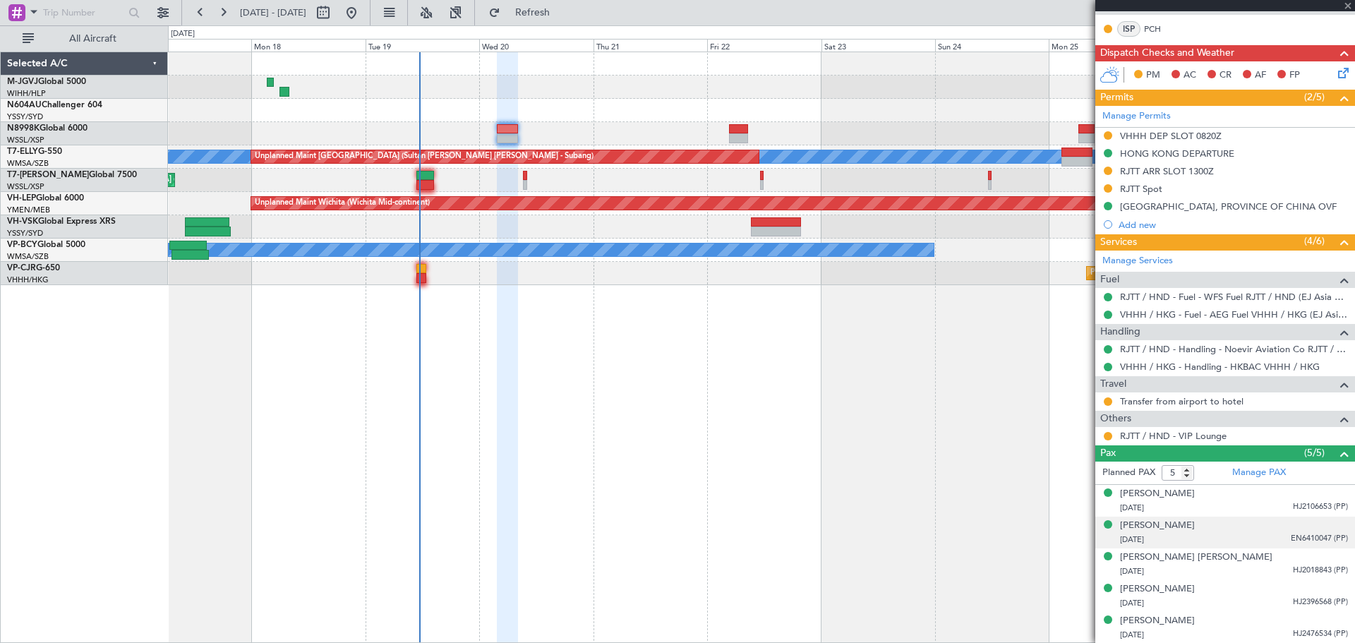
type input "+00:20"
type input "9"
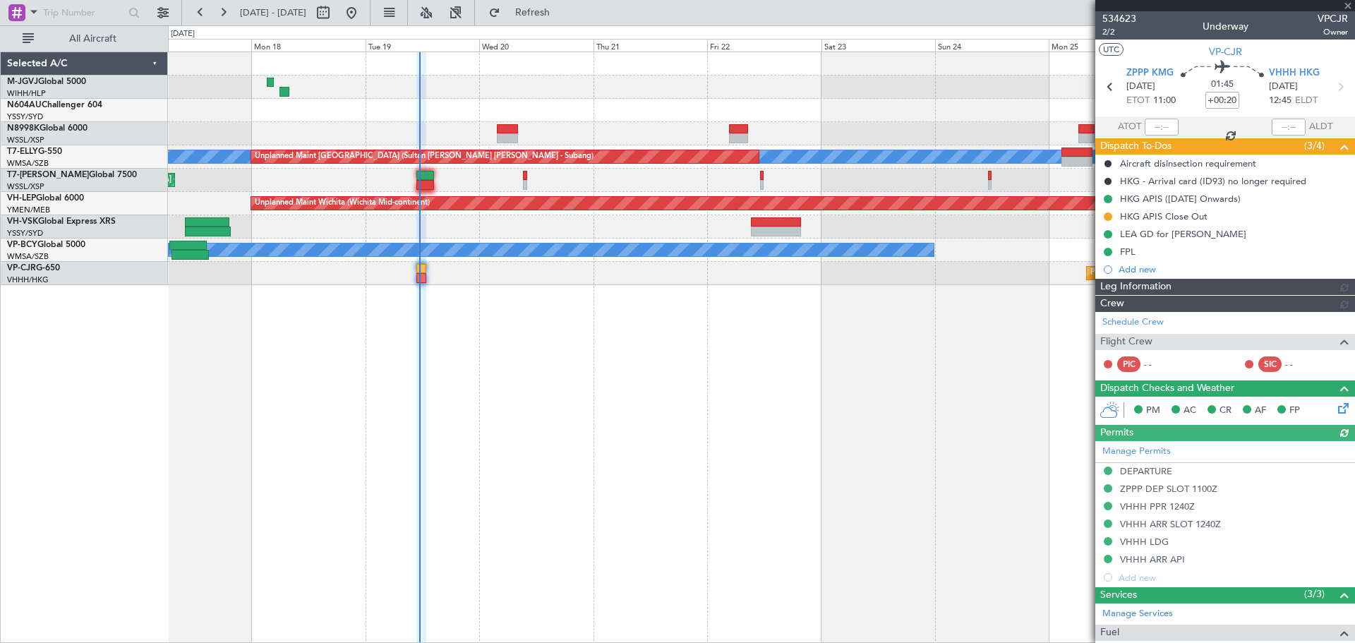
type input "[PERSON_NAME] (EYU)"
type input "F0181"
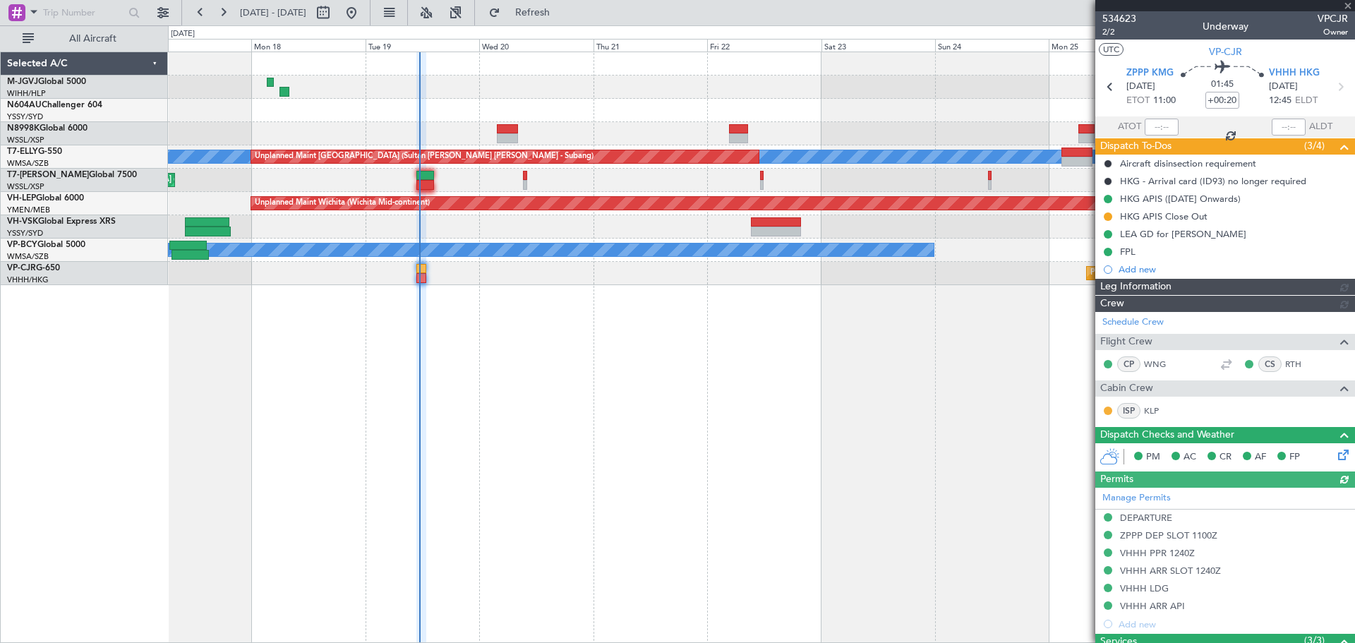
type input "[PERSON_NAME] (EYU)"
type input "F0181"
type input "[PERSON_NAME] (EYU)"
type input "F0181"
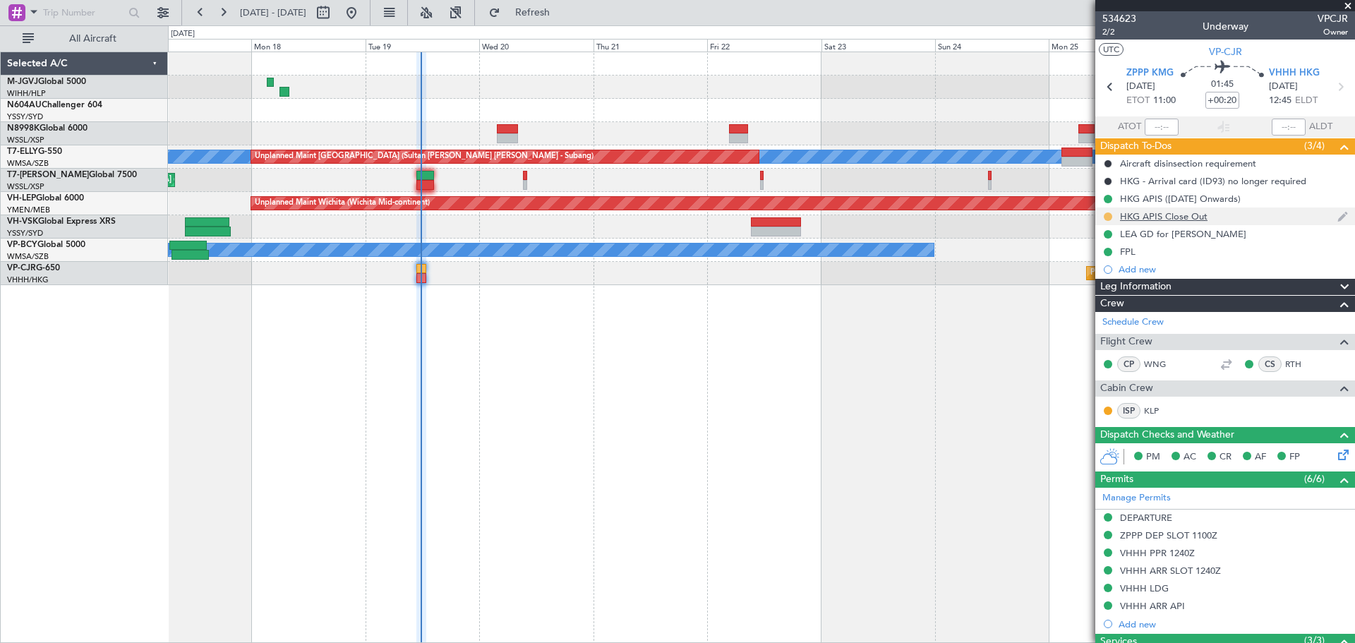
click at [1110, 215] on button at bounding box center [1108, 216] width 8 height 8
click at [1103, 279] on span "Completed" at bounding box center [1114, 279] width 47 height 14
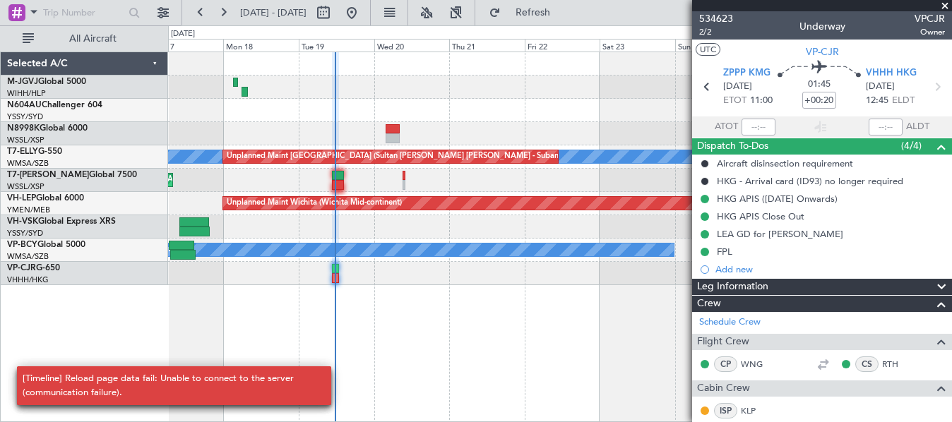
type input "[PERSON_NAME] (EYU)"
type input "F0181"
